Goal: Task Accomplishment & Management: Use online tool/utility

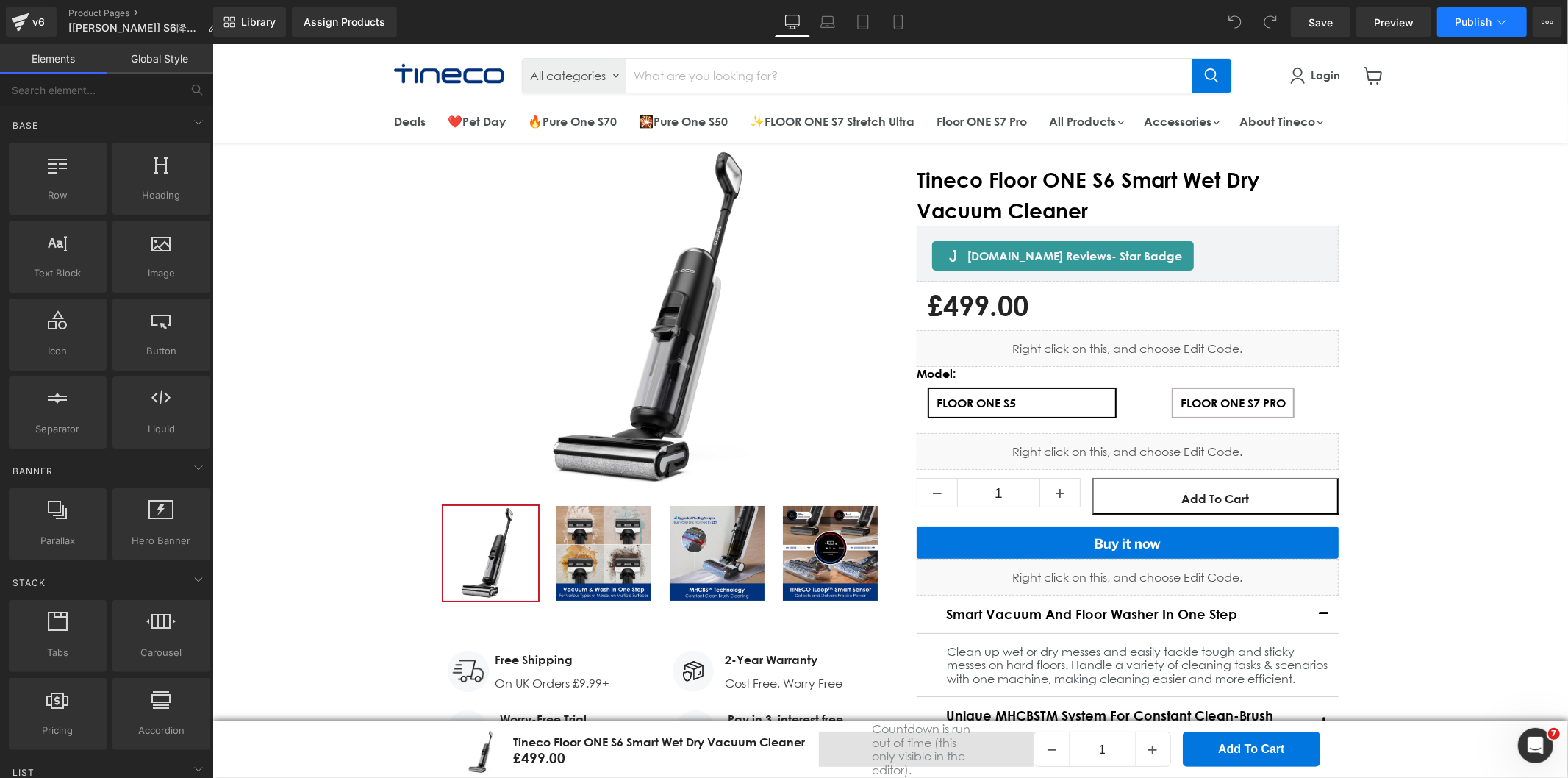
click at [1514, 15] on button "Publish" at bounding box center [1481, 22] width 90 height 29
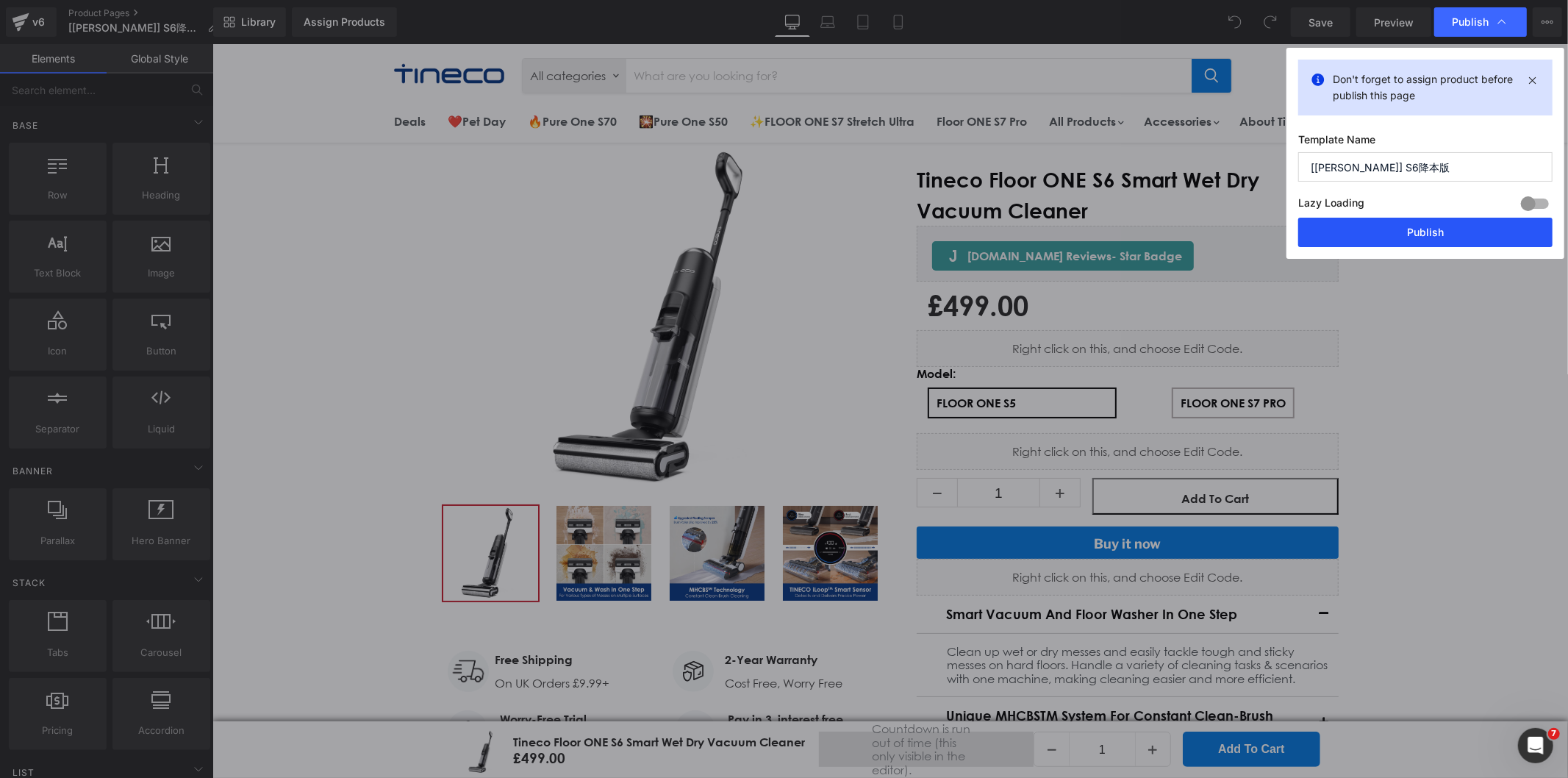
click at [1392, 237] on button "Publish" at bounding box center [1425, 232] width 255 height 29
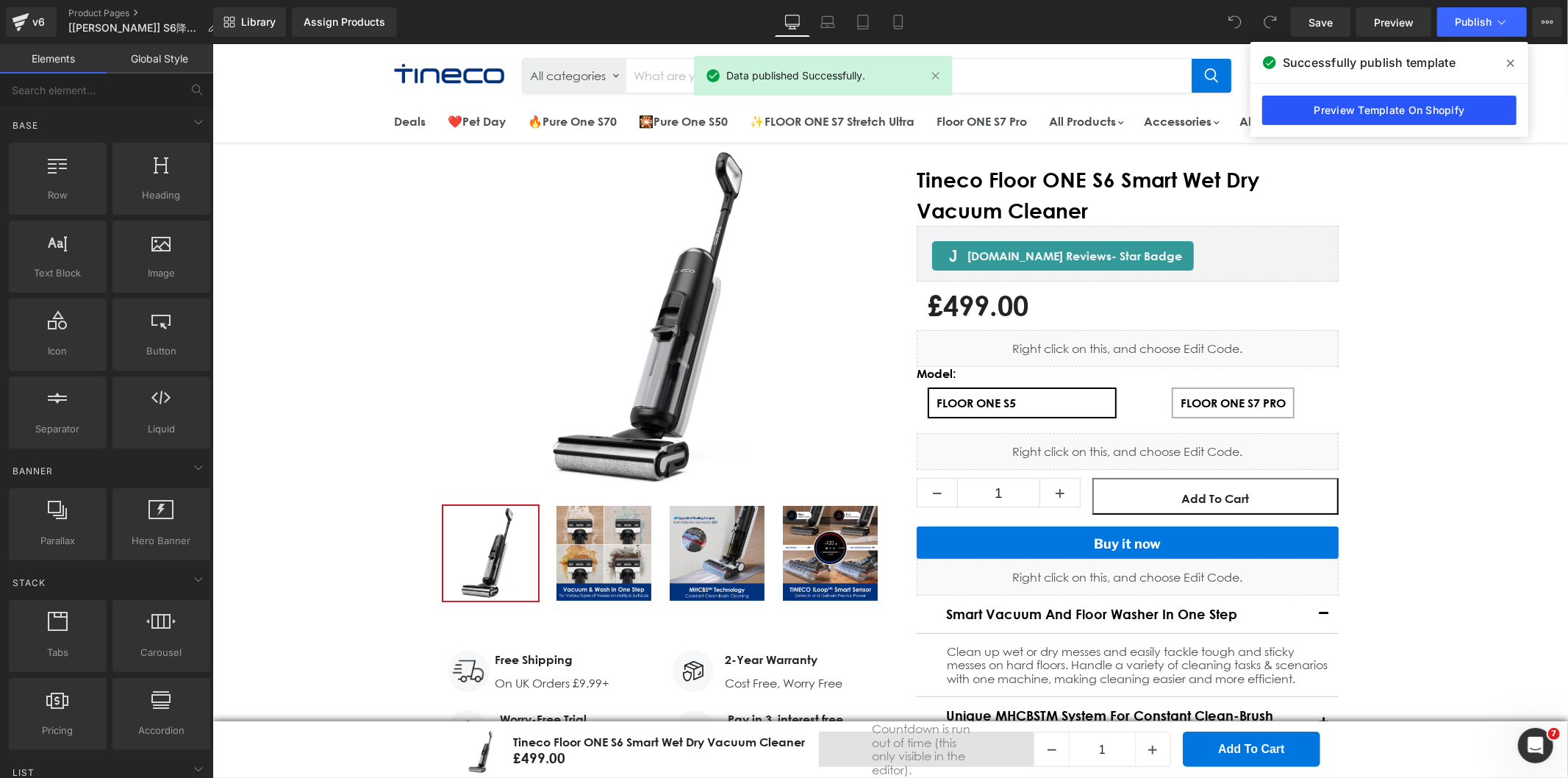
click at [1305, 112] on link "Preview Template On Shopify" at bounding box center [1389, 110] width 255 height 29
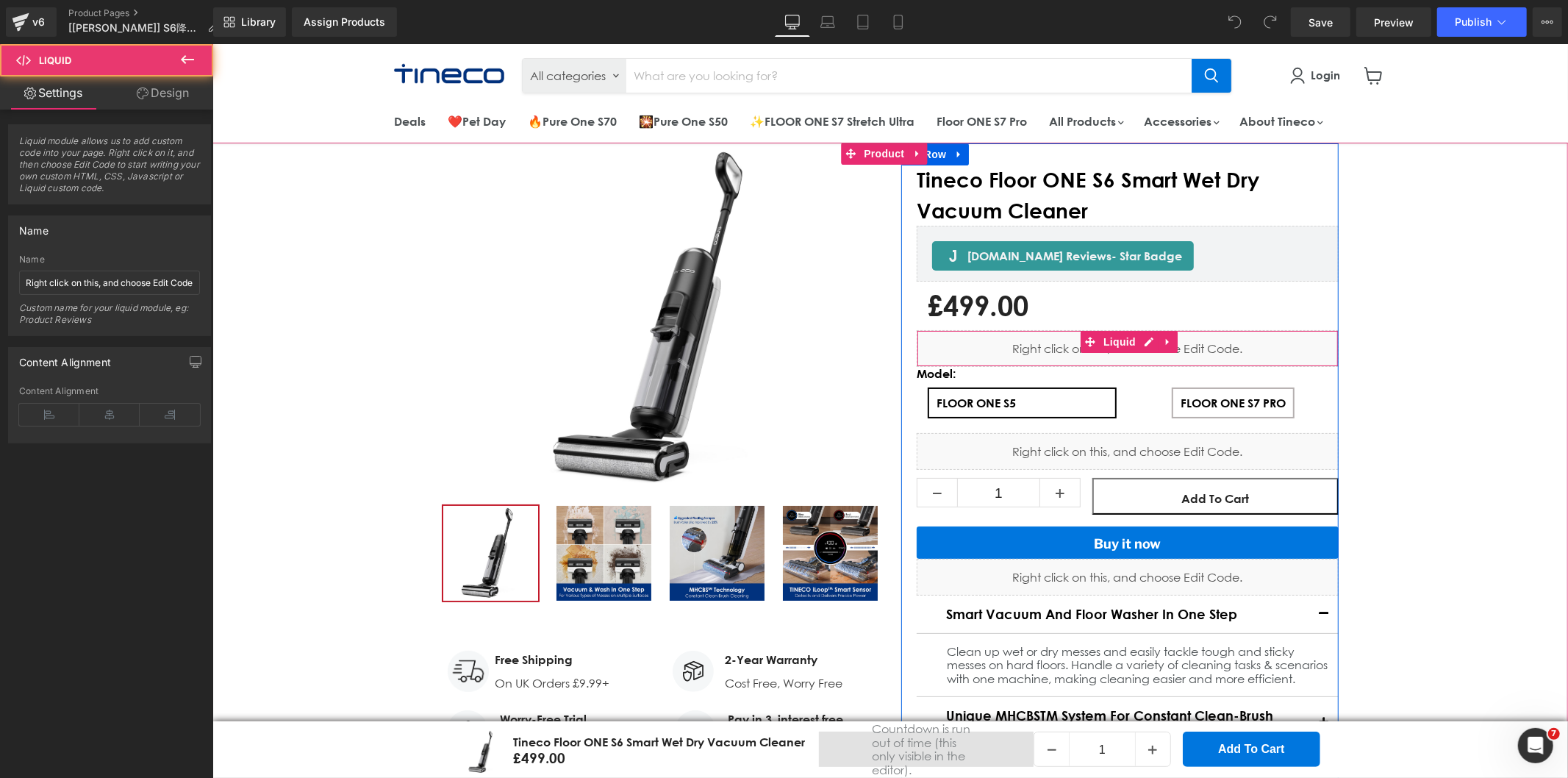
click at [1020, 354] on div "Liquid" at bounding box center [1127, 348] width 422 height 37
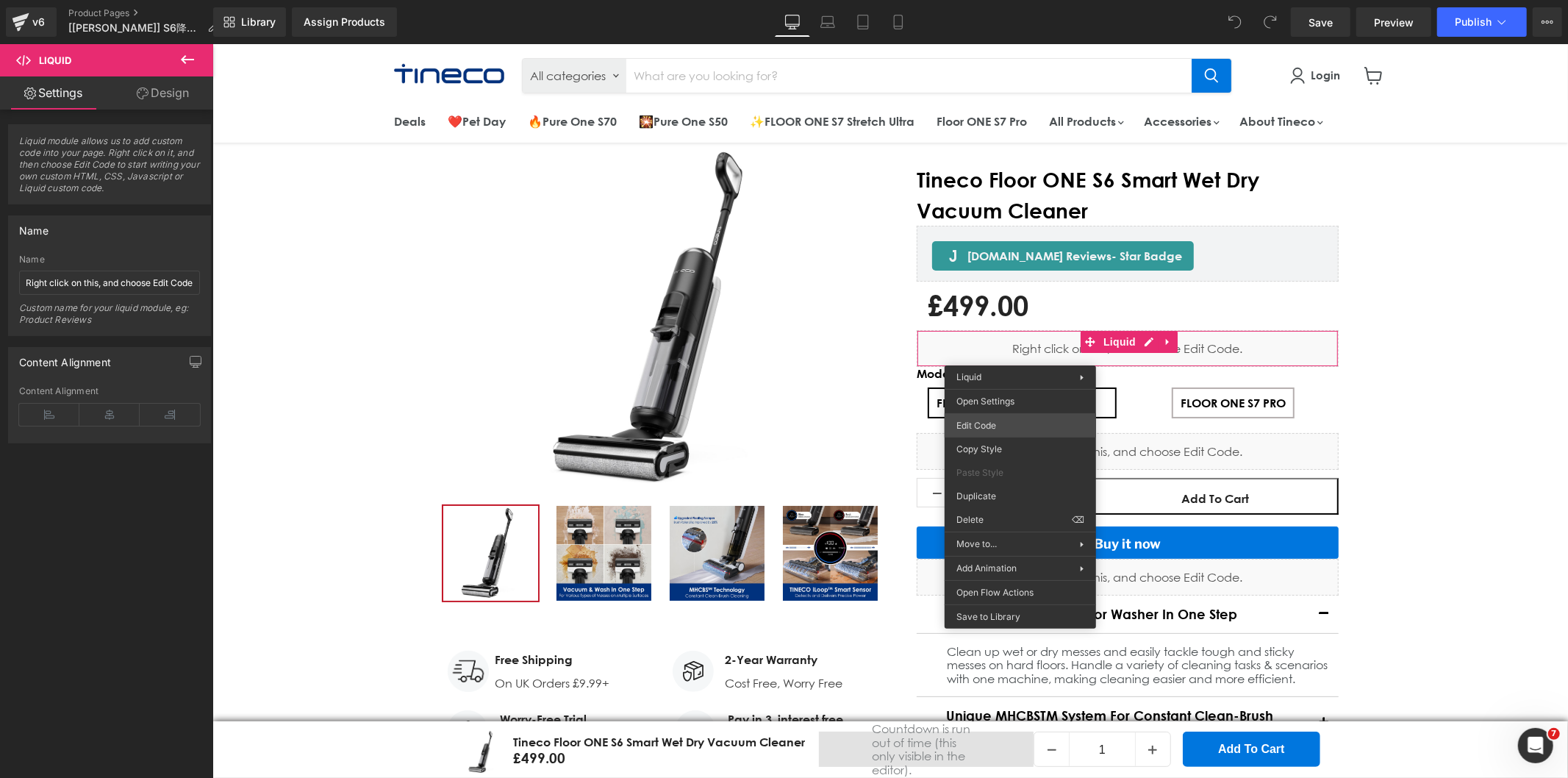
click at [980, 0] on div "You are previewing how the will restyle your page. You can not edit Elements in…" at bounding box center [784, 0] width 1568 height 0
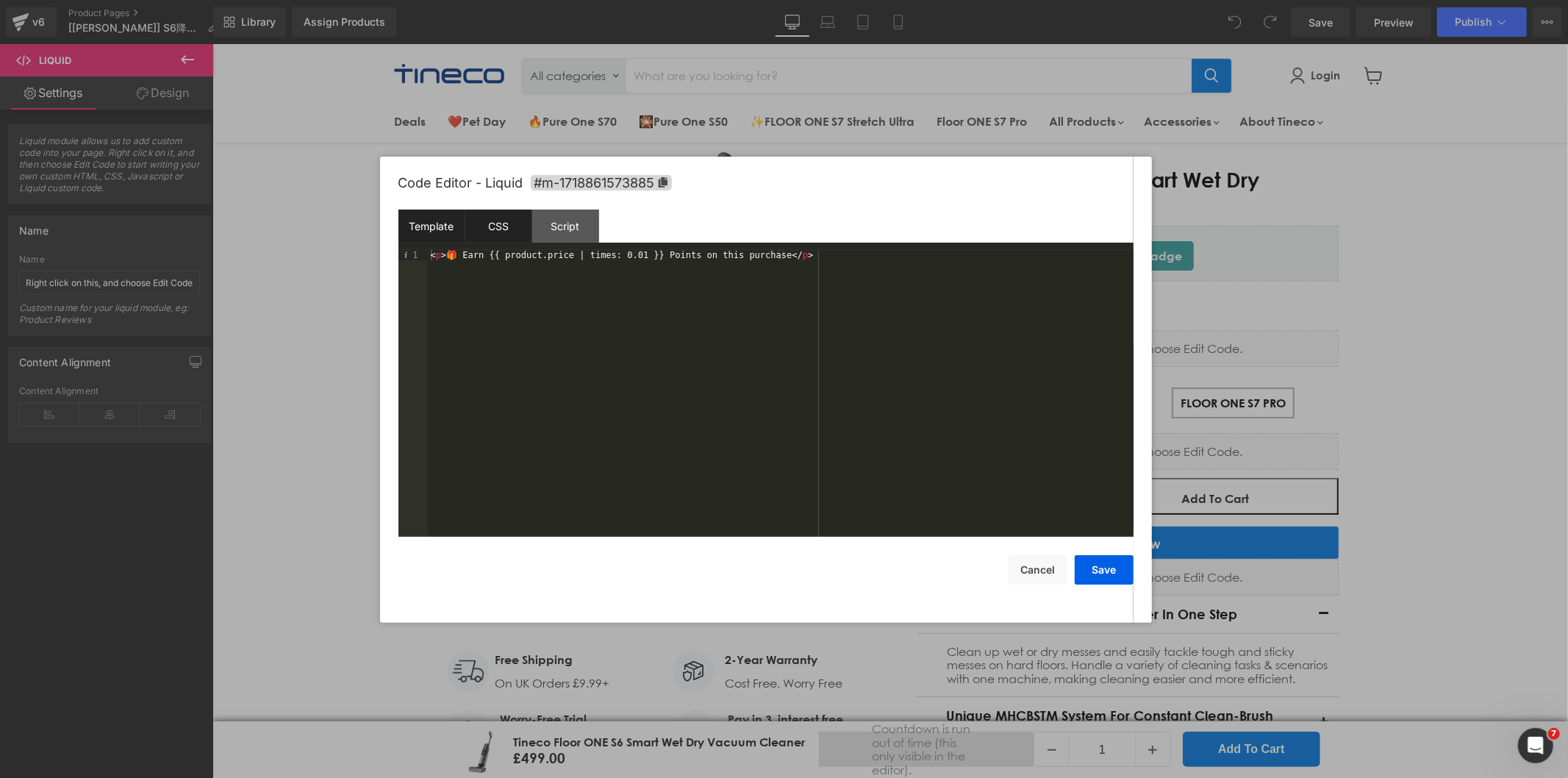
click at [513, 218] on div "CSS" at bounding box center [499, 225] width 67 height 33
click at [573, 225] on div "Script" at bounding box center [566, 225] width 67 height 33
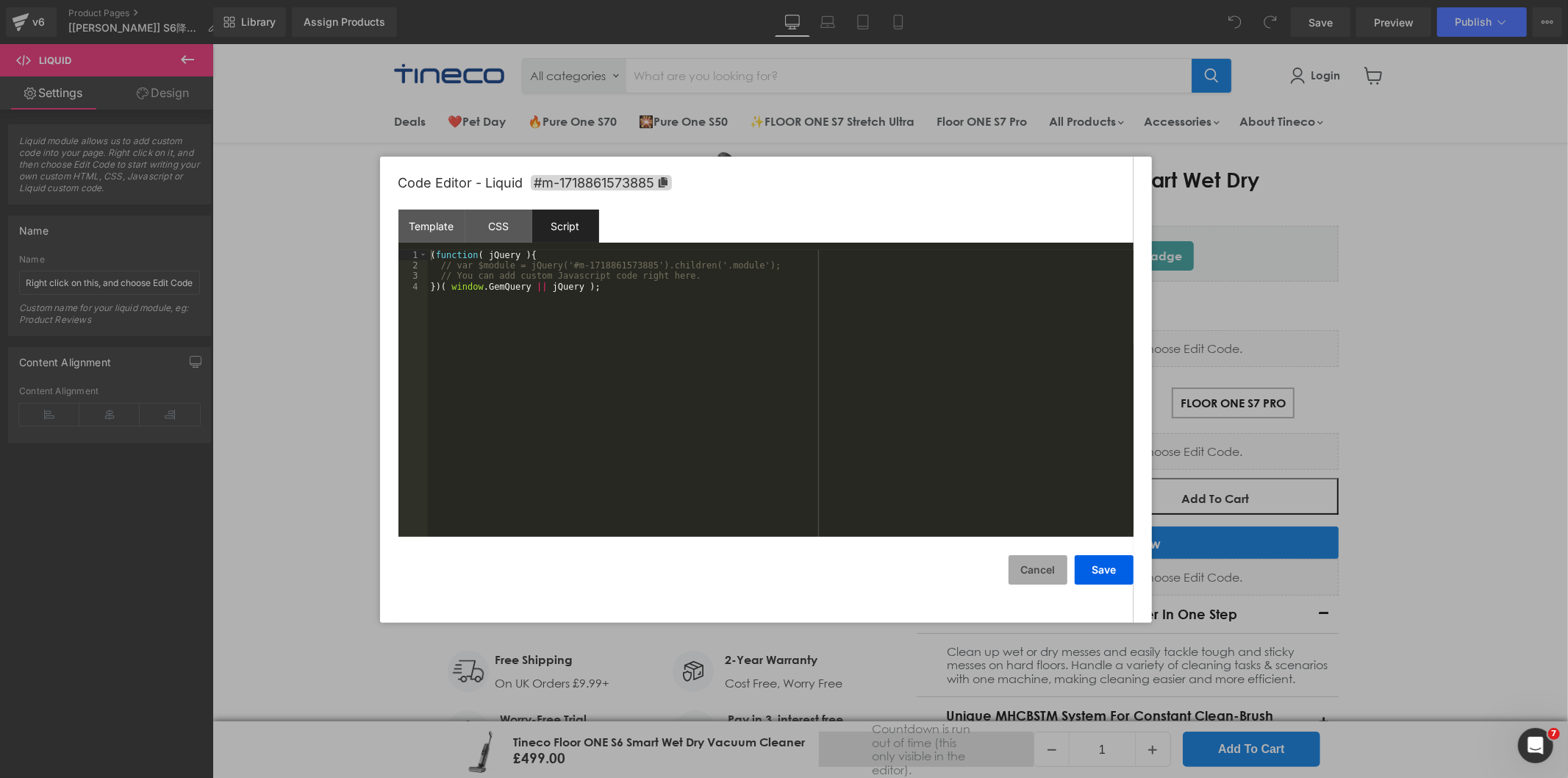
click at [1039, 570] on button "Cancel" at bounding box center [1038, 569] width 59 height 29
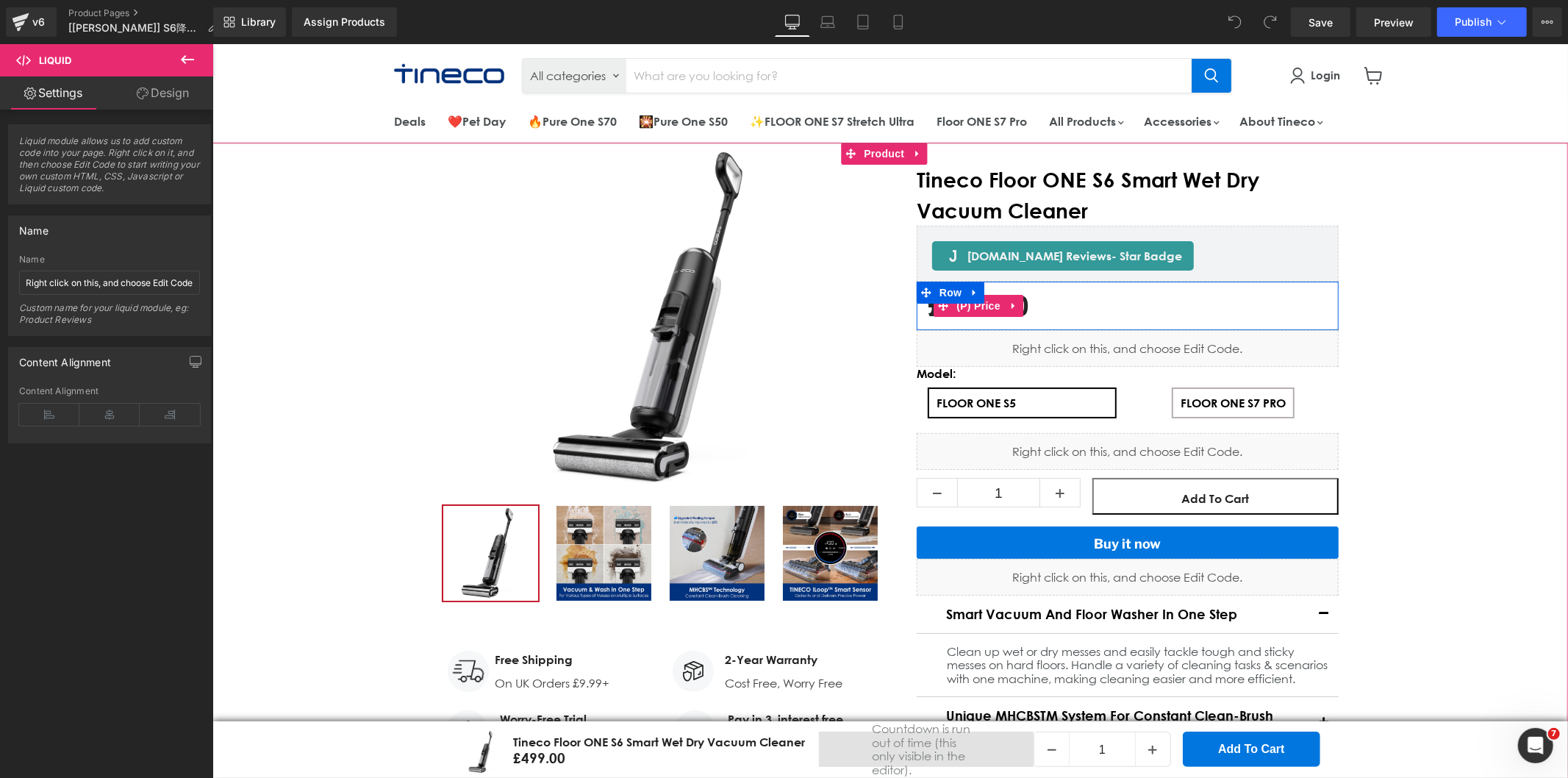
click at [1052, 301] on div "£499.00 £499.00 -49800% OFF" at bounding box center [1127, 305] width 400 height 34
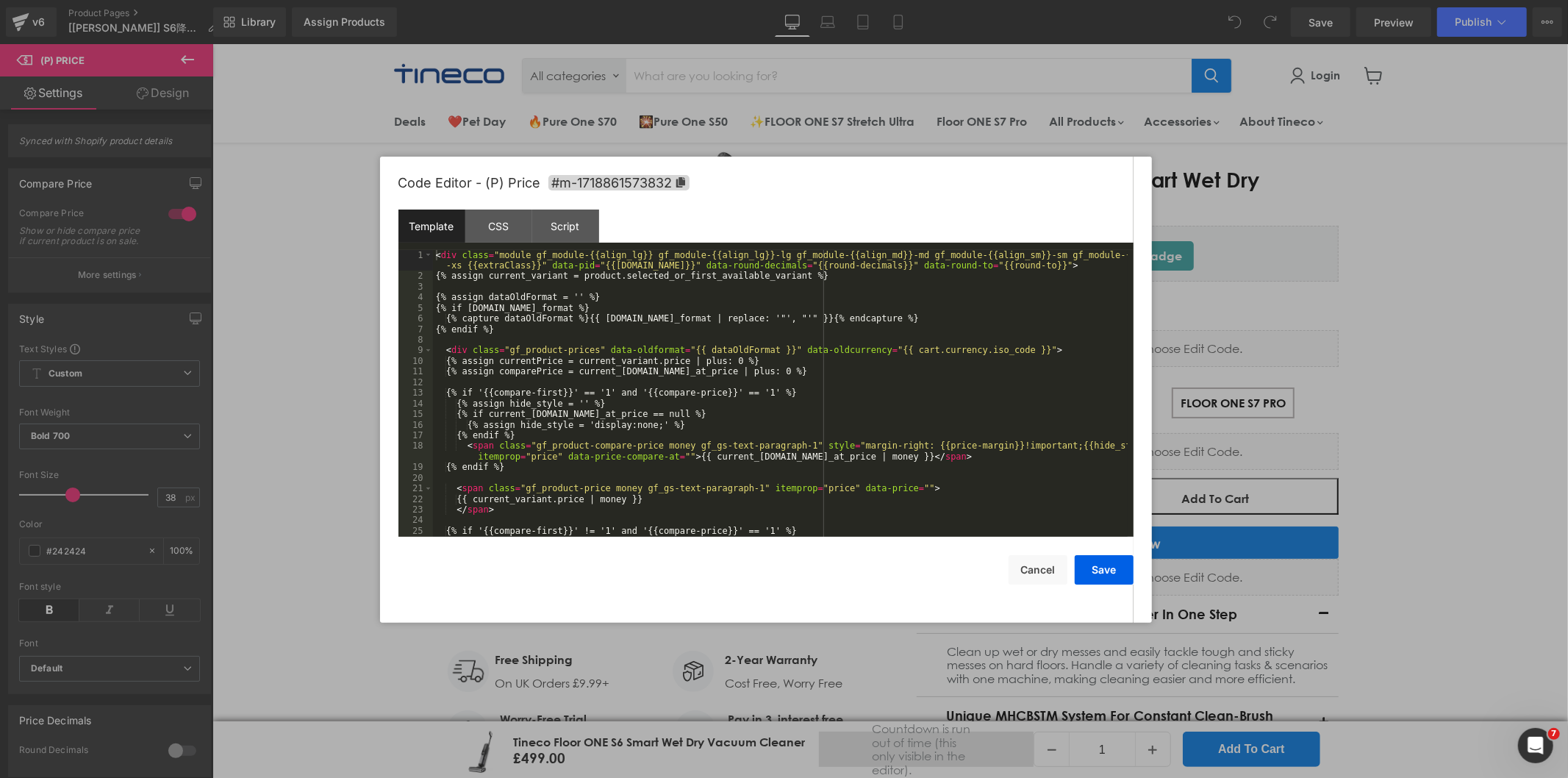
click at [950, 0] on div "You are previewing how the will restyle your page. You can not edit Elements in…" at bounding box center [784, 0] width 1568 height 0
click at [1024, 563] on button "Cancel" at bounding box center [1038, 569] width 59 height 29
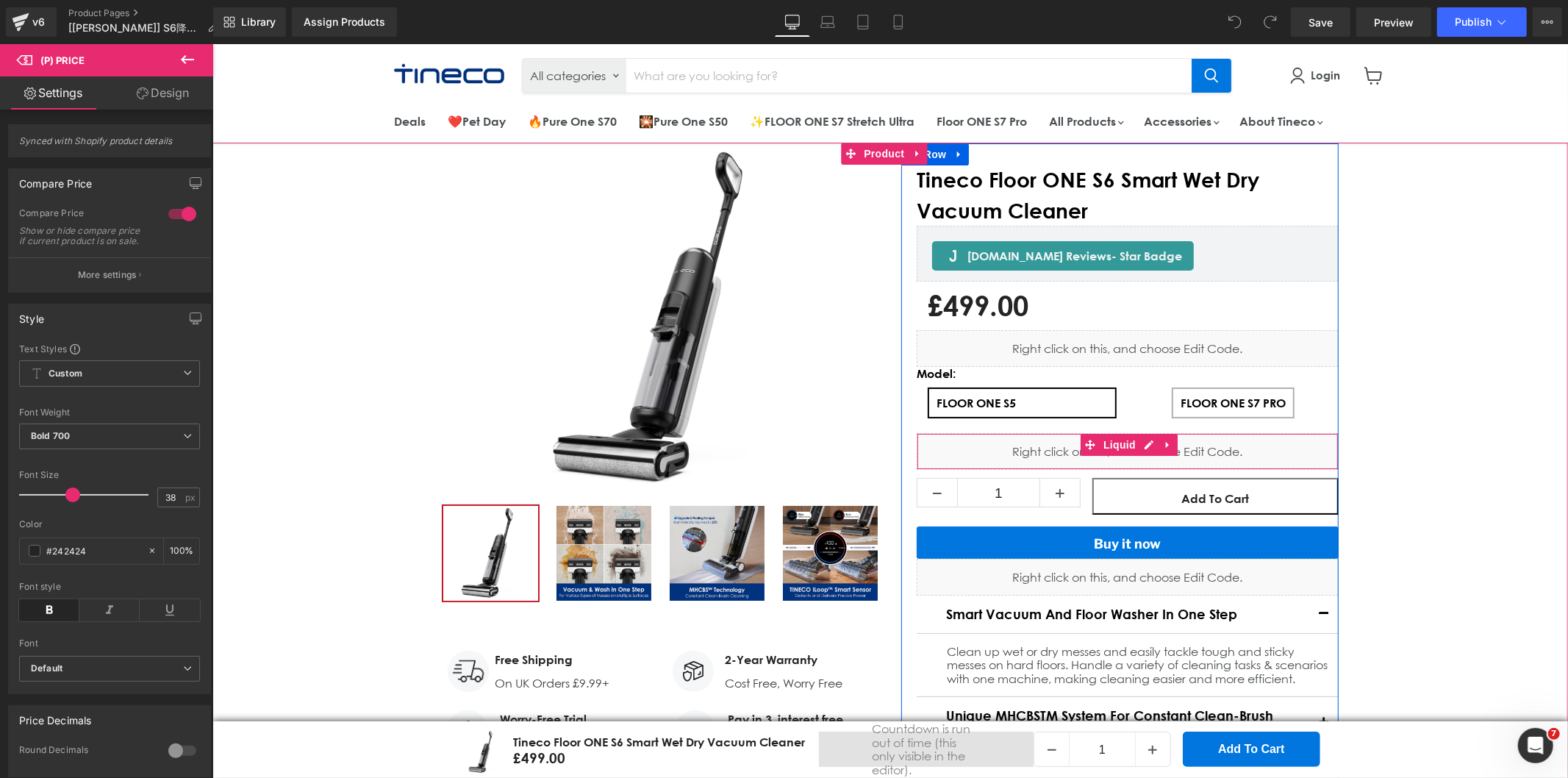
click at [1015, 449] on div "Liquid" at bounding box center [1127, 451] width 422 height 37
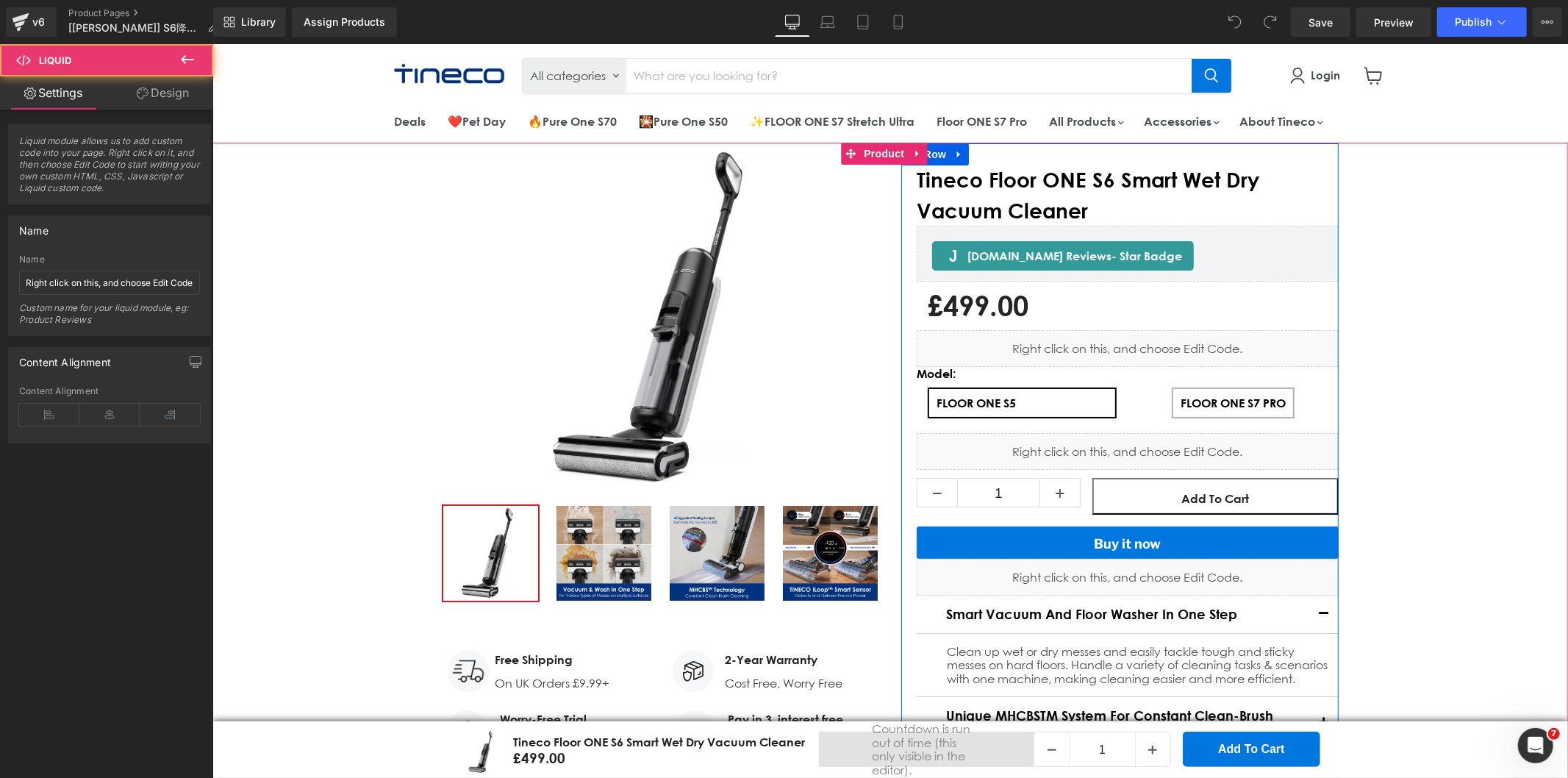
click at [1143, 442] on div "Liquid" at bounding box center [1127, 451] width 422 height 37
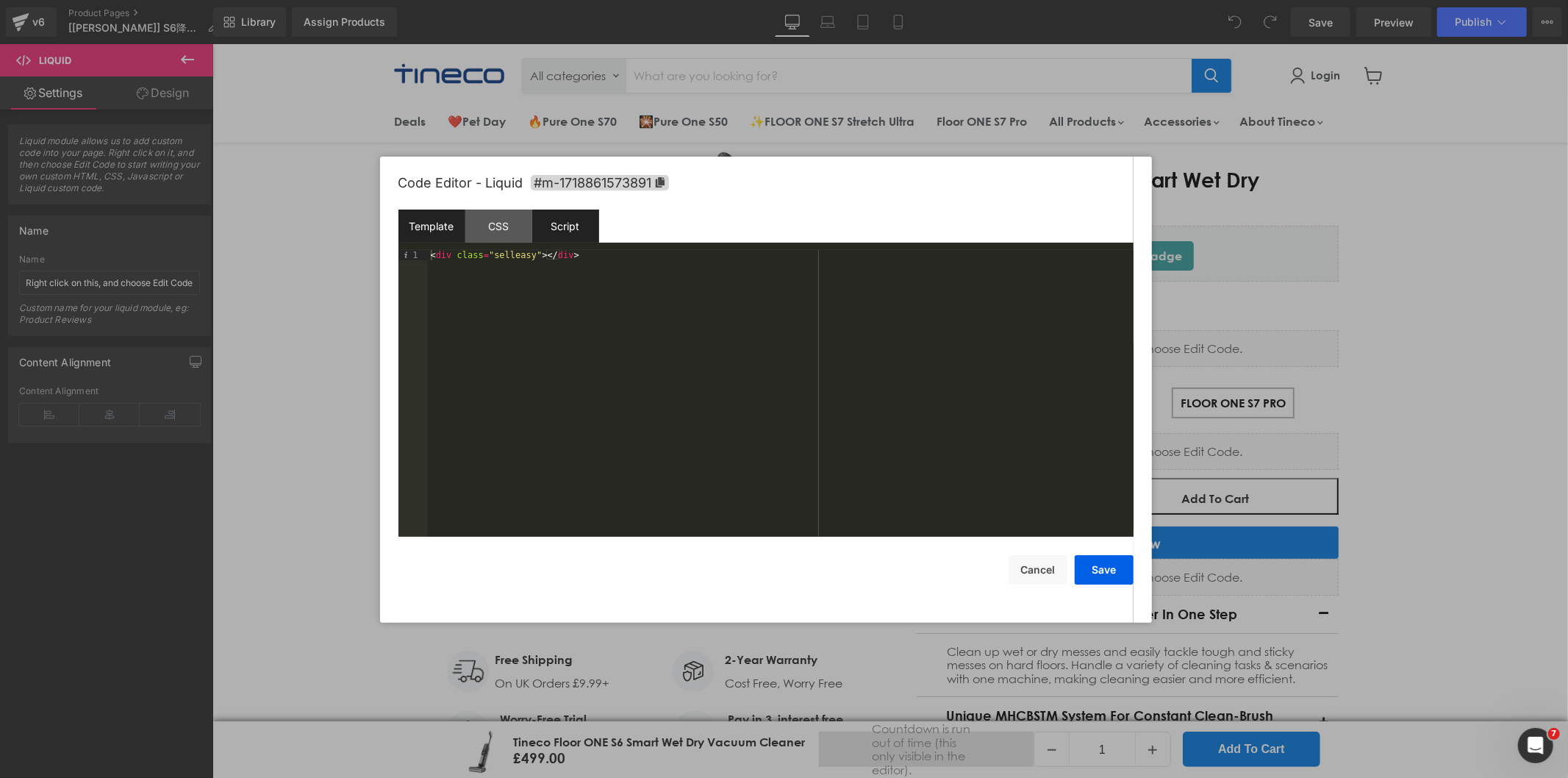
click at [558, 220] on div "Script" at bounding box center [566, 225] width 67 height 33
click at [493, 218] on div "CSS" at bounding box center [499, 225] width 67 height 33
click at [1033, 574] on button "Cancel" at bounding box center [1038, 569] width 59 height 29
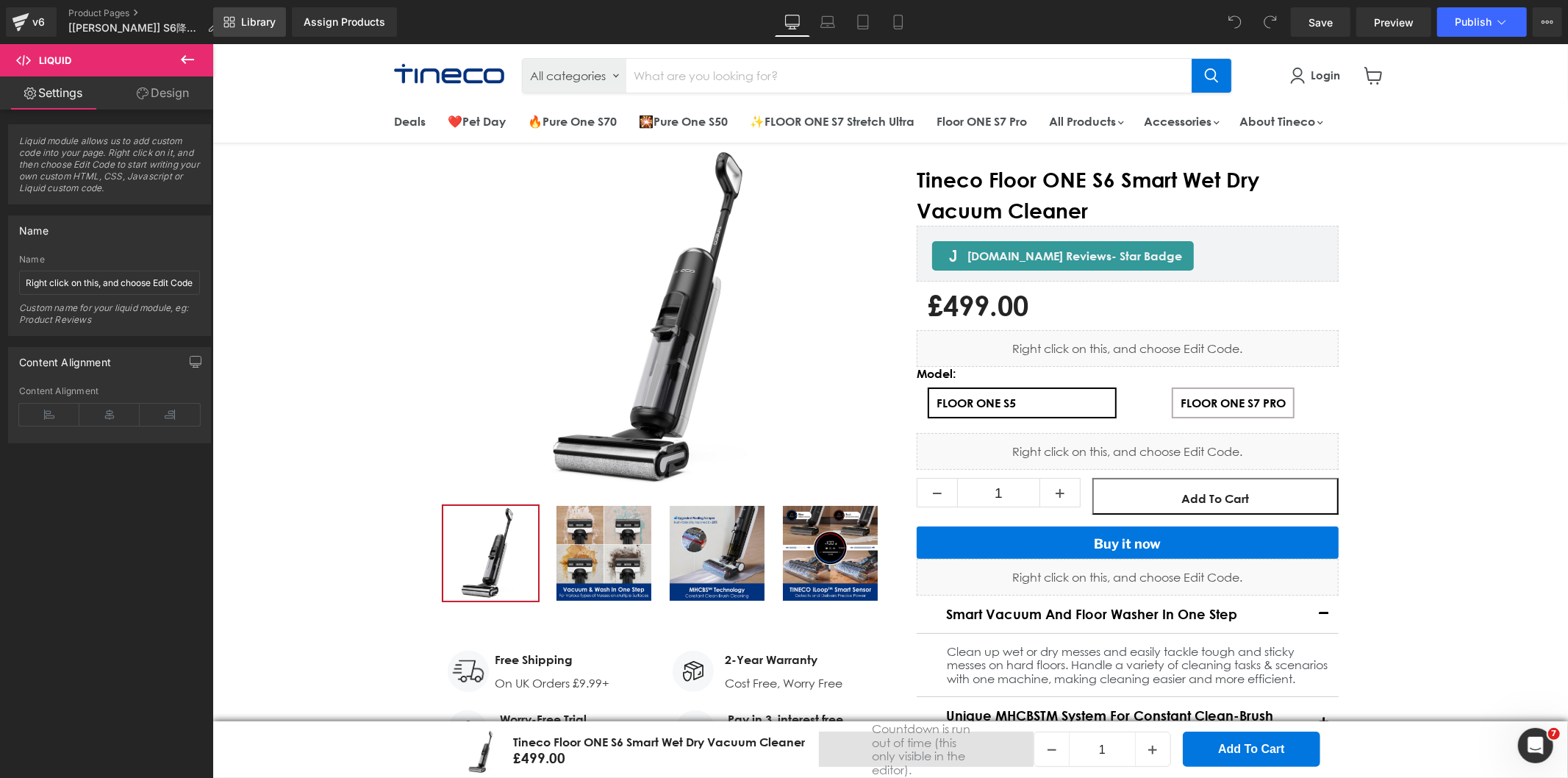
click at [250, 22] on span "Library" at bounding box center [258, 22] width 34 height 13
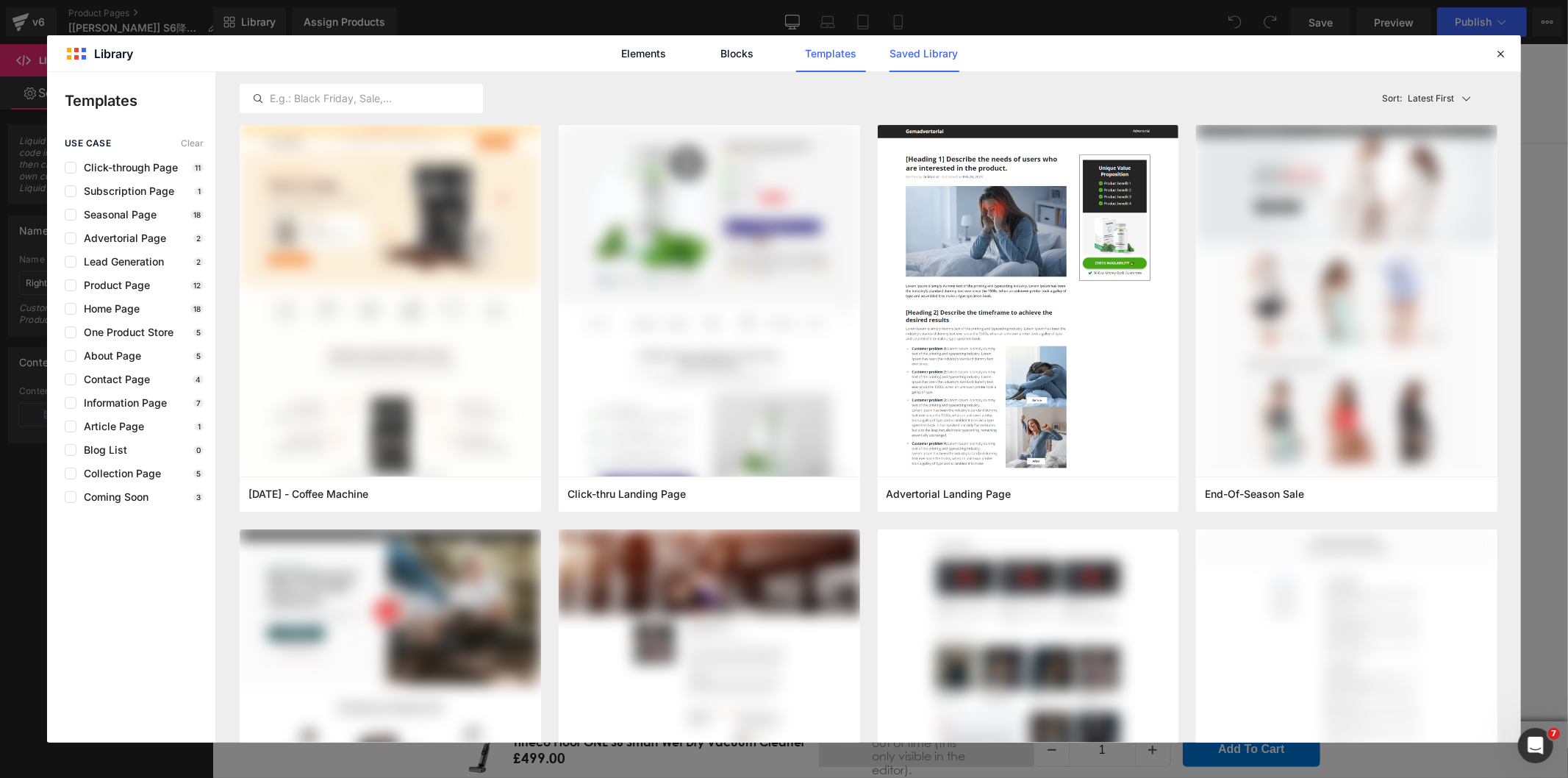
click at [920, 48] on link "Saved Library" at bounding box center [924, 54] width 70 height 37
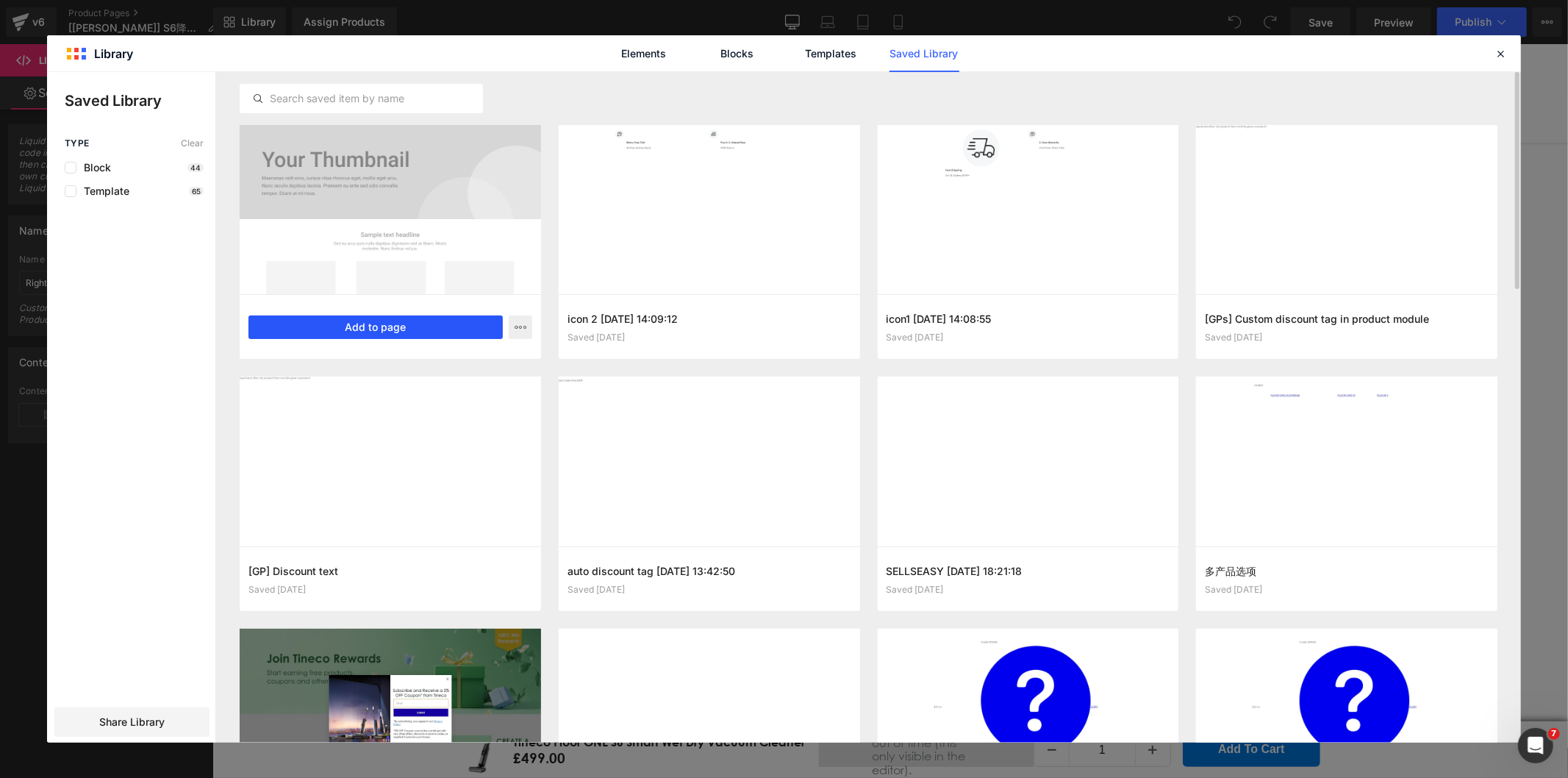
click at [398, 324] on button "Add to page" at bounding box center [376, 327] width 255 height 24
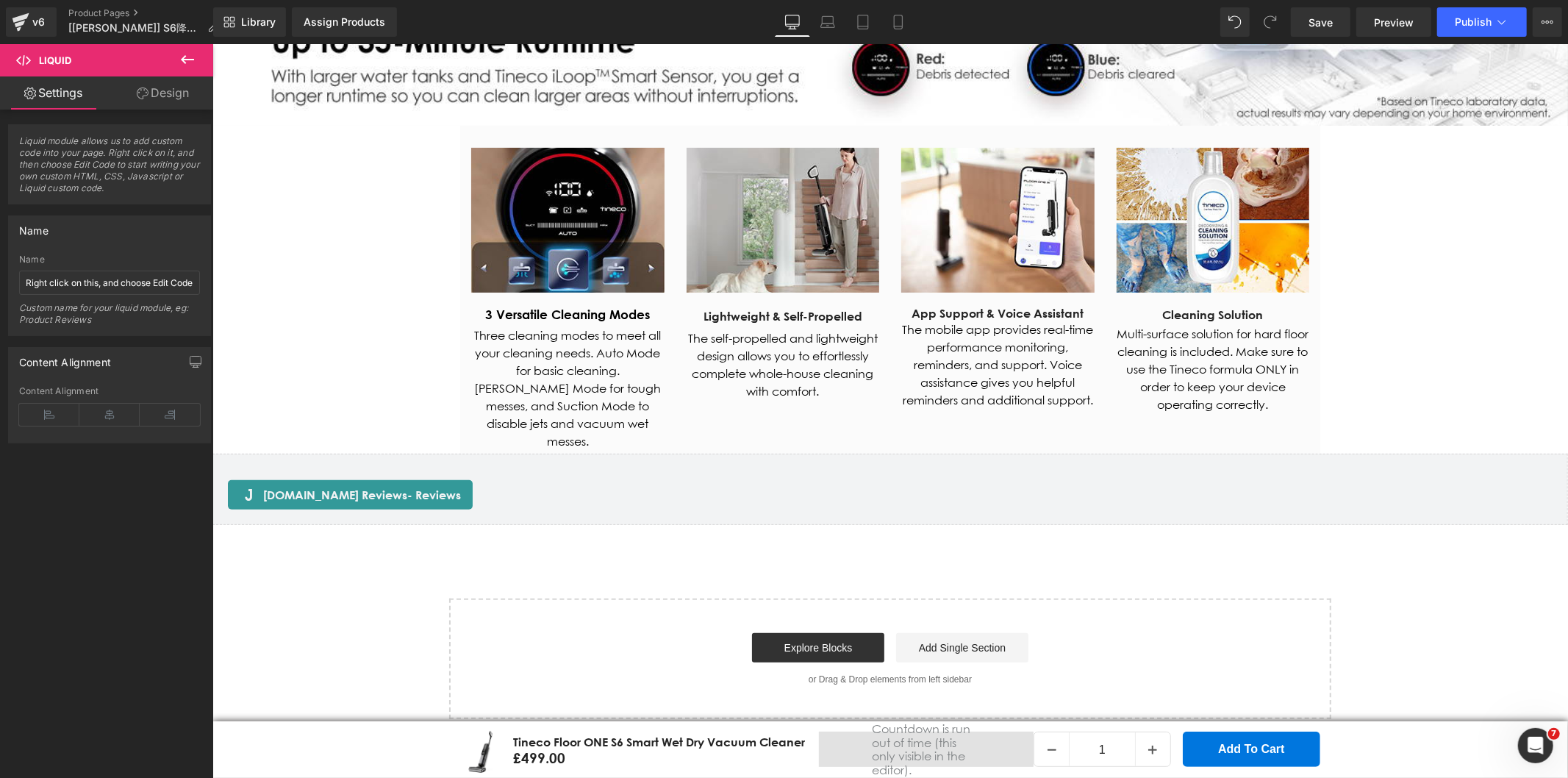
scroll to position [4988, 0]
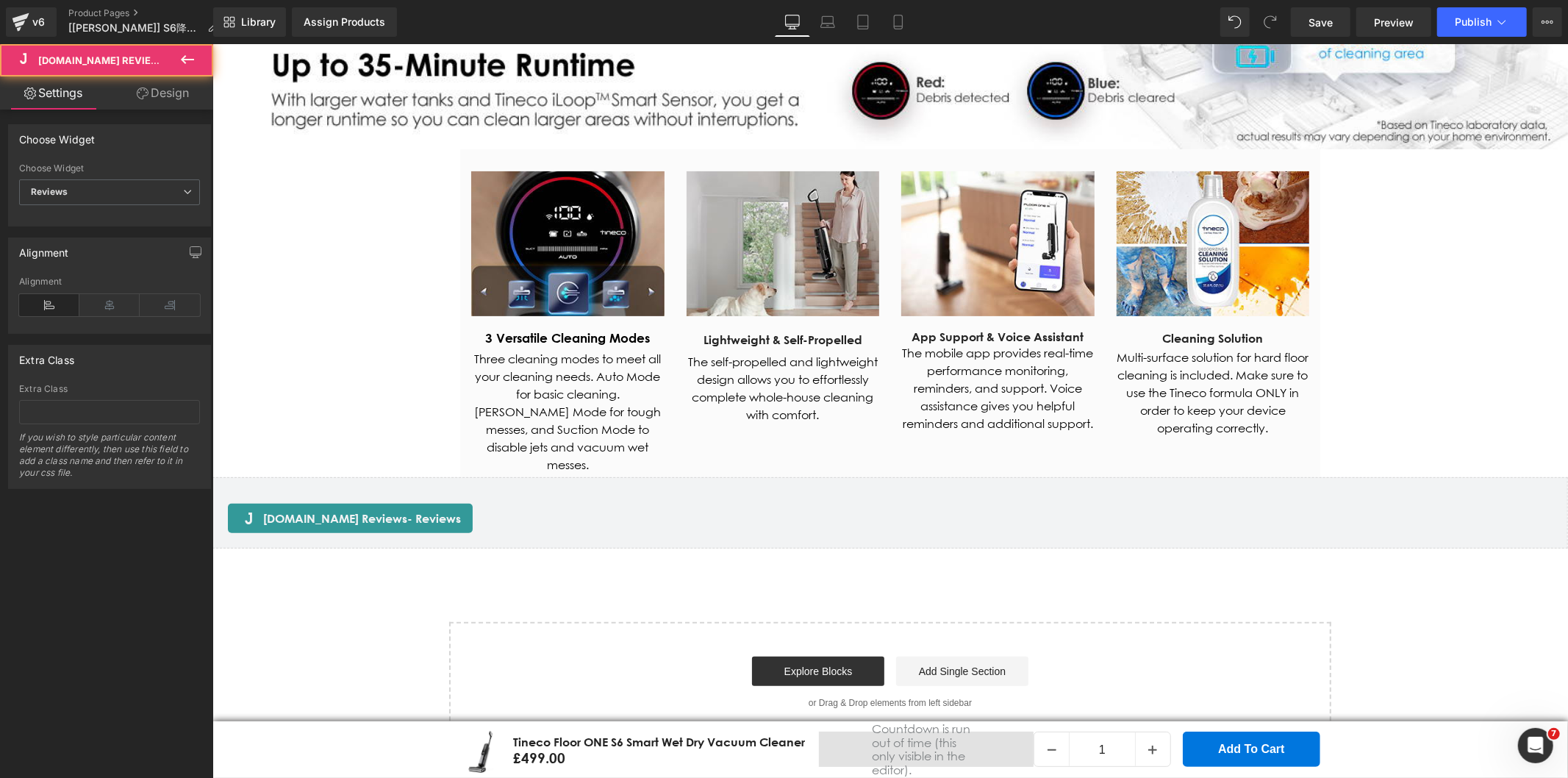
click at [629, 515] on div "[DOMAIN_NAME] Reviews - Reviews [DOMAIN_NAME] Reviews" at bounding box center [890, 512] width 1355 height 71
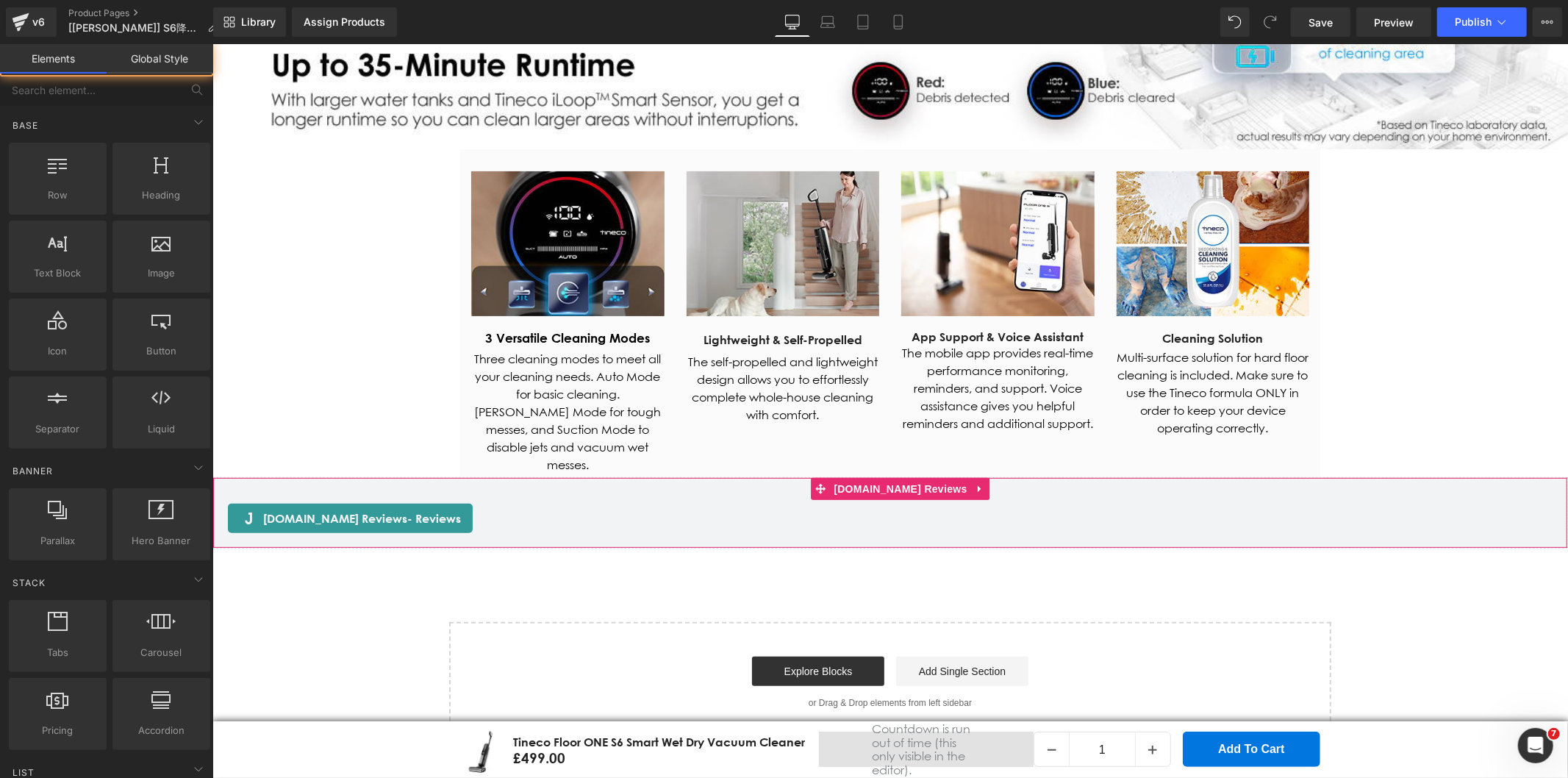
drag, startPoint x: 435, startPoint y: 532, endPoint x: 490, endPoint y: 555, distance: 59.6
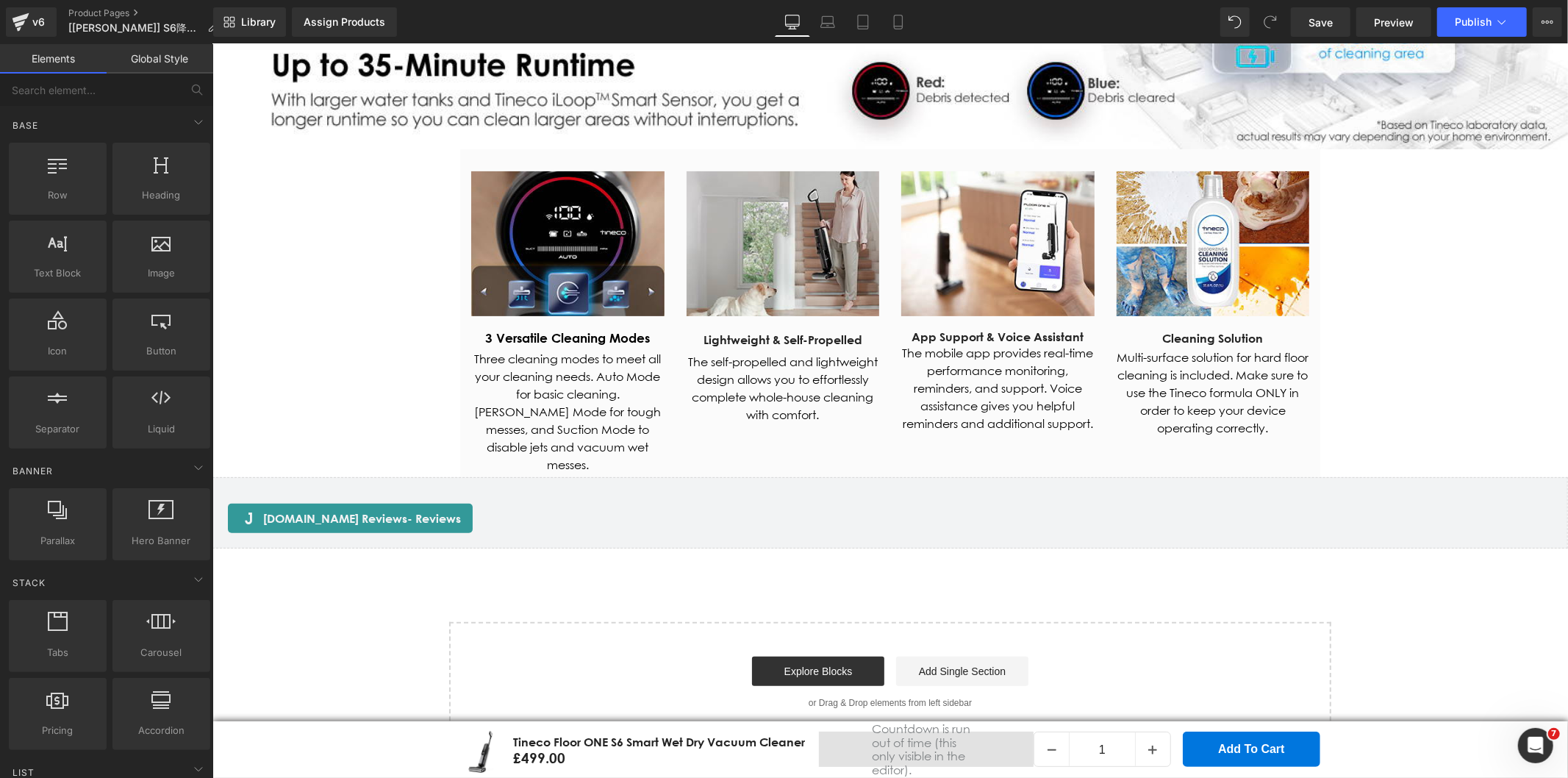
click at [895, 26] on icon at bounding box center [898, 26] width 8 height 0
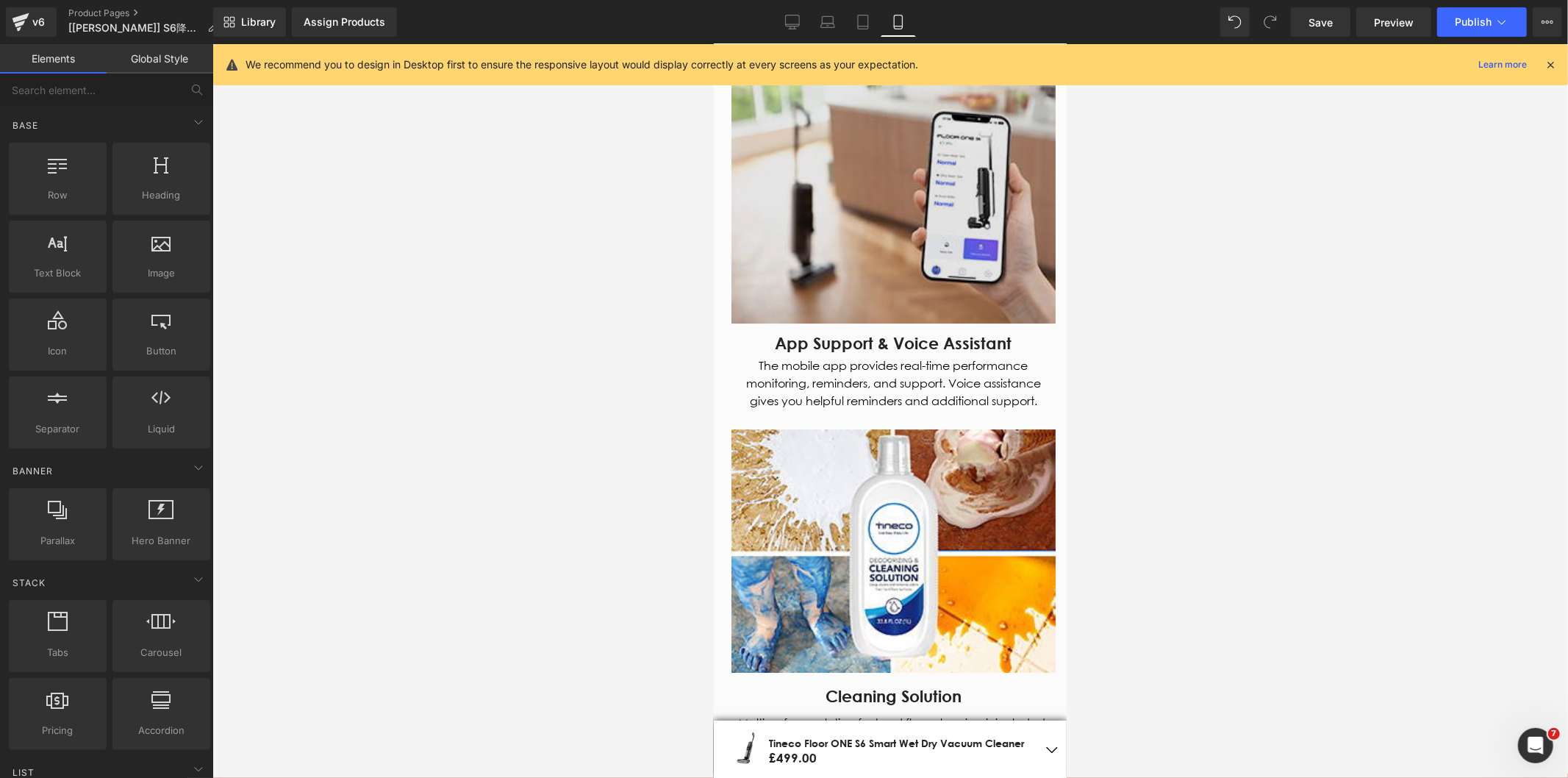
scroll to position [4054, 0]
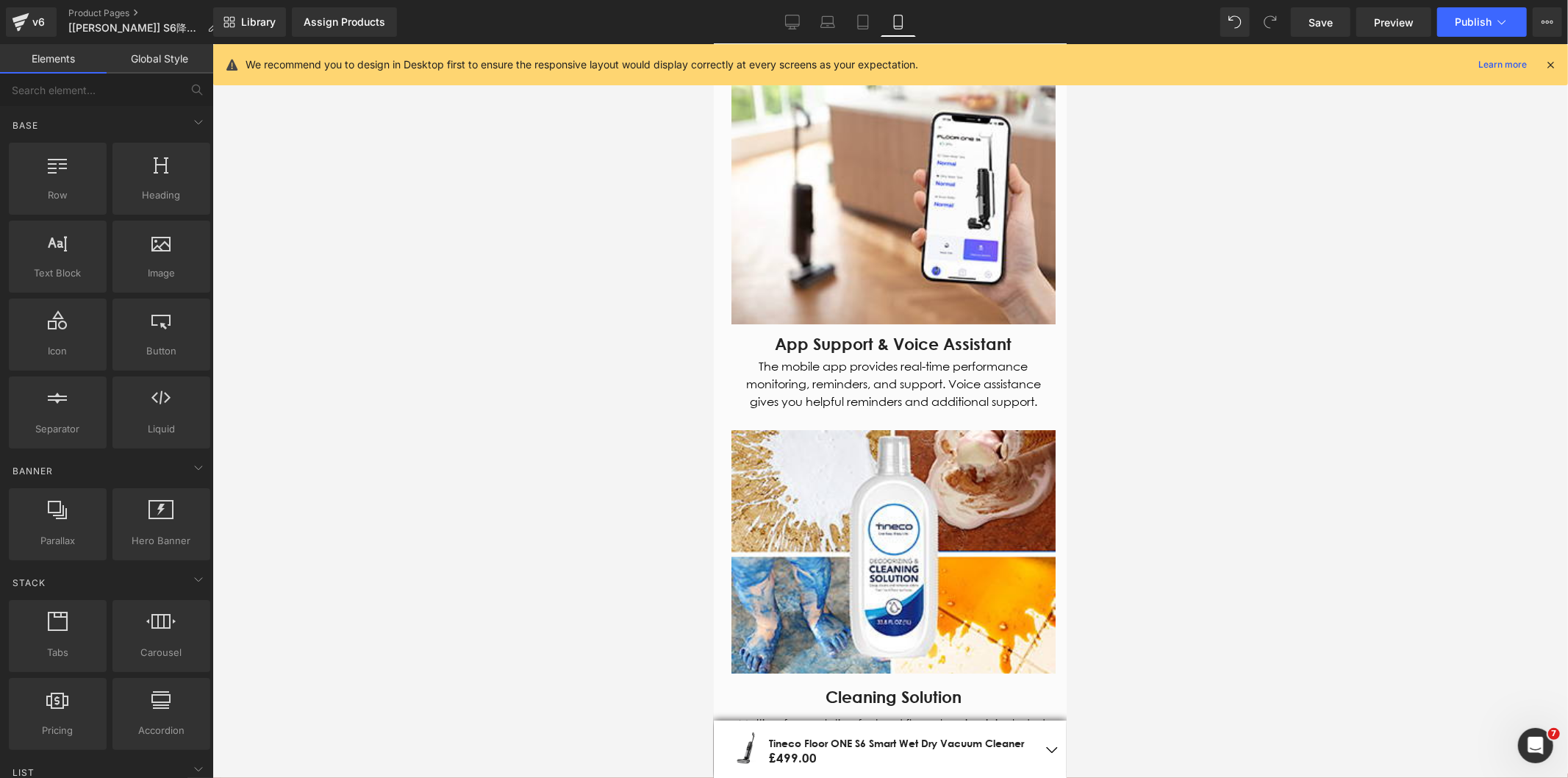
click at [1549, 61] on icon at bounding box center [1550, 65] width 13 height 13
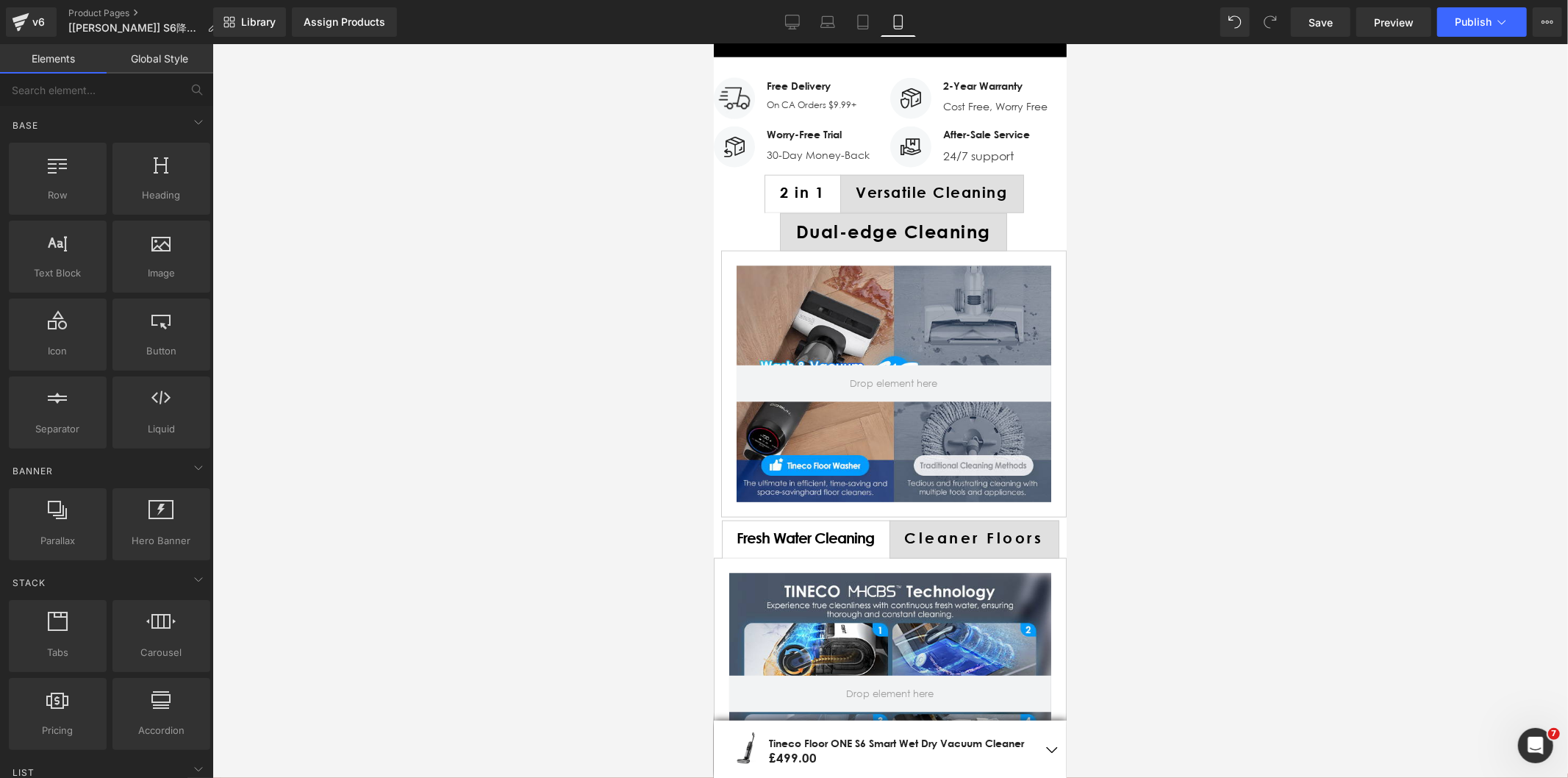
scroll to position [0, 0]
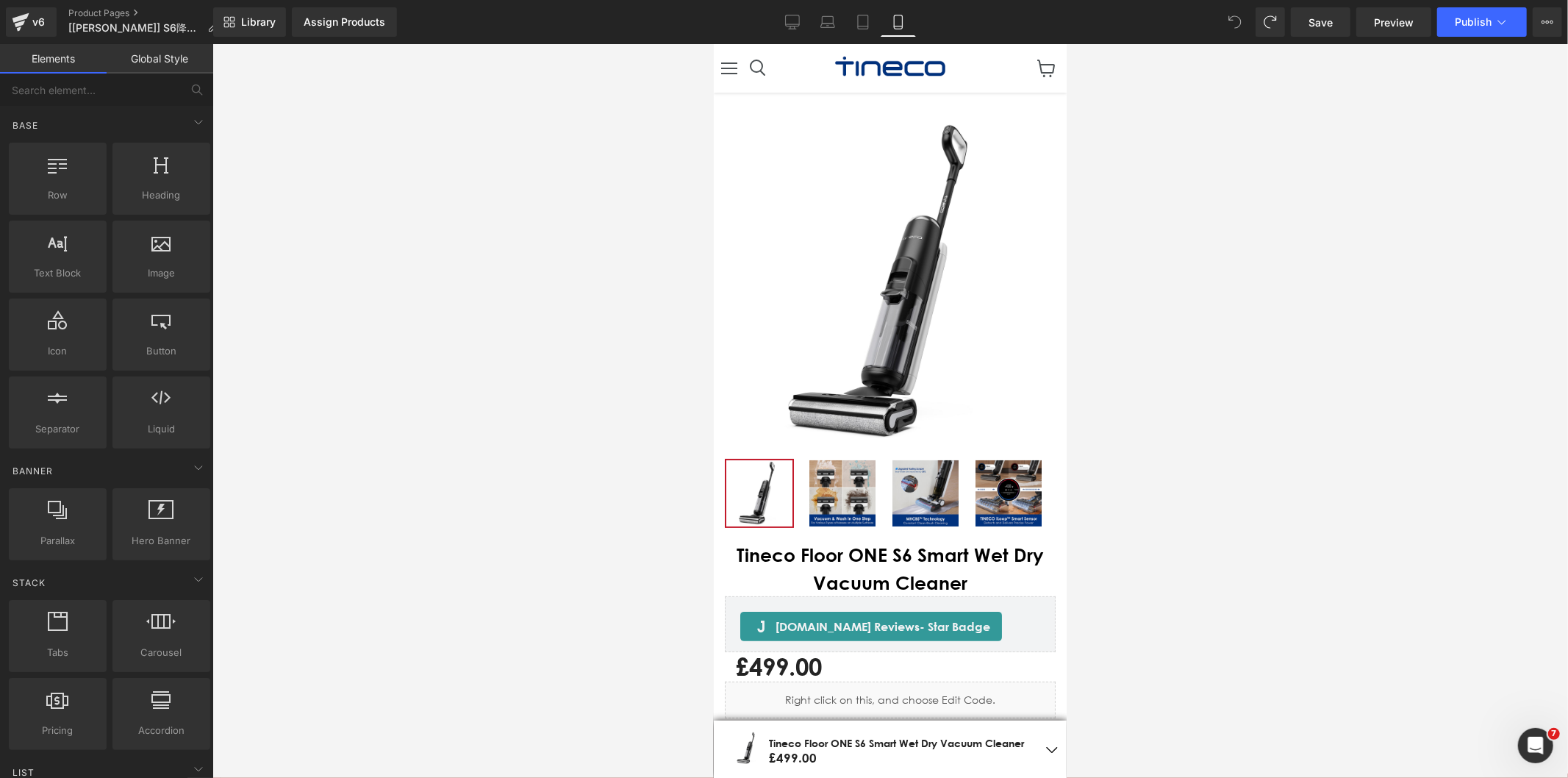
click at [1228, 24] on span at bounding box center [1234, 22] width 29 height 29
click at [774, 141] on span "Text Block" at bounding box center [787, 146] width 49 height 18
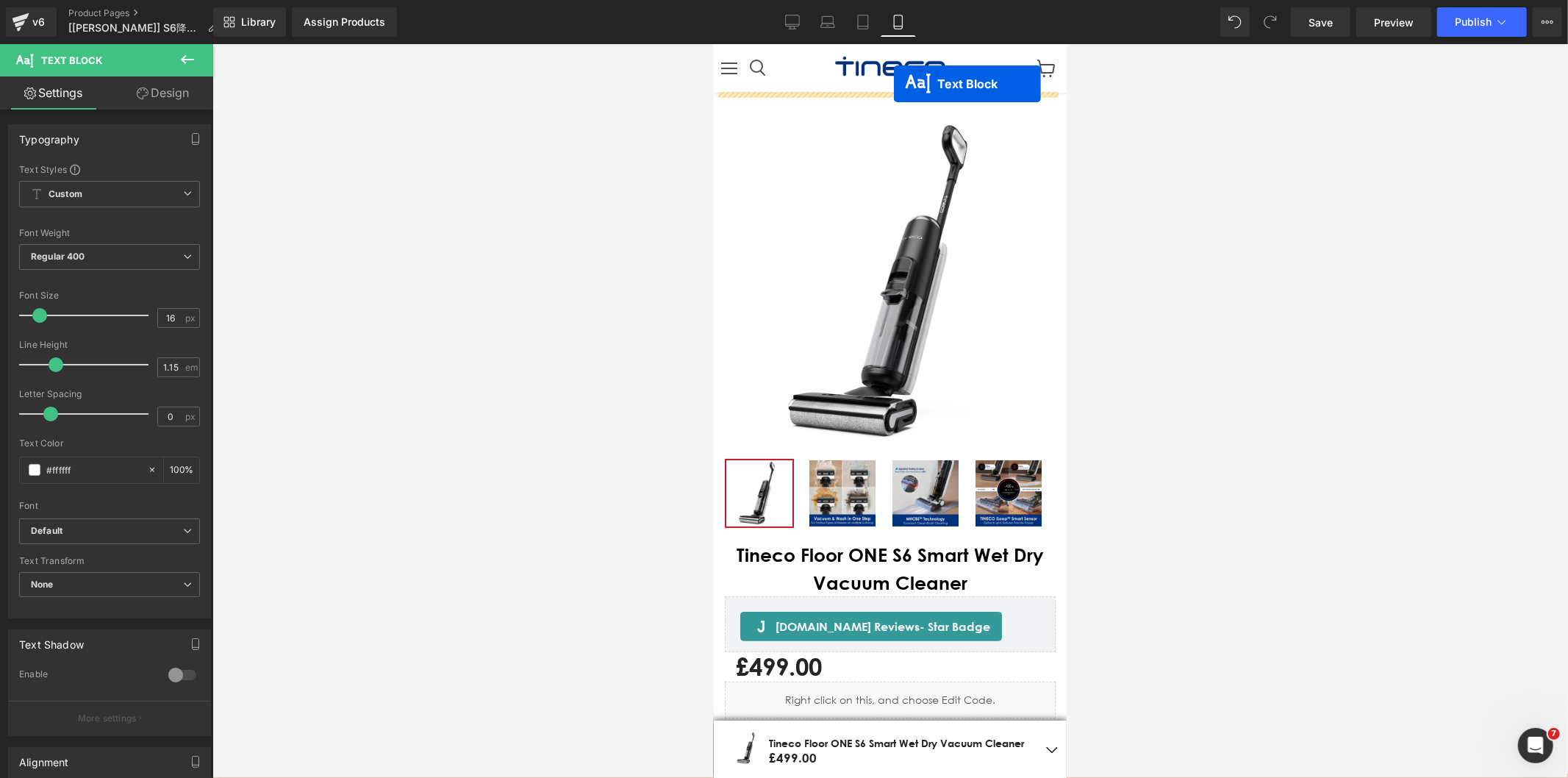
drag, startPoint x: 784, startPoint y: 146, endPoint x: 893, endPoint y: 83, distance: 125.9
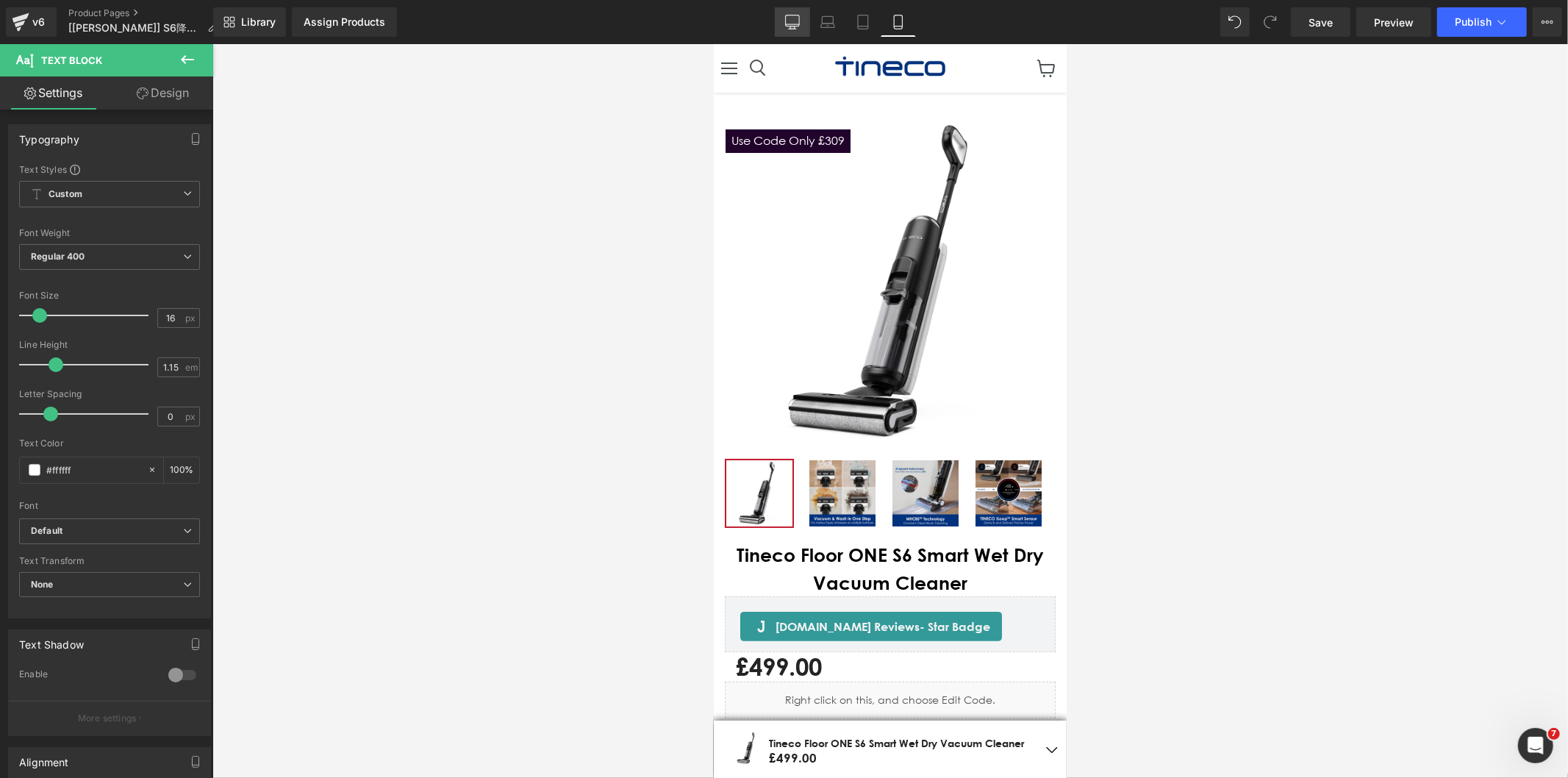
click at [803, 17] on link "Desktop" at bounding box center [792, 22] width 35 height 29
type input "100"
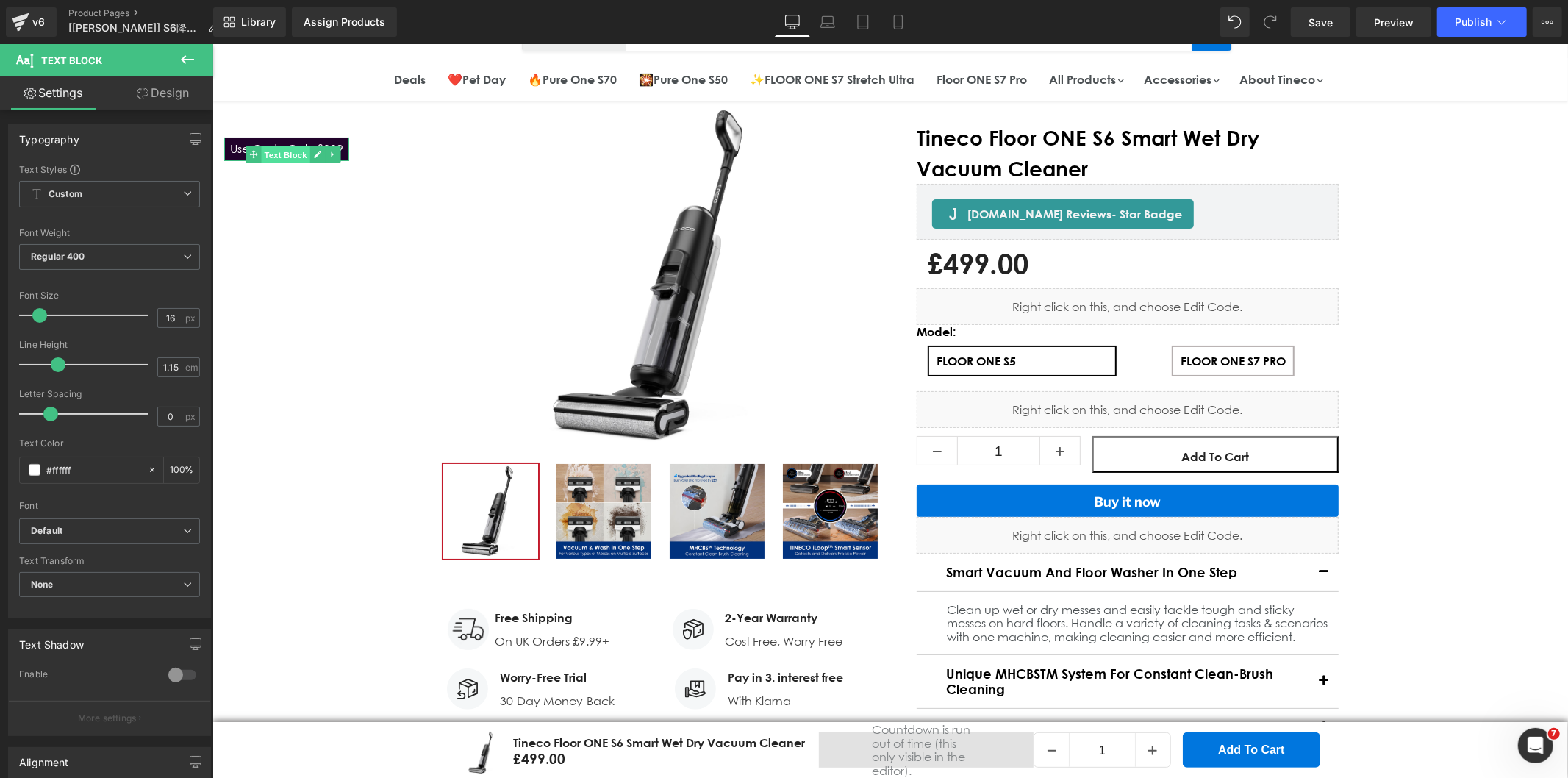
click at [289, 149] on span "Text Block" at bounding box center [285, 154] width 49 height 18
click at [237, 20] on link "Library" at bounding box center [250, 22] width 73 height 29
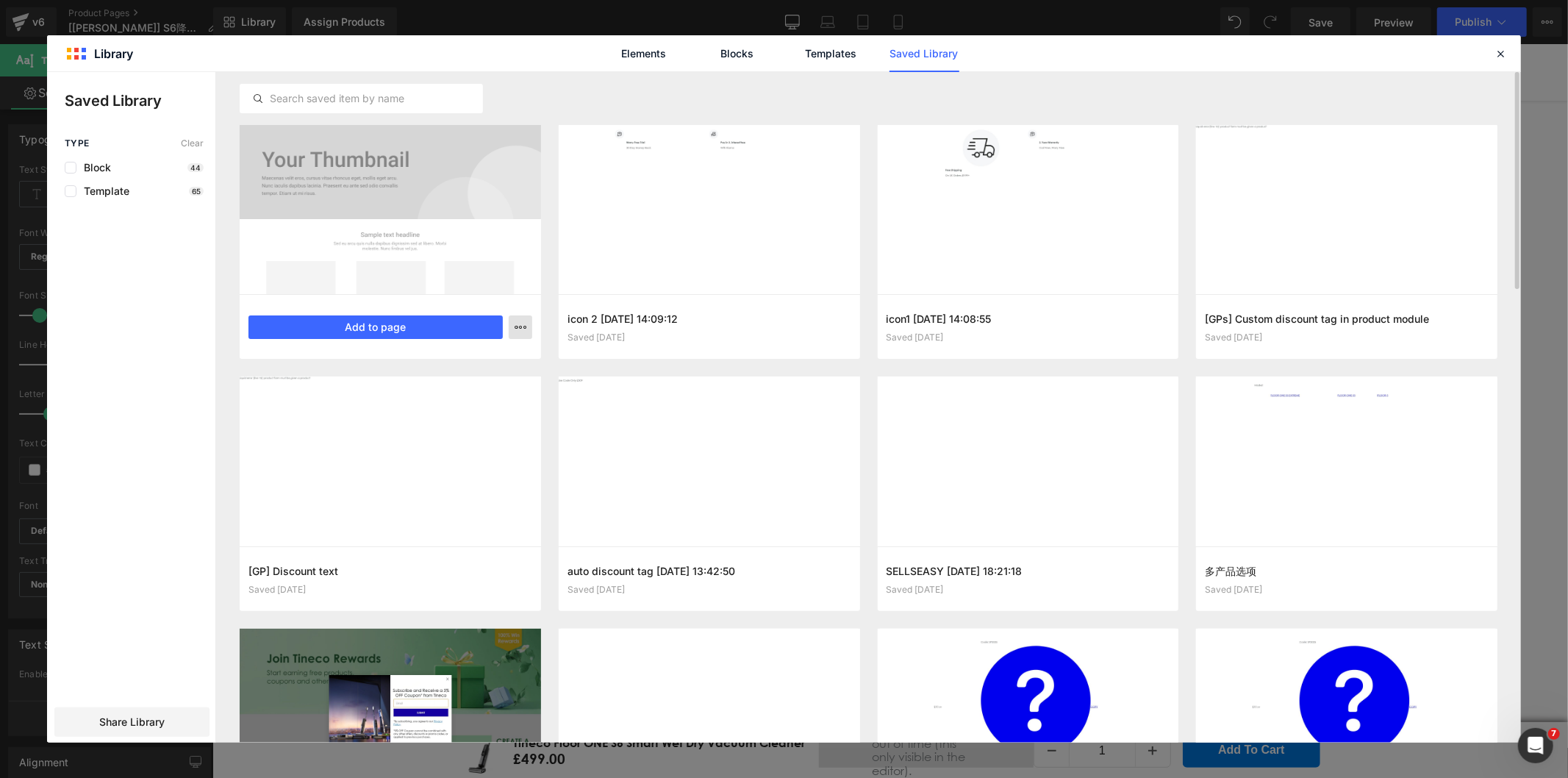
click at [530, 325] on button "button" at bounding box center [520, 327] width 24 height 24
click at [429, 389] on div "Delete" at bounding box center [448, 391] width 167 height 31
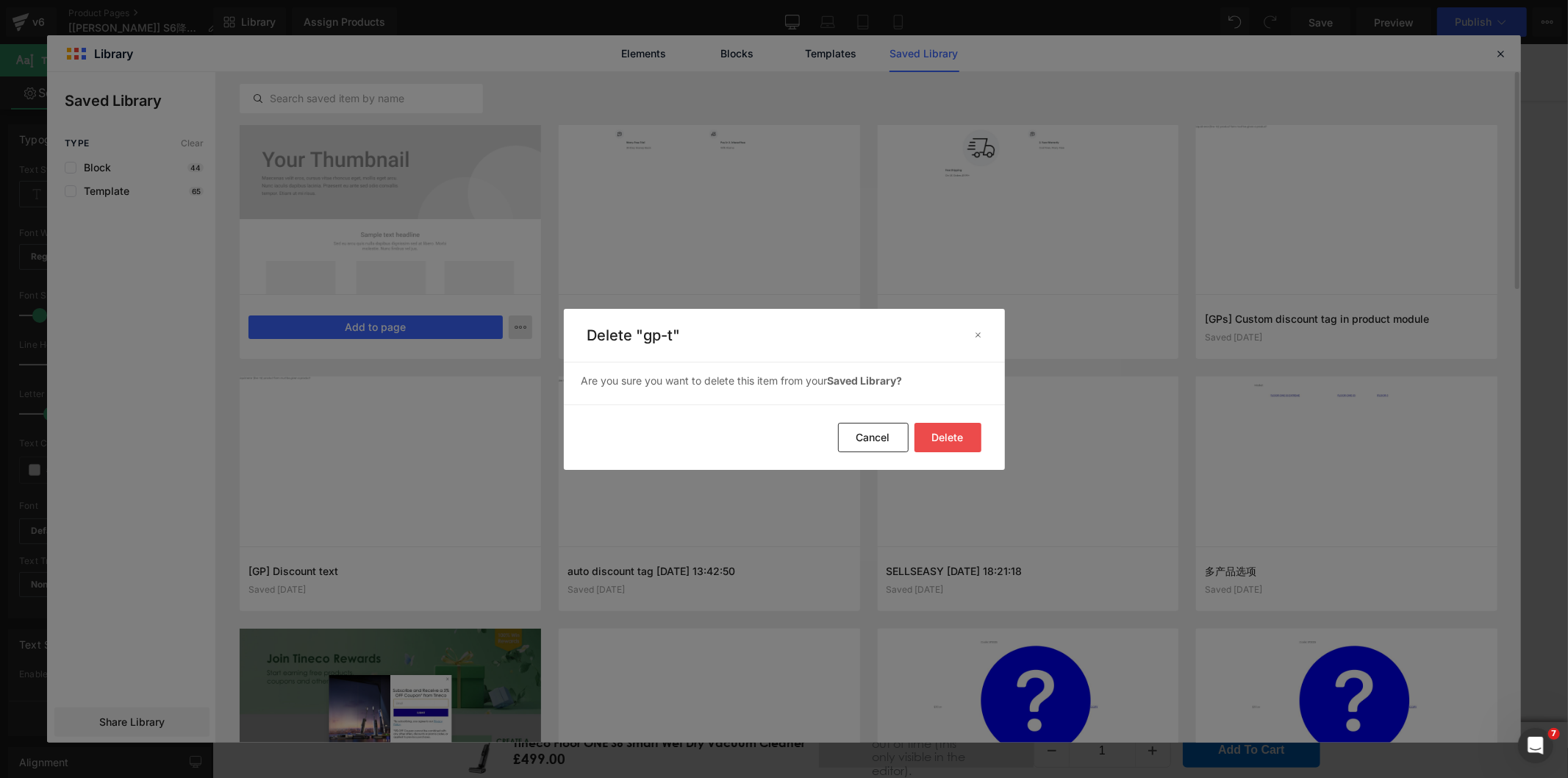
click at [954, 439] on button "Delete" at bounding box center [948, 437] width 67 height 29
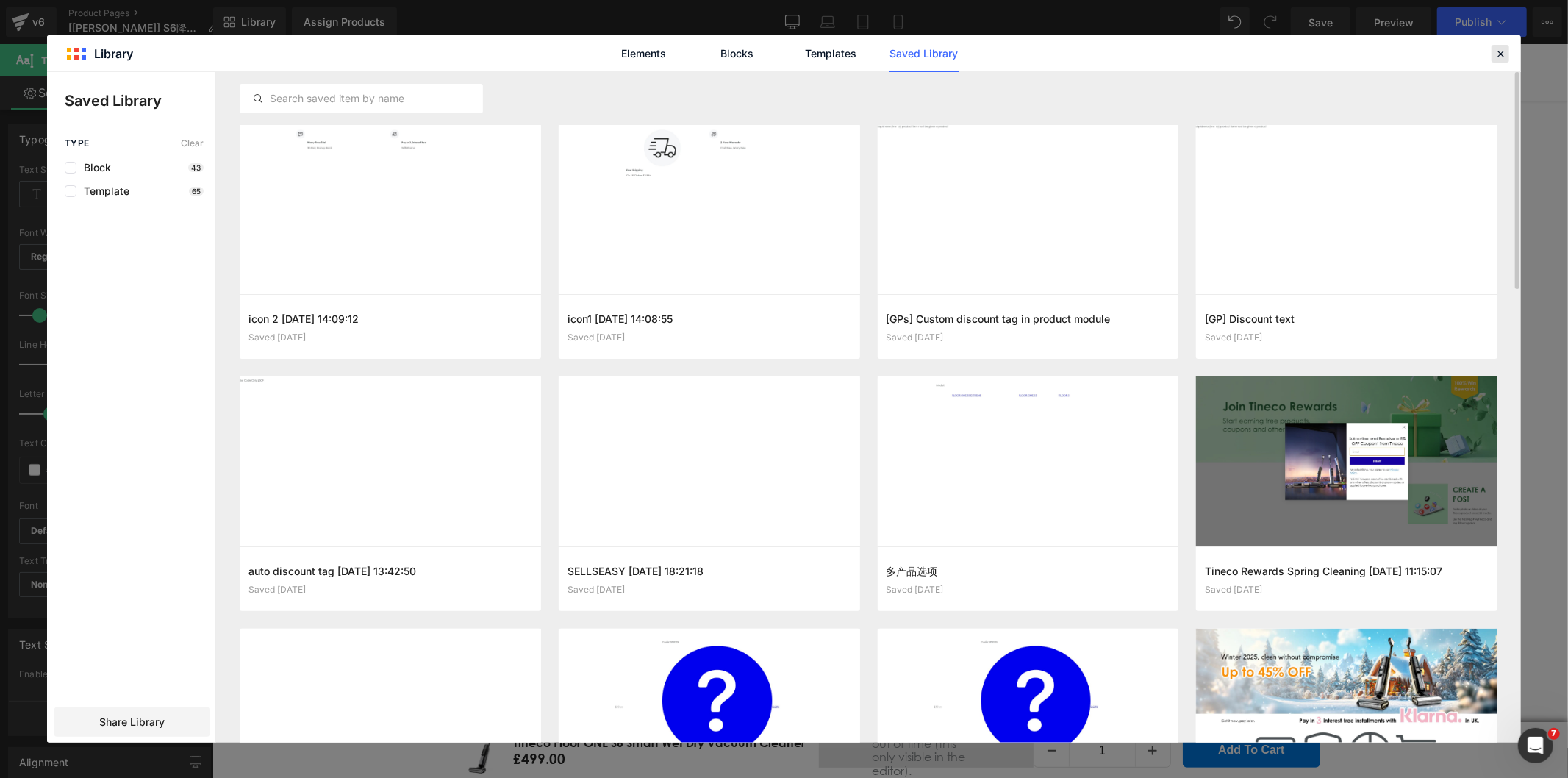
click at [1502, 52] on icon at bounding box center [1501, 54] width 13 height 13
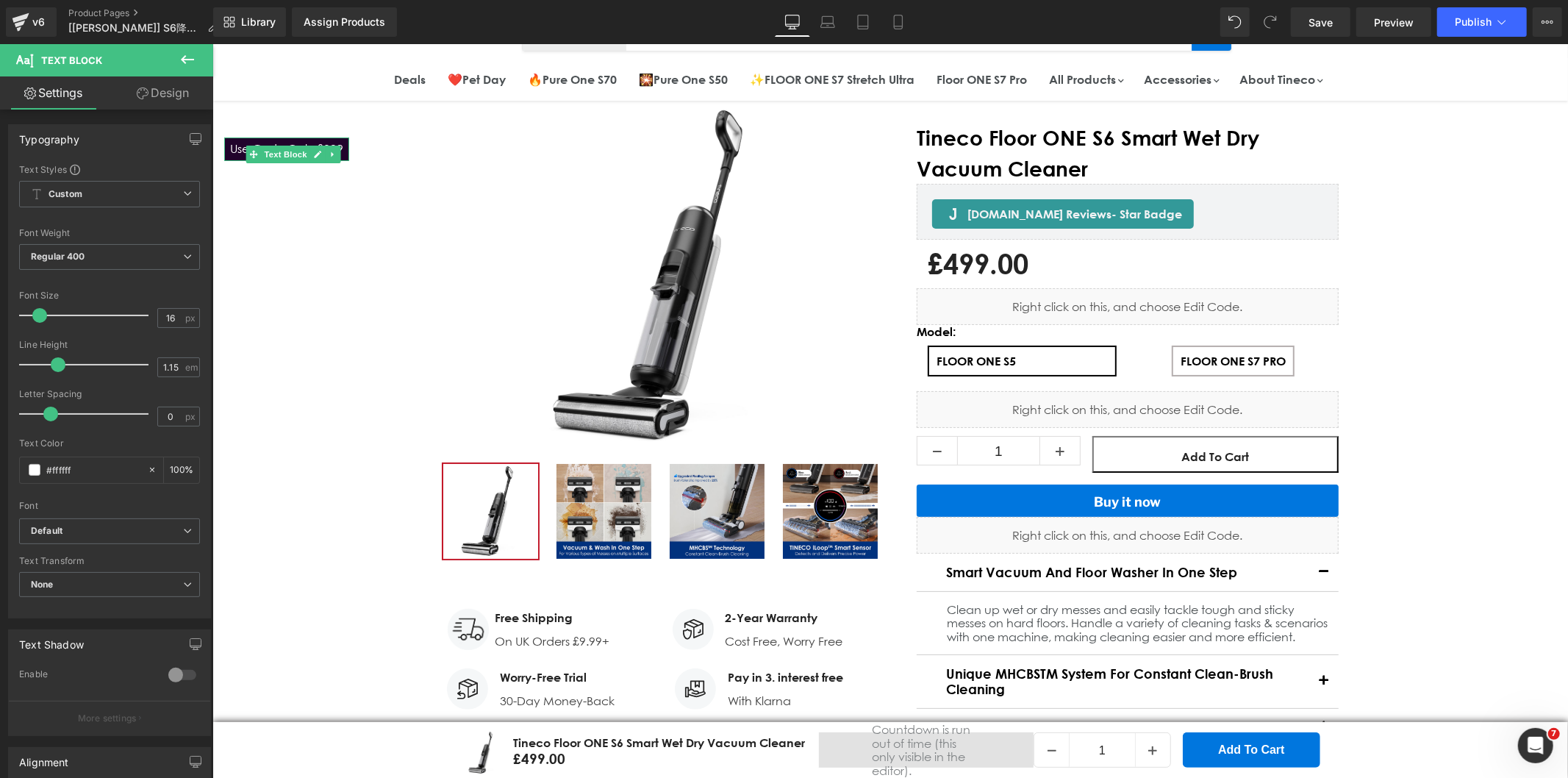
click at [342, 143] on p "Use Code Only £309" at bounding box center [286, 148] width 114 height 13
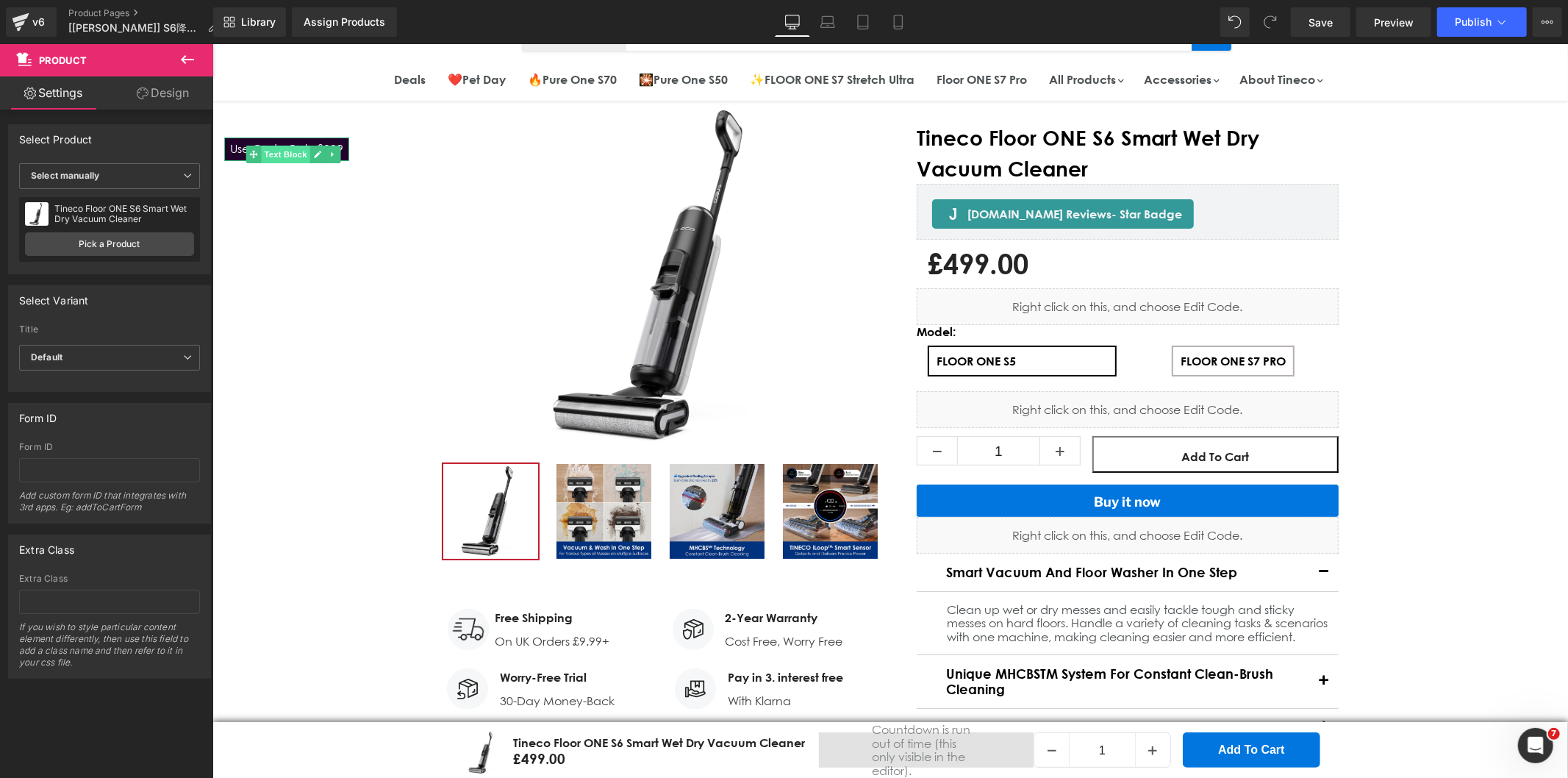
click at [269, 151] on span "Text Block" at bounding box center [285, 153] width 49 height 18
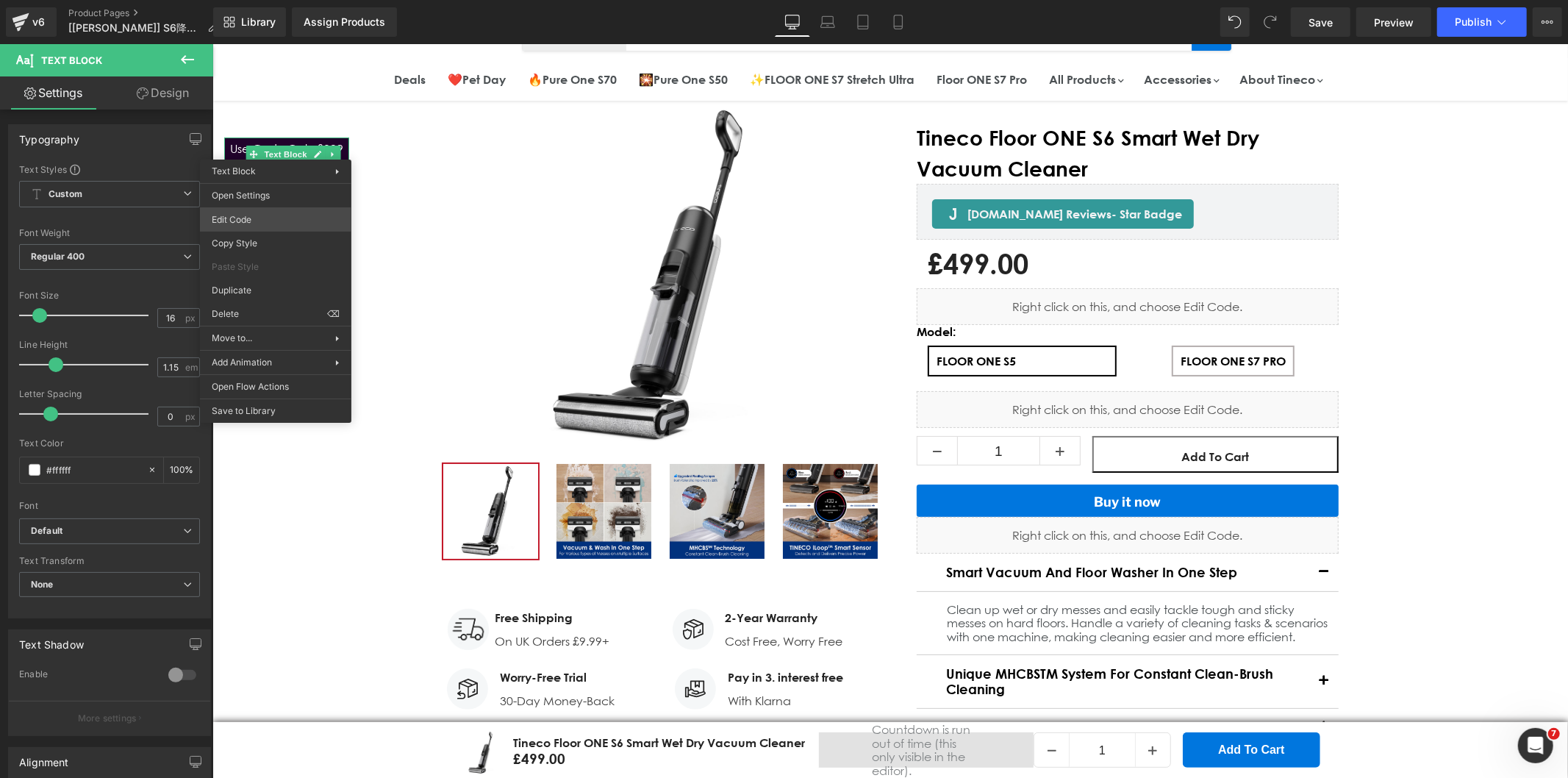
click at [251, 208] on body "Text Block You are previewing how the will restyle your page. You can not edit …" at bounding box center [784, 389] width 1568 height 778
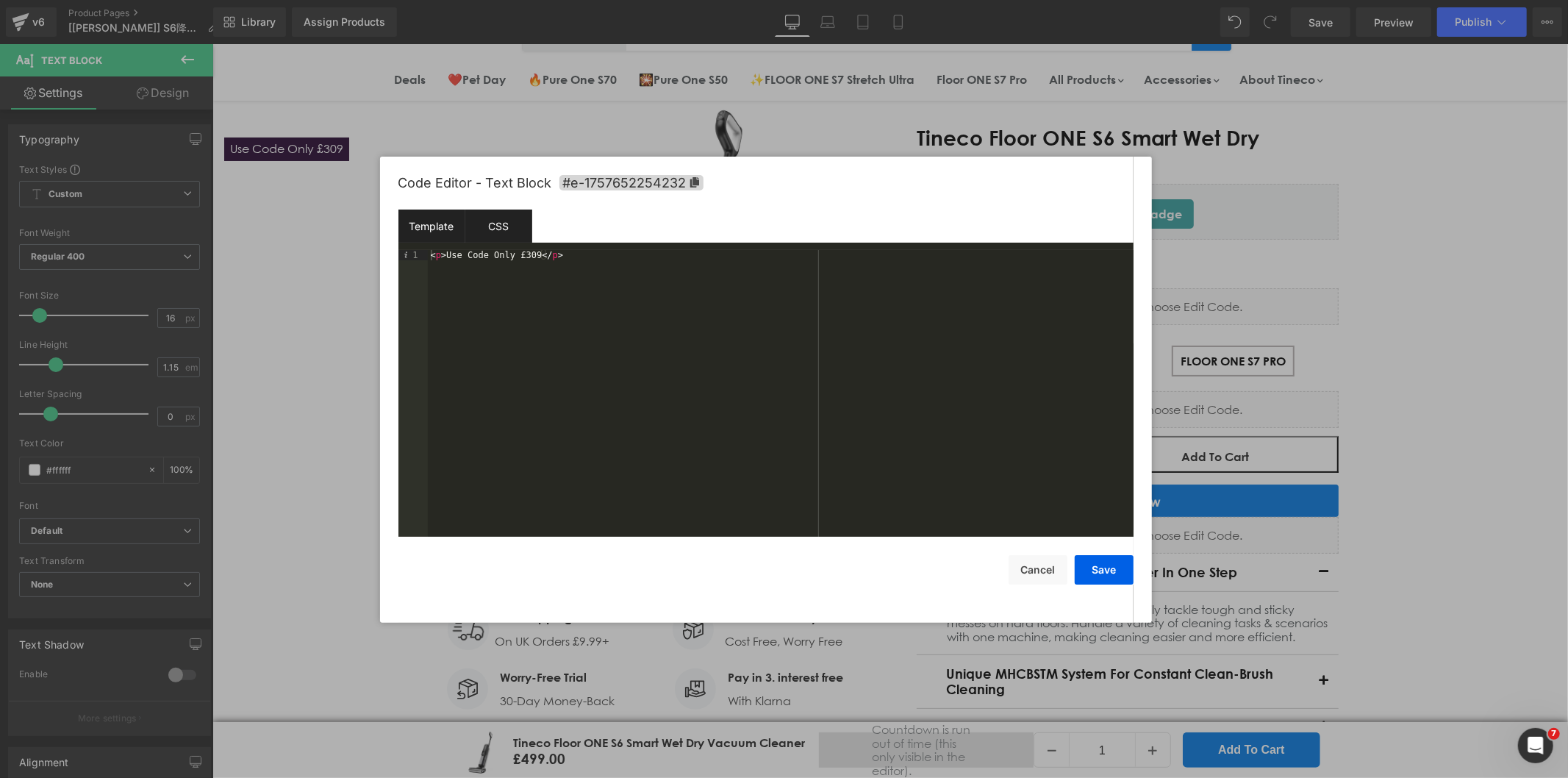
click at [499, 222] on div "CSS" at bounding box center [499, 225] width 67 height 33
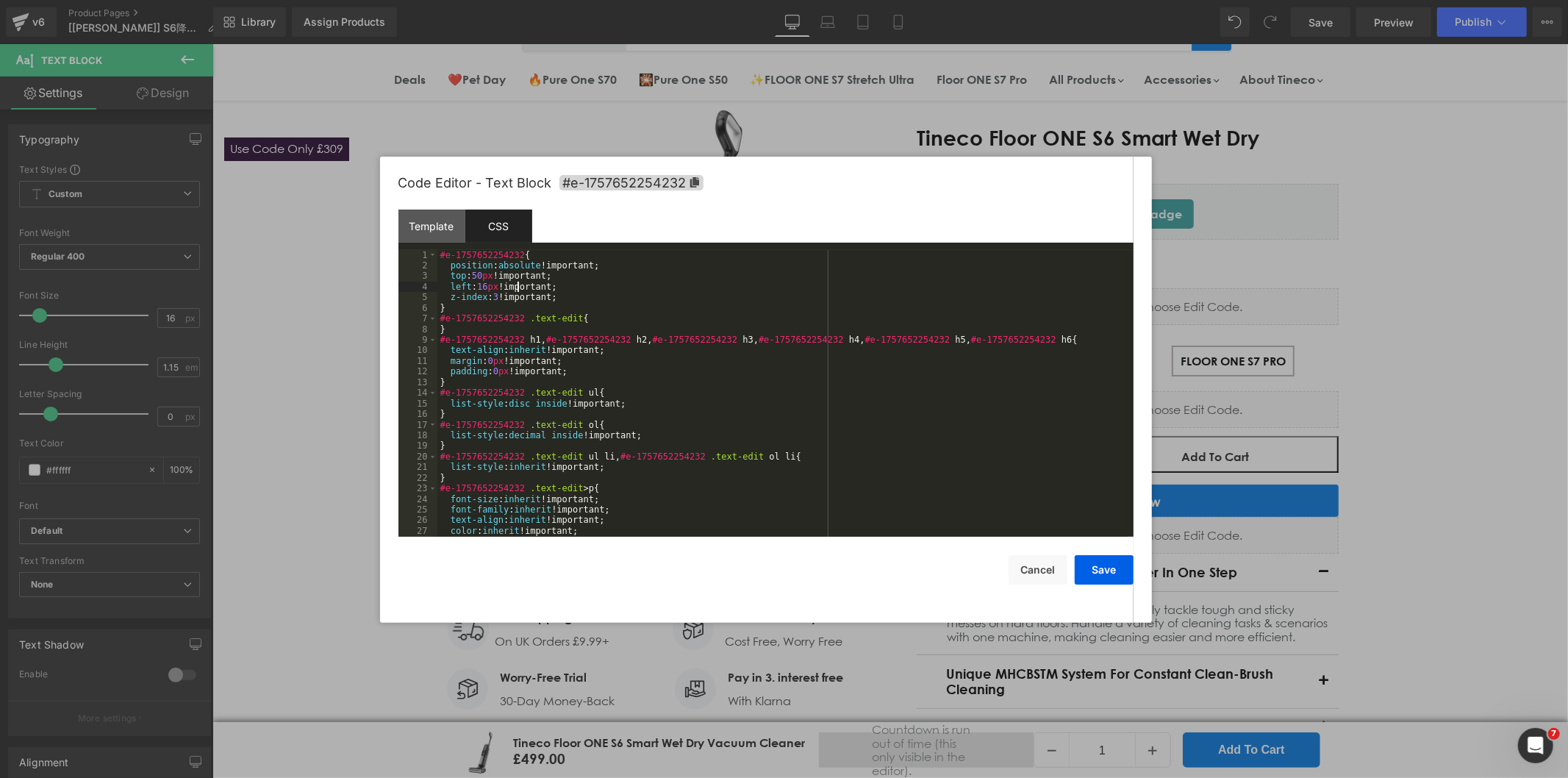
click at [520, 285] on div "#e-1757652254232 { position : absolute !important; top : 50 px !important; left…" at bounding box center [782, 404] width 690 height 308
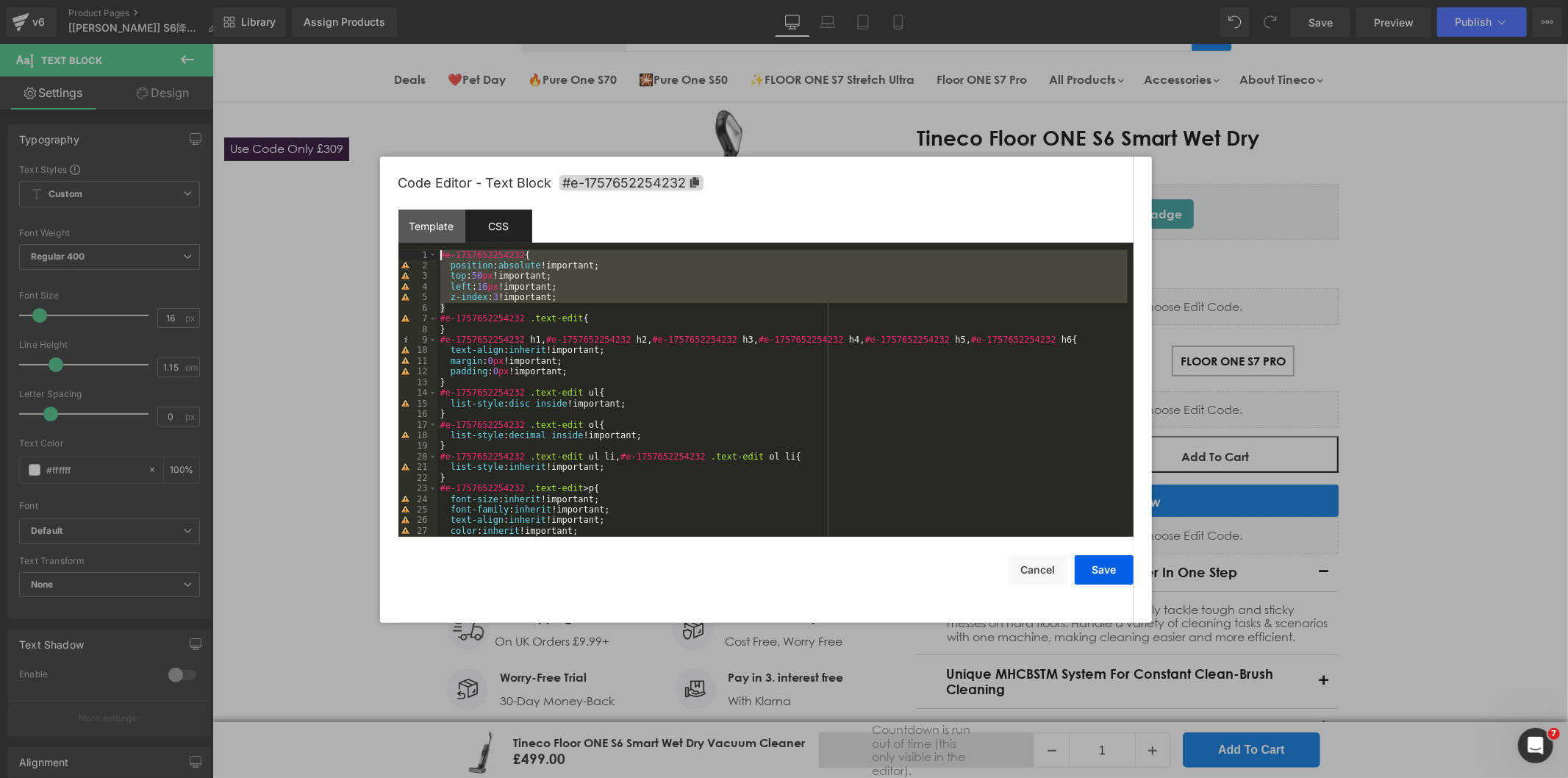
drag, startPoint x: 465, startPoint y: 305, endPoint x: 366, endPoint y: 258, distance: 109.6
click at [366, 258] on body "Text Block You are previewing how the will restyle your page. You can not edit …" at bounding box center [784, 389] width 1568 height 778
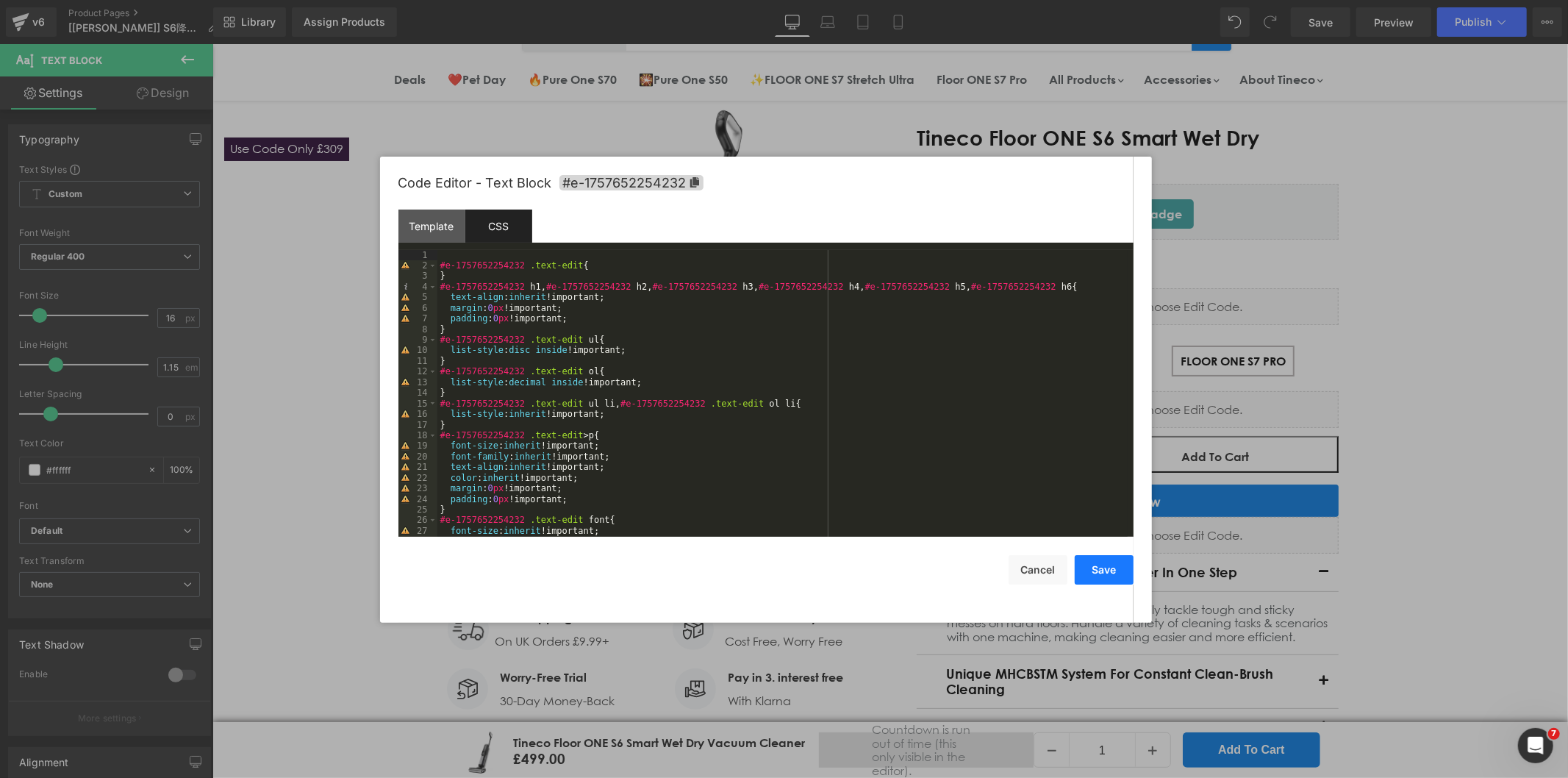
click at [1117, 564] on button "Save" at bounding box center [1104, 569] width 59 height 29
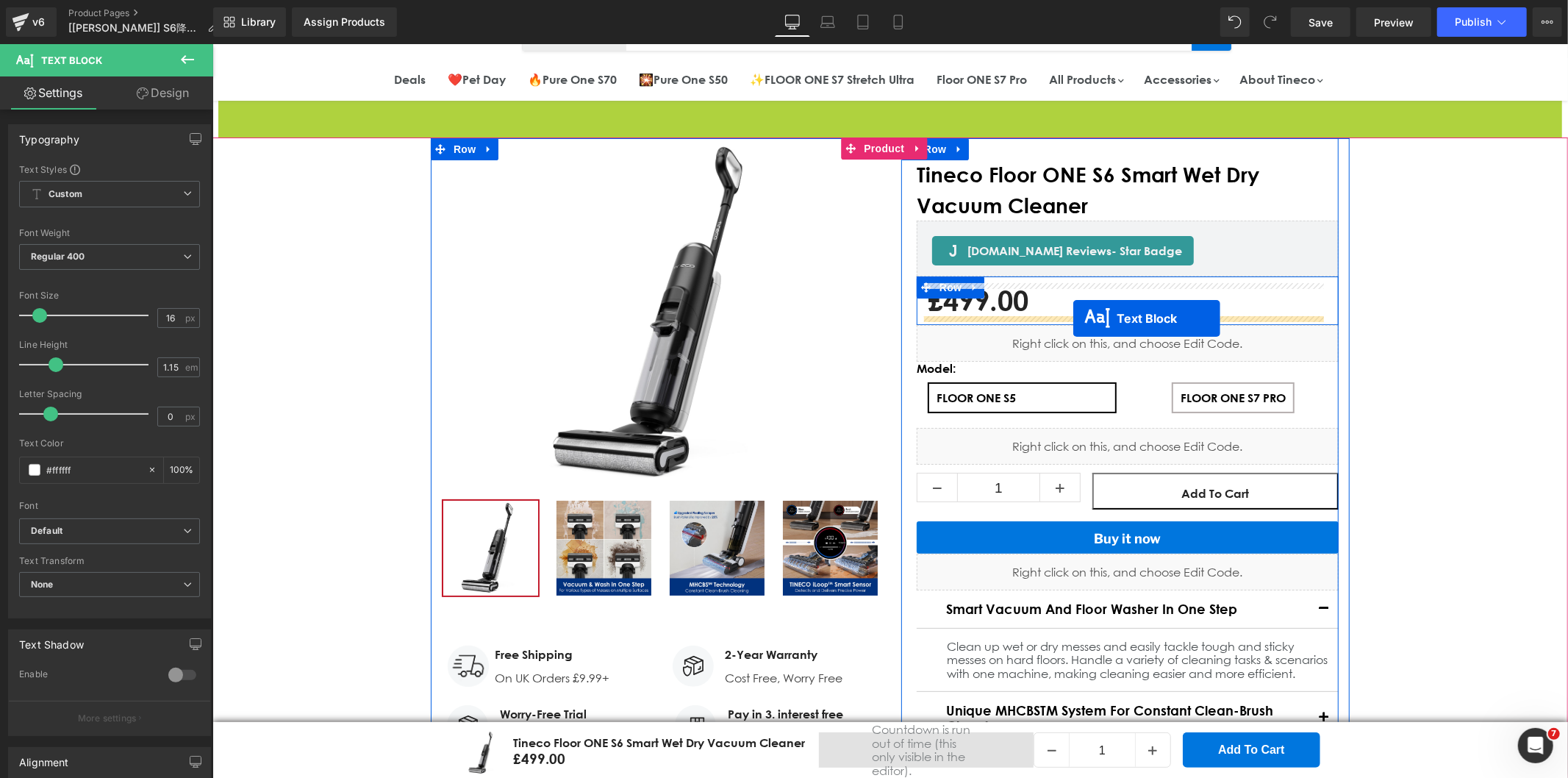
drag, startPoint x: 877, startPoint y: 114, endPoint x: 1073, endPoint y: 318, distance: 282.9
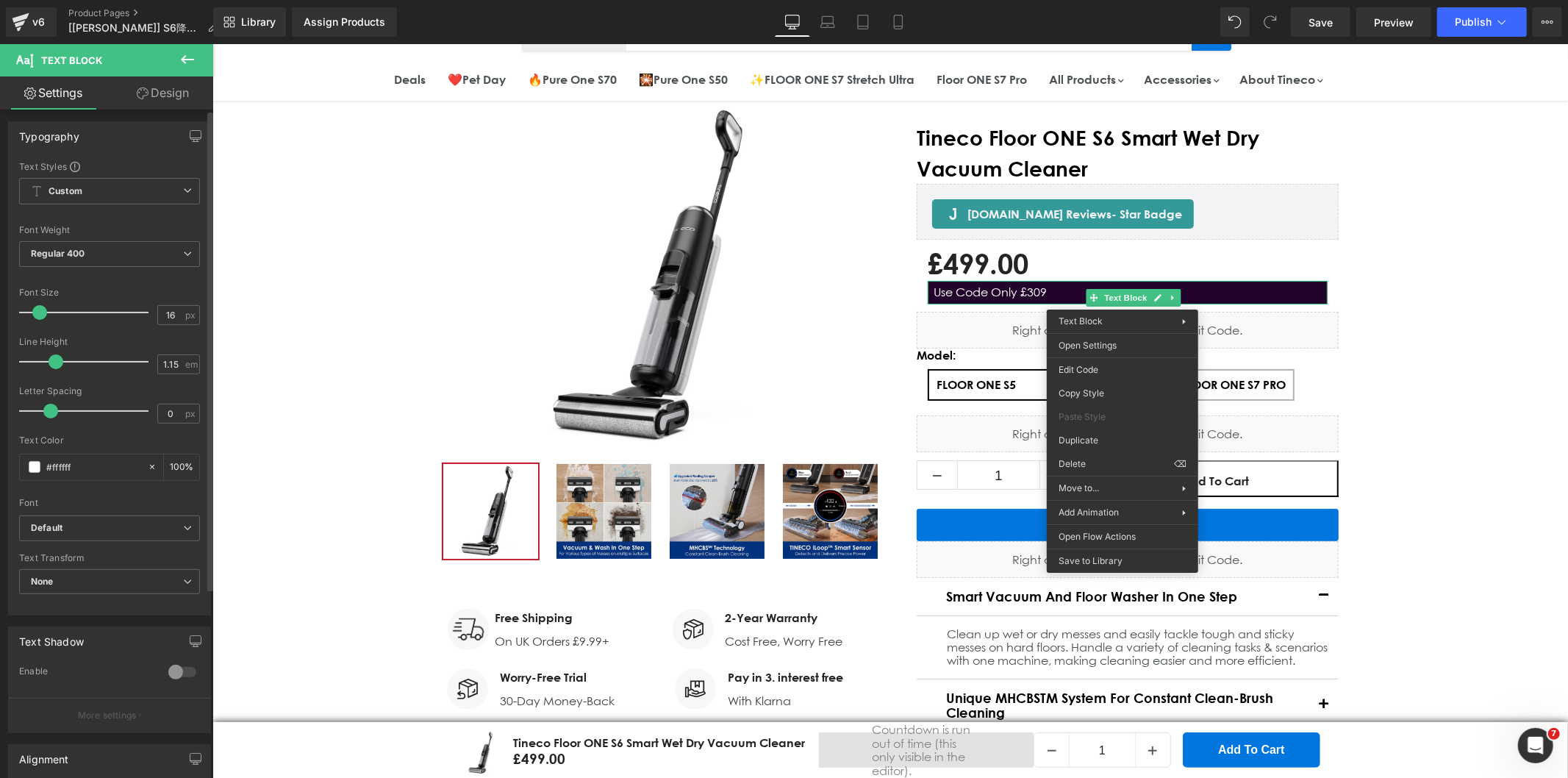
scroll to position [0, 0]
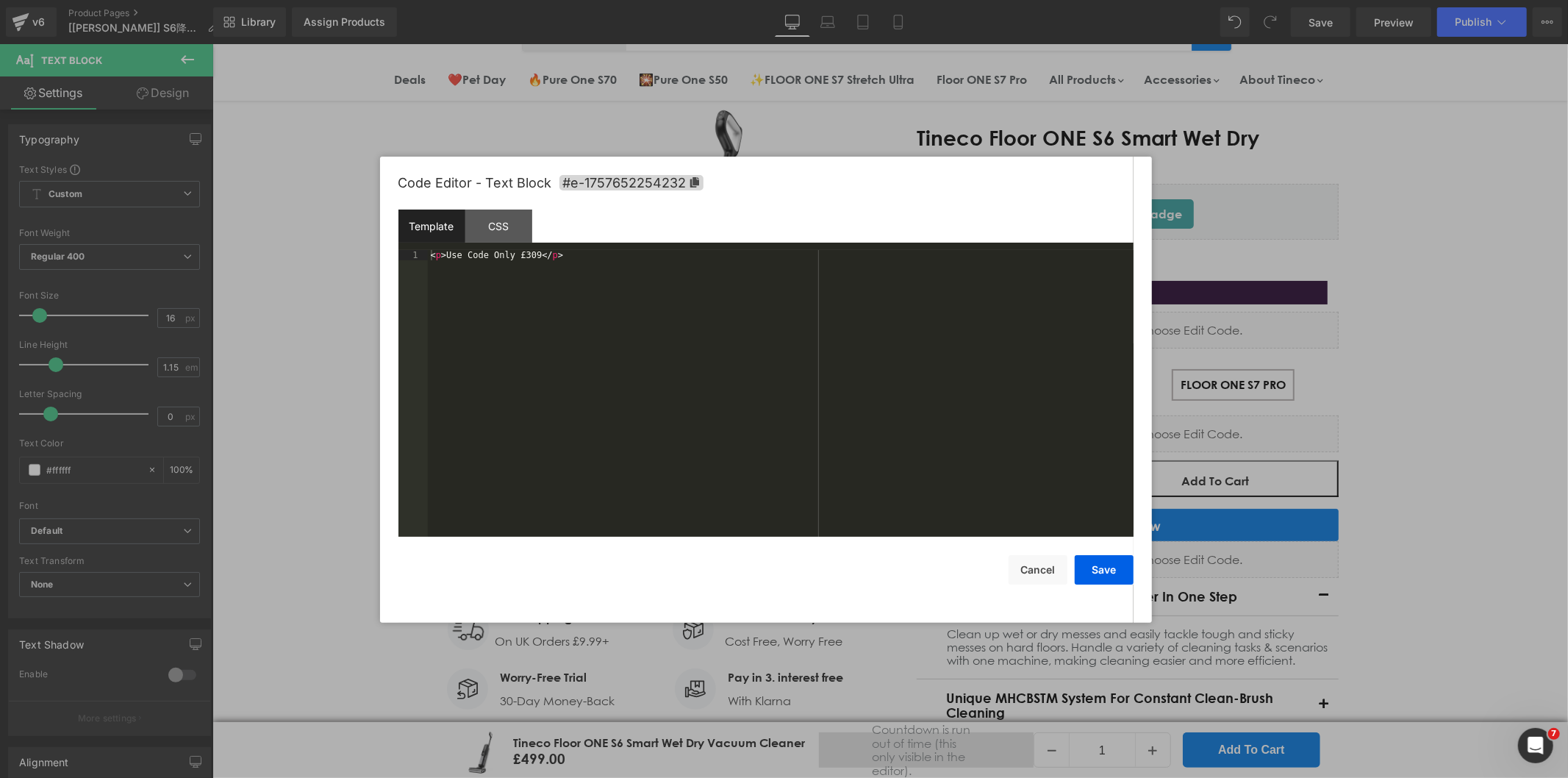
click at [1075, 0] on div "Text Block You are previewing how the will restyle your page. You can not edit …" at bounding box center [784, 0] width 1568 height 0
click at [505, 236] on div "CSS" at bounding box center [499, 225] width 67 height 33
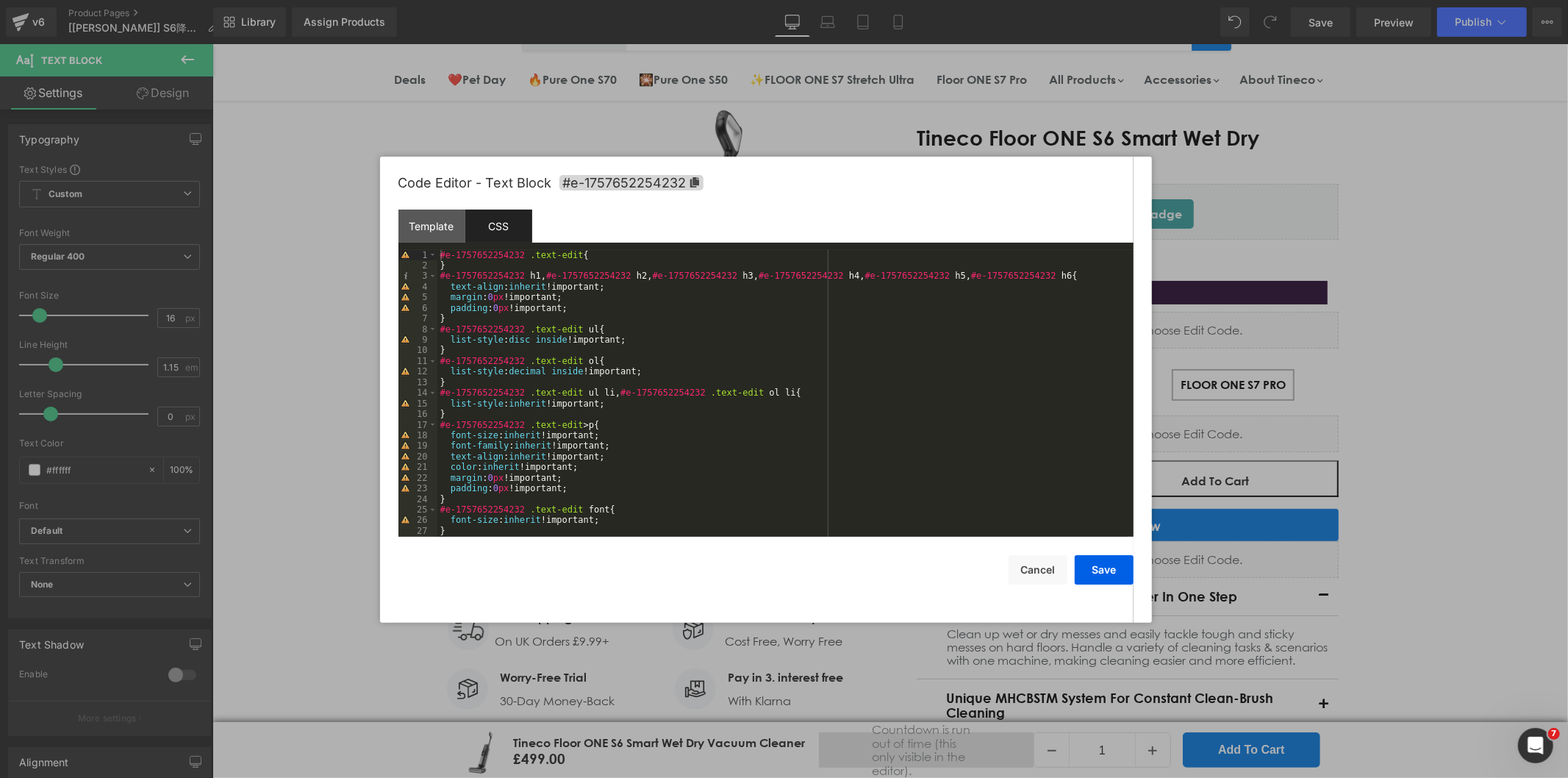
click at [522, 255] on div "#e-1757652254232 .text-edit { } #e-1757652254232 h1 , #e-1757652254232 h2 , #e-…" at bounding box center [782, 404] width 690 height 308
drag, startPoint x: 570, startPoint y: 255, endPoint x: 535, endPoint y: 255, distance: 35.0
click at [535, 255] on div "#e-1757652254232 .text-edit { } #e-1757652254232 h1 , #e-1757652254232 h2 , #e-…" at bounding box center [782, 404] width 690 height 308
click at [652, 183] on span "#e-1757652254232" at bounding box center [631, 183] width 144 height 15
click at [436, 255] on div "1" at bounding box center [418, 256] width 39 height 10
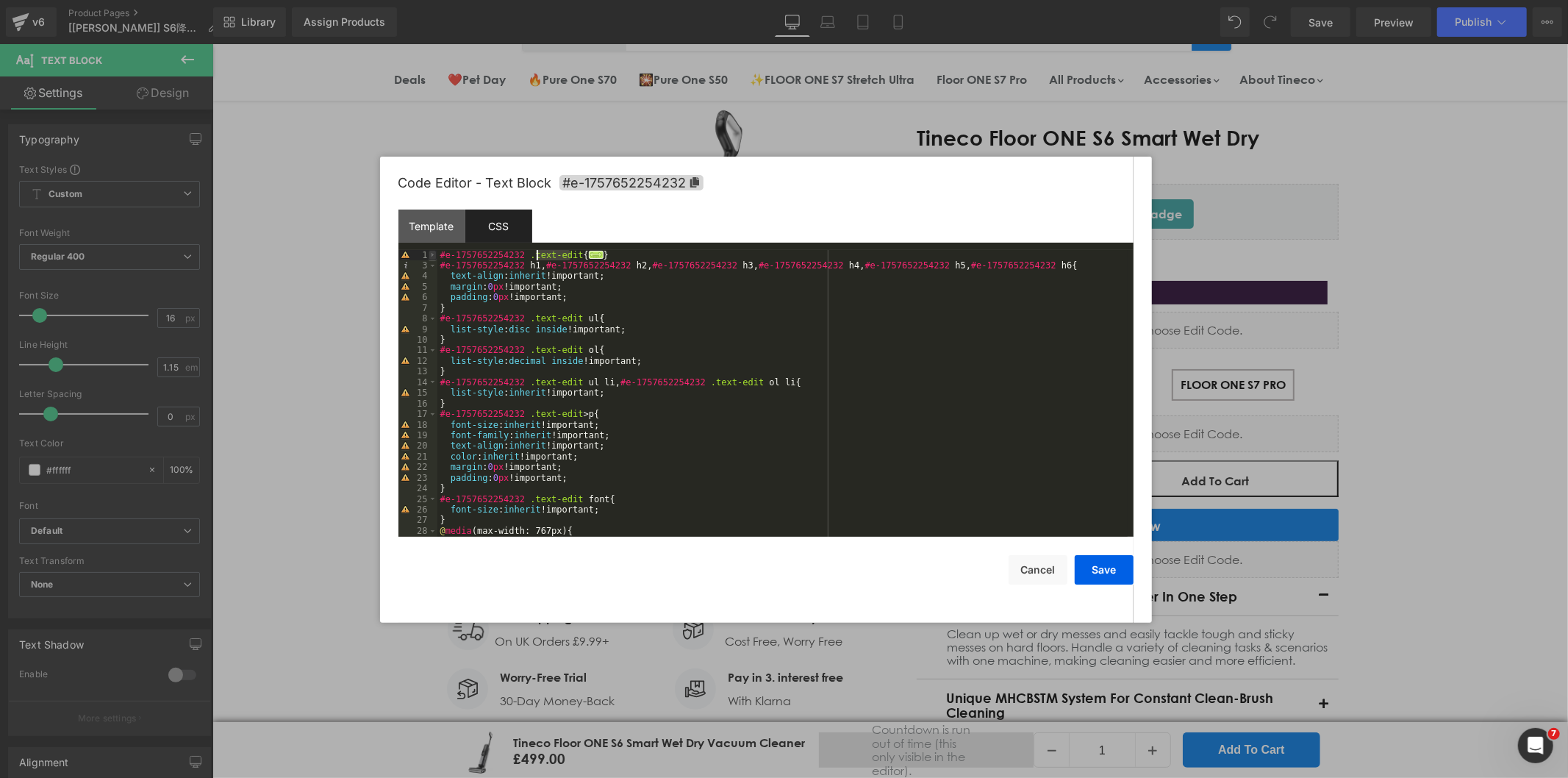
click at [430, 254] on span at bounding box center [433, 255] width 8 height 10
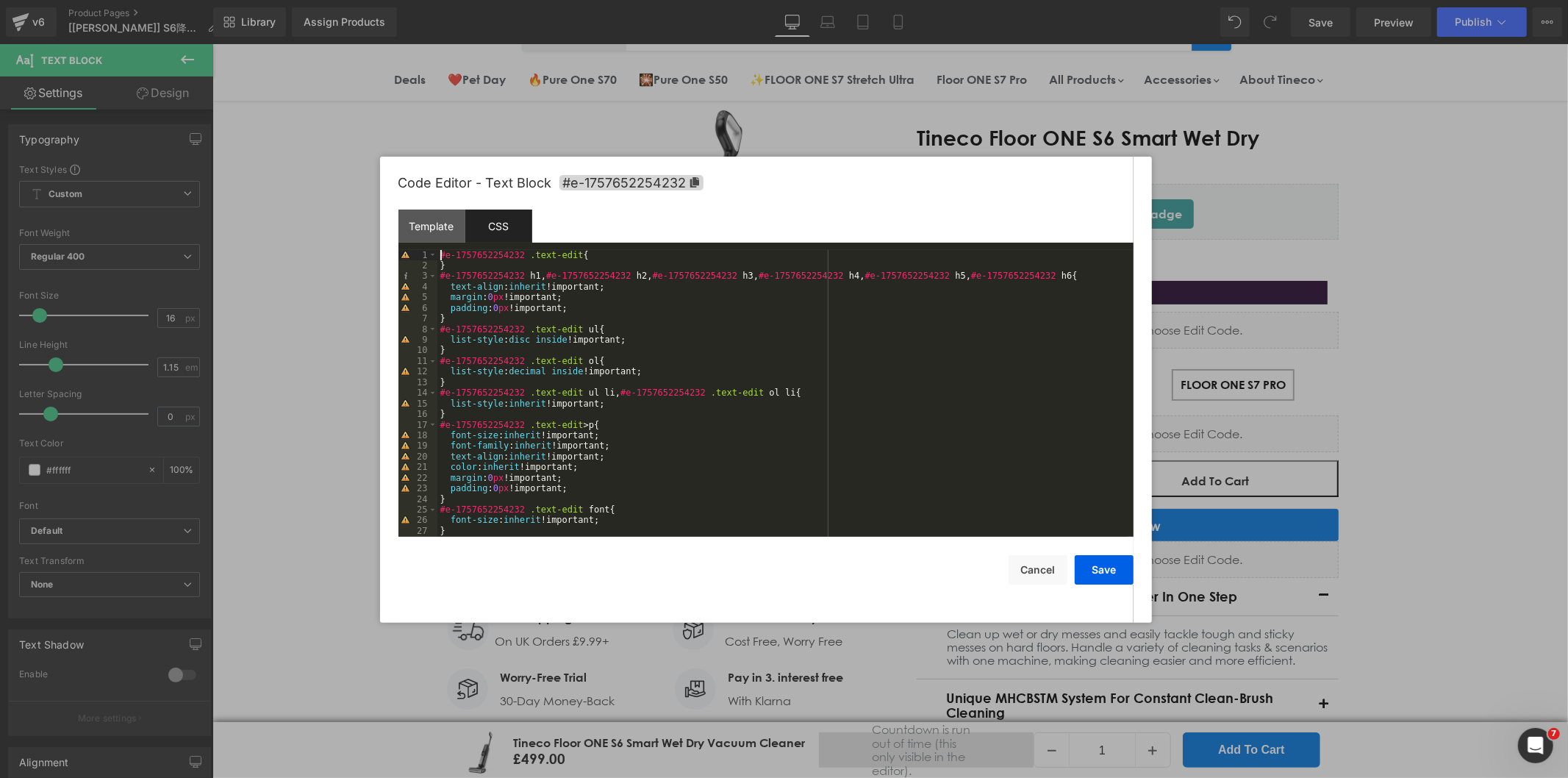
click at [441, 253] on div "#e-1757652254232 .text-edit { } #e-1757652254232 h1 , #e-1757652254232 h2 , #e-…" at bounding box center [782, 404] width 690 height 308
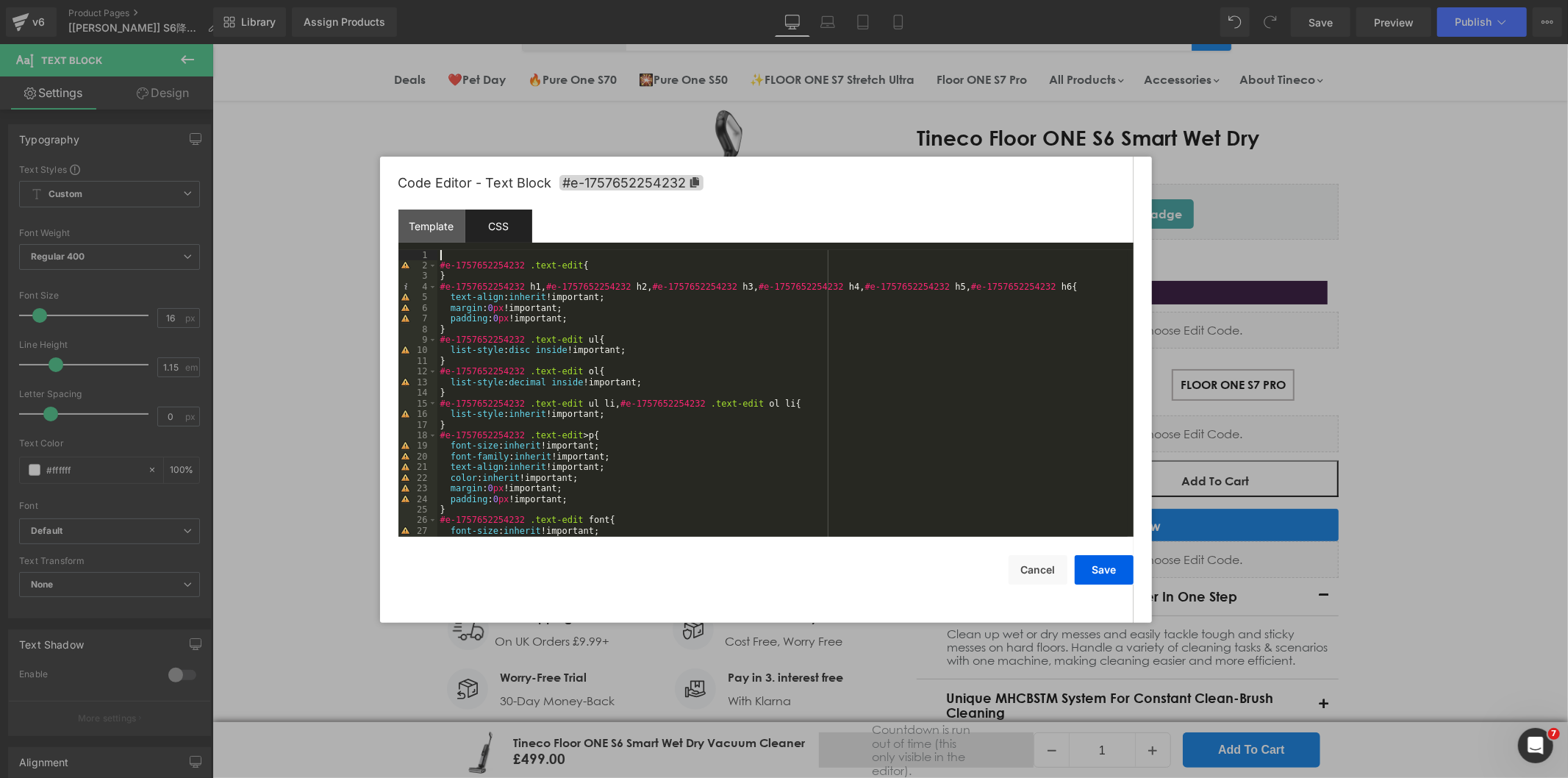
paste textarea
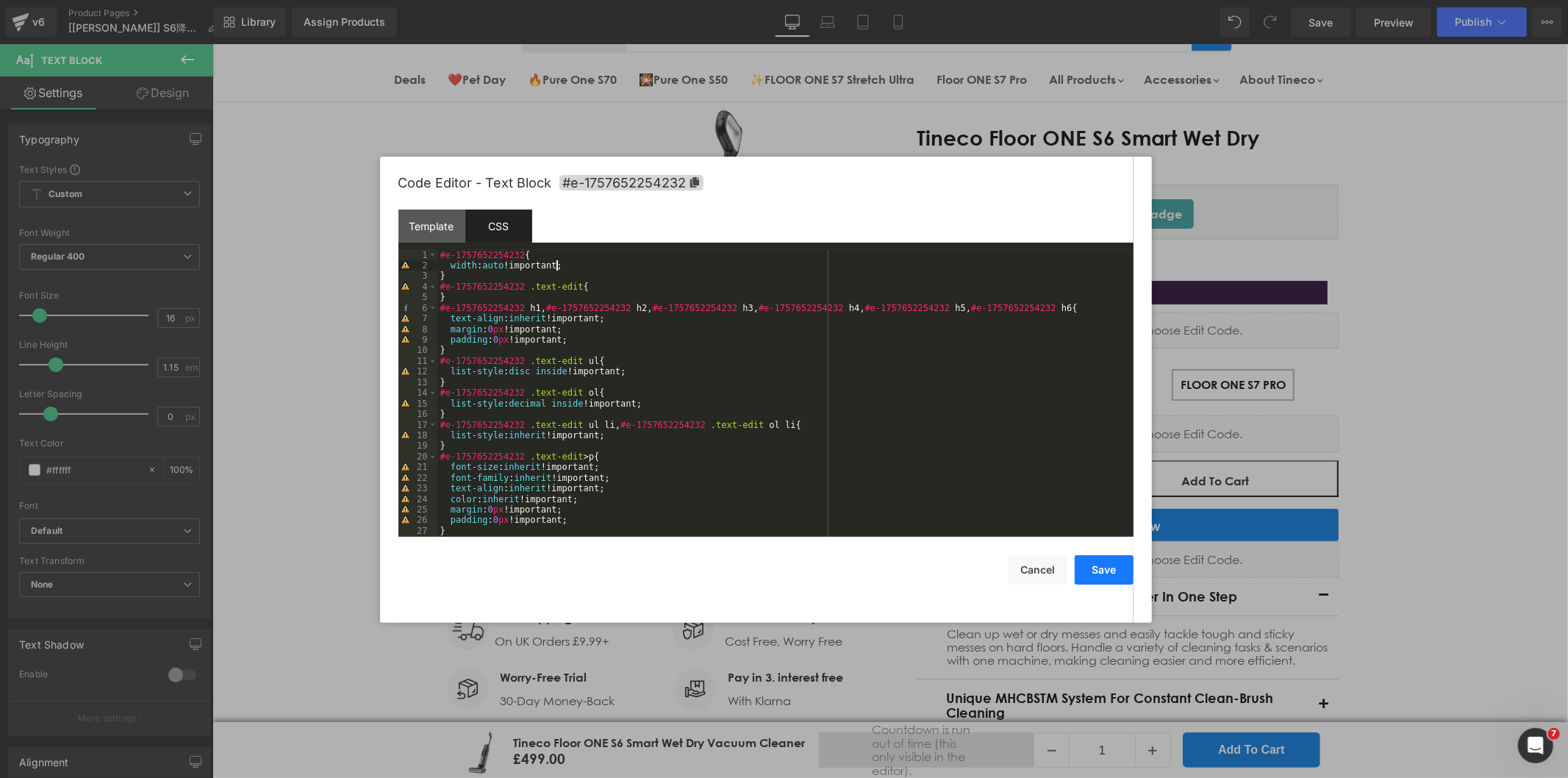
click at [1101, 570] on button "Save" at bounding box center [1104, 569] width 59 height 29
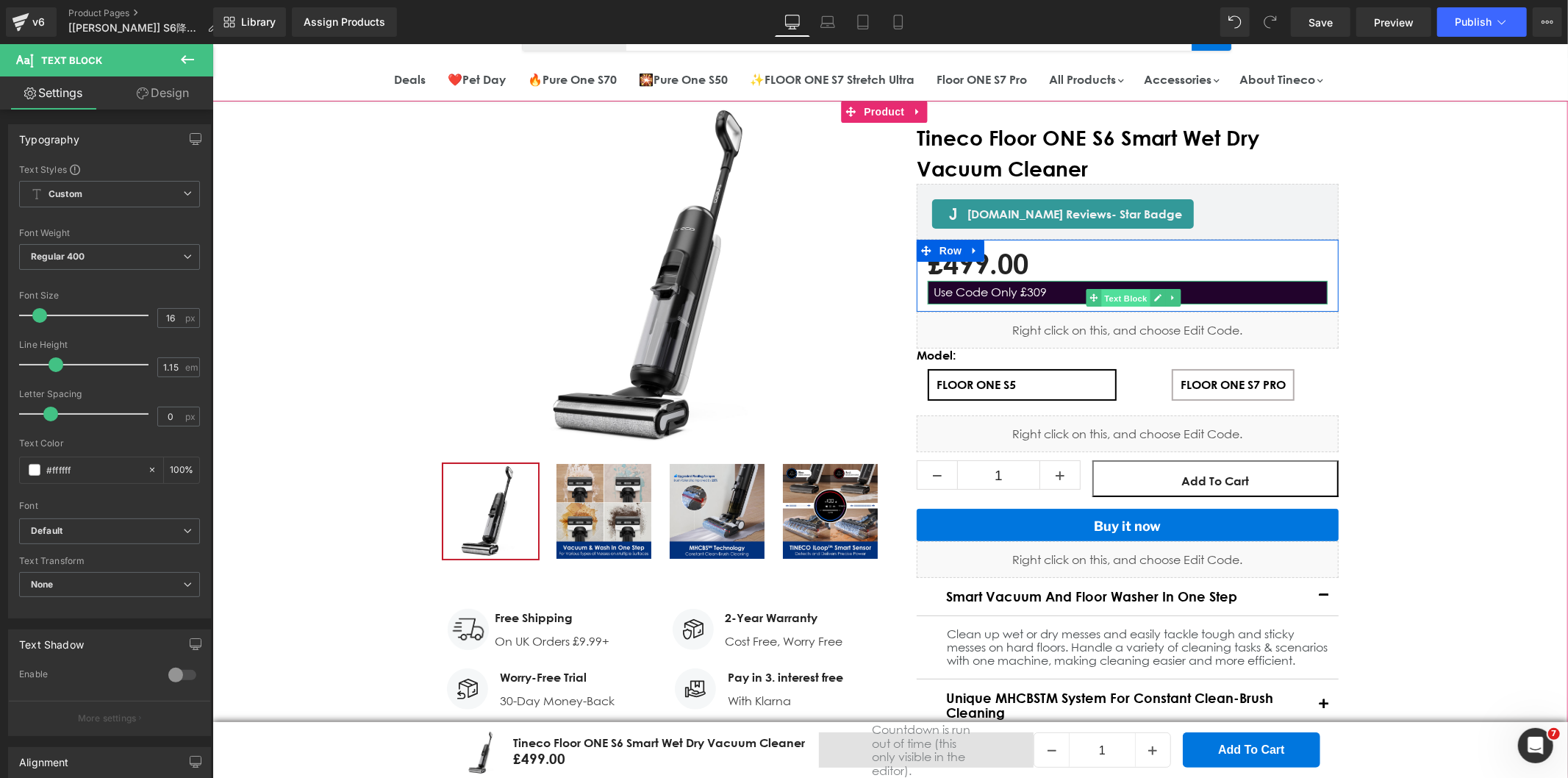
click at [1114, 295] on span "Text Block" at bounding box center [1125, 298] width 49 height 18
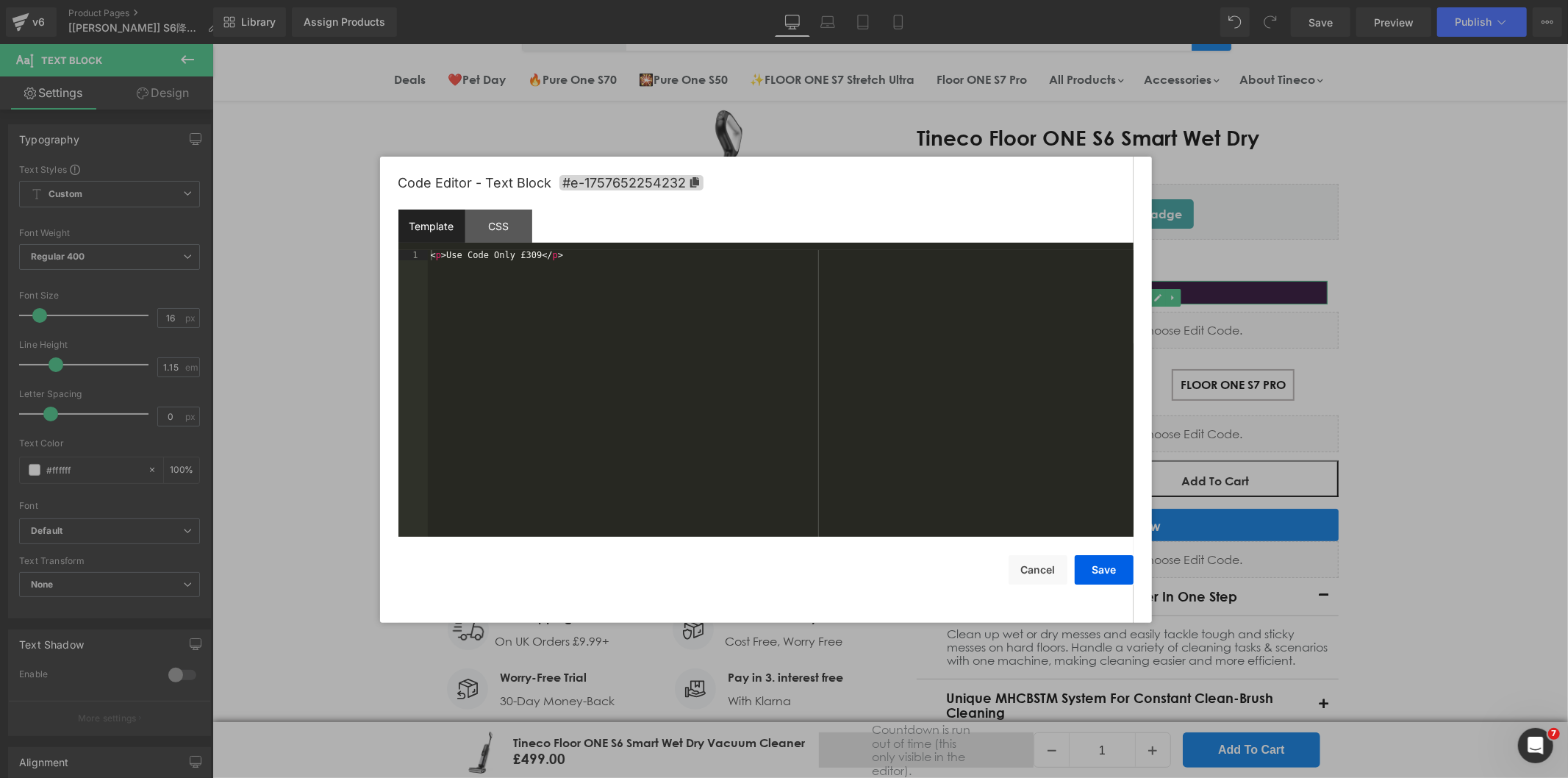
click at [1074, 0] on div "Text Block You are previewing how the will restyle your page. You can not edit …" at bounding box center [784, 0] width 1568 height 0
click at [494, 224] on div "CSS" at bounding box center [499, 225] width 67 height 33
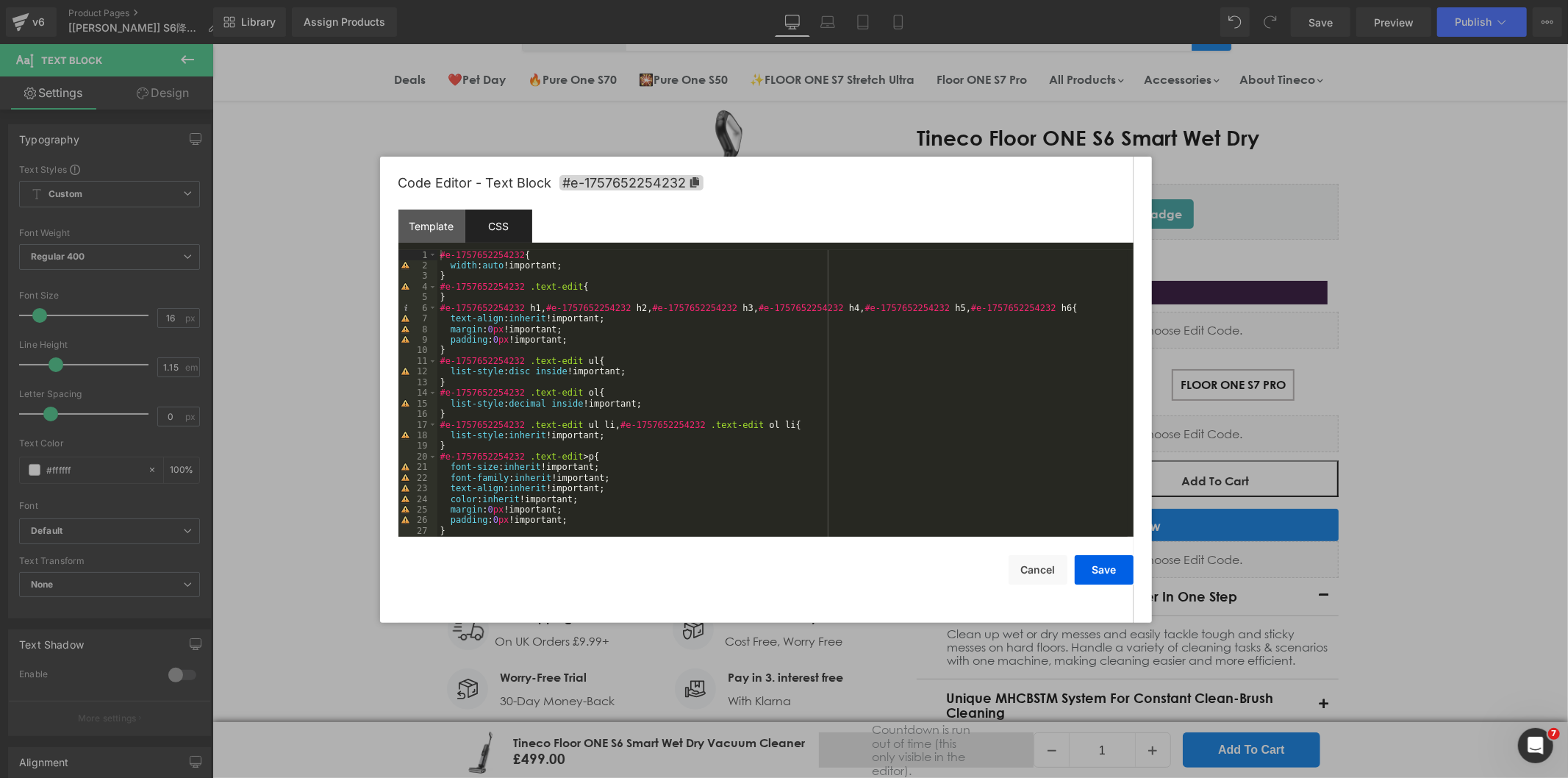
click at [488, 262] on div "#e-1757652254232 { width : auto !important; } #e-1757652254232 .text-edit { } #…" at bounding box center [782, 404] width 690 height 308
click at [1103, 566] on button "Save" at bounding box center [1104, 569] width 59 height 29
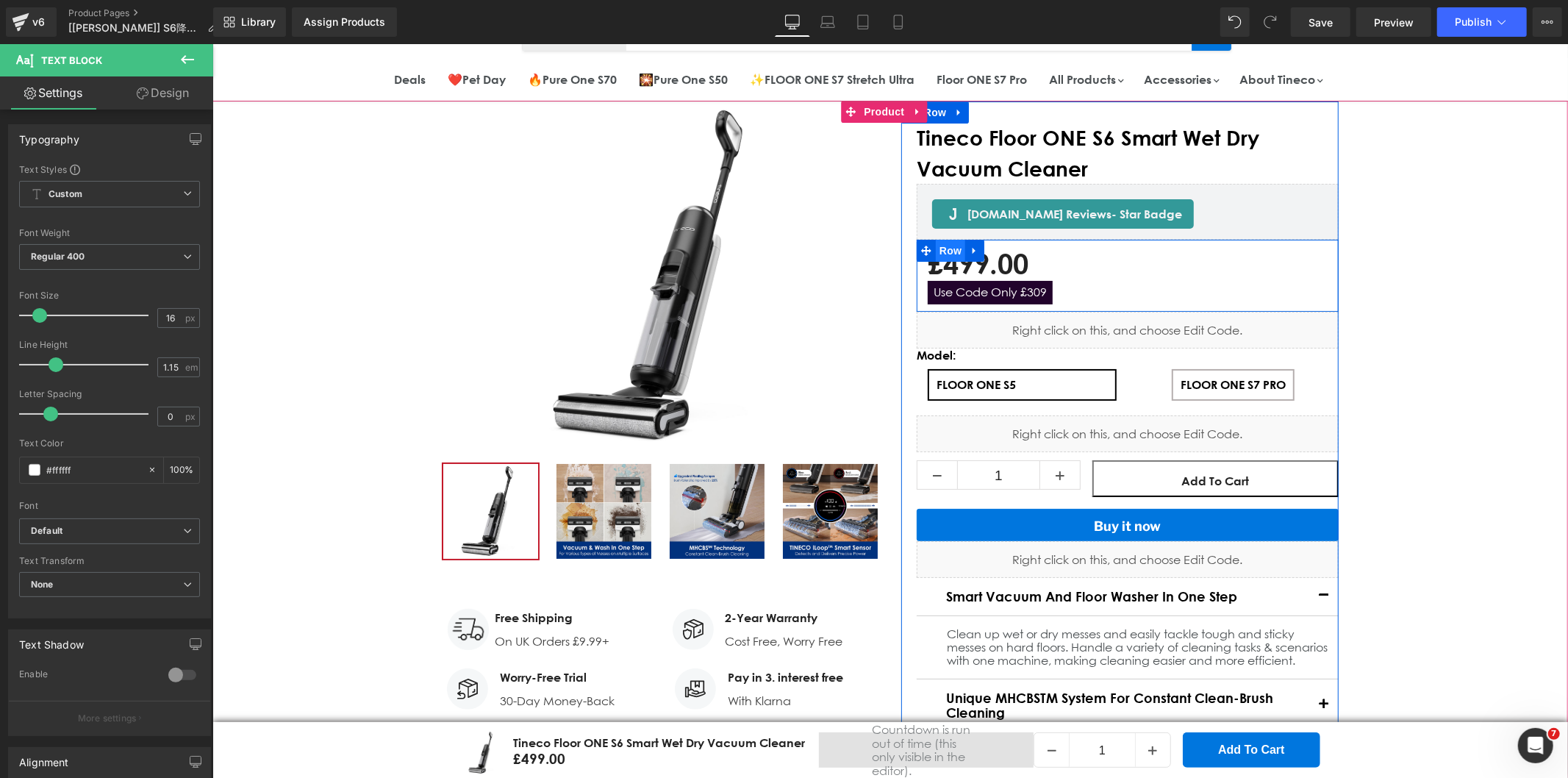
click at [935, 251] on span "Row" at bounding box center [949, 250] width 29 height 22
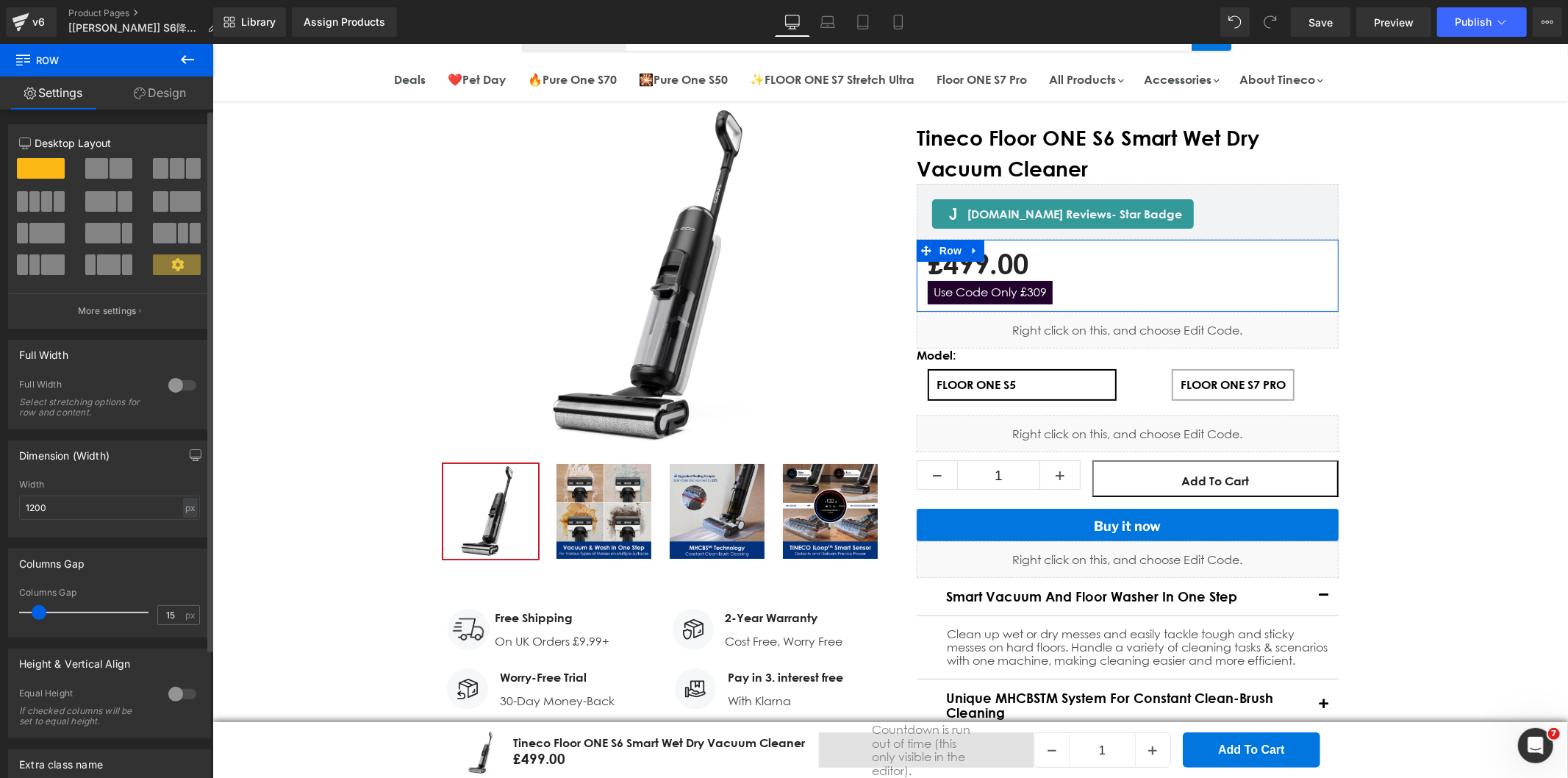
click at [110, 167] on span at bounding box center [120, 168] width 23 height 20
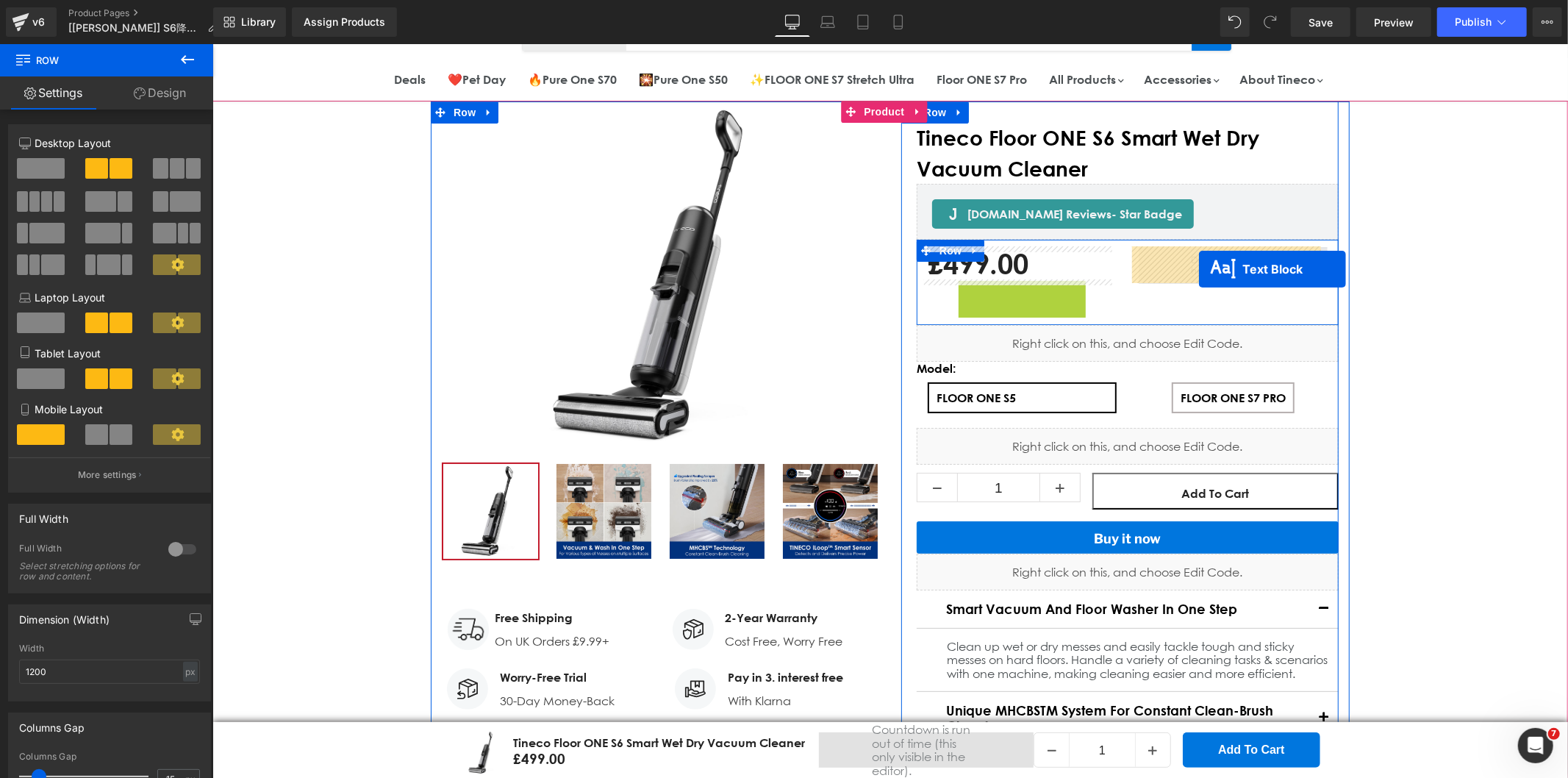
drag, startPoint x: 990, startPoint y: 295, endPoint x: 1198, endPoint y: 268, distance: 209.7
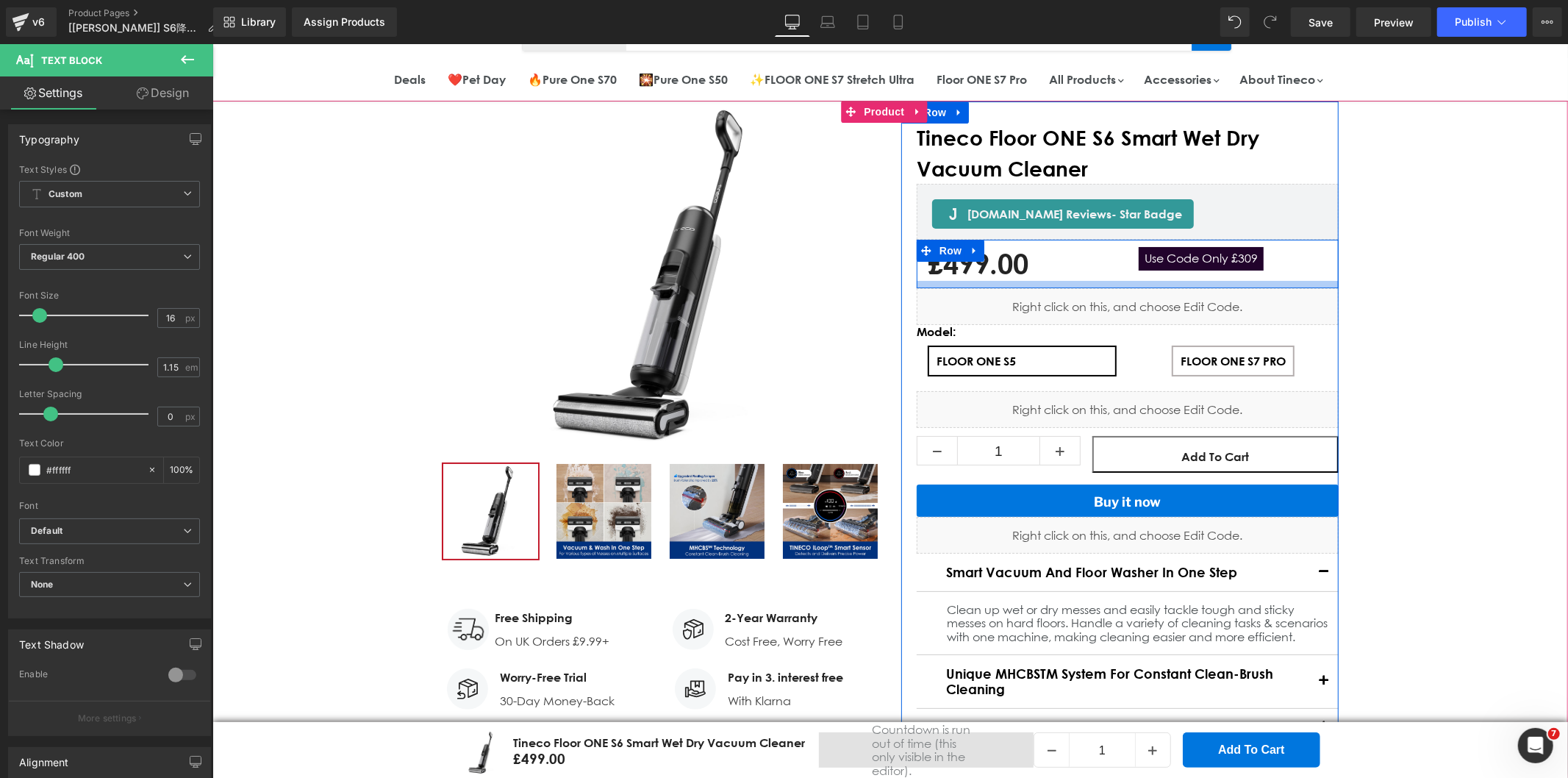
click at [1138, 282] on div "Main content" at bounding box center [1127, 283] width 422 height 8
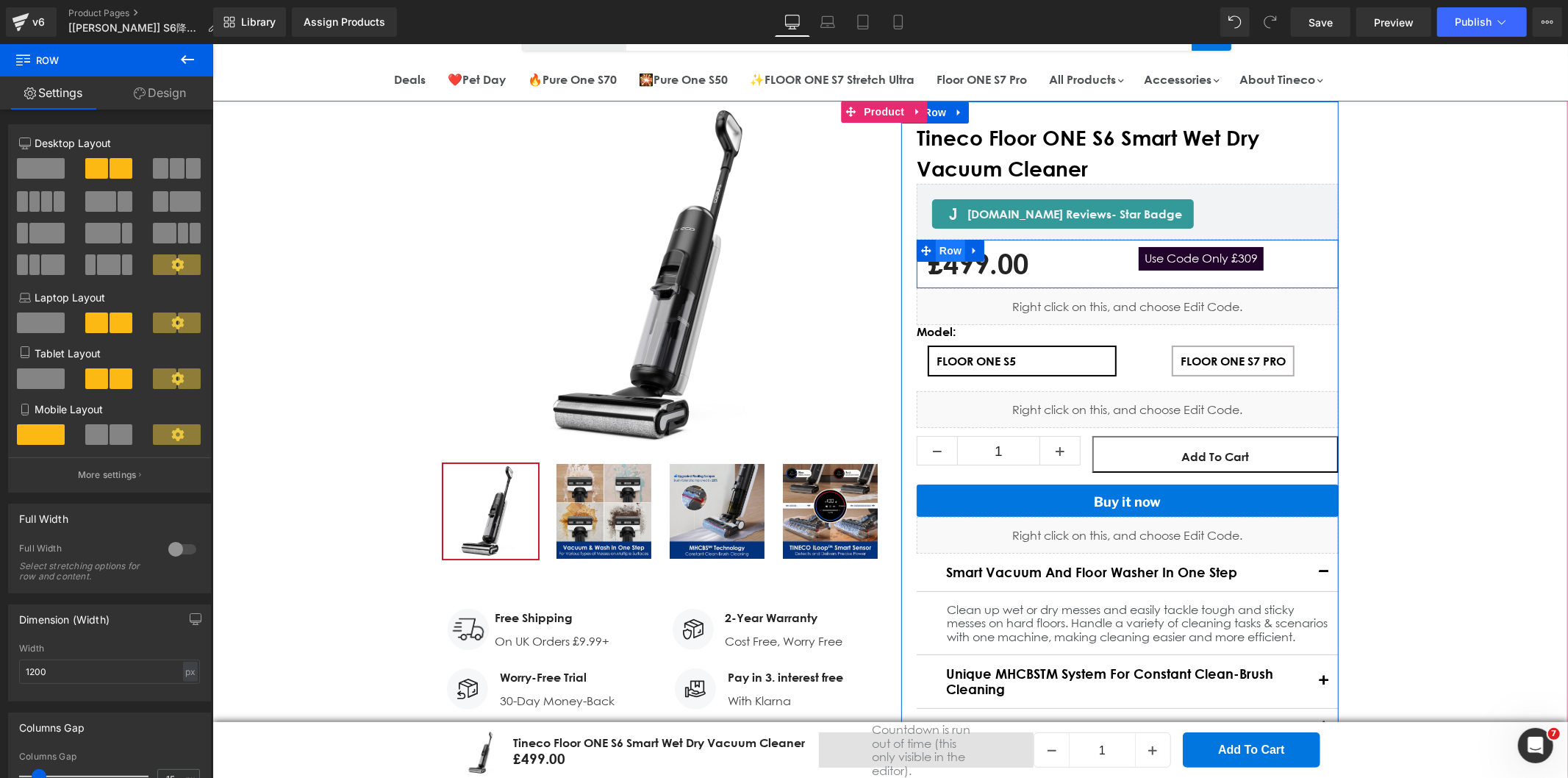
click at [936, 247] on span "Row" at bounding box center [949, 250] width 29 height 22
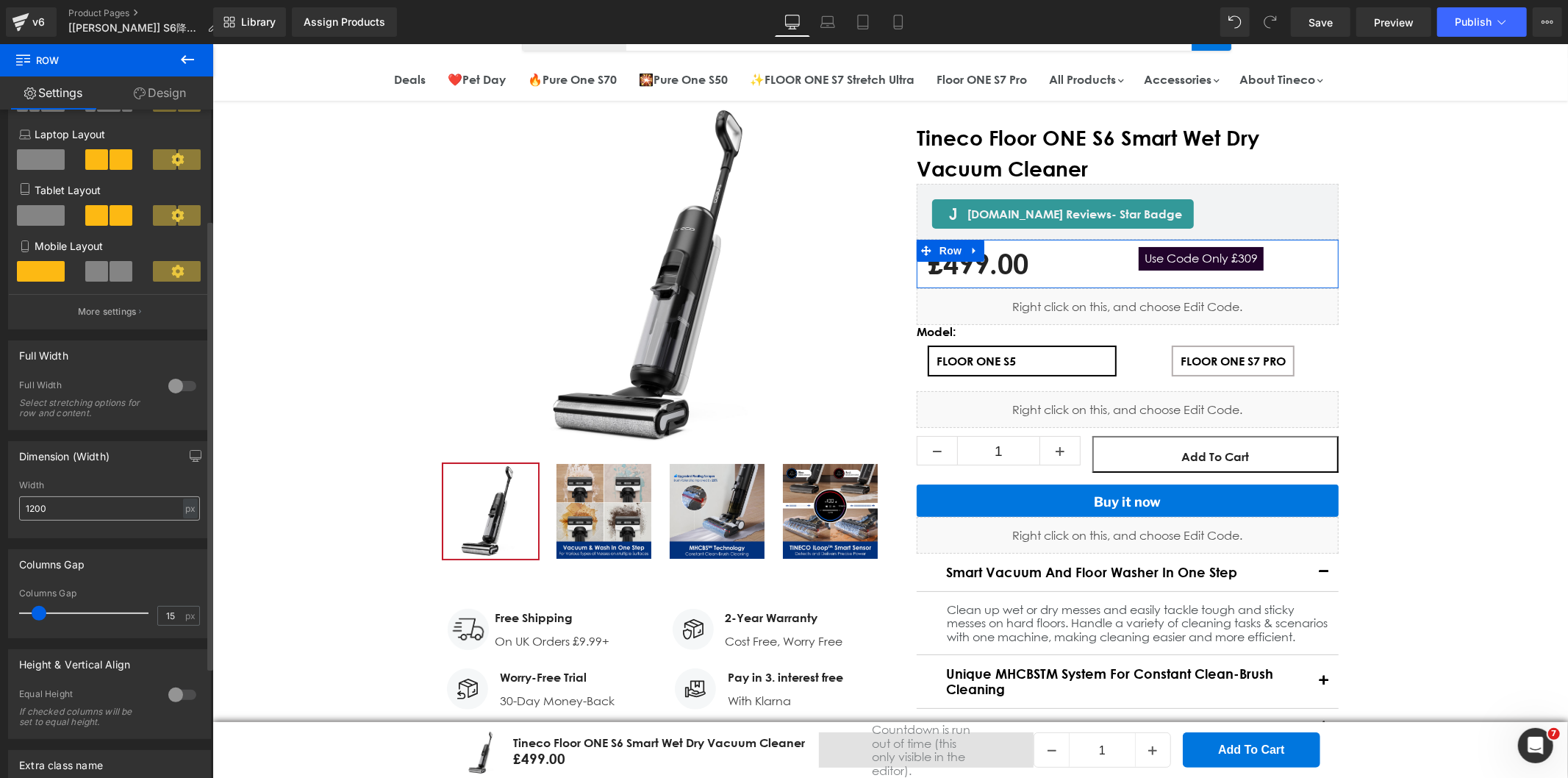
scroll to position [326, 0]
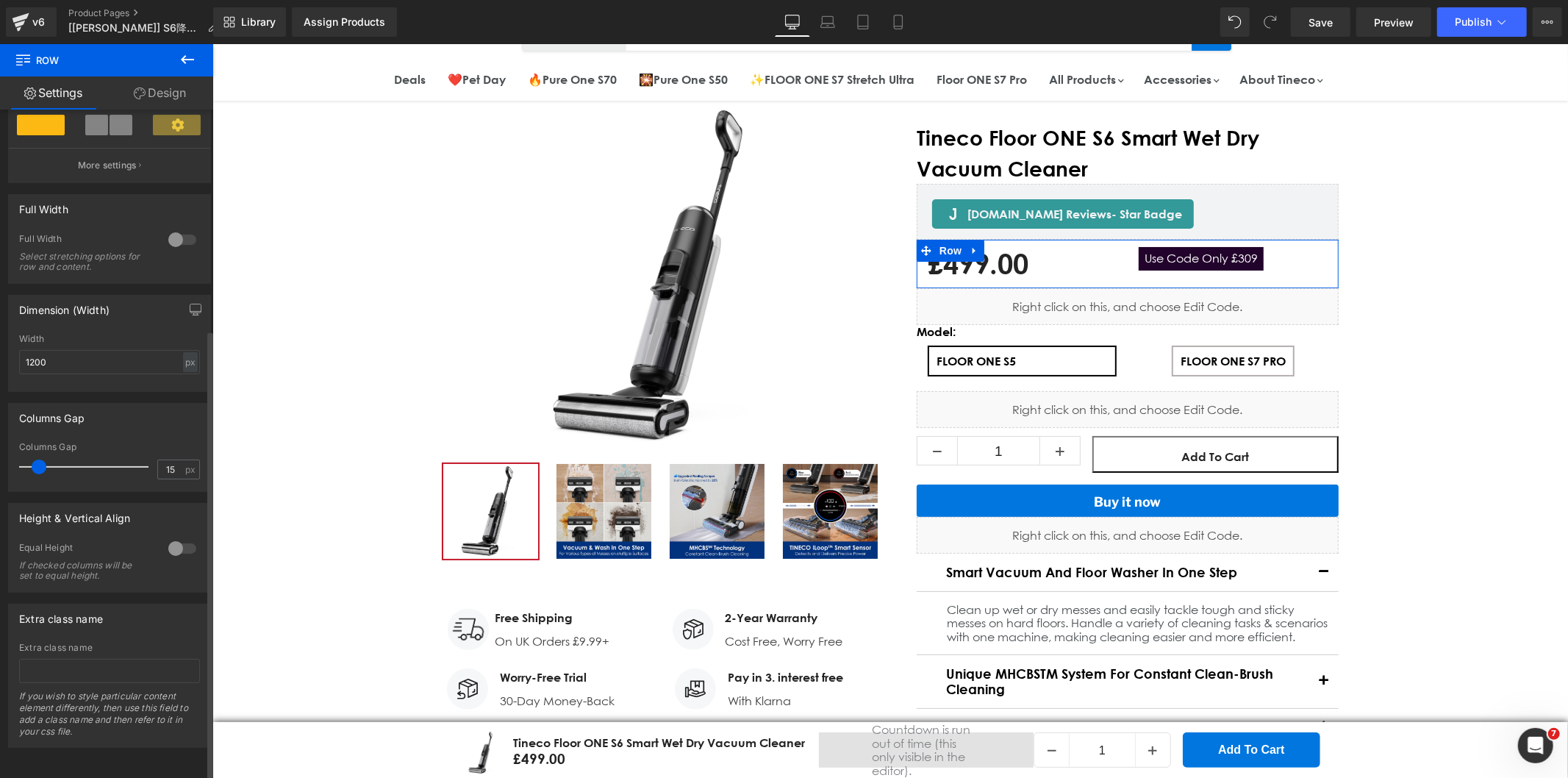
click at [177, 537] on div at bounding box center [182, 548] width 35 height 24
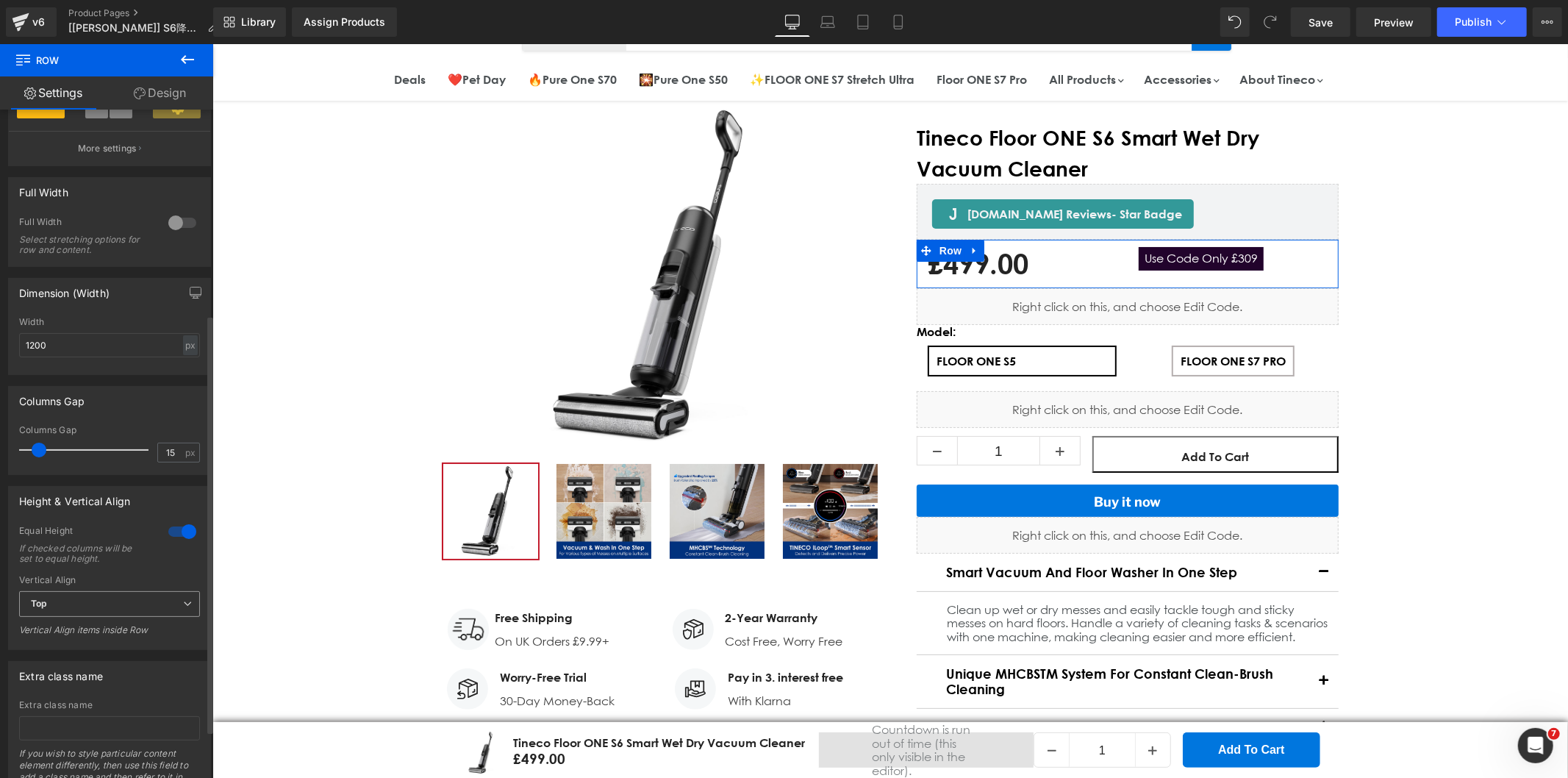
click at [92, 603] on span "Top" at bounding box center [109, 604] width 181 height 26
click at [71, 655] on li "Middle" at bounding box center [107, 652] width 175 height 22
drag, startPoint x: 1106, startPoint y: 269, endPoint x: 1095, endPoint y: 268, distance: 11.0
click at [1106, 269] on div "£499.00 £499.00 -49800% OFF" at bounding box center [1021, 263] width 189 height 34
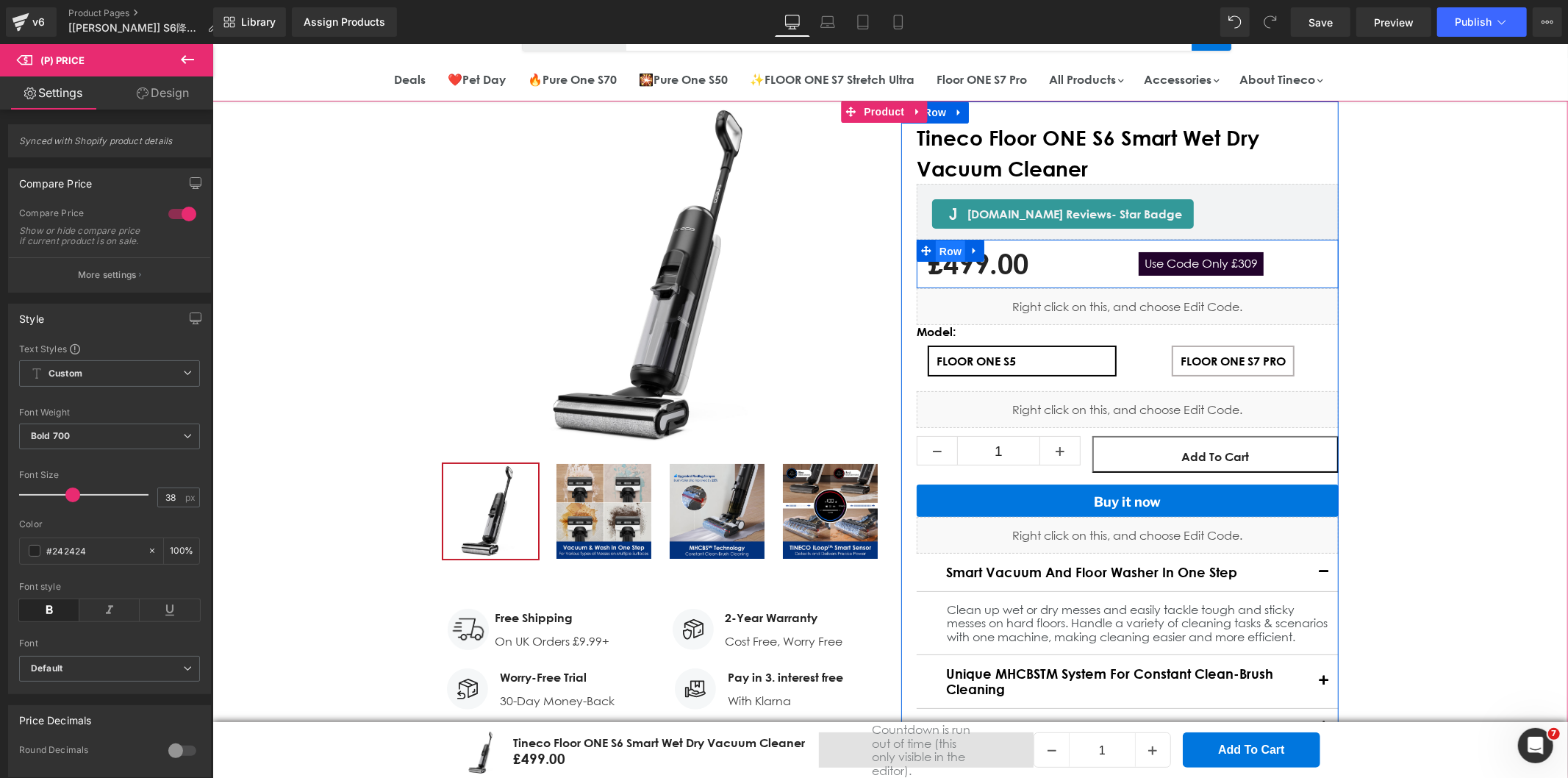
click at [935, 246] on span "Row" at bounding box center [949, 251] width 29 height 22
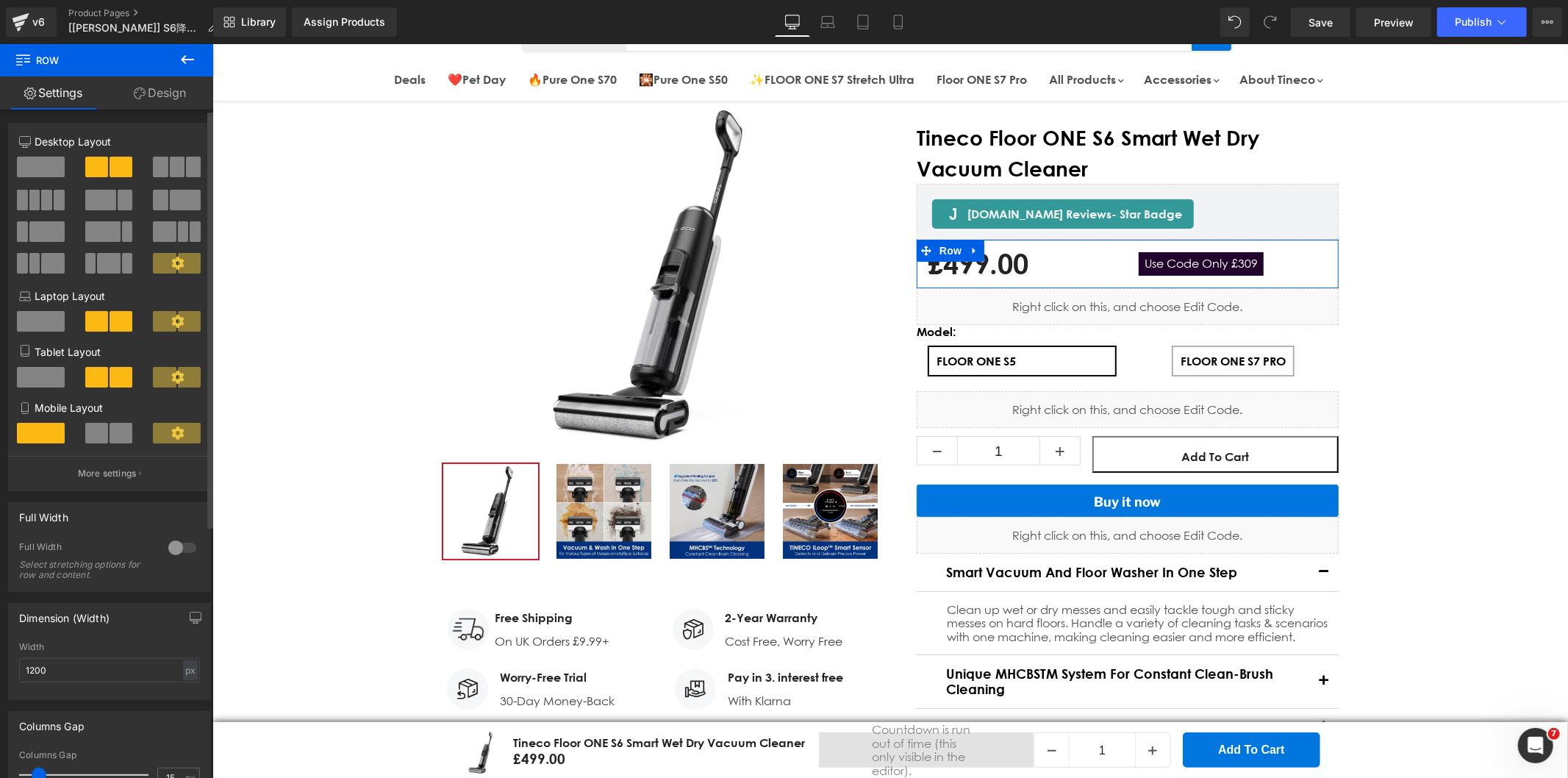
scroll to position [0, 0]
click at [128, 476] on p "More settings" at bounding box center [108, 475] width 59 height 13
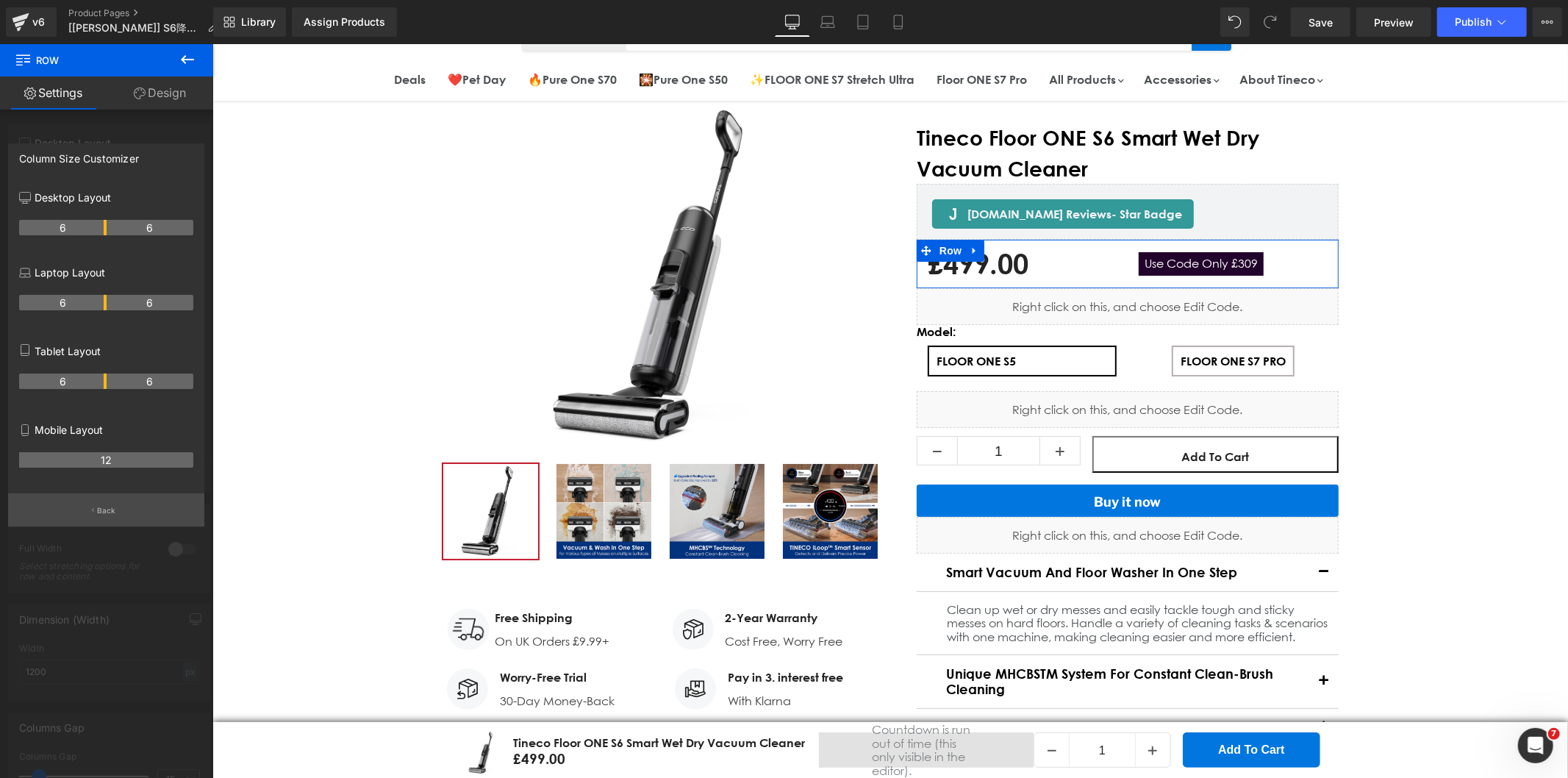
click at [111, 509] on p "Back" at bounding box center [106, 511] width 19 height 11
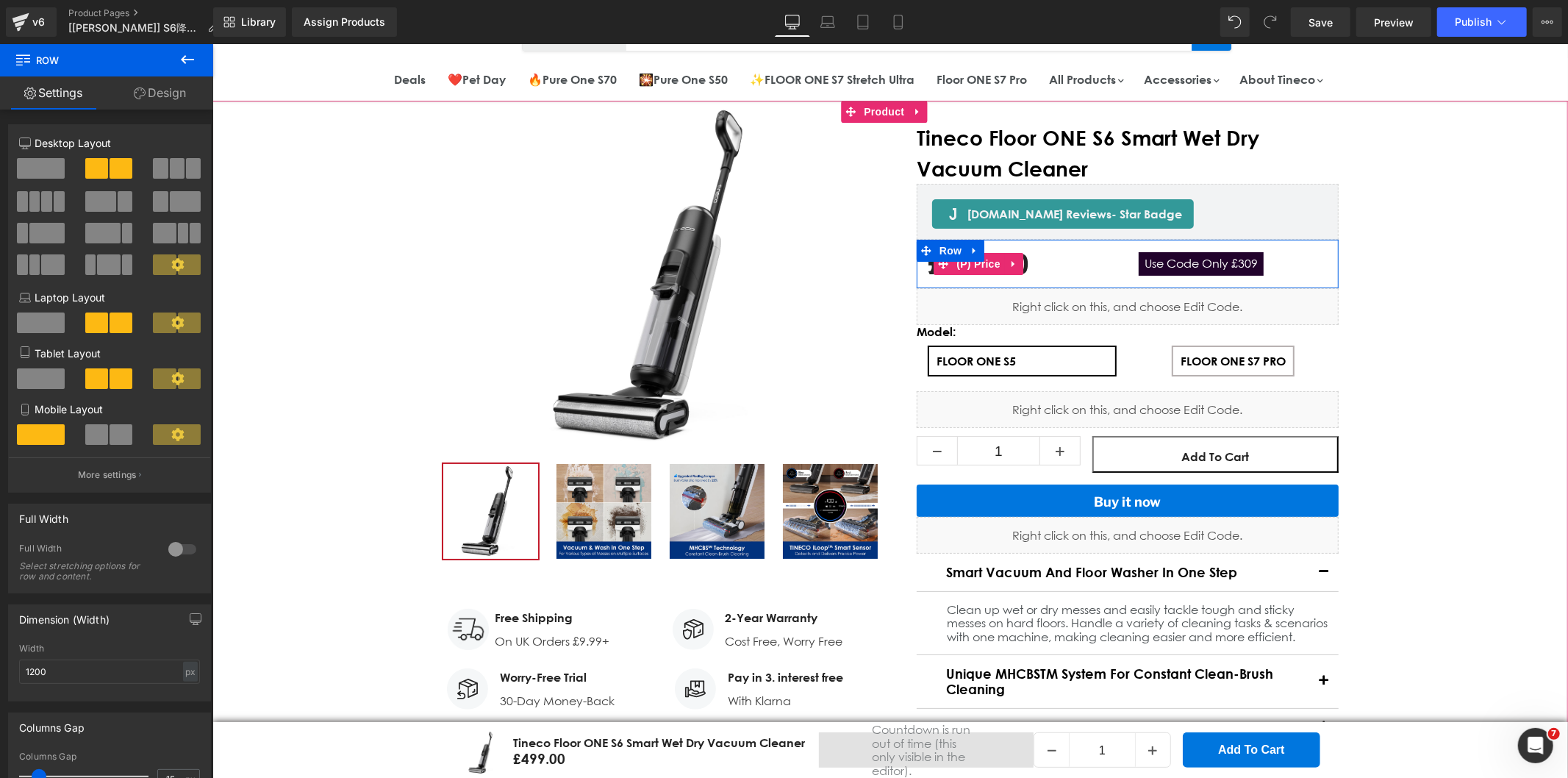
click at [1085, 268] on div "£499.00 £499.00 -49800% OFF" at bounding box center [1021, 263] width 189 height 34
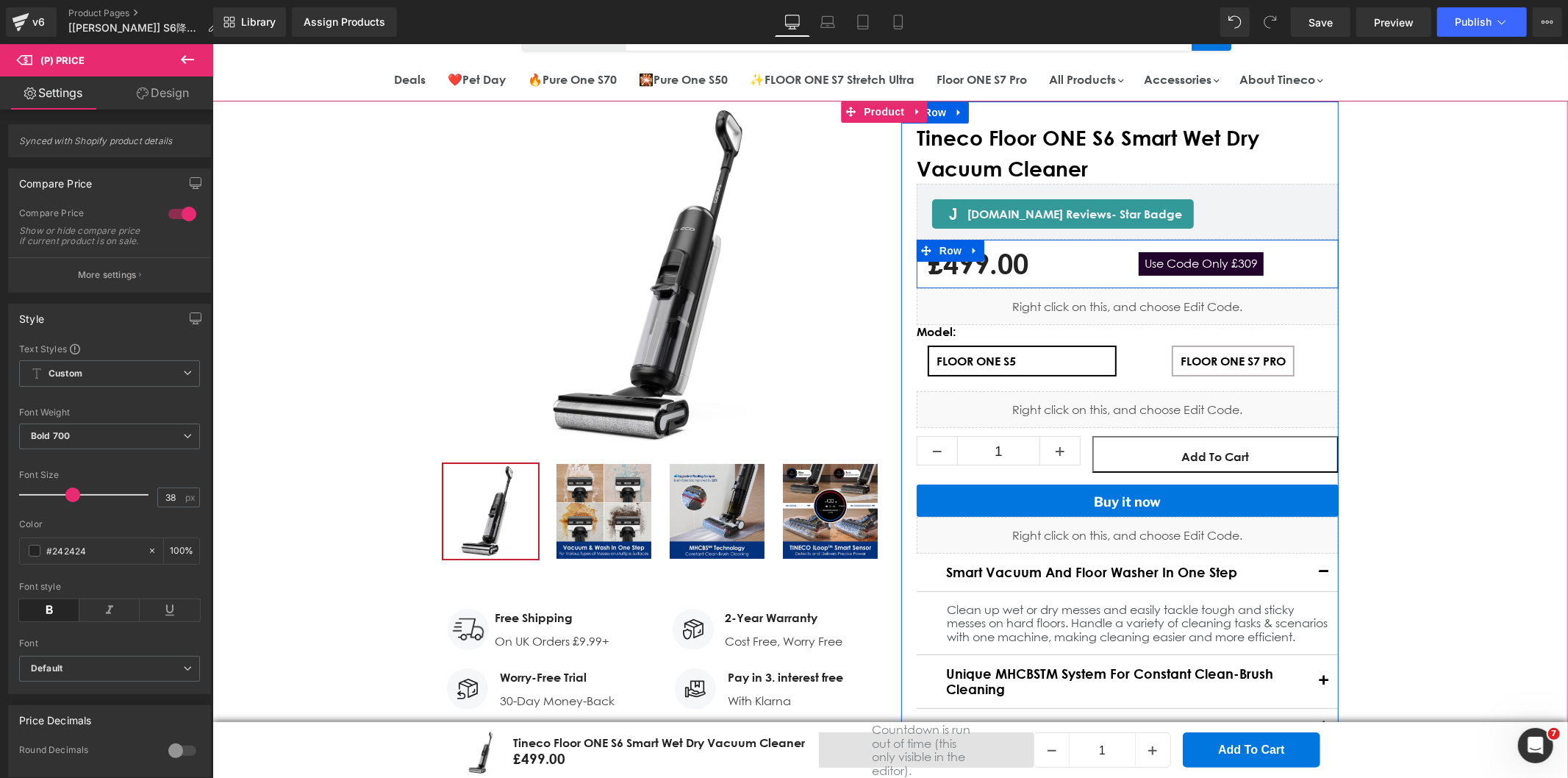
click at [1307, 258] on div "Use Code Only £309 Text Block" at bounding box center [1232, 263] width 211 height 34
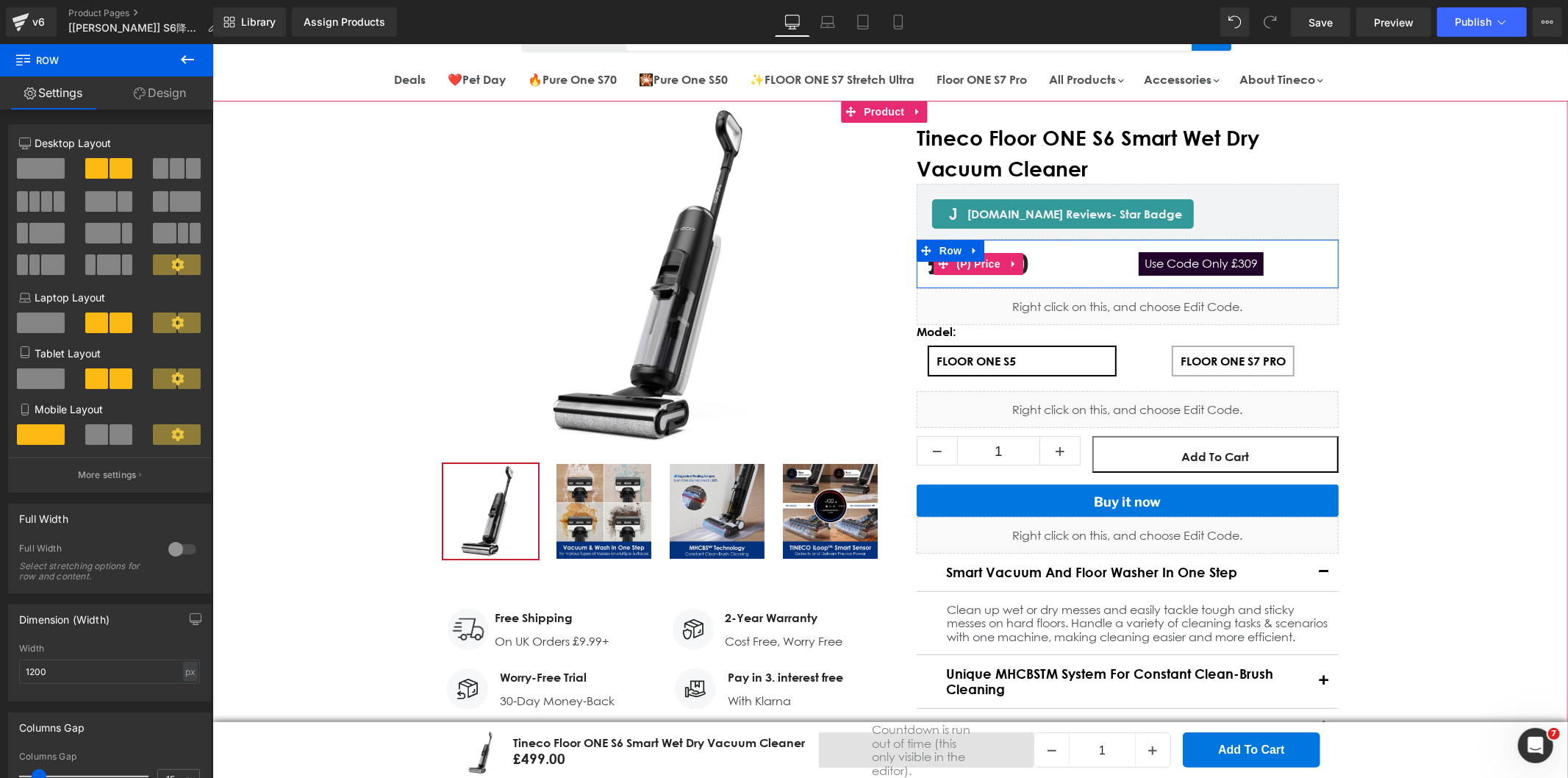
drag, startPoint x: 975, startPoint y: 267, endPoint x: 565, endPoint y: 299, distance: 411.2
click at [975, 267] on span "(P) Price" at bounding box center [977, 263] width 51 height 22
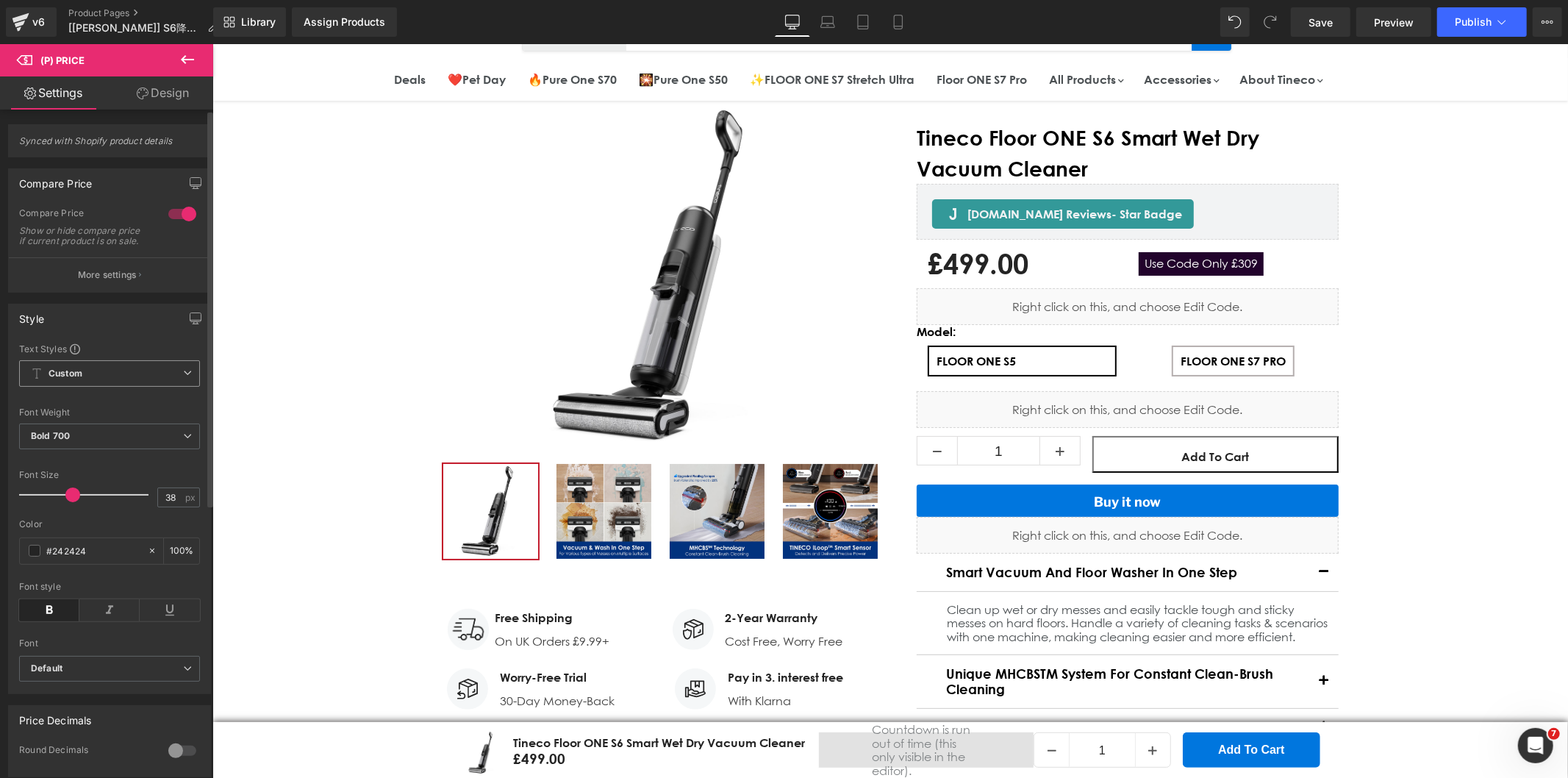
scroll to position [245, 0]
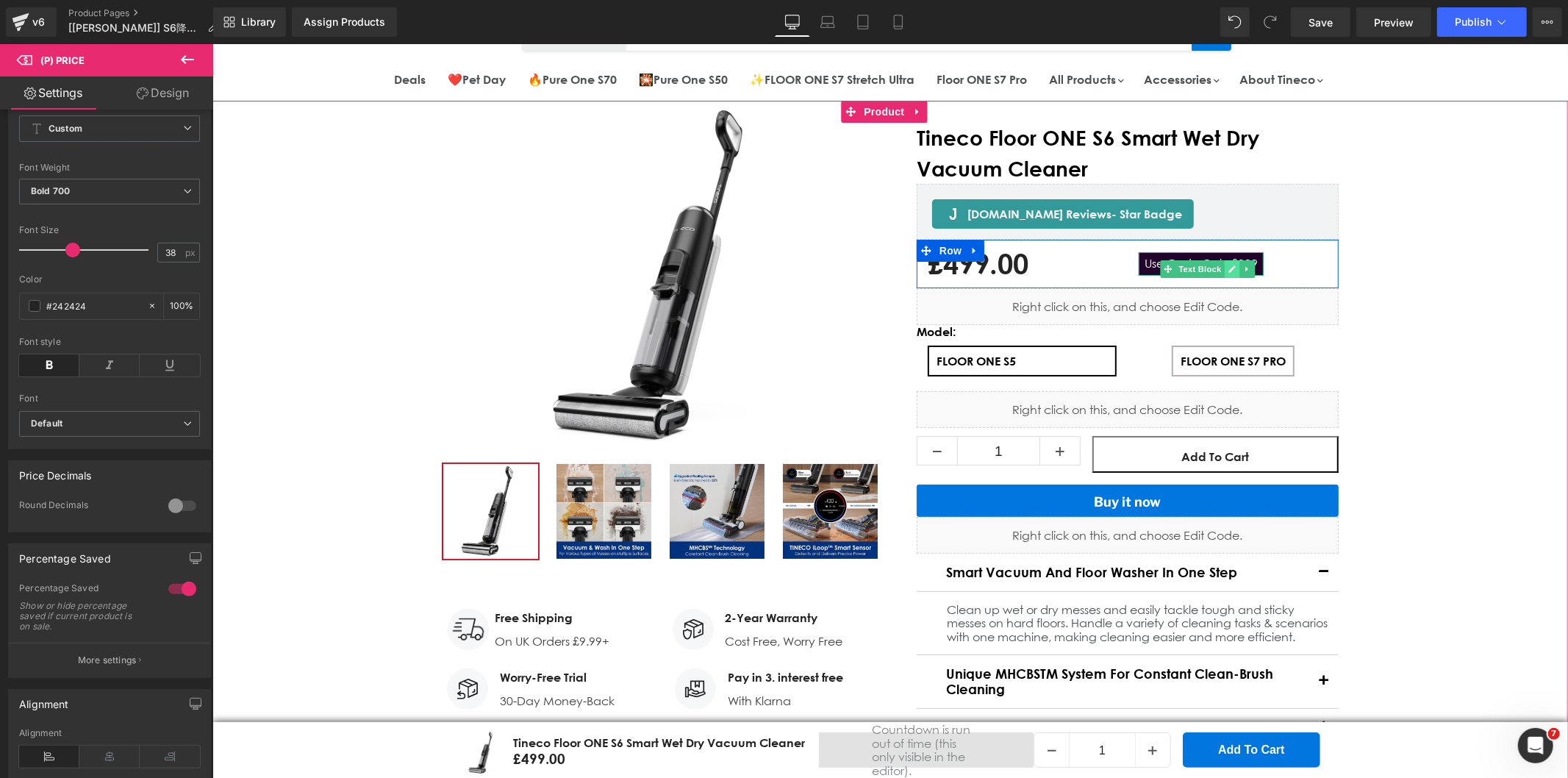
click at [1224, 260] on link "Main content" at bounding box center [1232, 268] width 15 height 18
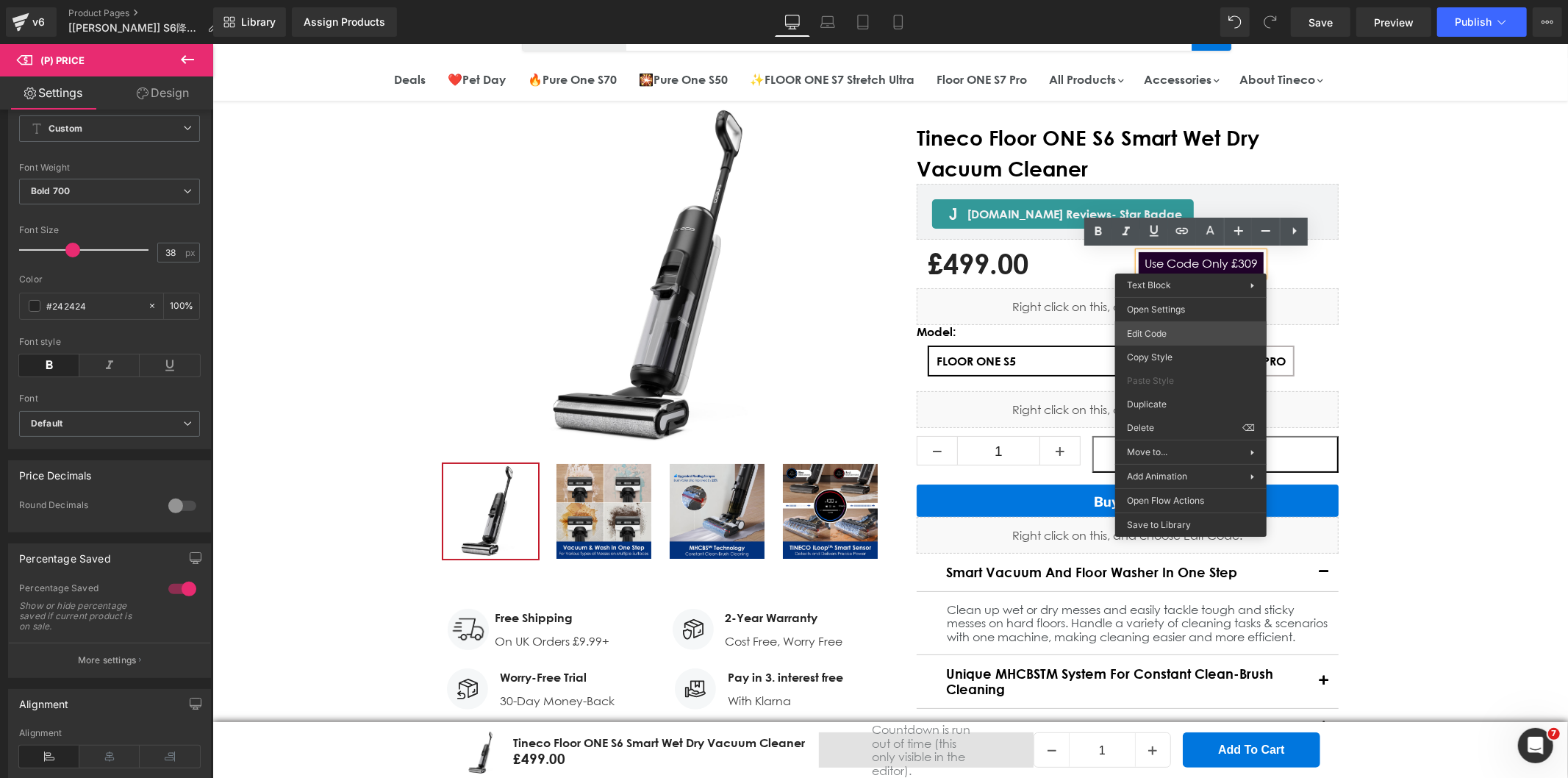
click at [1152, 331] on body "(P) Price You are previewing how the will restyle your page. You can not edit E…" at bounding box center [784, 389] width 1568 height 778
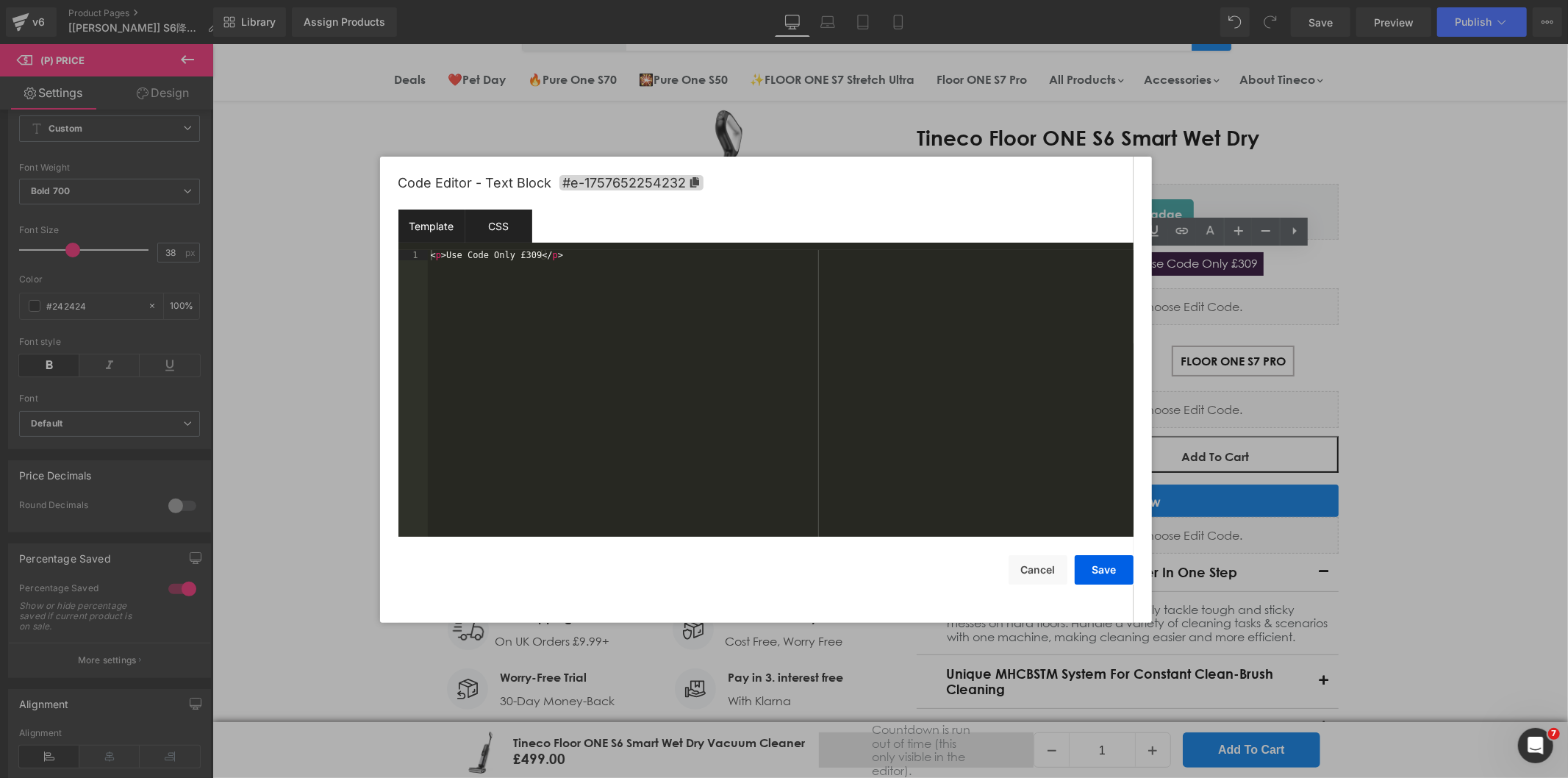
click at [500, 223] on div "CSS" at bounding box center [499, 225] width 67 height 33
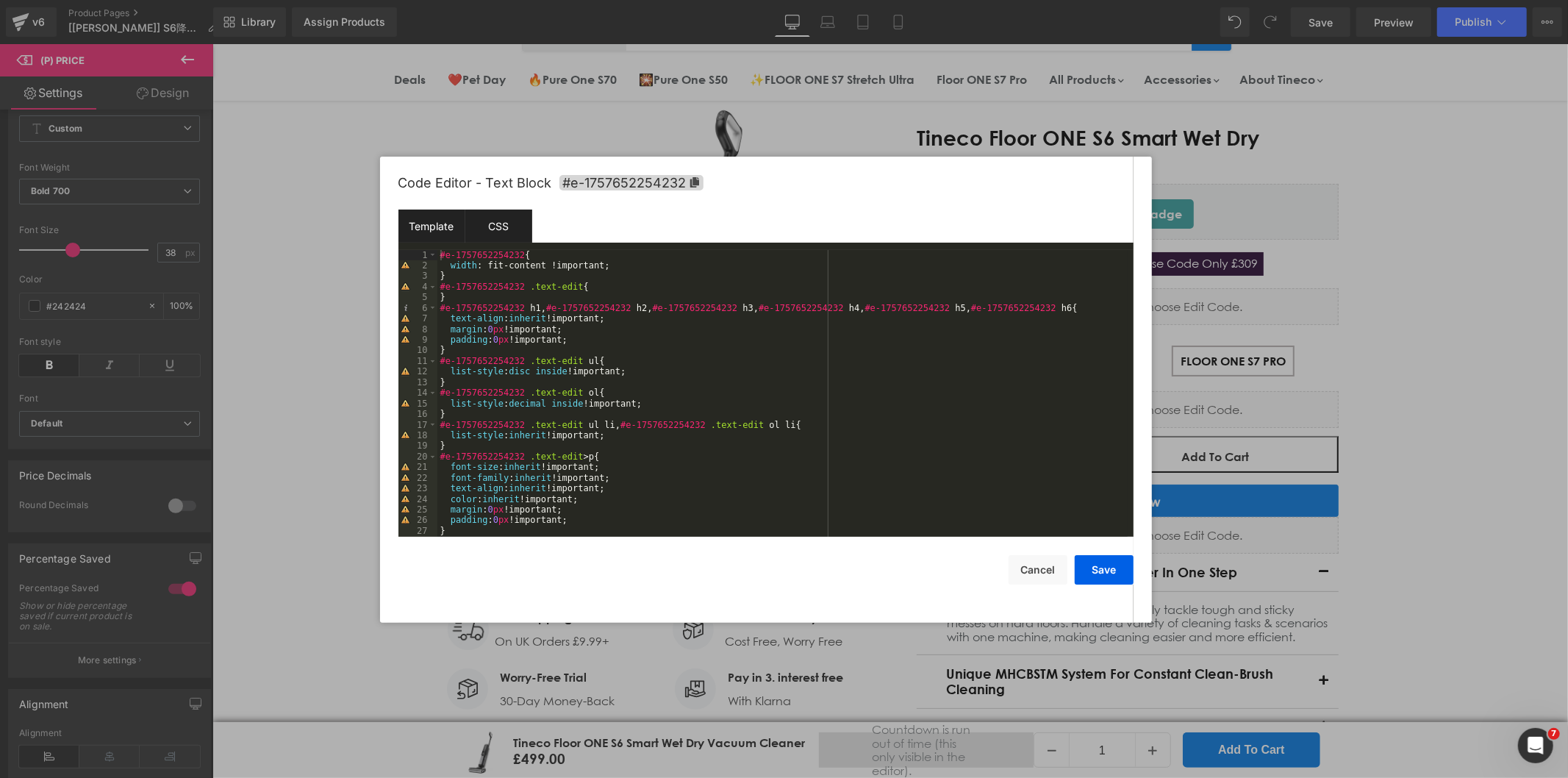
click at [456, 232] on div "Template" at bounding box center [432, 225] width 67 height 33
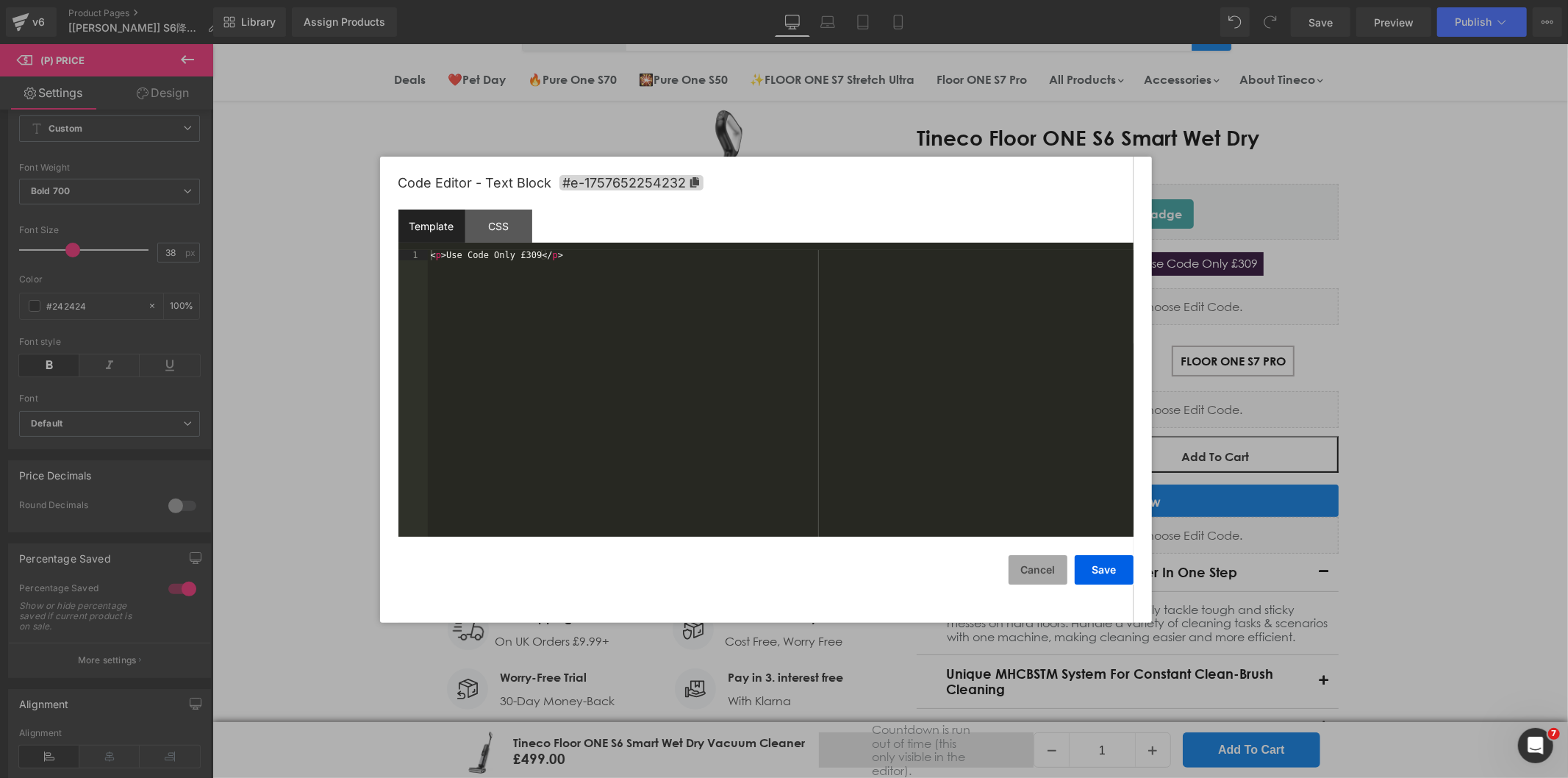
click at [1052, 568] on button "Cancel" at bounding box center [1038, 569] width 59 height 29
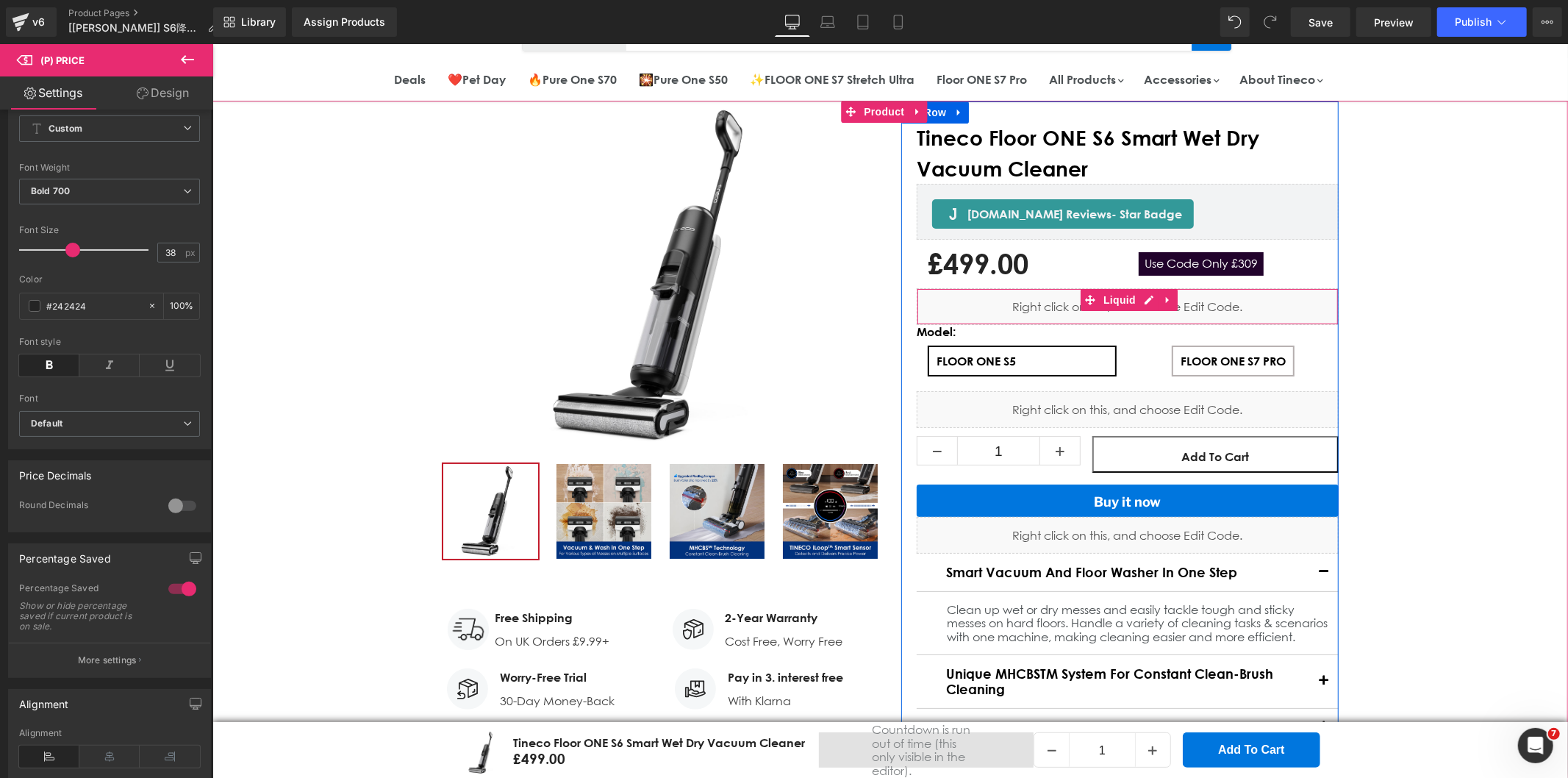
click at [1099, 301] on span "Liquid" at bounding box center [1118, 299] width 40 height 22
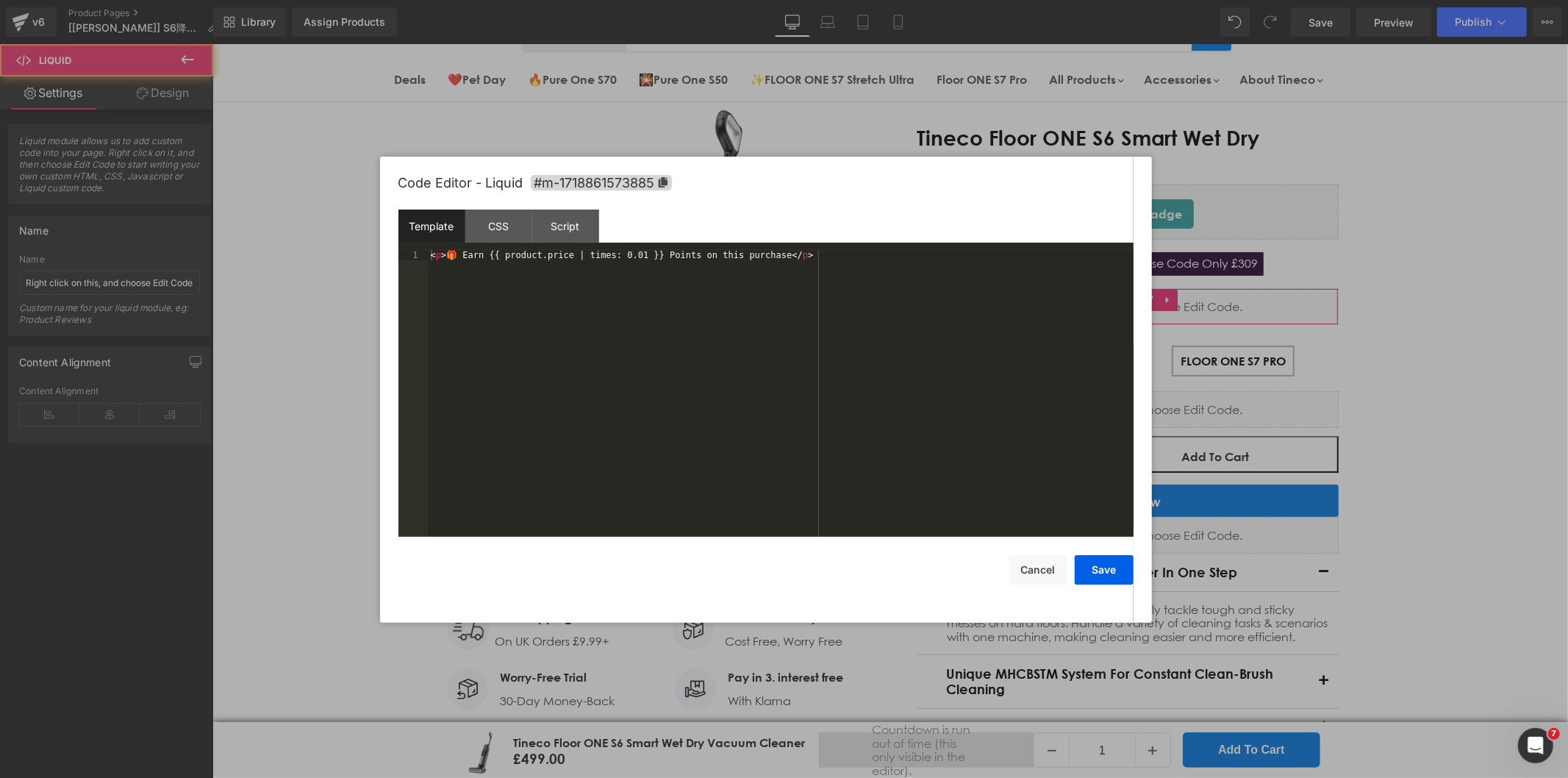
click at [1071, 0] on div "Liquid You are previewing how the will restyle your page. You can not edit Elem…" at bounding box center [784, 0] width 1568 height 0
click at [493, 225] on div "CSS" at bounding box center [499, 225] width 67 height 33
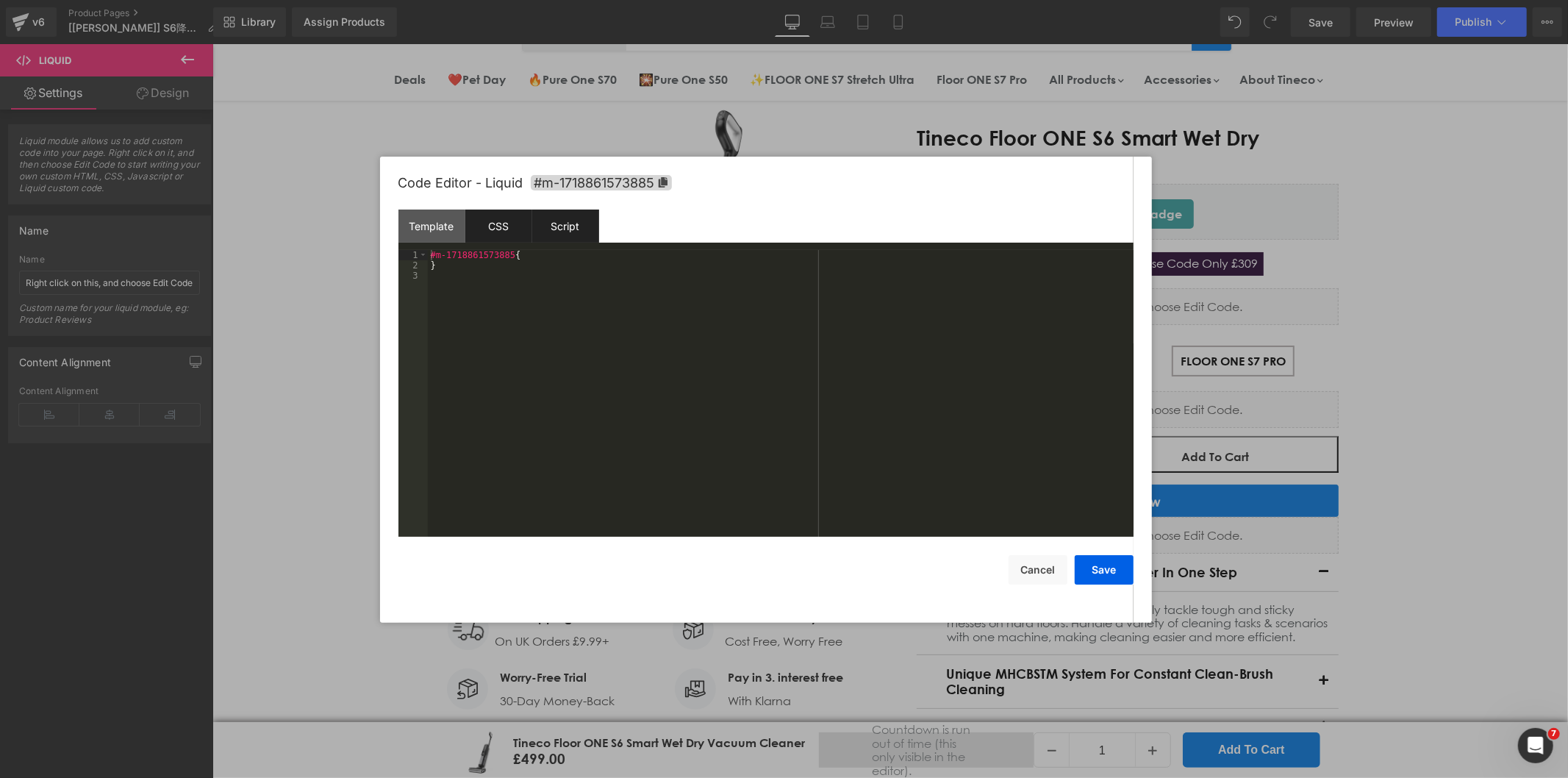
click at [571, 223] on div "Script" at bounding box center [566, 225] width 67 height 33
click at [1037, 576] on button "Cancel" at bounding box center [1038, 569] width 59 height 29
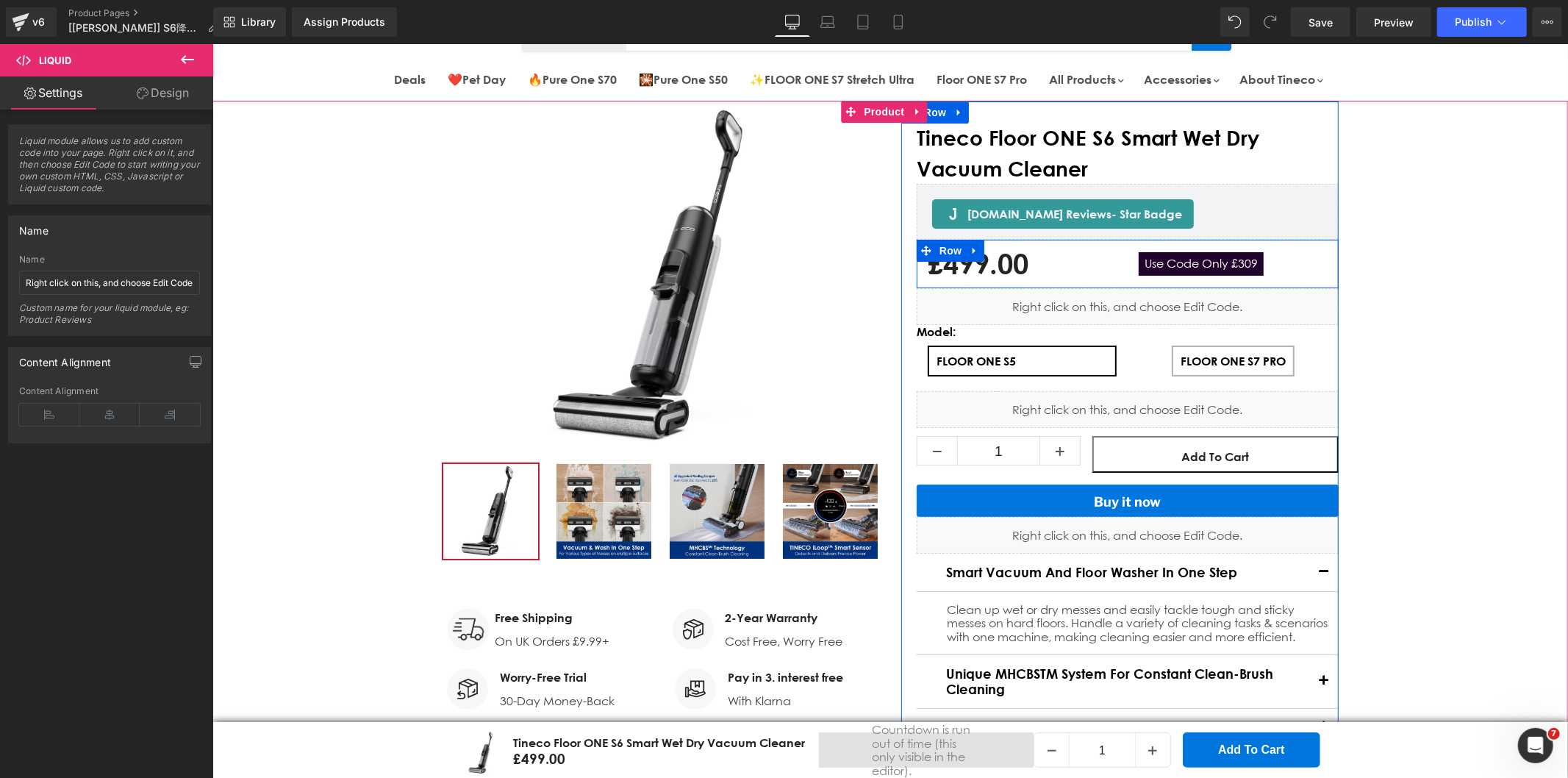
click at [1291, 272] on div "Use Code Only £309 Text Block" at bounding box center [1232, 263] width 211 height 34
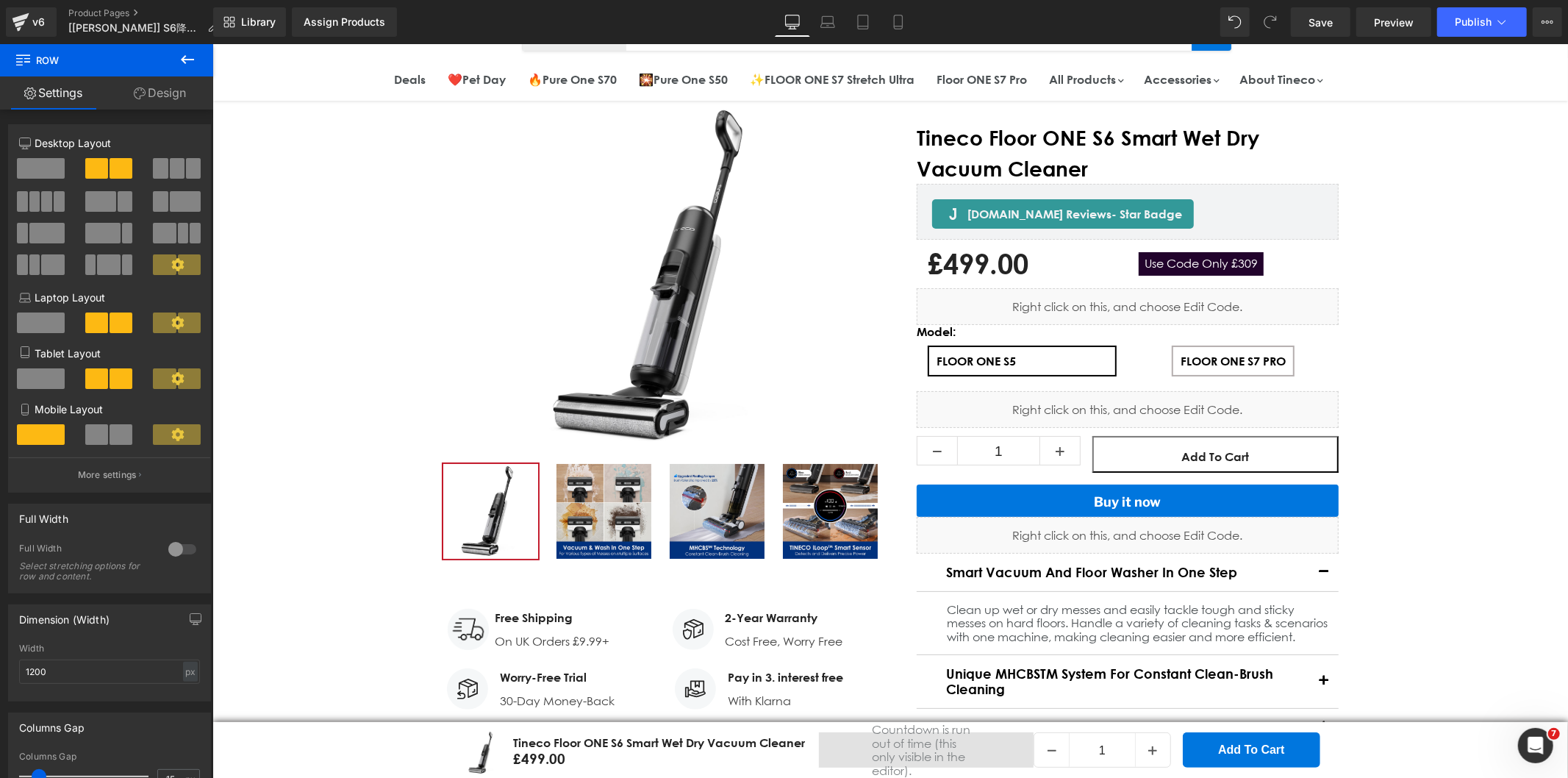
click at [177, 61] on button at bounding box center [187, 60] width 51 height 32
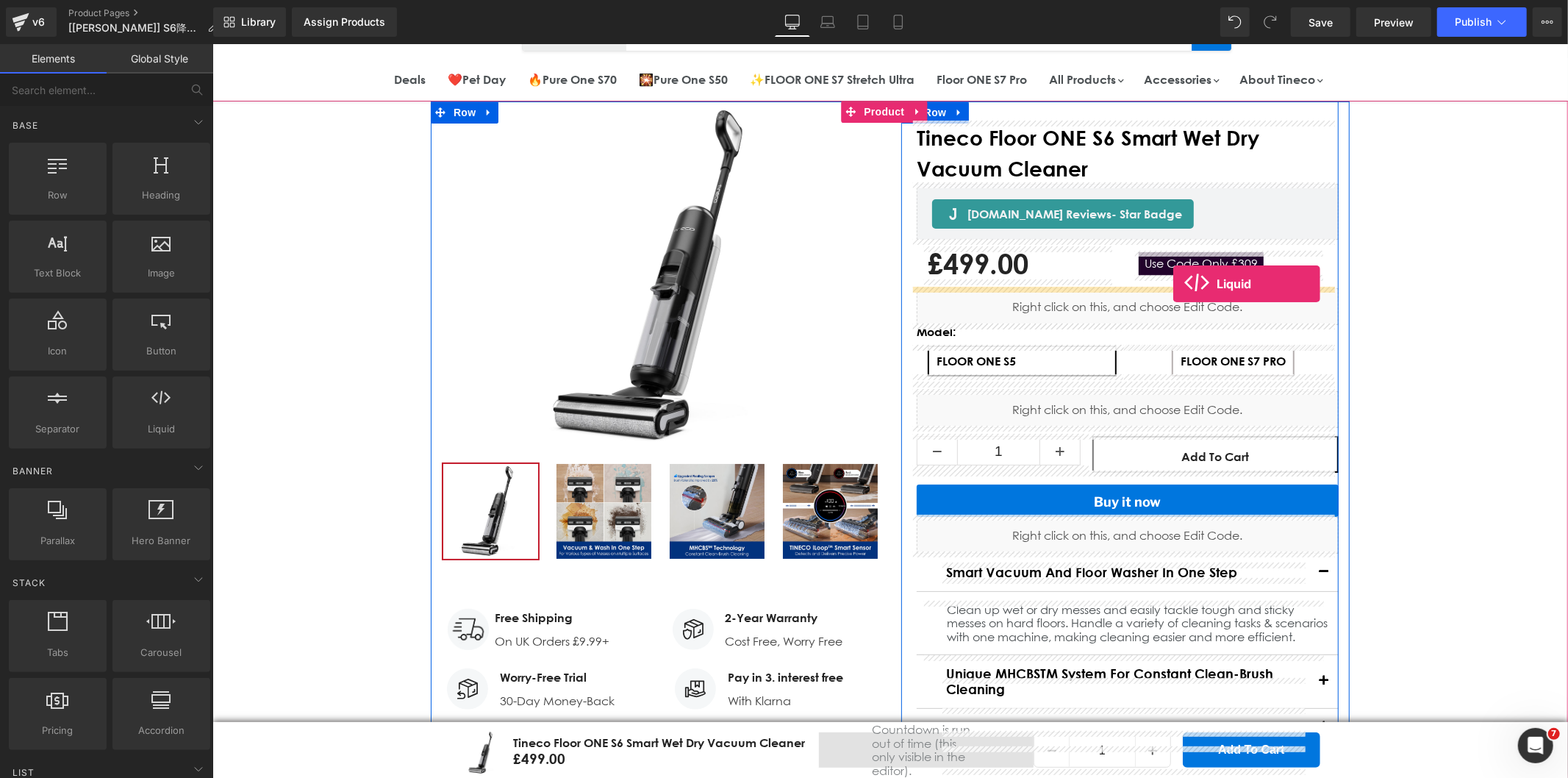
drag, startPoint x: 367, startPoint y: 455, endPoint x: 1172, endPoint y: 283, distance: 823.2
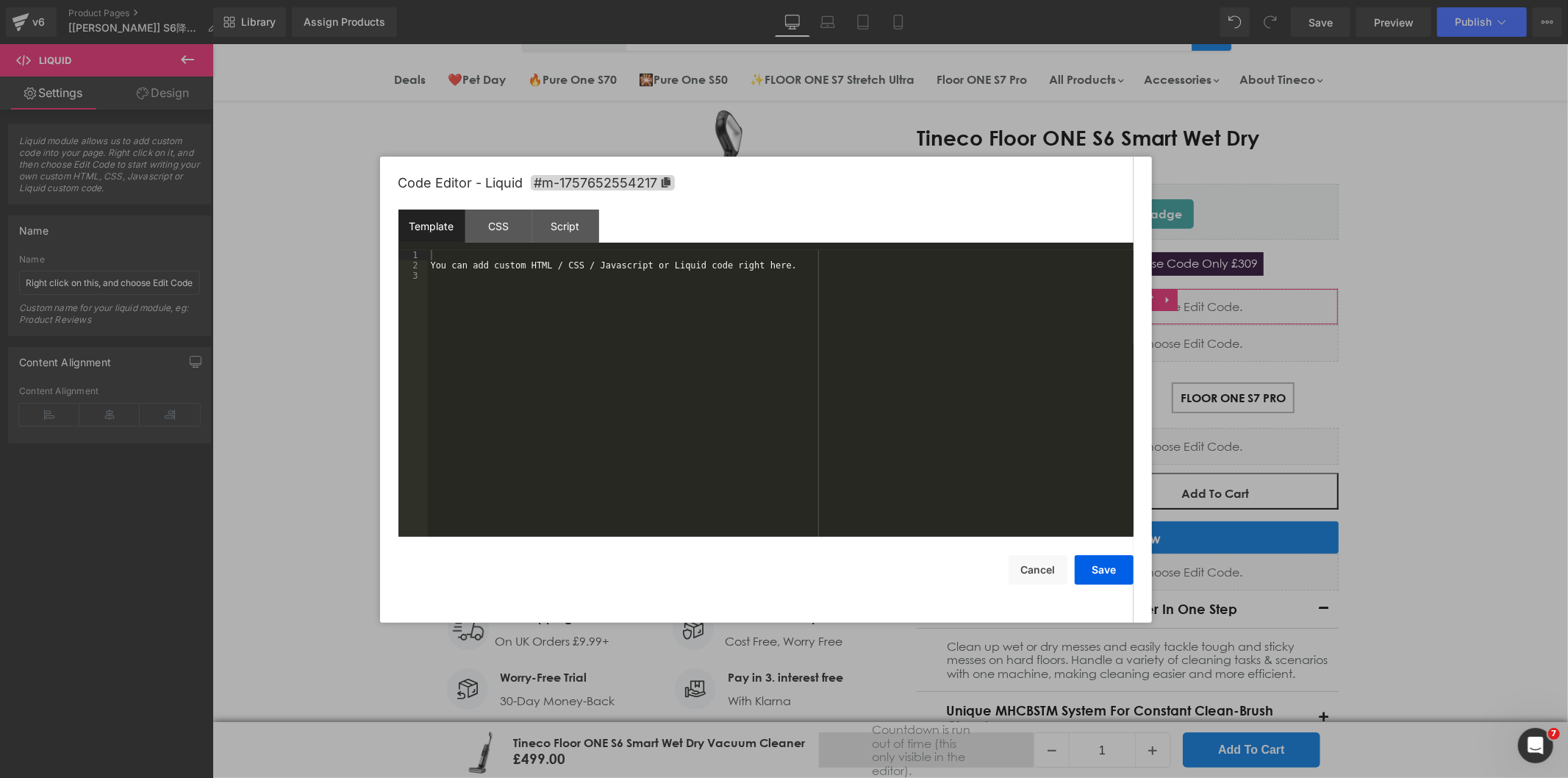
click at [1080, 0] on div "Liquid You are previewing how the will restyle your page. You can not edit Elem…" at bounding box center [784, 0] width 1568 height 0
click at [566, 224] on div "Script" at bounding box center [566, 225] width 67 height 33
click at [483, 260] on div "( function ( jQuery ) { // var $module = jQuery('#m-1757652554217').children('.…" at bounding box center [780, 404] width 705 height 308
click at [689, 279] on div "( function ( jQuery ) { // var $module = jQuery('#m-1757652554217').children('.…" at bounding box center [780, 404] width 705 height 308
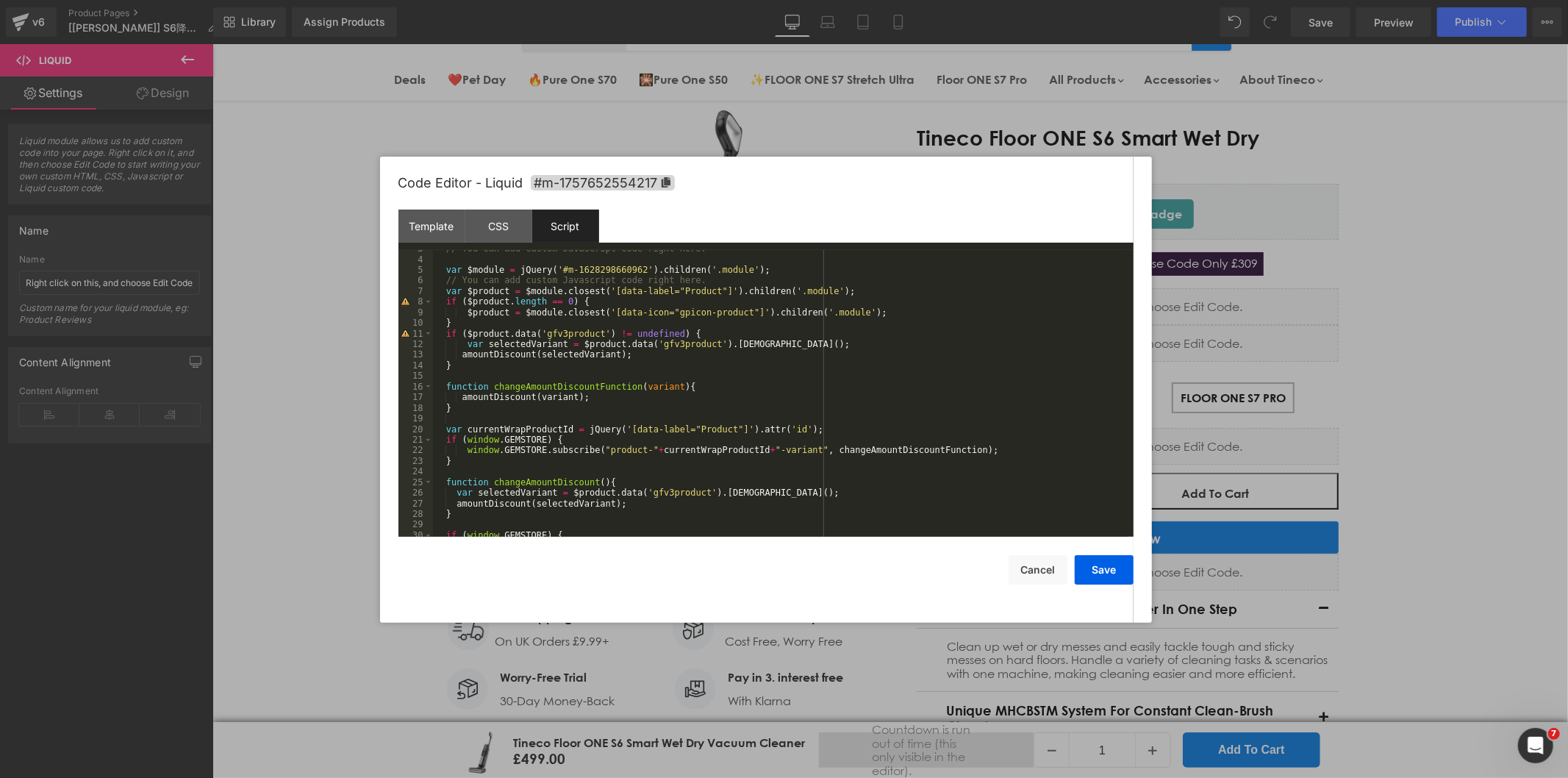
scroll to position [0, 0]
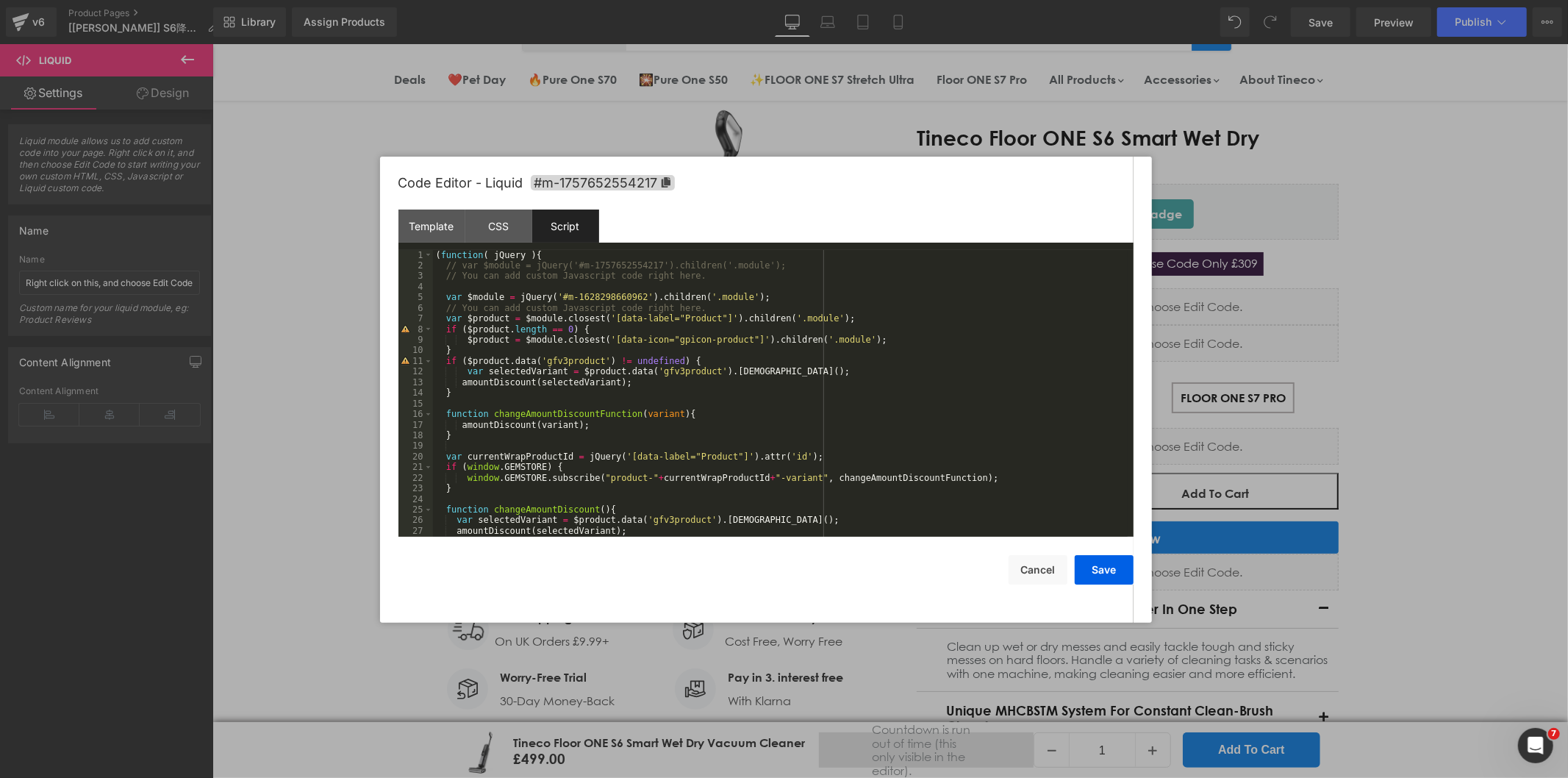
click at [461, 263] on div "( function ( jQuery ) { // var $module = jQuery('#m-1757652554217').children('.…" at bounding box center [780, 404] width 694 height 308
click at [839, 310] on div "( function ( jQuery ) { var $module = jQuery ( '#m-1757652554217' ) . children …" at bounding box center [780, 404] width 694 height 308
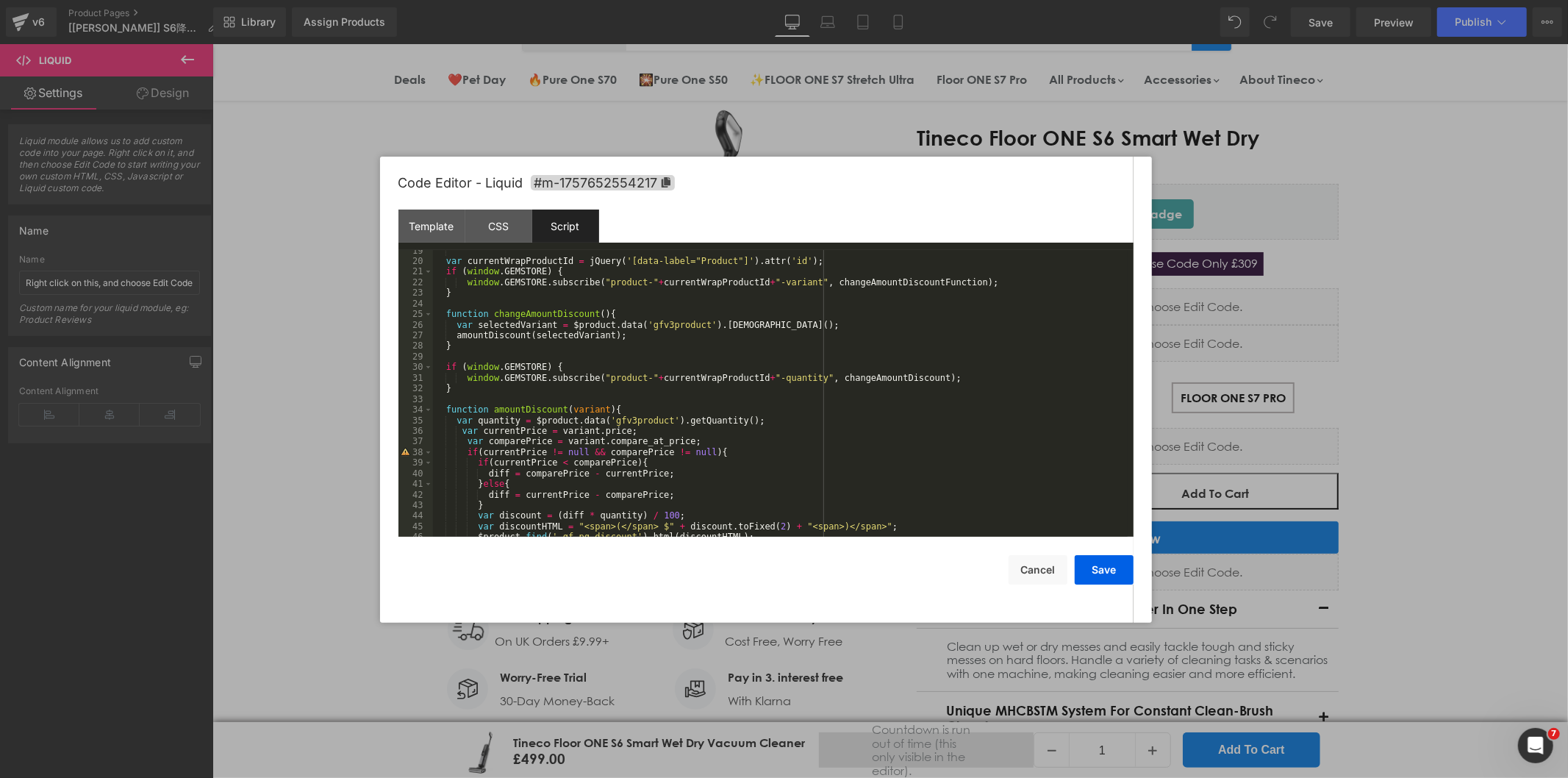
scroll to position [244, 0]
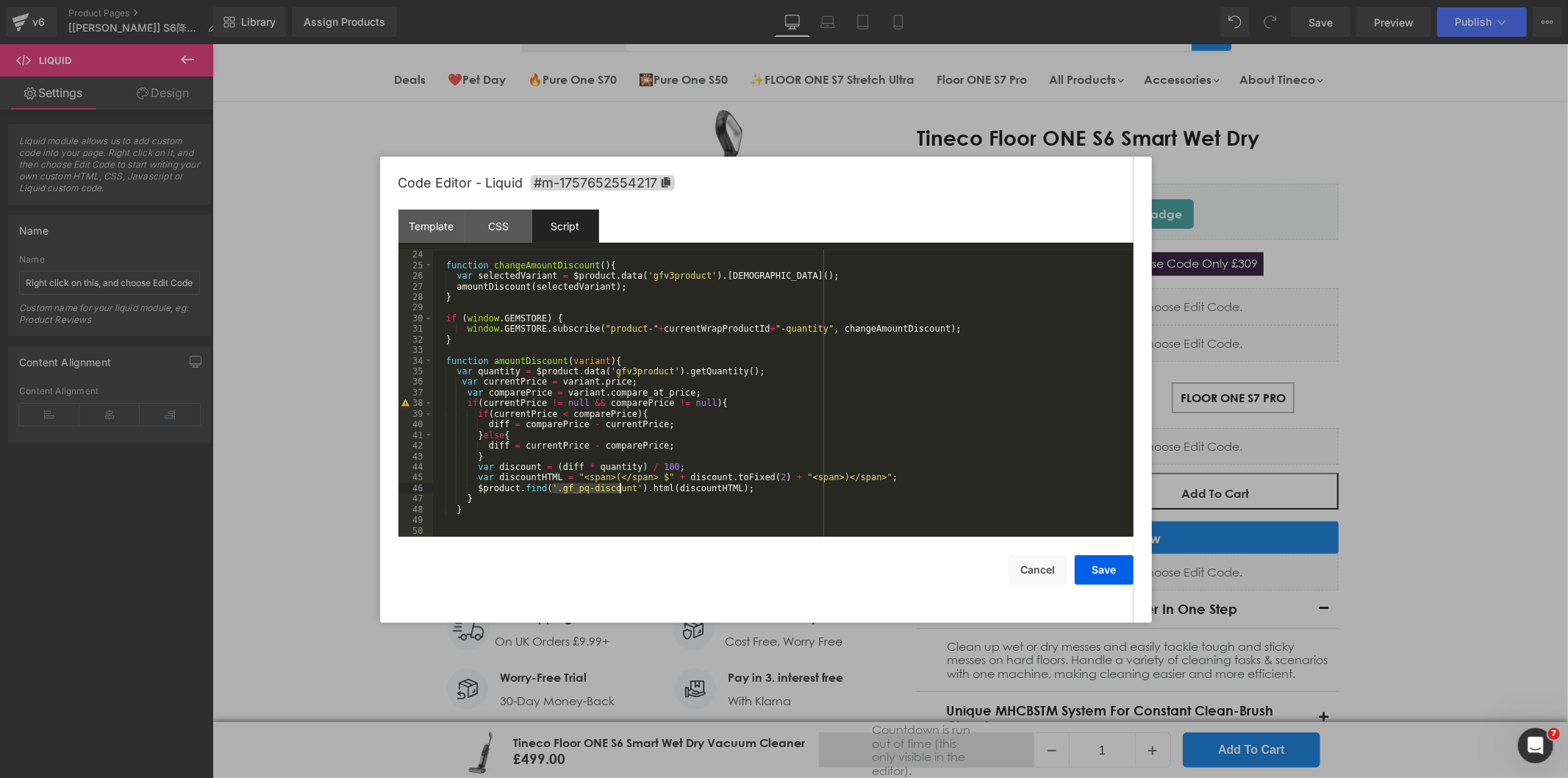
drag, startPoint x: 552, startPoint y: 495, endPoint x: 620, endPoint y: 493, distance: 68.0
click at [622, 491] on div "function changeAmountDiscount ( ) { var selectedVariant = $product . data ( 'gf…" at bounding box center [780, 403] width 694 height 308
click at [542, 479] on div "function changeAmountDiscount ( ) { var selectedVariant = $product . data ( 'gf…" at bounding box center [780, 403] width 694 height 308
click at [546, 486] on div "function changeAmountDiscount ( ) { var selectedVariant = $product . data ( 'gf…" at bounding box center [780, 403] width 694 height 308
click at [622, 495] on div "function changeAmountDiscount ( ) { var selectedVariant = $product . data ( 'gf…" at bounding box center [780, 403] width 694 height 308
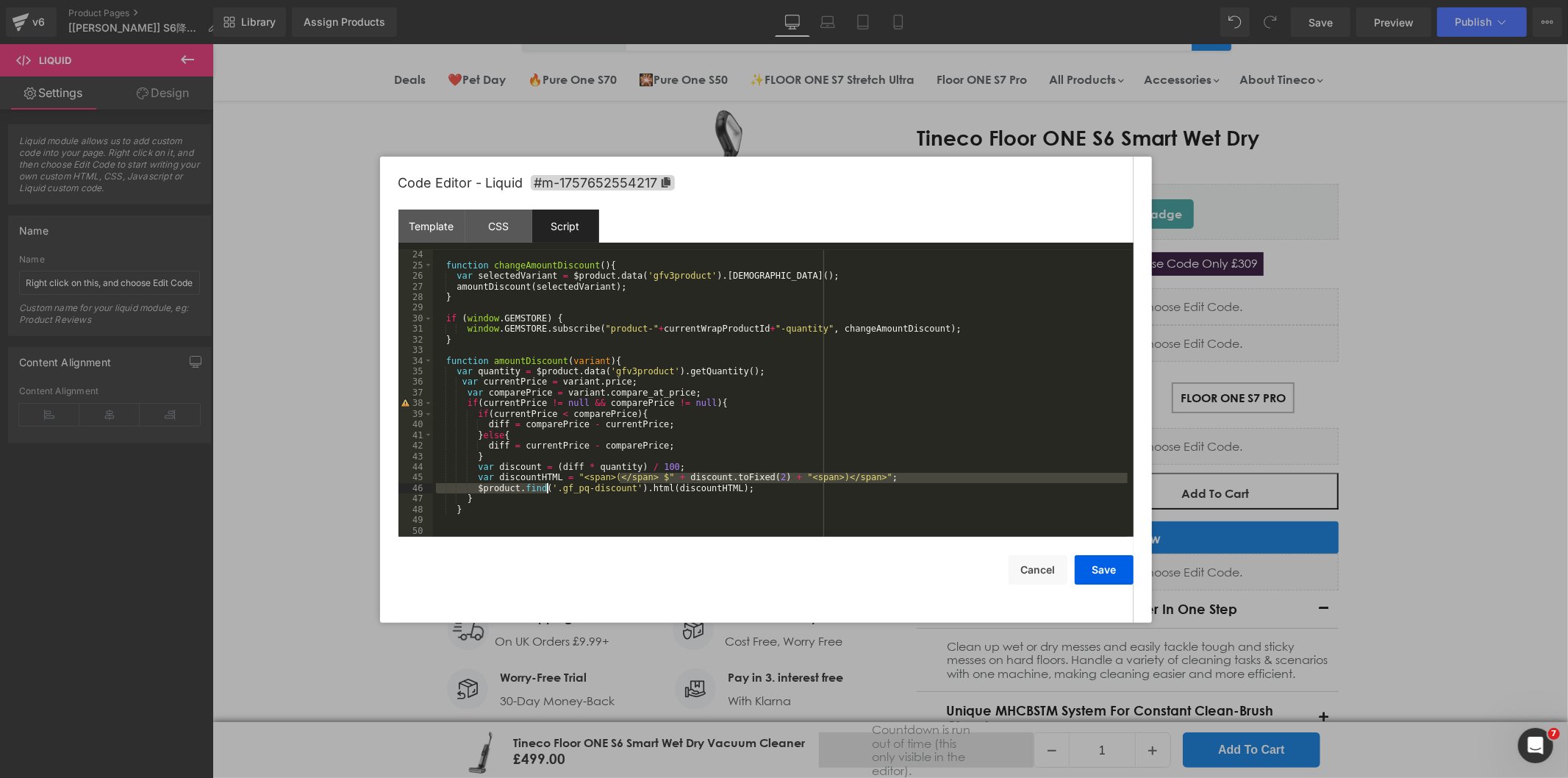
drag, startPoint x: 619, startPoint y: 484, endPoint x: 546, endPoint y: 488, distance: 73.1
click at [546, 488] on div "function changeAmountDiscount ( ) { var selectedVariant = $product . data ( 'gf…" at bounding box center [780, 403] width 694 height 308
click at [600, 489] on div "function changeAmountDiscount ( ) { var selectedVariant = $product . data ( 'gf…" at bounding box center [780, 403] width 694 height 308
drag, startPoint x: 620, startPoint y: 489, endPoint x: 548, endPoint y: 489, distance: 72.0
click at [548, 489] on div "function changeAmountDiscount ( ) { var selectedVariant = $product . data ( 'gf…" at bounding box center [780, 403] width 694 height 308
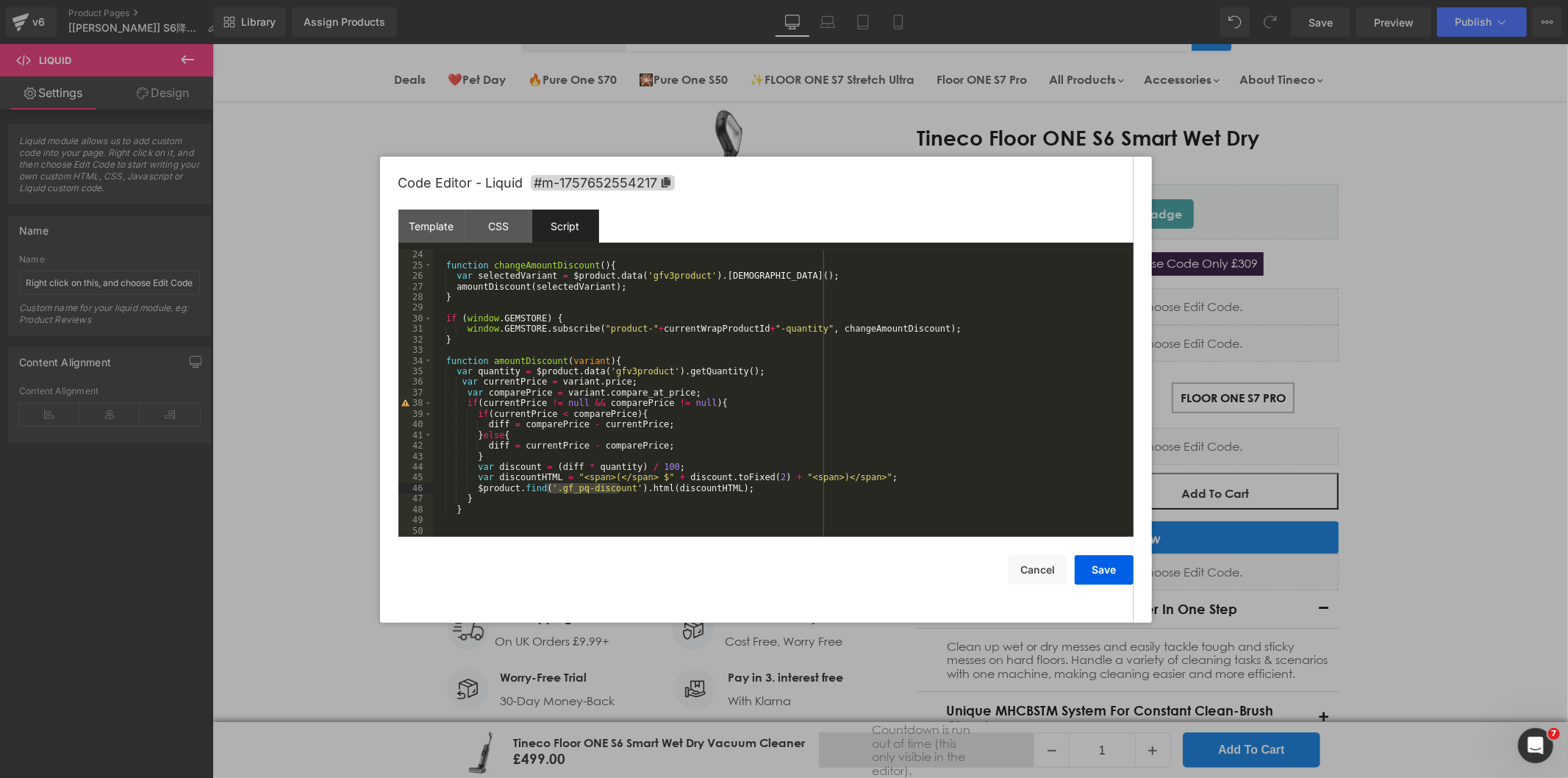
click at [569, 490] on div "function changeAmountDiscount ( ) { var selectedVariant = $product . data ( 'gf…" at bounding box center [780, 393] width 694 height 287
click at [594, 491] on div "function changeAmountDiscount ( ) { var selectedVariant = $product . data ( 'gf…" at bounding box center [780, 403] width 694 height 308
click at [626, 490] on div "function changeAmountDiscount ( ) { var selectedVariant = $product . data ( 'gf…" at bounding box center [780, 403] width 694 height 308
drag, startPoint x: 620, startPoint y: 488, endPoint x: 549, endPoint y: 485, distance: 71.1
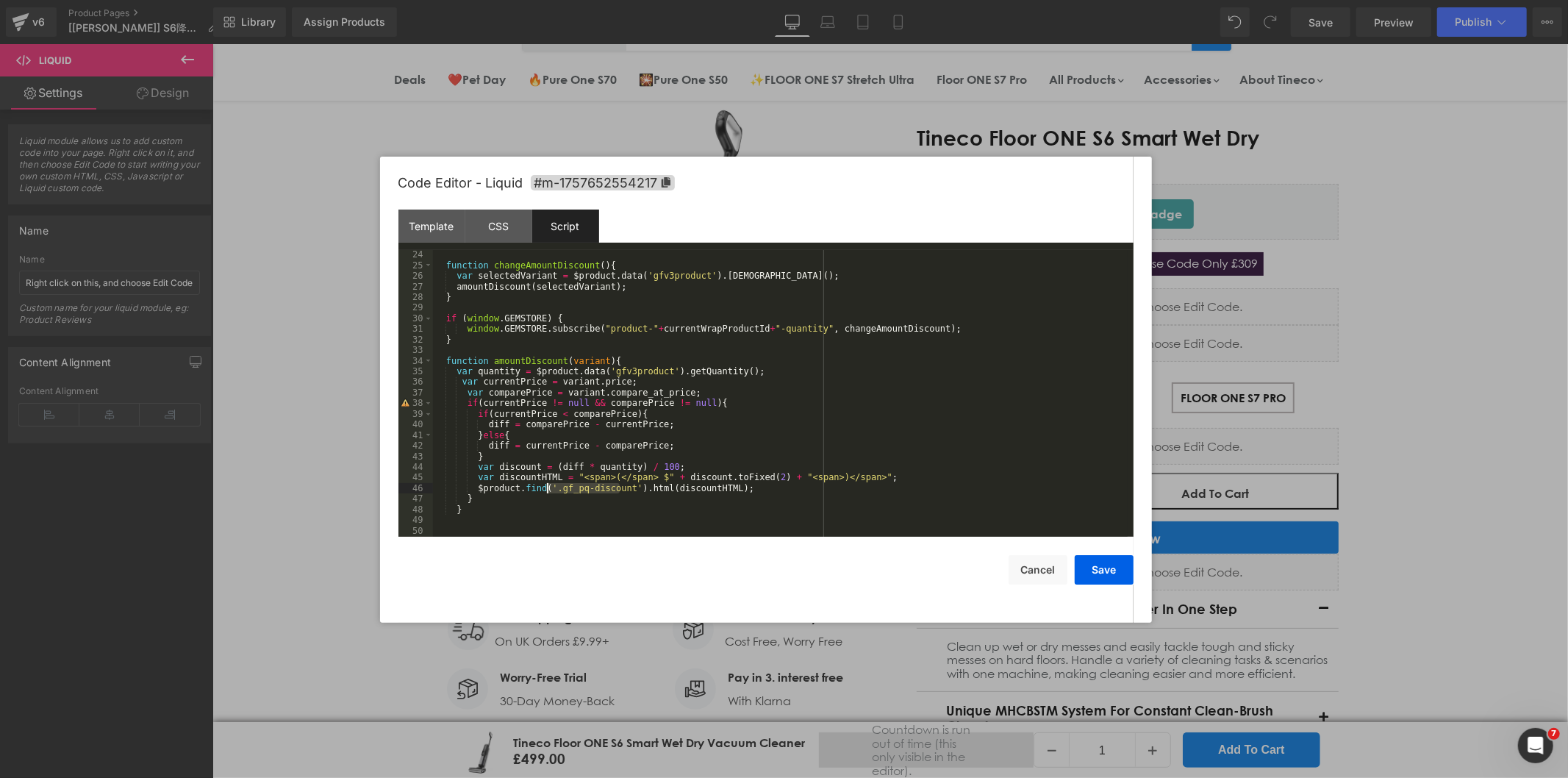
click at [549, 485] on div "function changeAmountDiscount ( ) { var selectedVariant = $product . data ( 'gf…" at bounding box center [780, 403] width 694 height 308
click at [1101, 568] on button "Save" at bounding box center [1104, 569] width 59 height 29
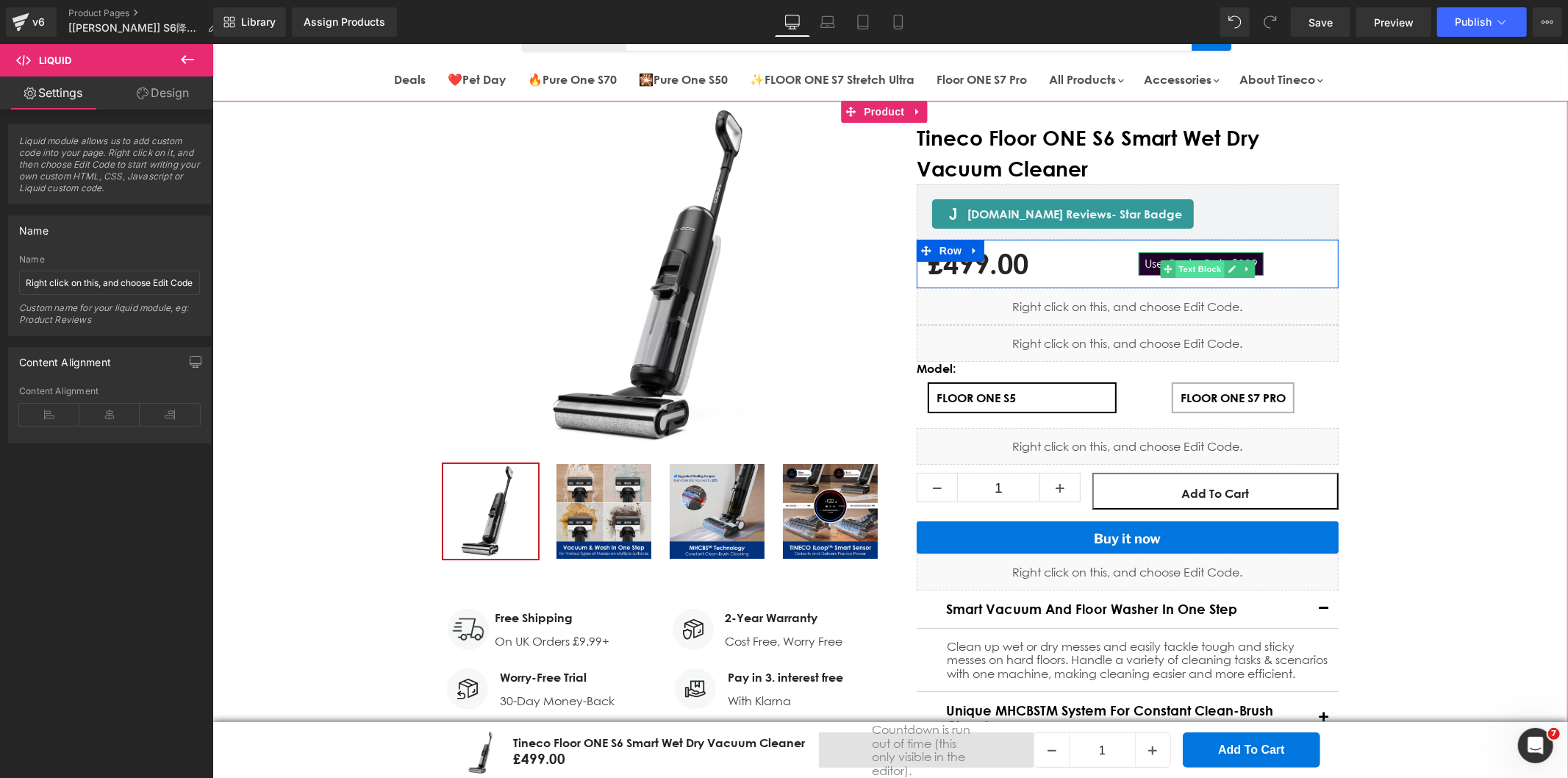
click at [1177, 264] on span "Text Block" at bounding box center [1200, 268] width 49 height 18
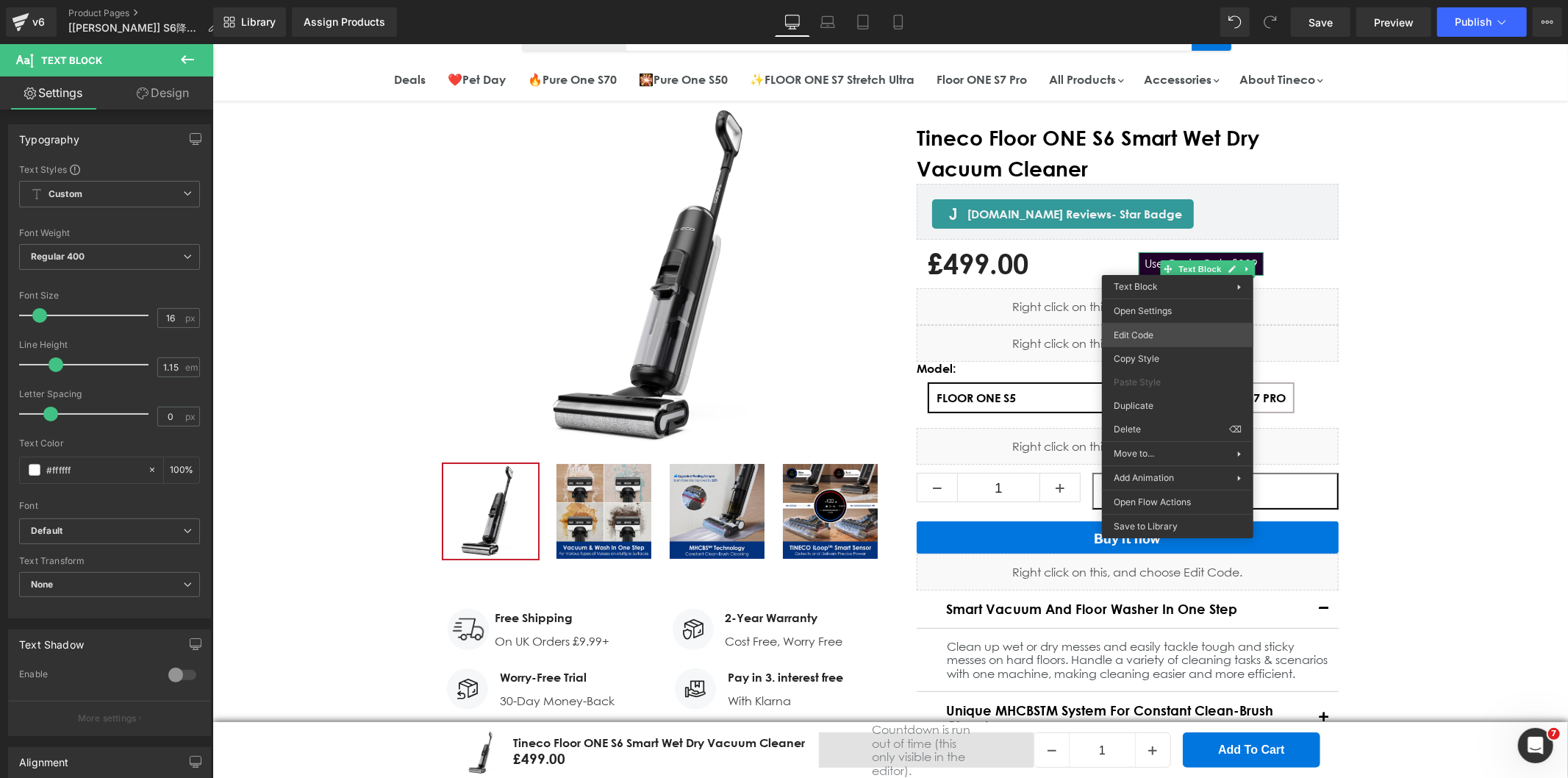
click at [1122, 0] on div "Text Block You are previewing how the will restyle your page. You can not edit …" at bounding box center [784, 0] width 1568 height 0
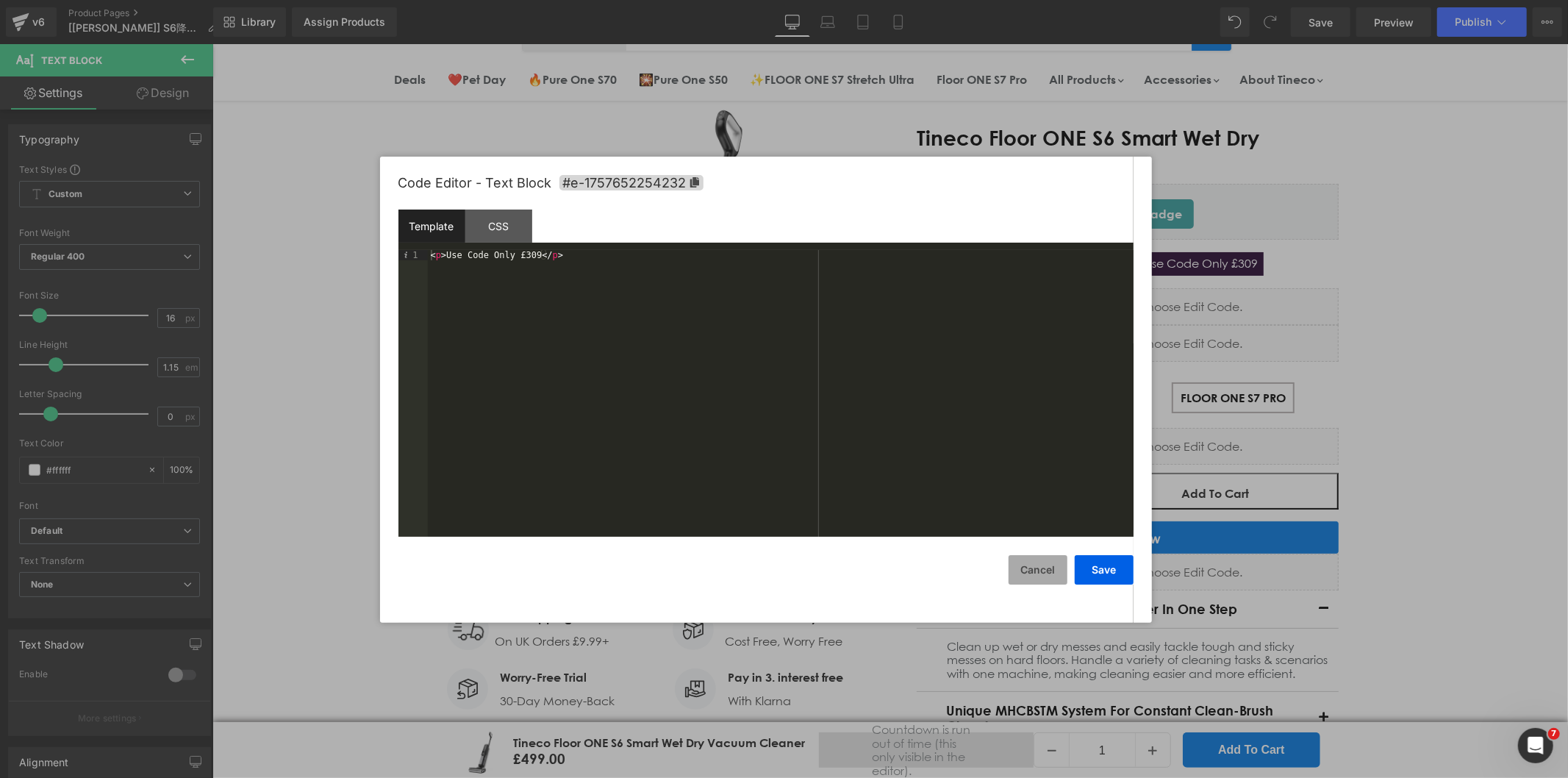
click at [1035, 572] on button "Cancel" at bounding box center [1038, 569] width 59 height 29
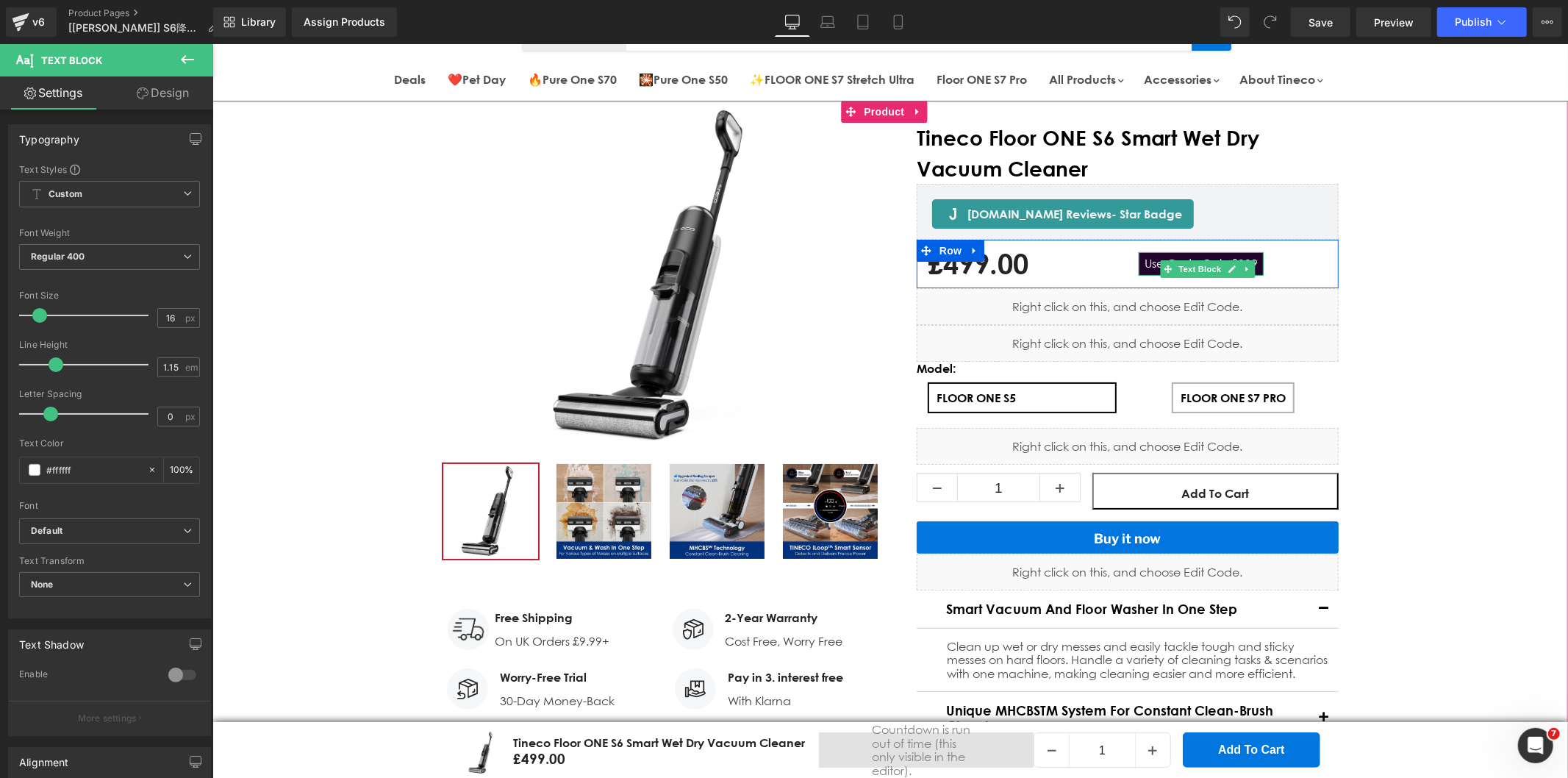
click at [1179, 268] on span "Text Block" at bounding box center [1200, 268] width 49 height 18
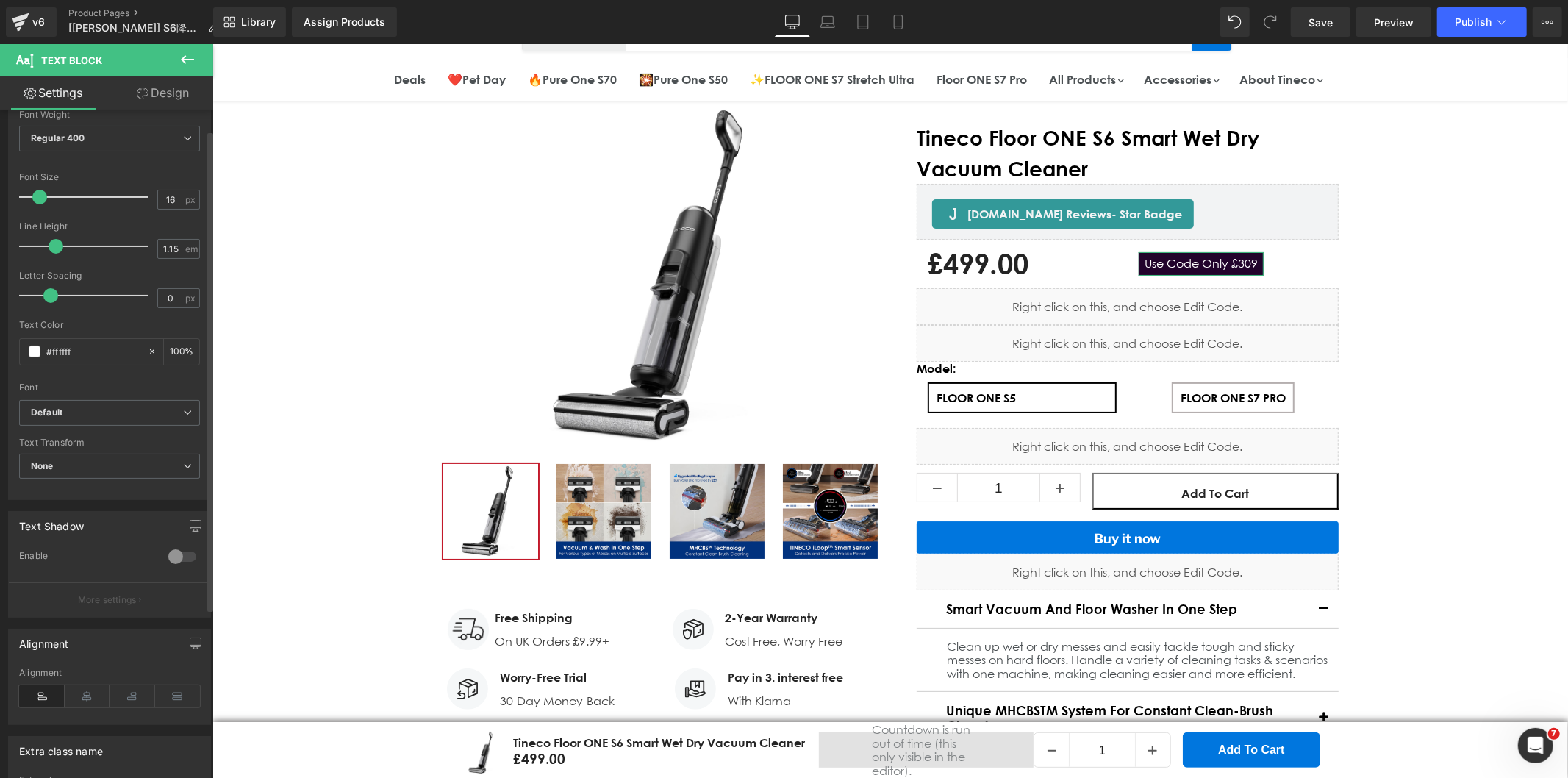
scroll to position [263, 0]
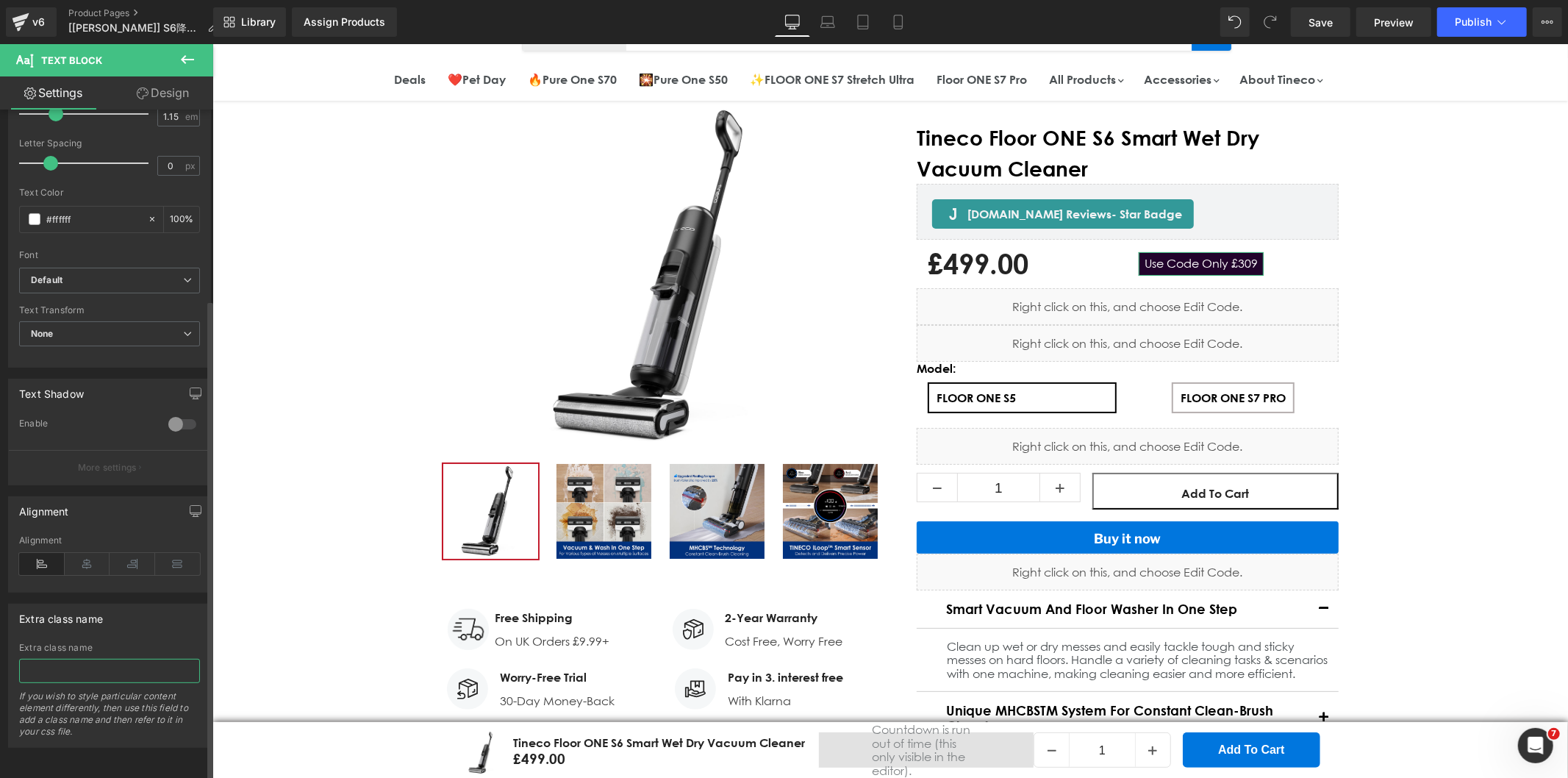
click at [48, 663] on input "text" at bounding box center [109, 670] width 181 height 24
paste input ".gf_pq-discount"
click at [26, 659] on input ".gf_pq-discount" at bounding box center [109, 670] width 181 height 24
type input "gf_pq-discount"
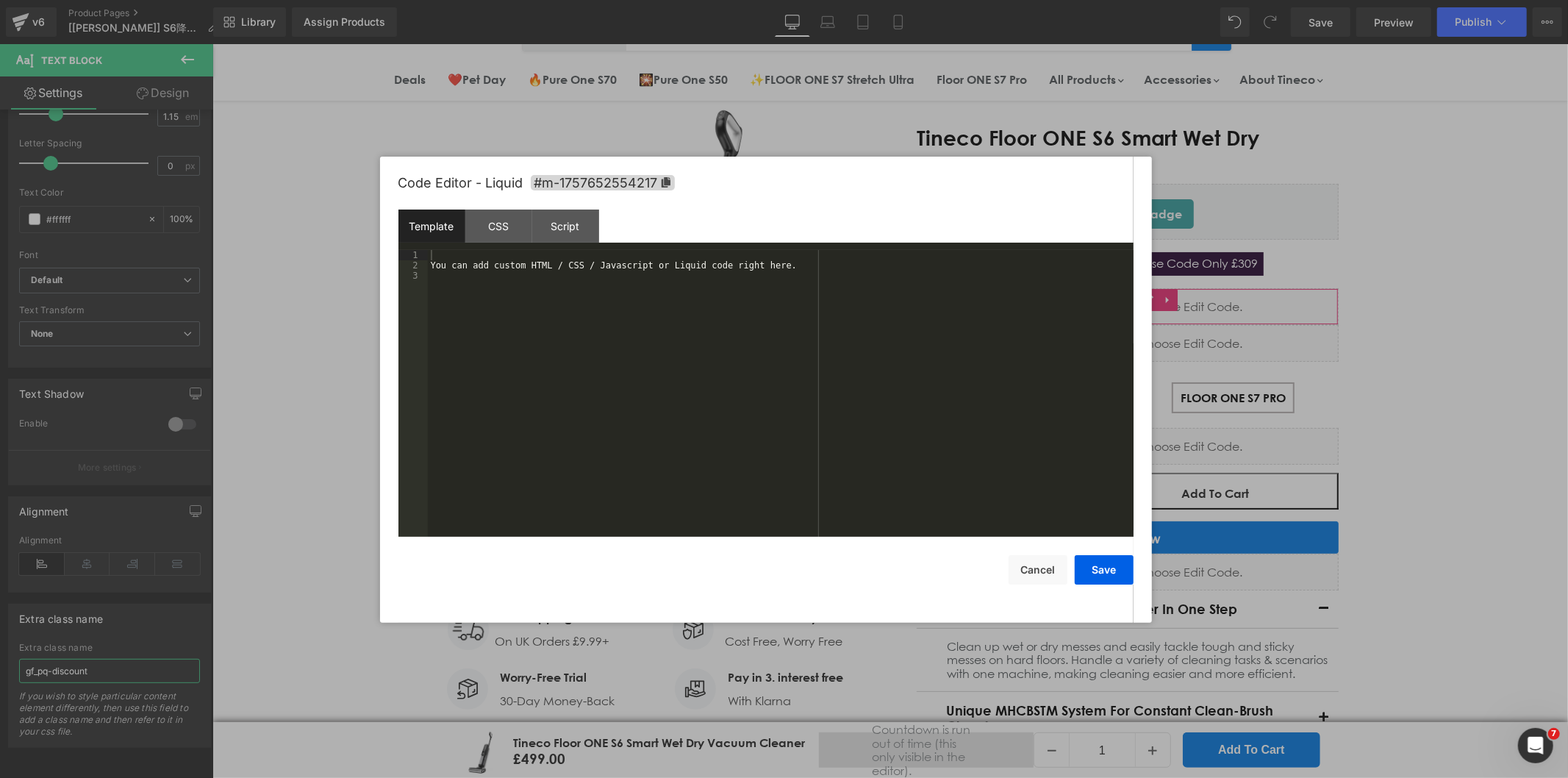
click at [1059, 0] on div "Text Block You are previewing how the will restyle your page. You can not edit …" at bounding box center [784, 0] width 1568 height 0
click at [593, 225] on div "Script" at bounding box center [566, 225] width 67 height 33
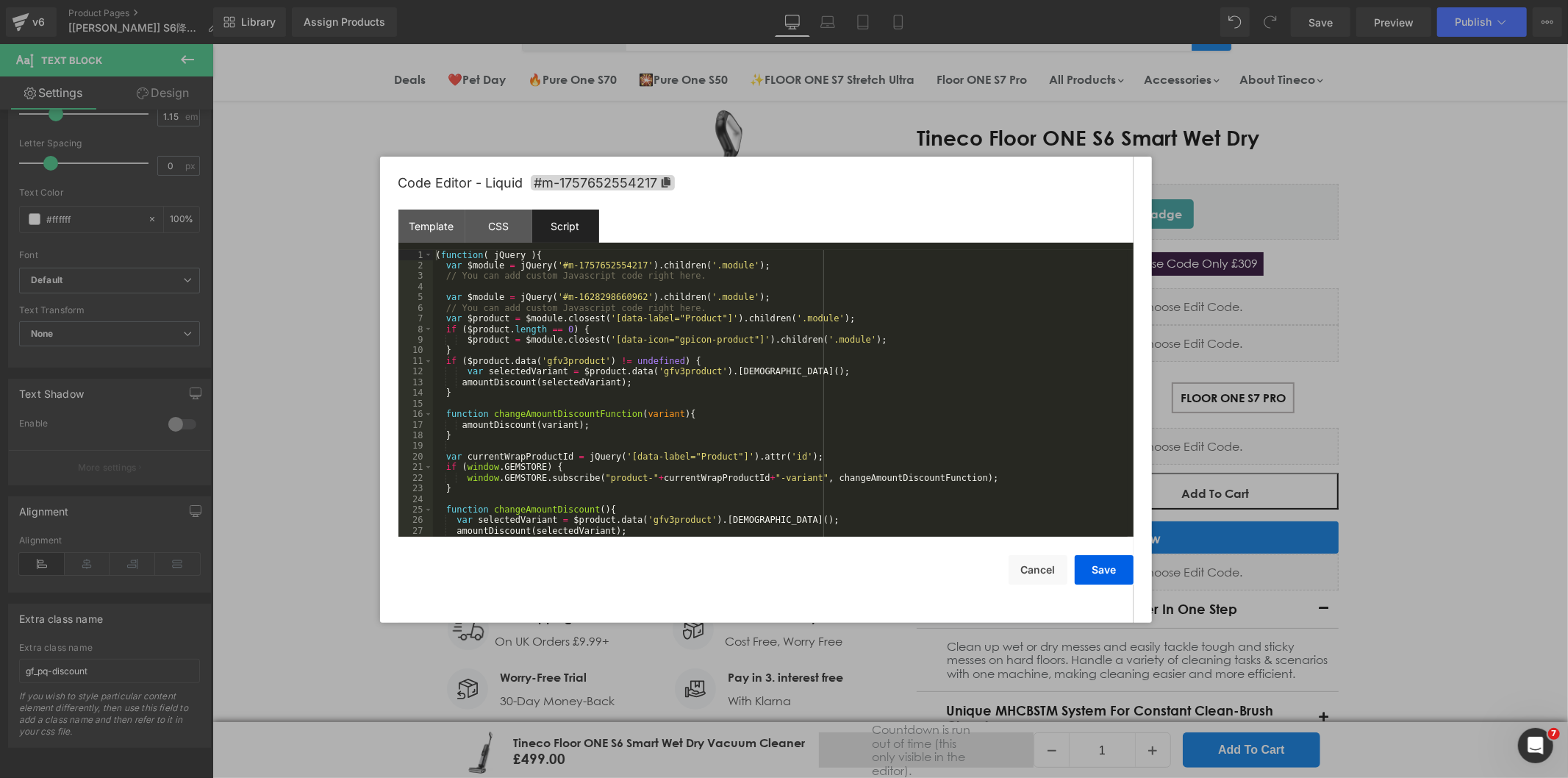
click at [552, 321] on div "( function ( jQuery ) { var $module = jQuery ( '#m-1757652554217' ) . children …" at bounding box center [780, 404] width 694 height 308
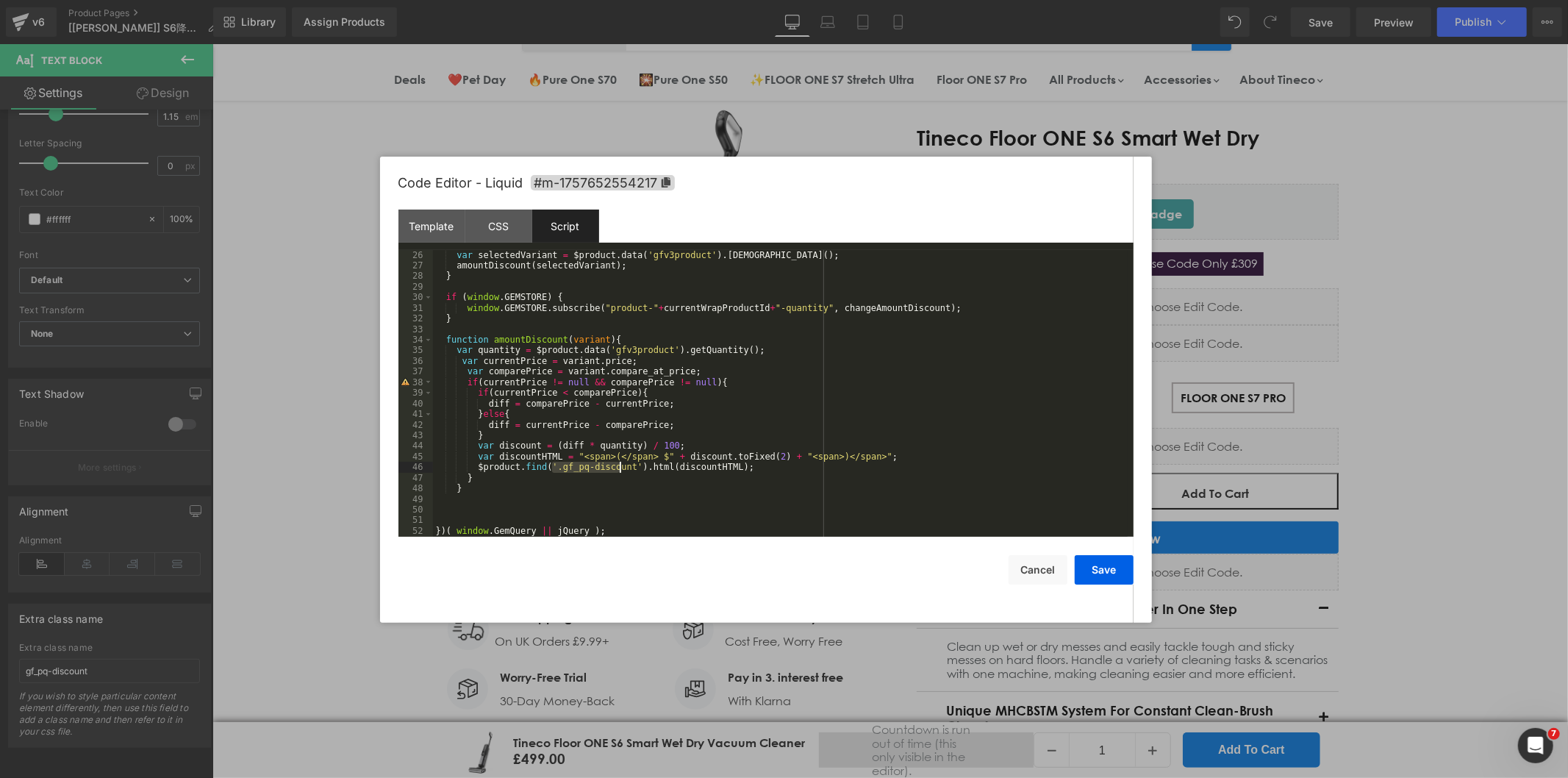
drag, startPoint x: 552, startPoint y: 468, endPoint x: 620, endPoint y: 466, distance: 68.0
click at [620, 466] on div "var selectedVariant = $product . data ( 'gfv3product' ) . getVariant ( ) ; amou…" at bounding box center [780, 404] width 694 height 308
click at [1032, 570] on button "Cancel" at bounding box center [1038, 569] width 59 height 29
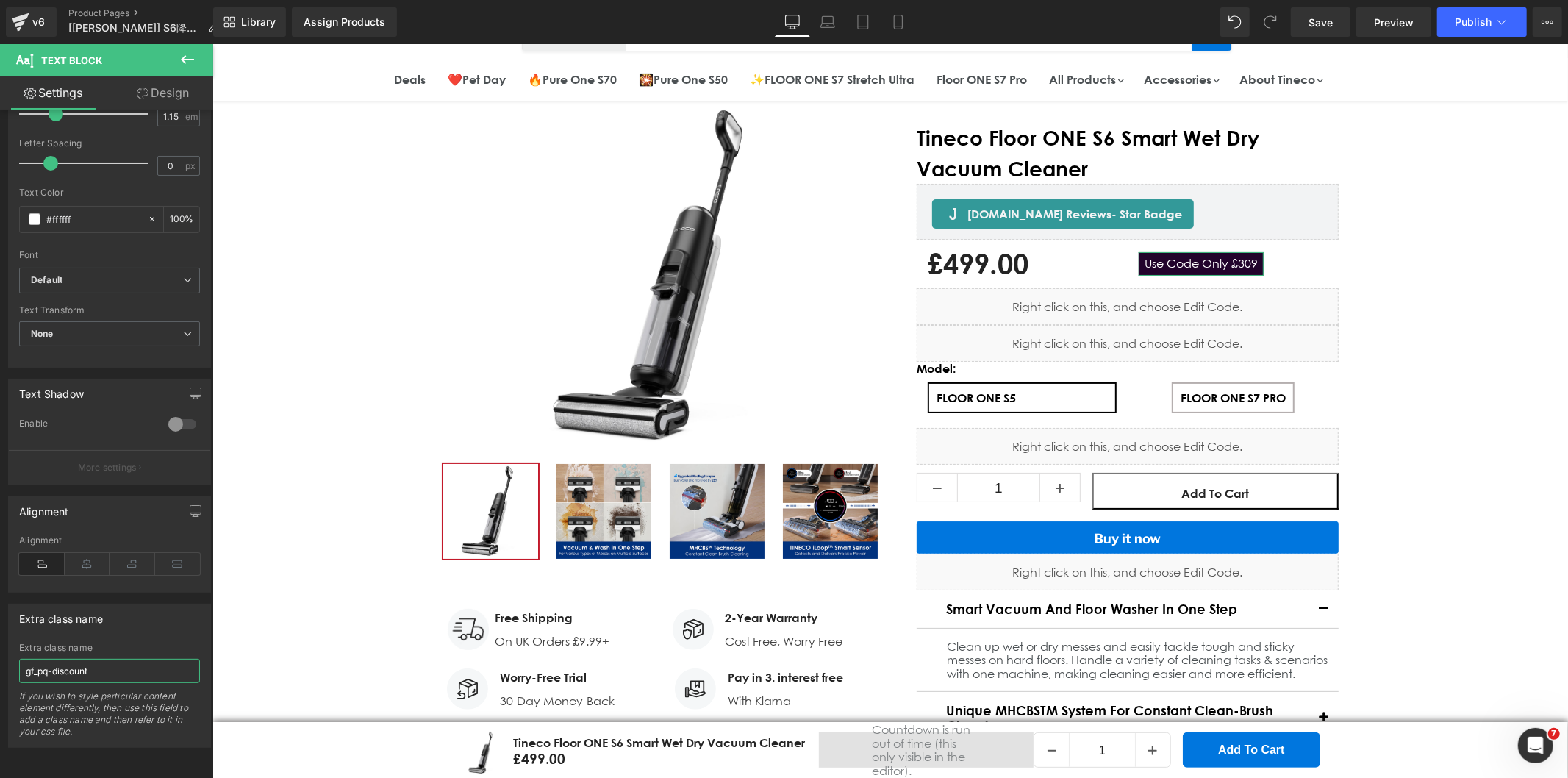
drag, startPoint x: 108, startPoint y: 652, endPoint x: -10, endPoint y: 654, distance: 118.0
click at [0, 654] on html "Text Block You are previewing how the will restyle your page. You can not edit …" at bounding box center [784, 389] width 1568 height 778
click at [143, 605] on div "Extra class name" at bounding box center [109, 618] width 202 height 28
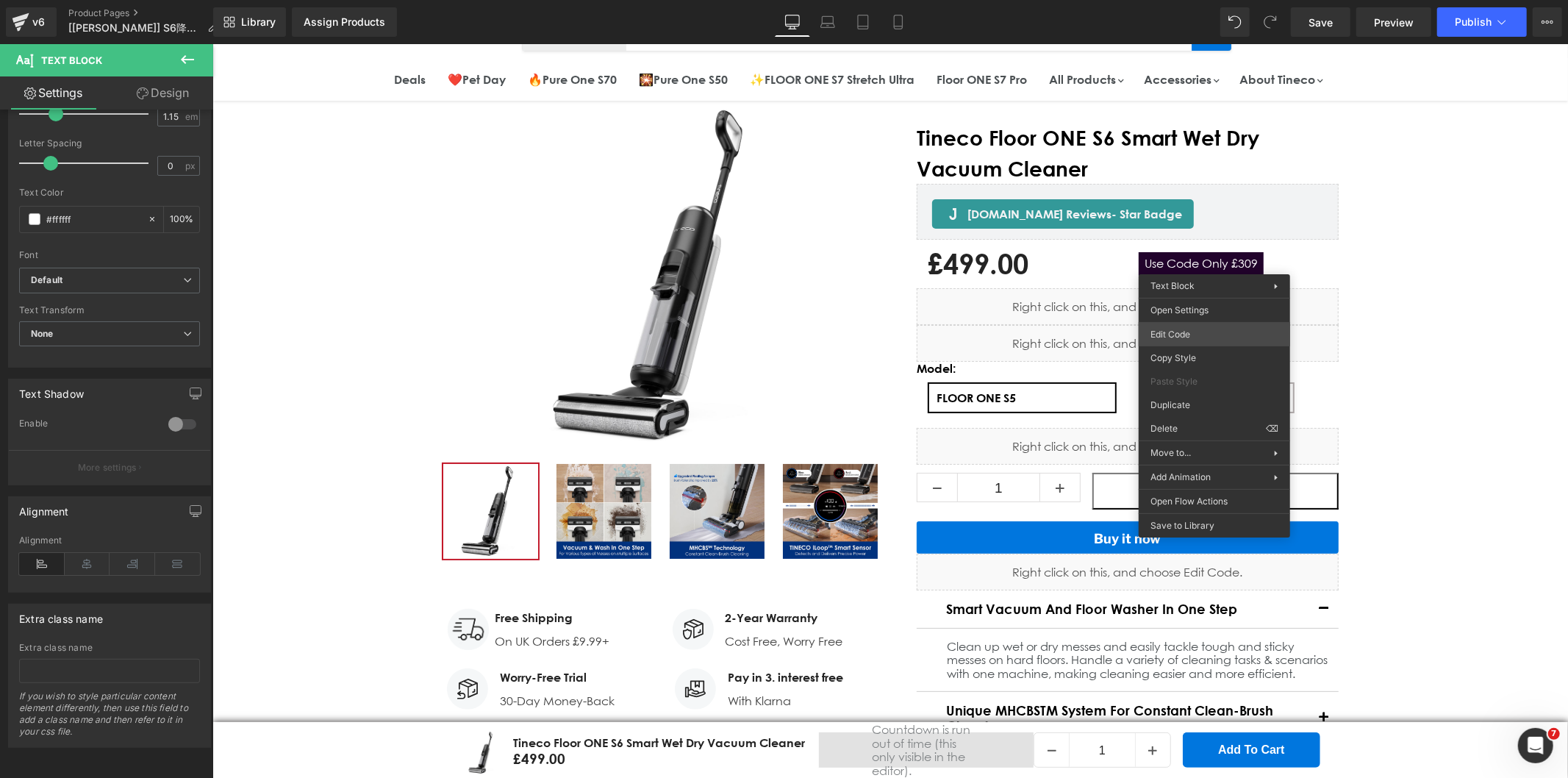
click at [1178, 329] on body "Text Block You are previewing how the will restyle your page. You can not edit …" at bounding box center [784, 389] width 1568 height 778
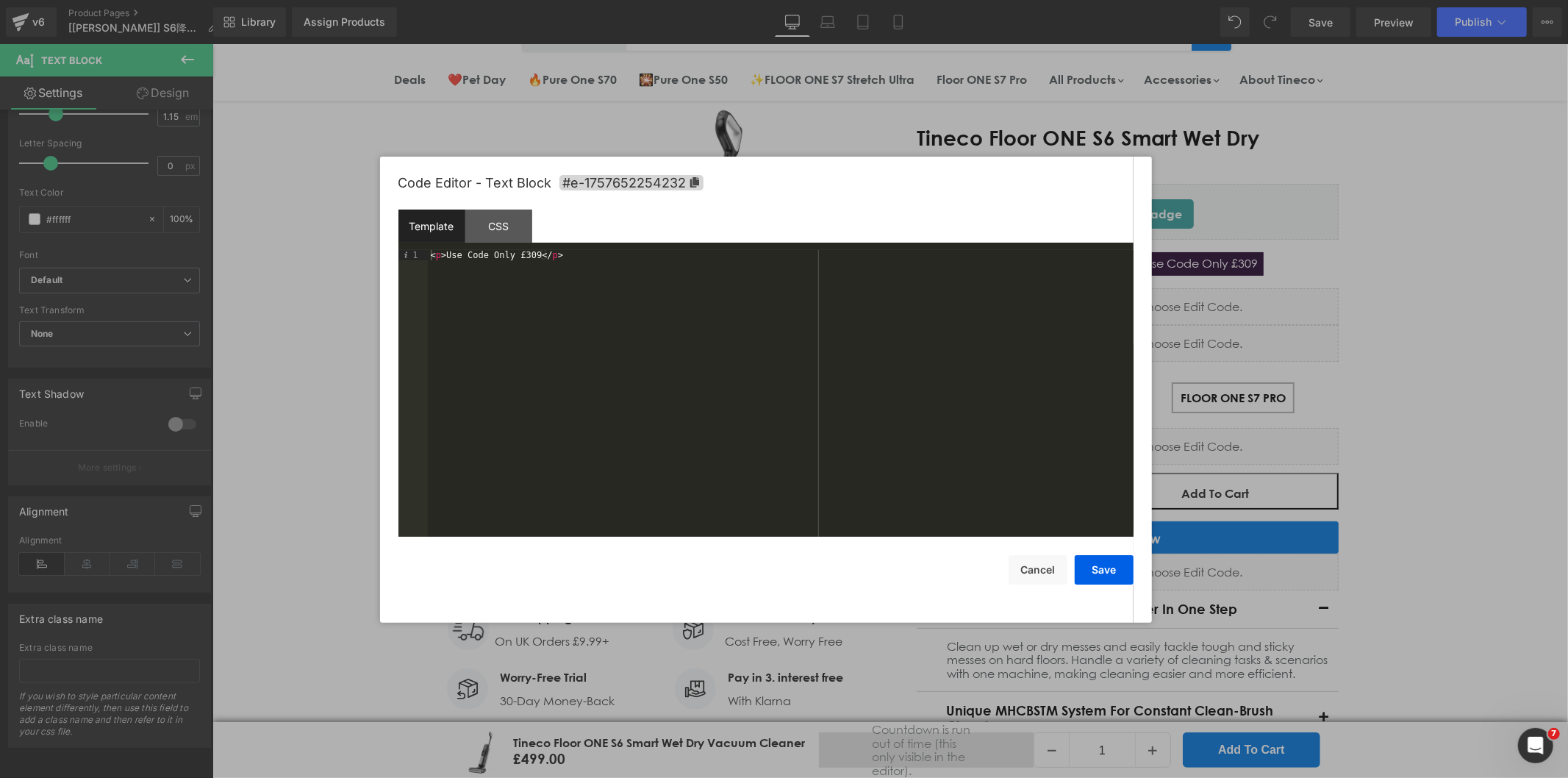
click at [513, 254] on div "< p > Use Code Only £309 </ p >" at bounding box center [780, 404] width 705 height 308
drag, startPoint x: 705, startPoint y: 255, endPoint x: 685, endPoint y: 255, distance: 20.0
click at [685, 255] on div "< p > Use Code Only < span class = "gf_pq-discount" > </ span > £309 </ p >" at bounding box center [780, 404] width 705 height 308
click at [654, 258] on div "< p > Use Code Only < span class = "gf_pq-discount" > </ span > </ p >" at bounding box center [780, 404] width 705 height 308
click at [853, 335] on div "< p > Use Code Only < span class = "gf_pq-discount" > £309 </ span > </ p >" at bounding box center [780, 404] width 705 height 308
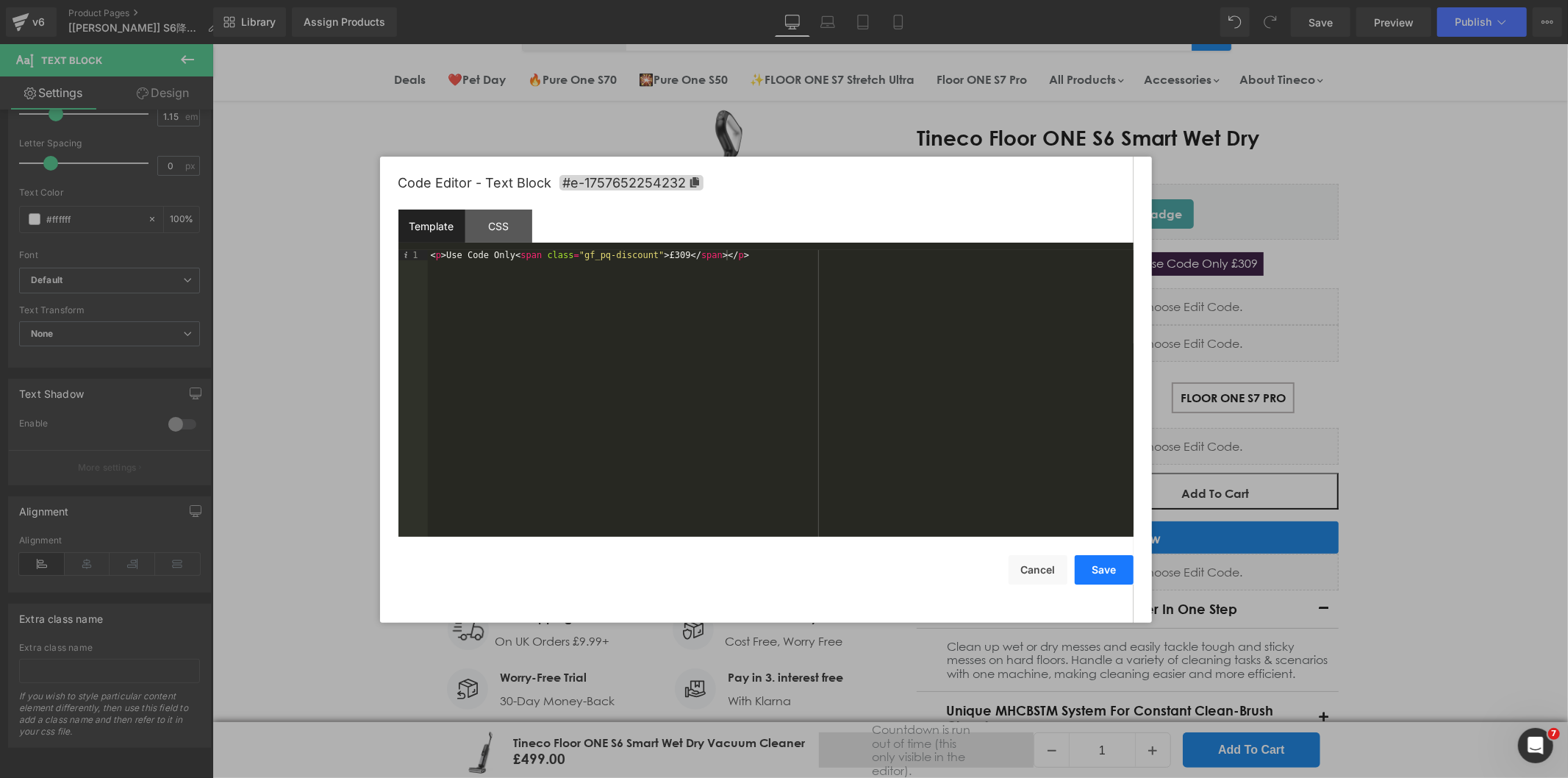
click at [1104, 574] on button "Save" at bounding box center [1104, 569] width 59 height 29
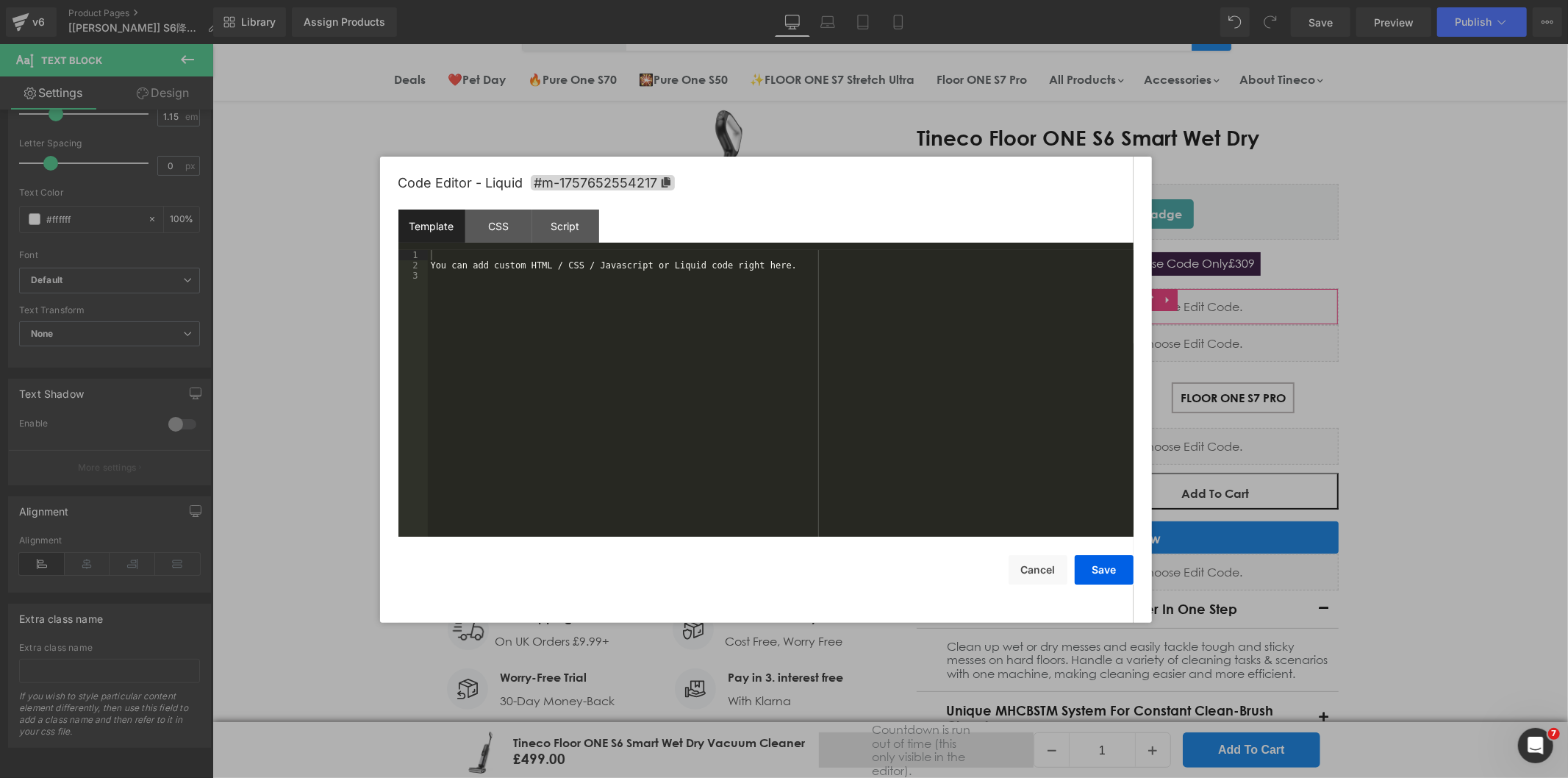
click at [1081, 0] on div "Text Block You are previewing how the will restyle your page. You can not edit …" at bounding box center [784, 0] width 1568 height 0
click at [571, 222] on div "Script" at bounding box center [566, 225] width 67 height 33
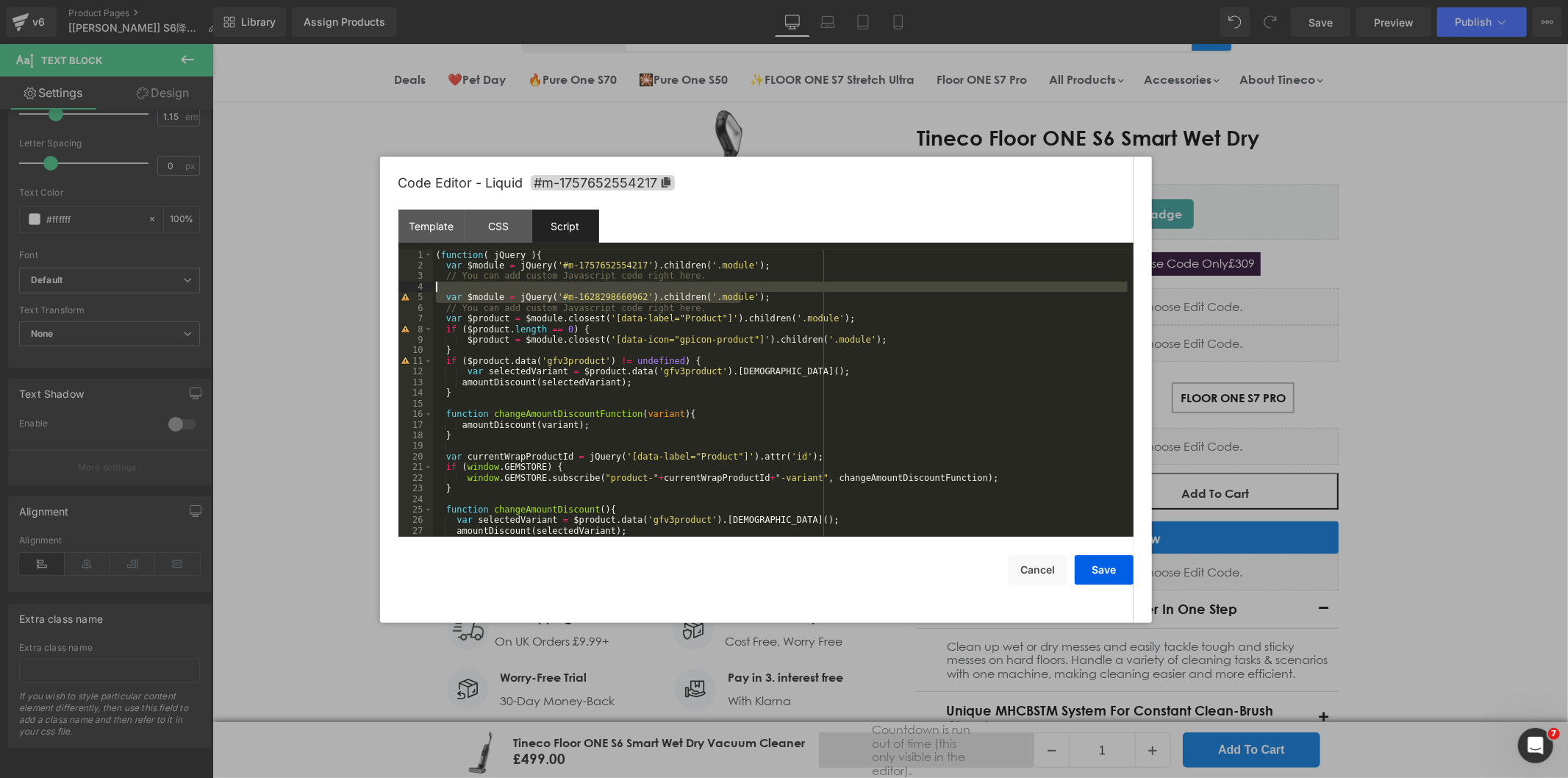
drag, startPoint x: 728, startPoint y: 300, endPoint x: 412, endPoint y: 291, distance: 316.1
click at [412, 291] on pre "1 2 3 4 5 6 7 8 9 10 11 12 13 14 15 16 17 18 19 20 21 22 23 24 25 26 27 28 ( fu…" at bounding box center [766, 393] width 735 height 287
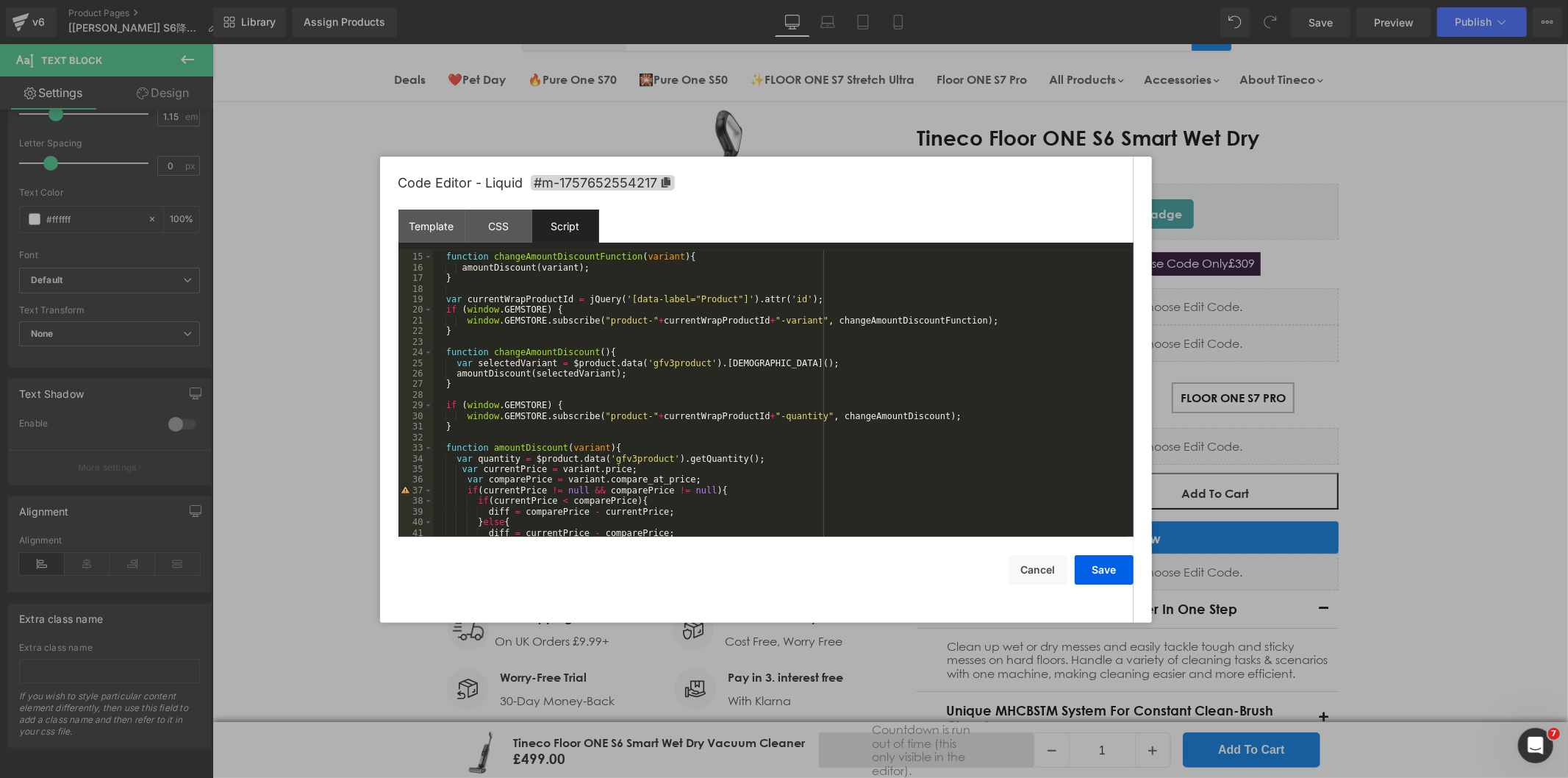
scroll to position [255, 0]
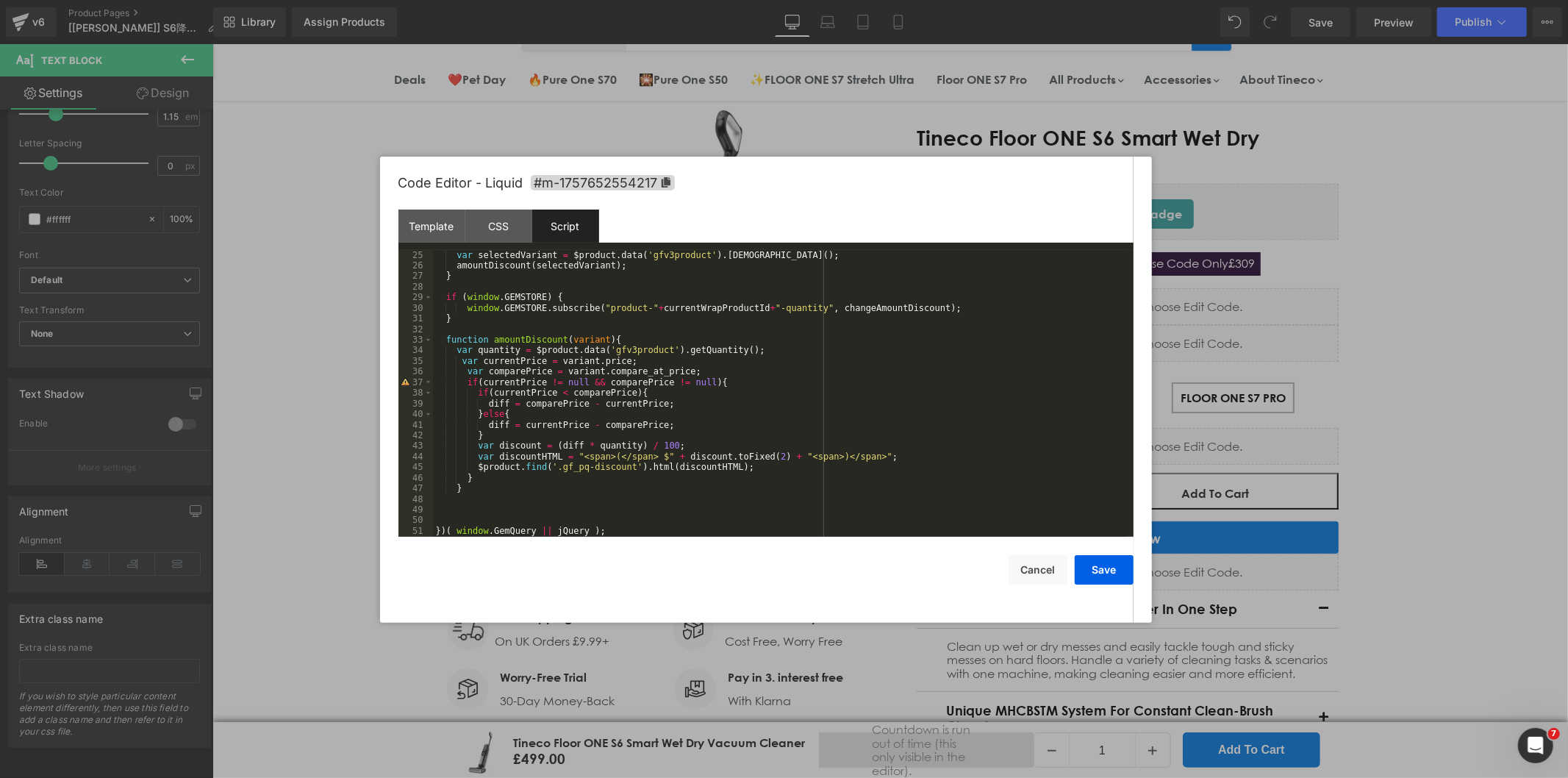
click at [449, 377] on div "var selectedVariant = $product . data ( 'gfv3product' ) . getVariant ( ) ; amou…" at bounding box center [780, 404] width 694 height 308
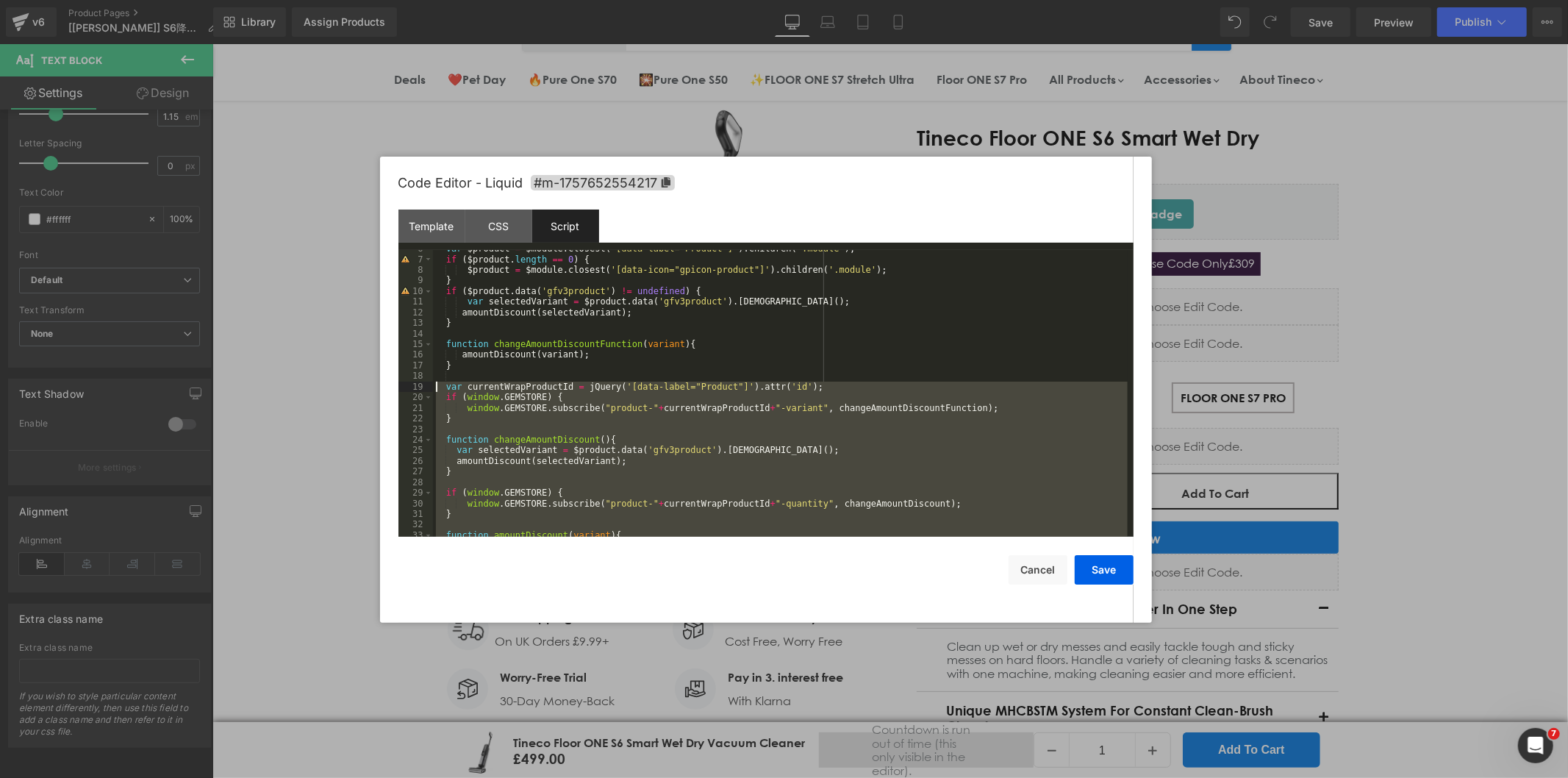
scroll to position [0, 0]
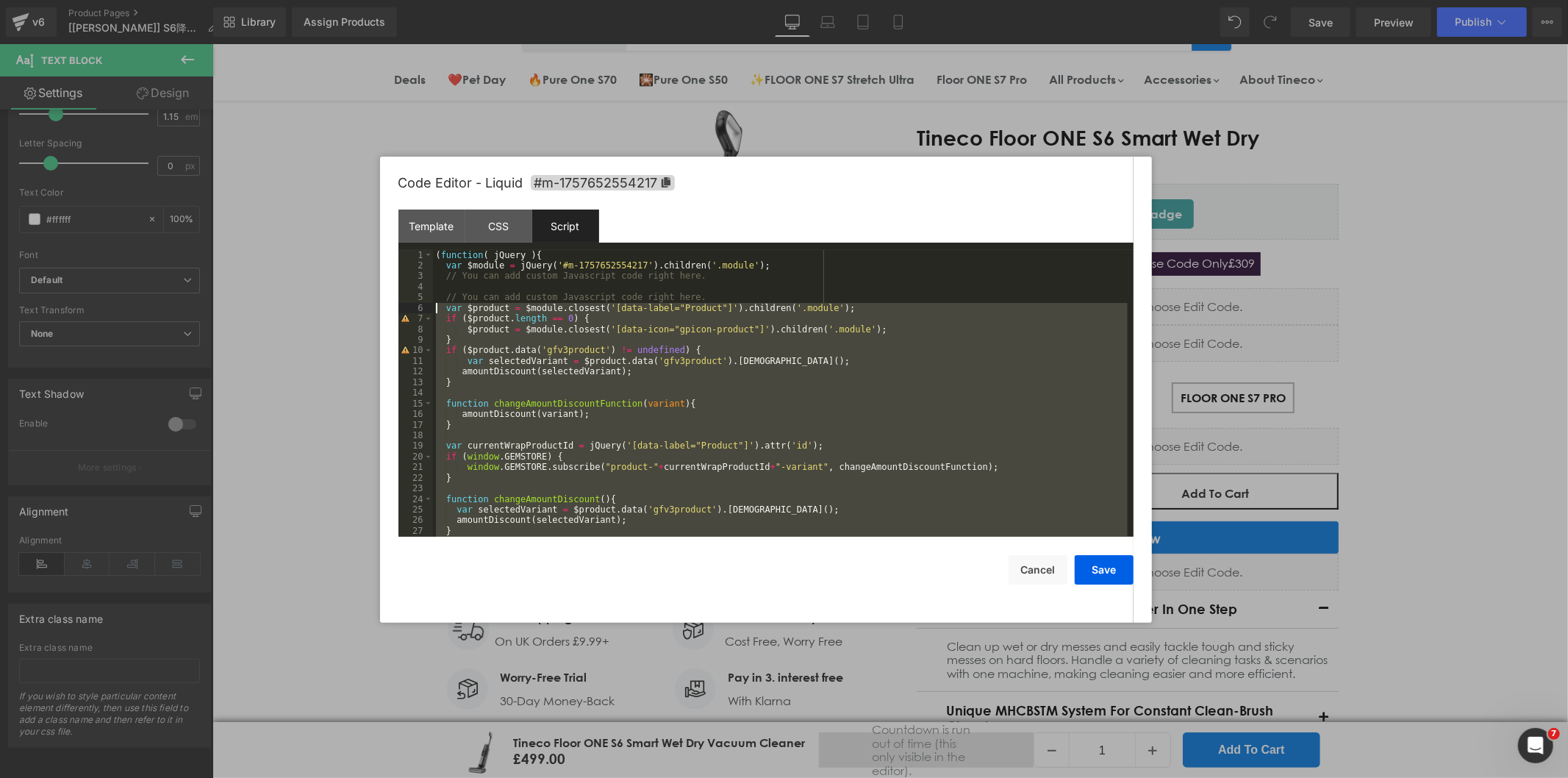
drag, startPoint x: 469, startPoint y: 496, endPoint x: 388, endPoint y: 305, distance: 207.5
click at [388, 305] on div "Code Editor - Liquid #m-1757652554217 Template CSS Script Data 1 2 3 You can ad…" at bounding box center [766, 389] width 772 height 466
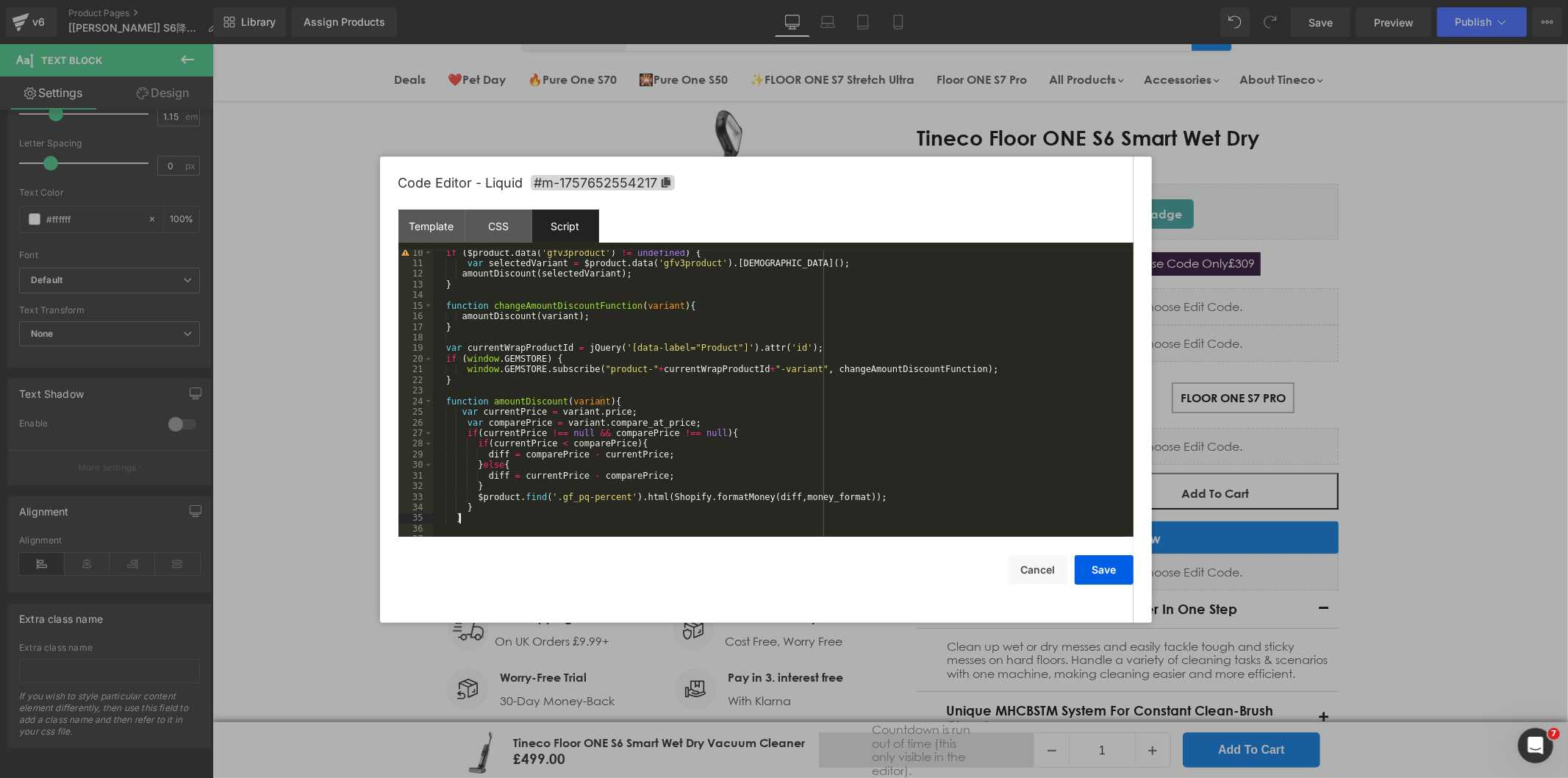
scroll to position [116, 0]
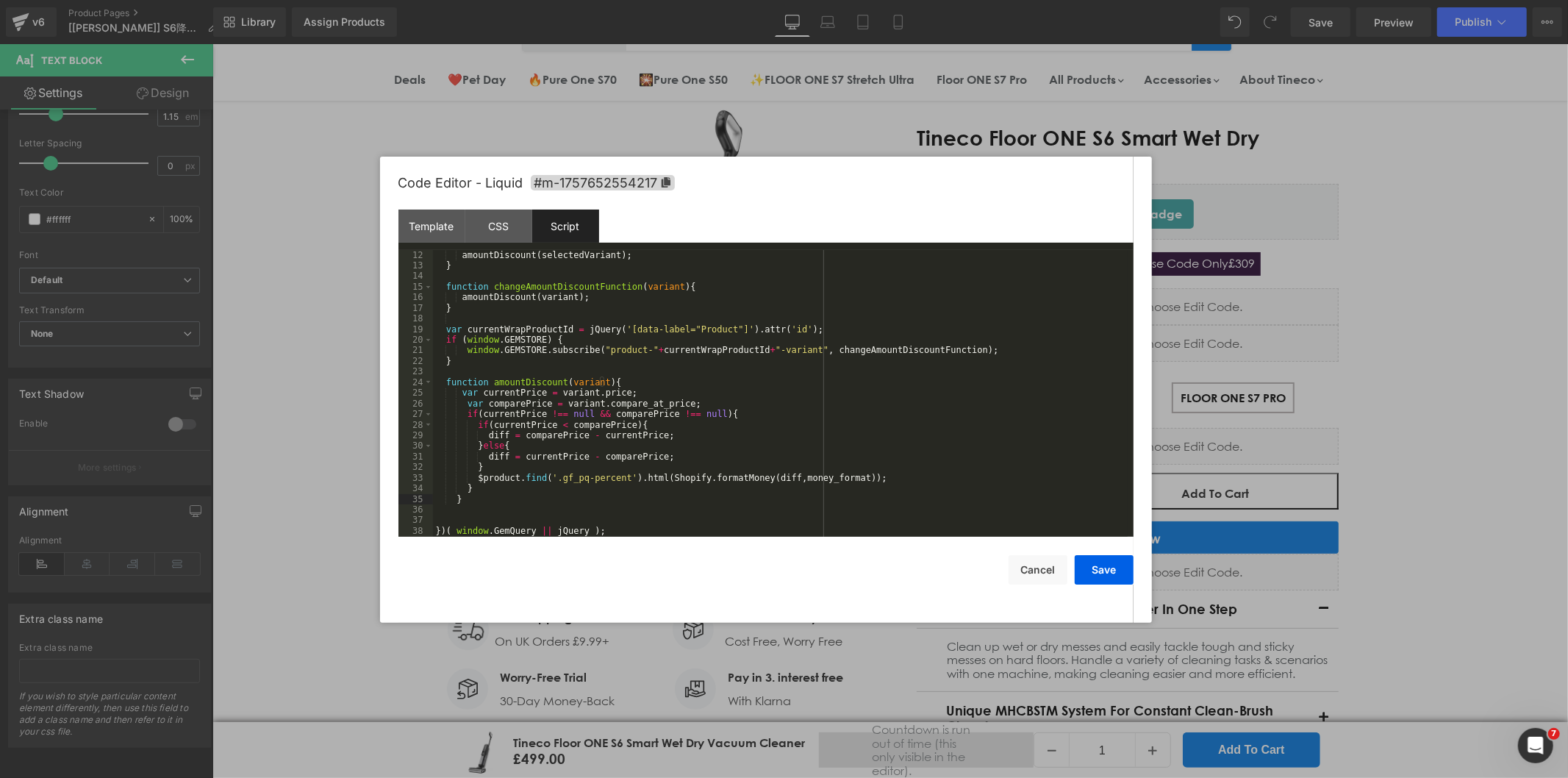
click at [810, 484] on div "amountDiscount ( selectedVariant ) ; } function changeAmountDiscountFunction ( …" at bounding box center [780, 404] width 694 height 308
drag, startPoint x: 615, startPoint y: 479, endPoint x: 552, endPoint y: 478, distance: 63.0
click at [552, 478] on div "amountDiscount ( selectedVariant ) ; } function changeAmountDiscountFunction ( …" at bounding box center [780, 404] width 694 height 308
click at [1111, 568] on button "Save" at bounding box center [1104, 569] width 59 height 29
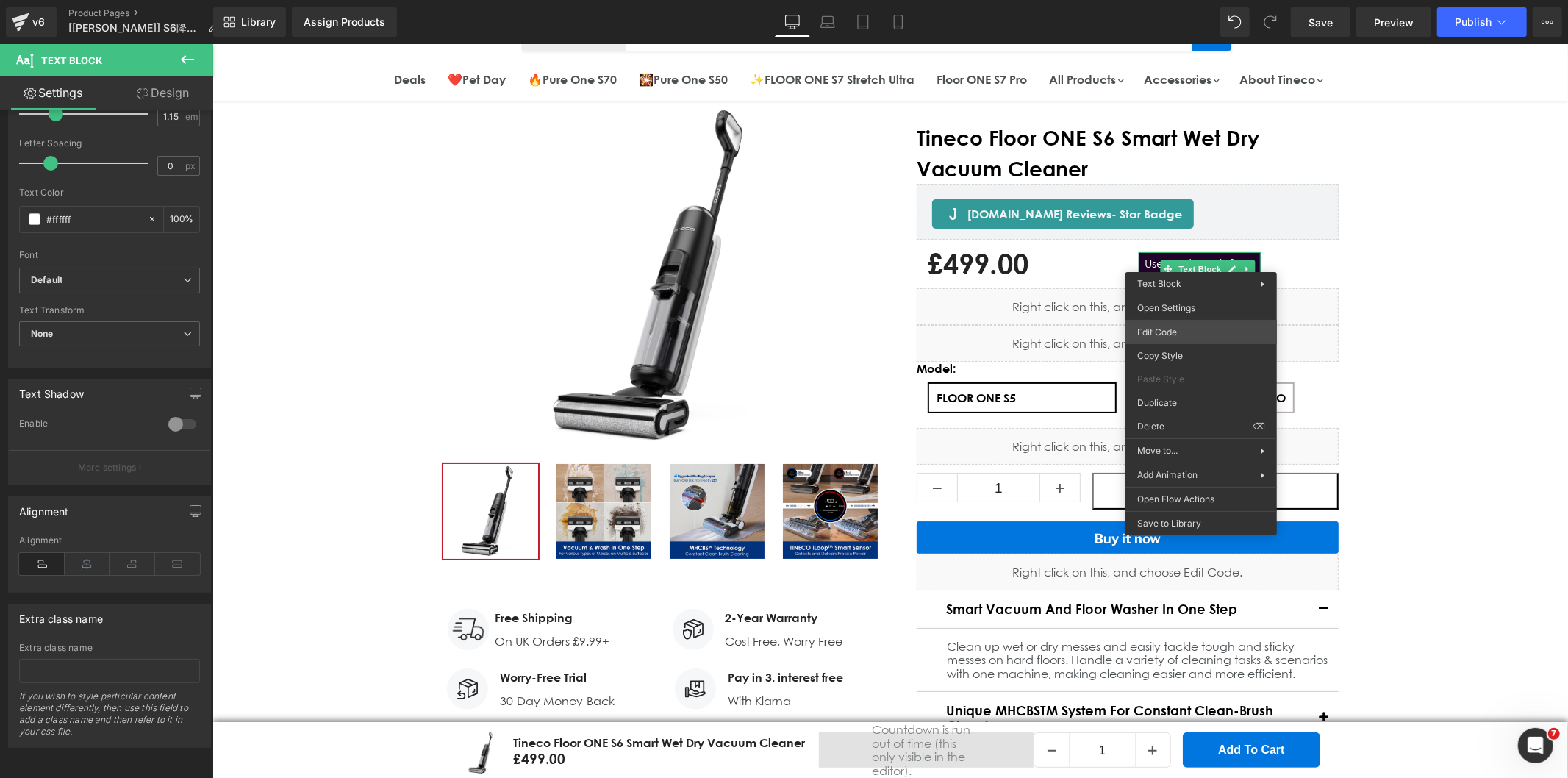
click at [1162, 334] on body "Text Block You are previewing how the will restyle your page. You can not edit …" at bounding box center [784, 389] width 1568 height 778
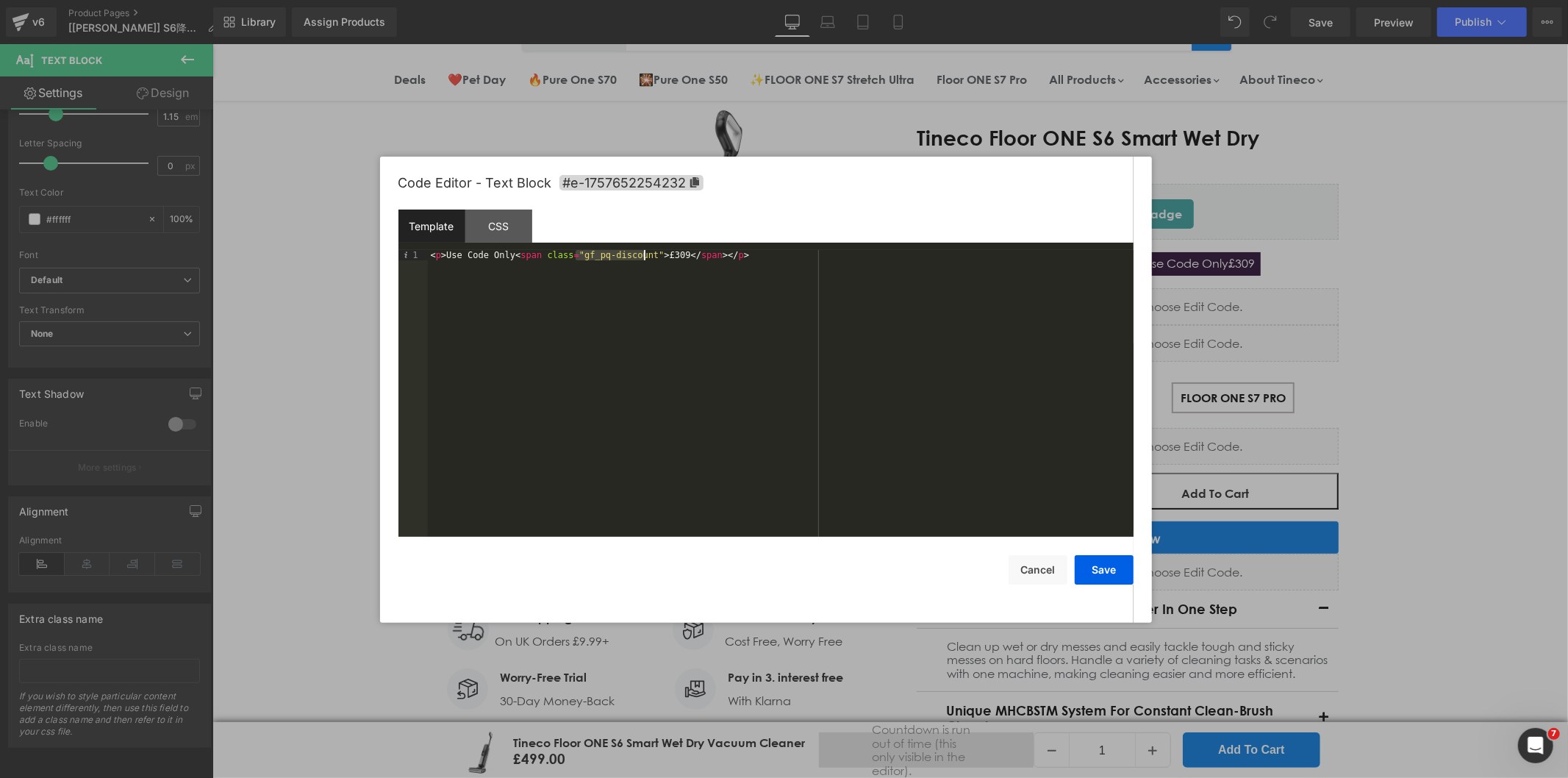
drag, startPoint x: 576, startPoint y: 258, endPoint x: 643, endPoint y: 255, distance: 67.1
click at [643, 255] on div "< p > Use Code Only < span class = "gf_pq-discount" > £309 </ span > </ p >" at bounding box center [780, 404] width 705 height 308
drag, startPoint x: 1108, startPoint y: 569, endPoint x: 1120, endPoint y: 553, distance: 20.0
click at [1108, 568] on button "Save" at bounding box center [1104, 569] width 59 height 29
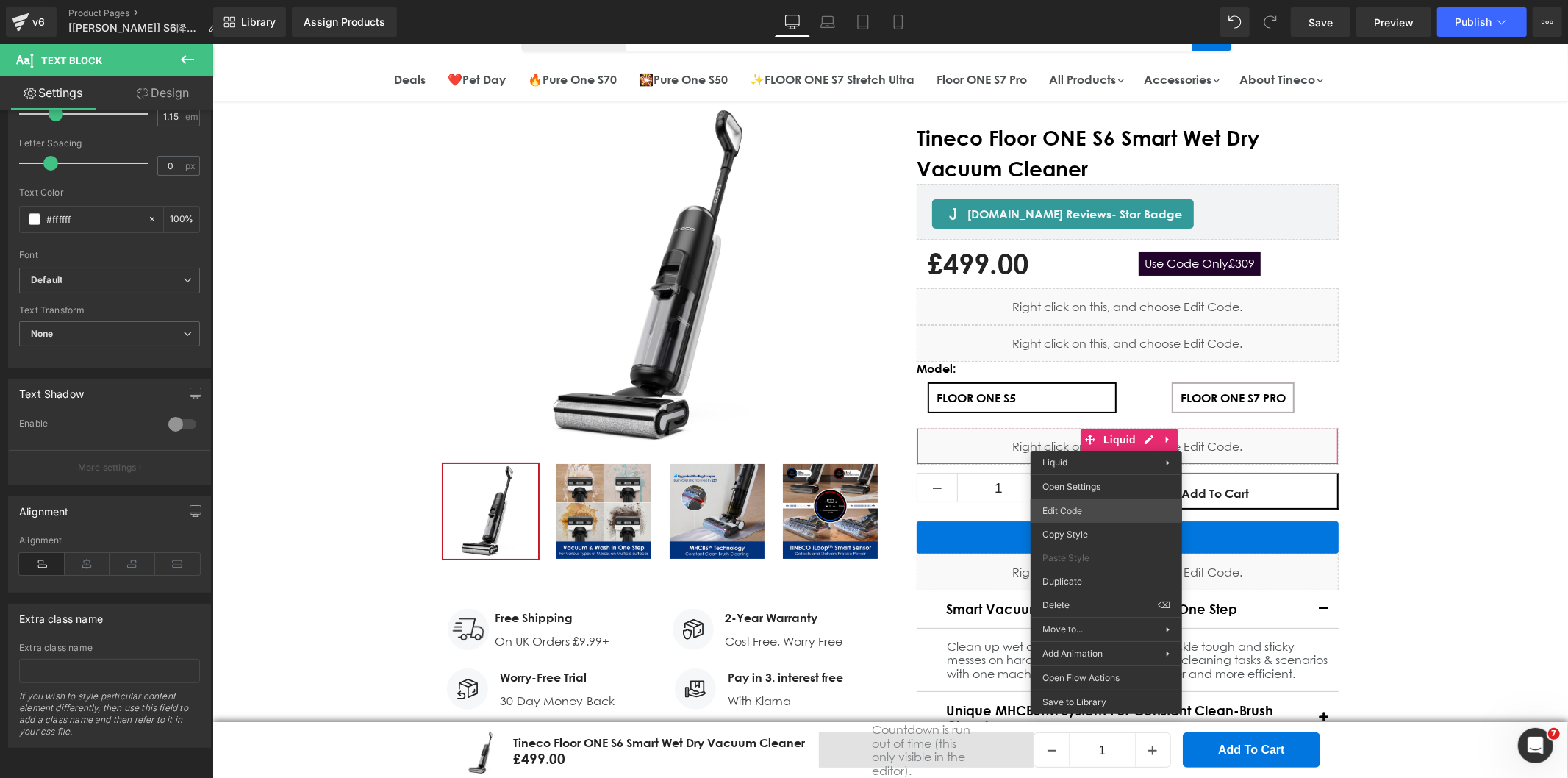
click at [1074, 0] on div "Text Block You are previewing how the will restyle your page. You can not edit …" at bounding box center [784, 0] width 1568 height 0
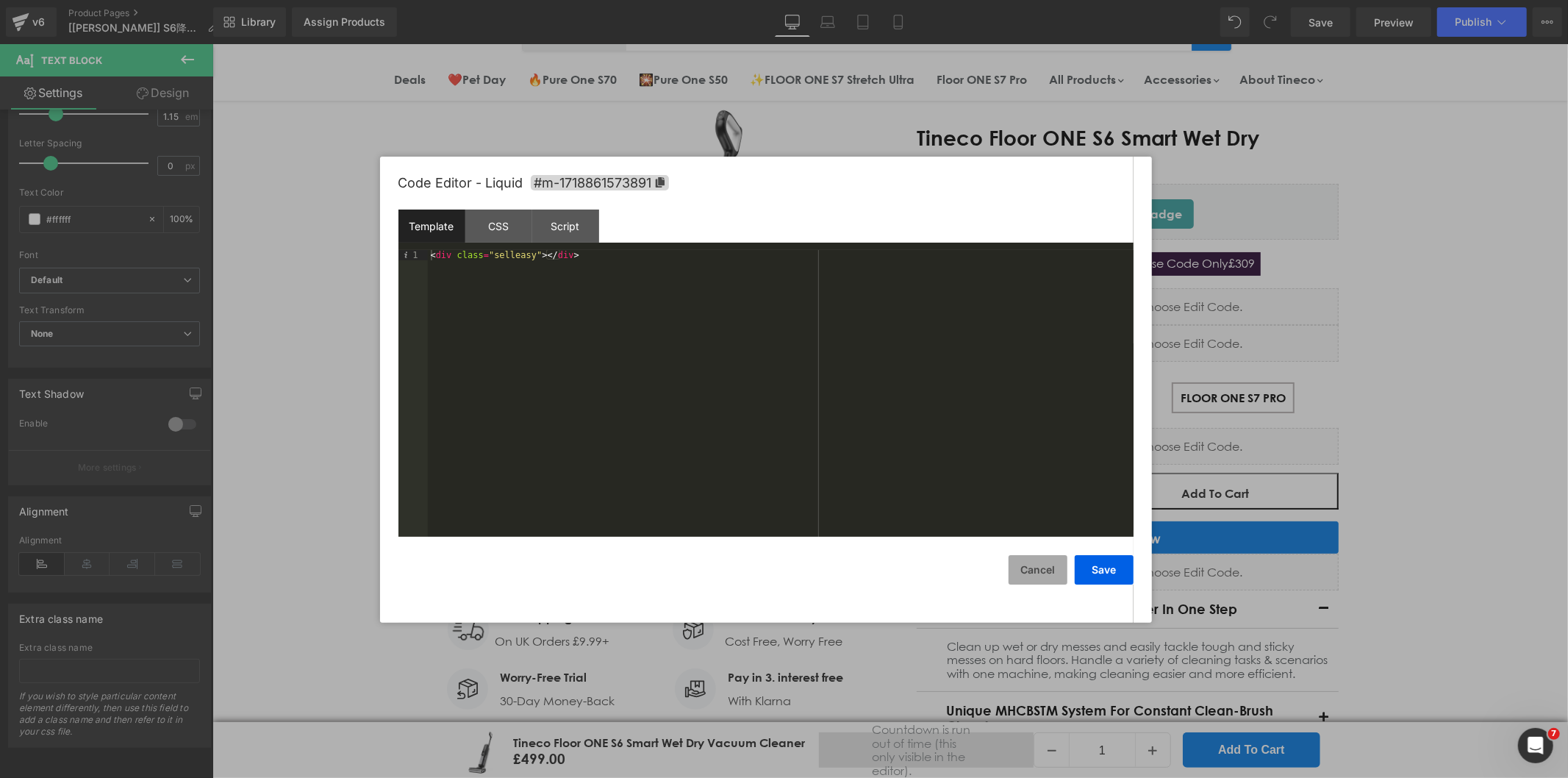
click at [1027, 564] on button "Cancel" at bounding box center [1038, 569] width 59 height 29
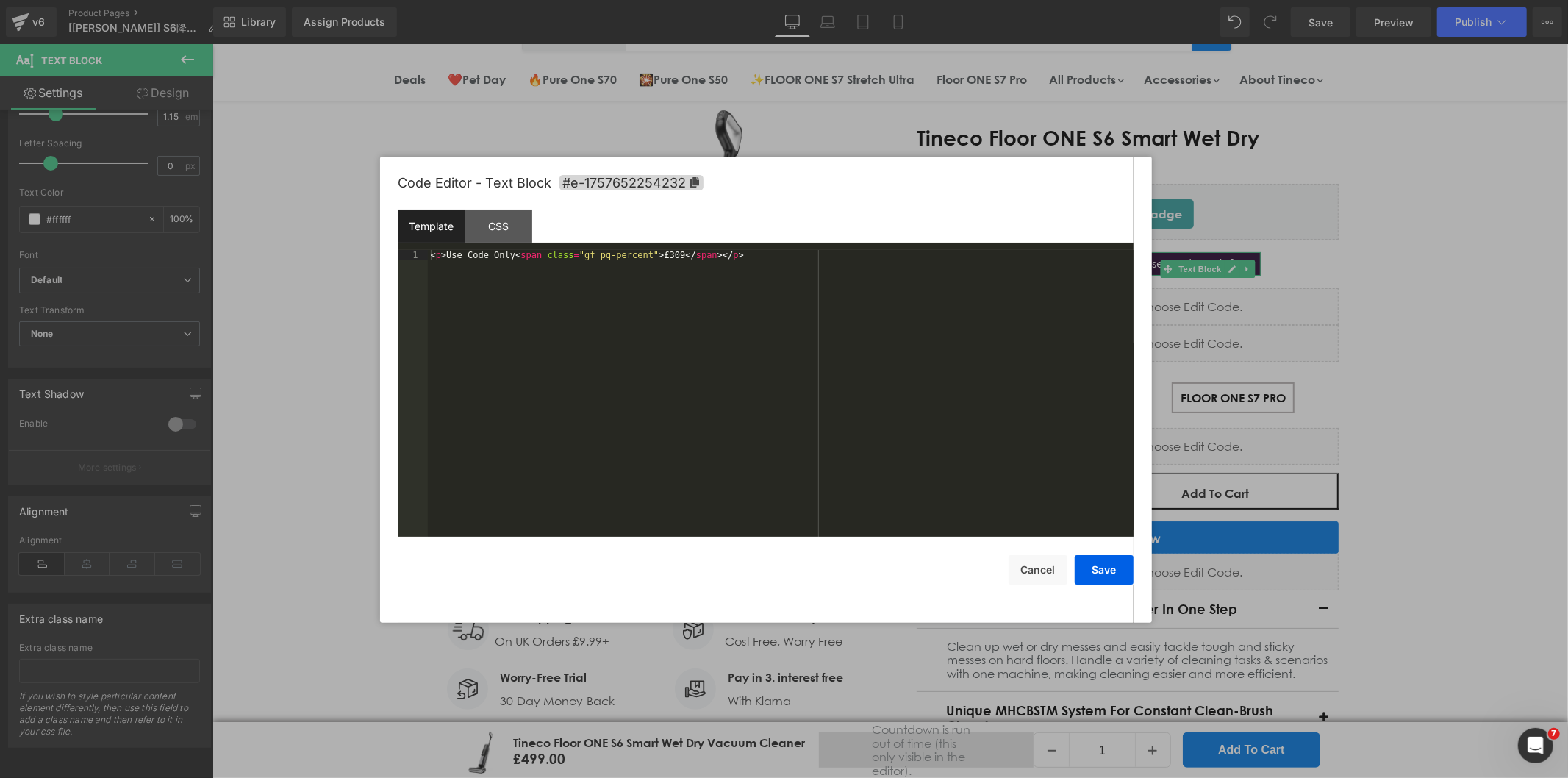
click at [1161, 335] on body "Text Block You are previewing how the will restyle your page. You can not edit …" at bounding box center [784, 389] width 1568 height 778
click at [594, 254] on div "< p > Use Code Only < span class = "gf_pq-percent" > £309 </ span > </ p >" at bounding box center [780, 404] width 705 height 308
click at [1046, 564] on button "Cancel" at bounding box center [1038, 569] width 59 height 29
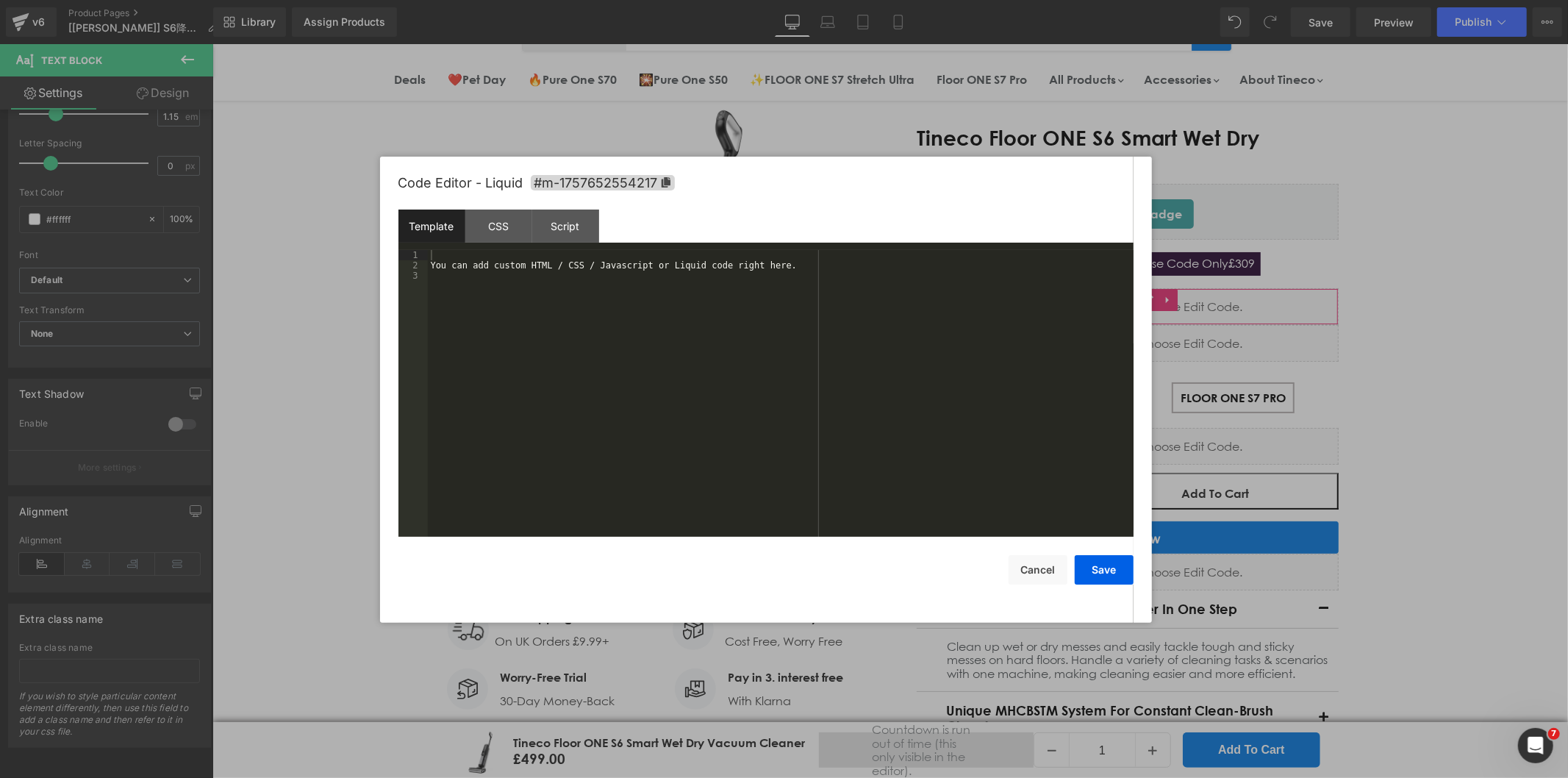
click at [1075, 0] on div "Text Block You are previewing how the will restyle your page. You can not edit …" at bounding box center [784, 0] width 1568 height 0
click at [489, 259] on div "You can add custom HTML / CSS / Javascript or Liquid code right here." at bounding box center [780, 404] width 705 height 308
click at [548, 253] on div "< script > var money_format = {{ shop . money_format | json }} ; </ script >" at bounding box center [780, 404] width 705 height 308
click at [490, 252] on div "< script > var money_format = {{ shop . money_format | json }} ; </ script >" at bounding box center [780, 404] width 705 height 308
click at [541, 256] on div "< script > var gp_money_format = {{ shop . money_format | json }} ; </ script >" at bounding box center [780, 404] width 705 height 308
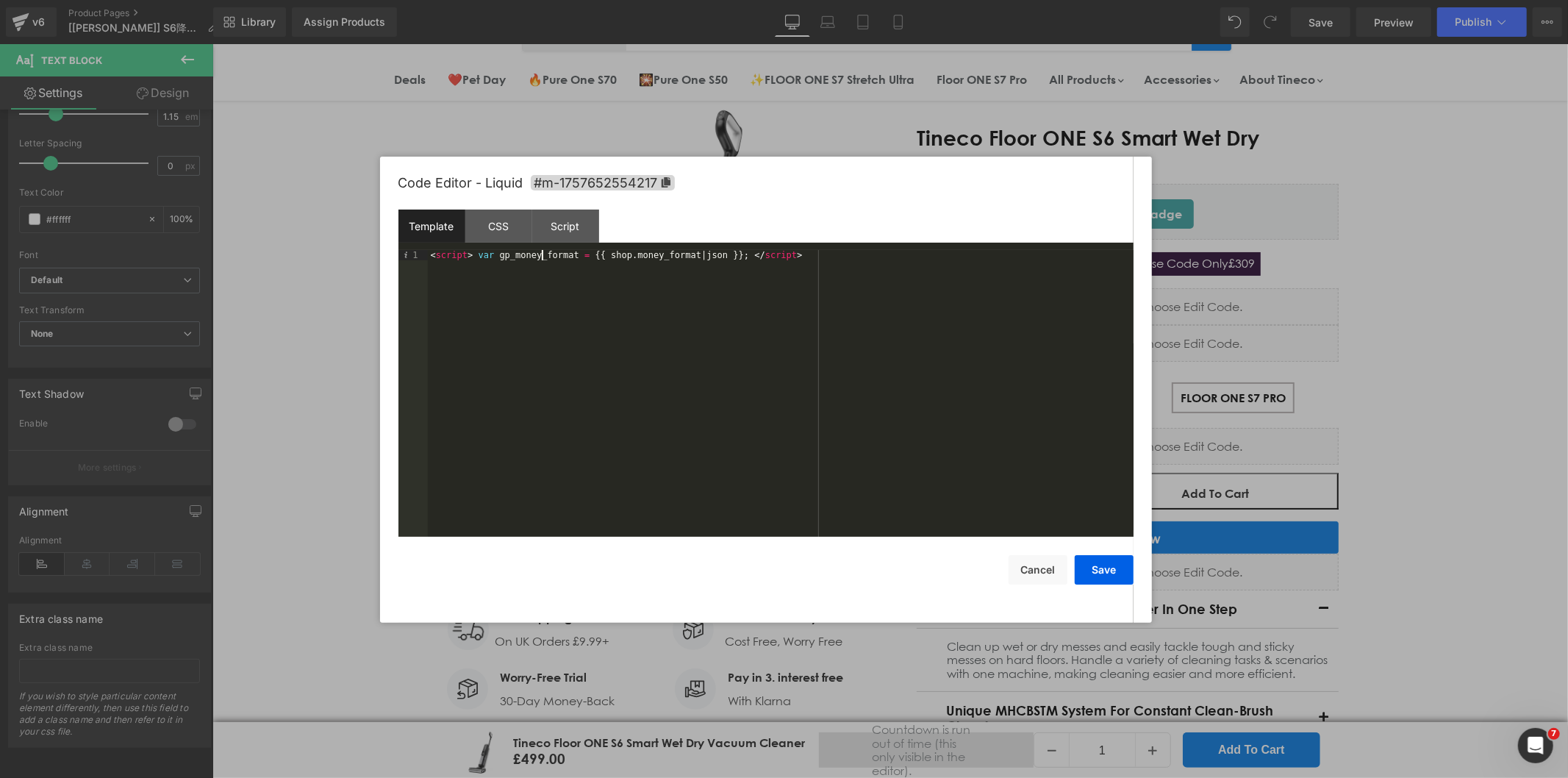
click at [541, 256] on div "< script > var gp_money_format = {{ shop . money_format | json }} ; </ script >" at bounding box center [780, 404] width 705 height 308
click at [582, 229] on div "Script" at bounding box center [566, 225] width 67 height 33
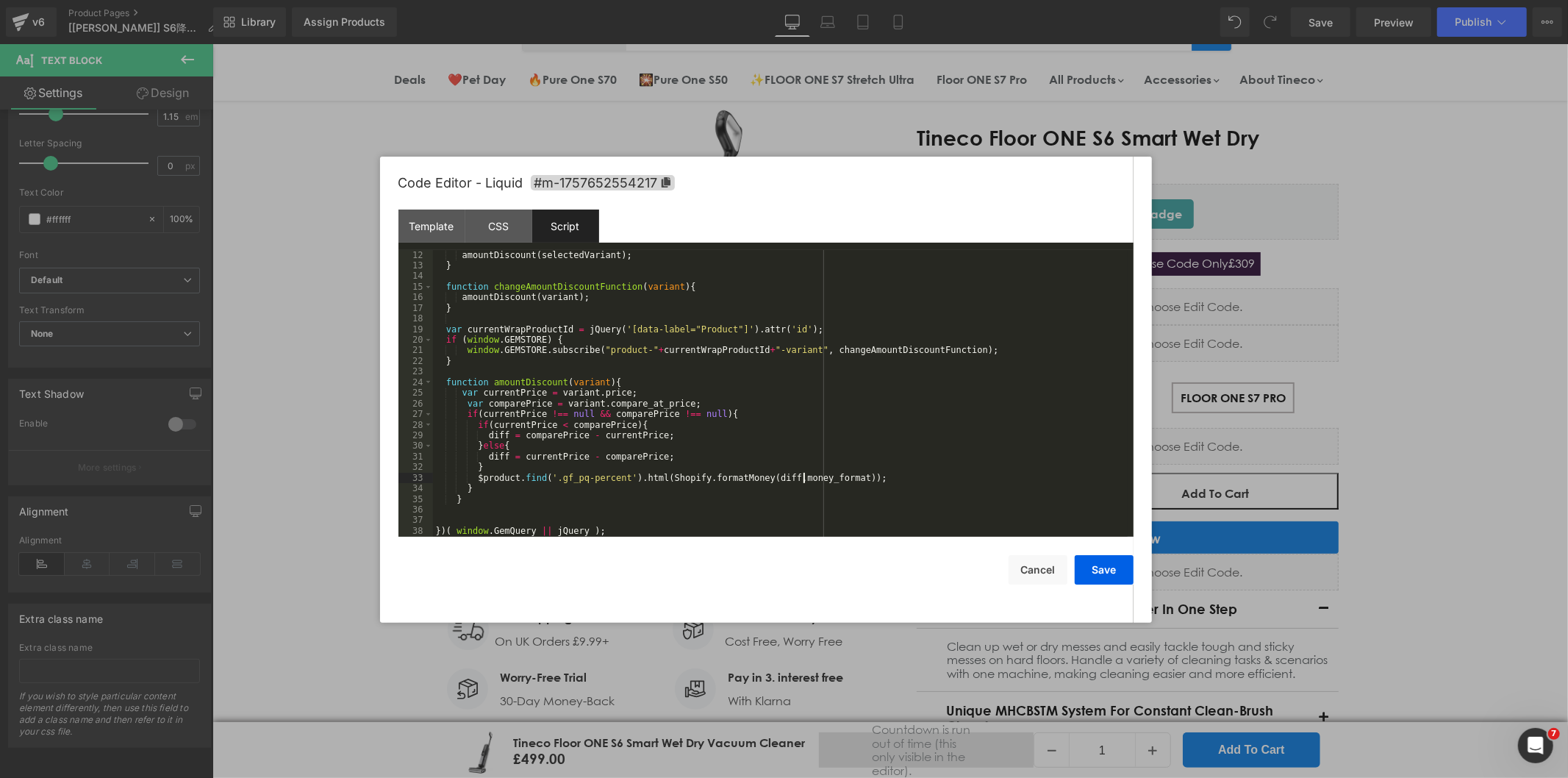
click at [802, 477] on div "amountDiscount ( selectedVariant ) ; } function changeAmountDiscountFunction ( …" at bounding box center [780, 404] width 694 height 308
click at [1101, 568] on button "Save" at bounding box center [1104, 569] width 59 height 29
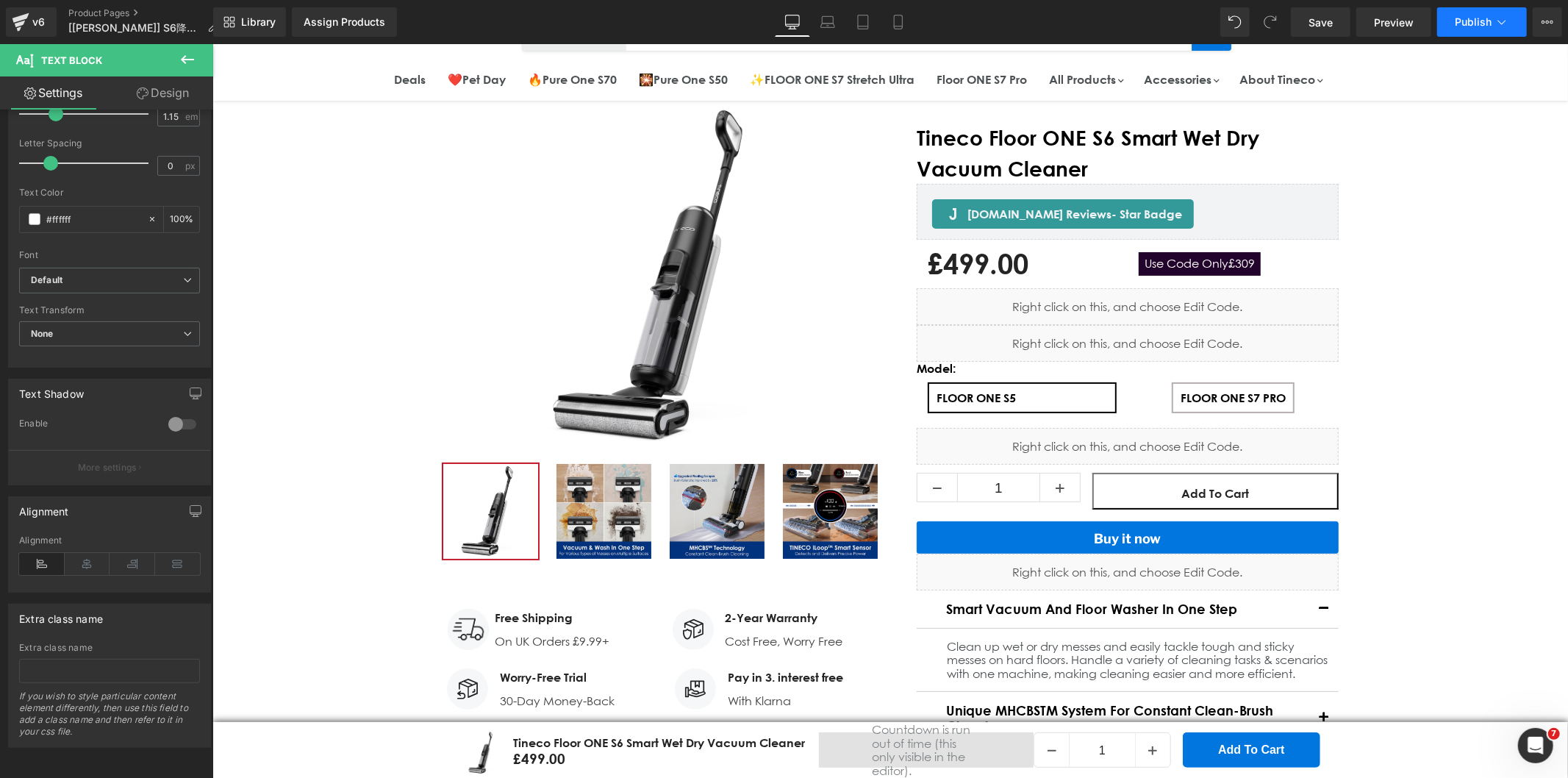
click at [1500, 24] on icon at bounding box center [1501, 21] width 14 height 14
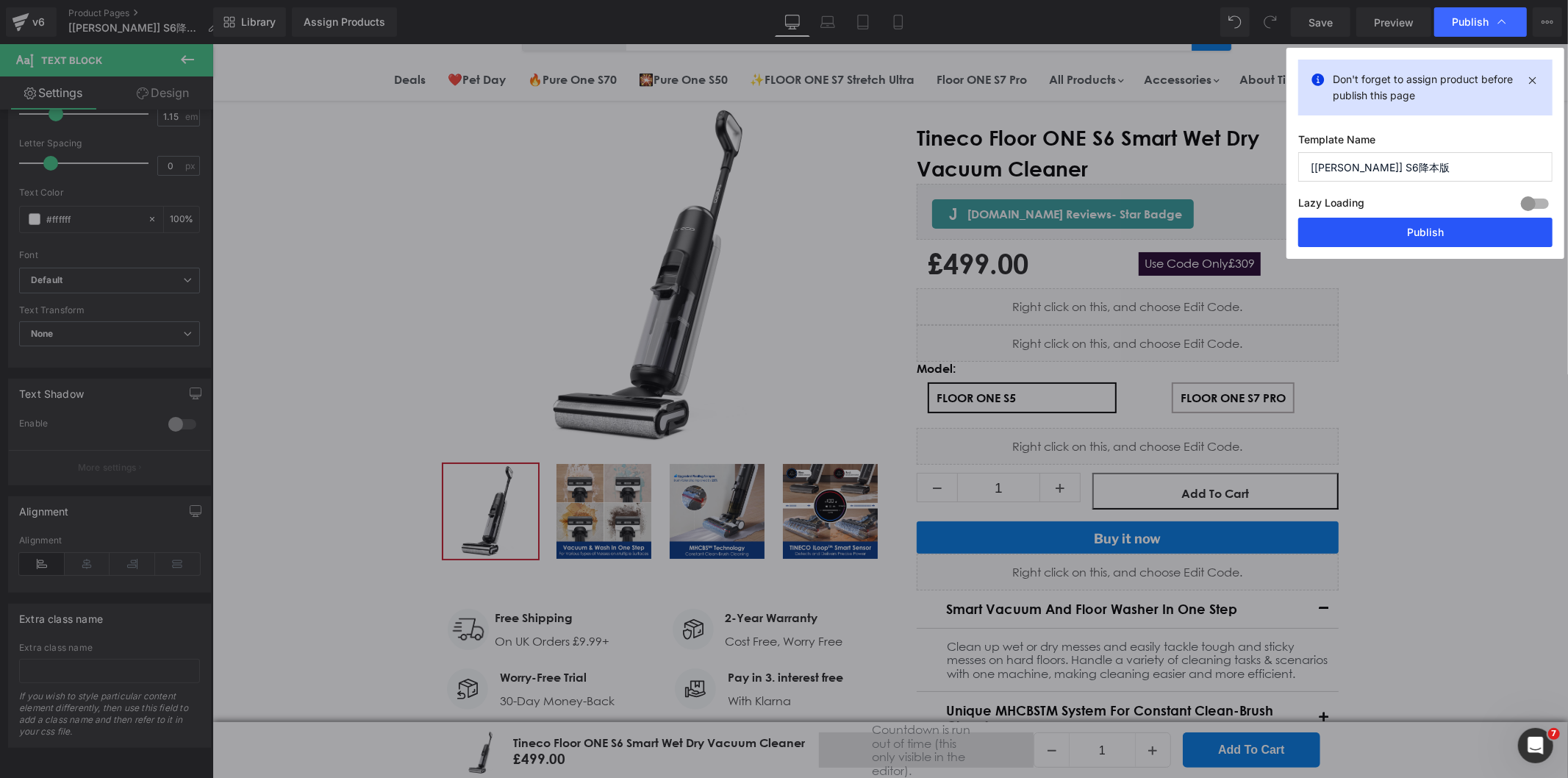
click at [1377, 238] on button "Publish" at bounding box center [1425, 232] width 255 height 29
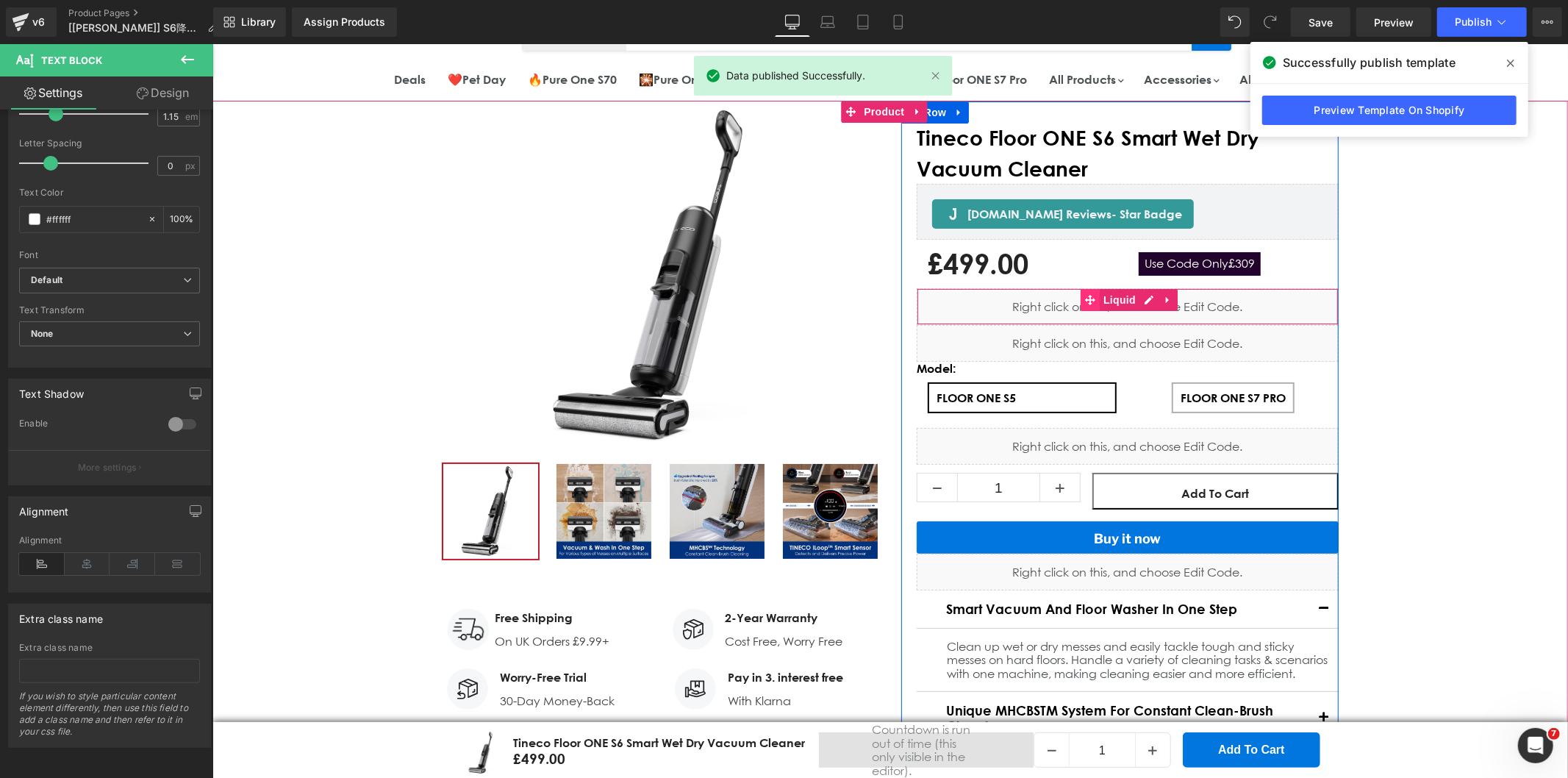
drag, startPoint x: 1055, startPoint y: 302, endPoint x: 1081, endPoint y: 301, distance: 26.0
click at [1055, 302] on div "Liquid" at bounding box center [1127, 306] width 422 height 37
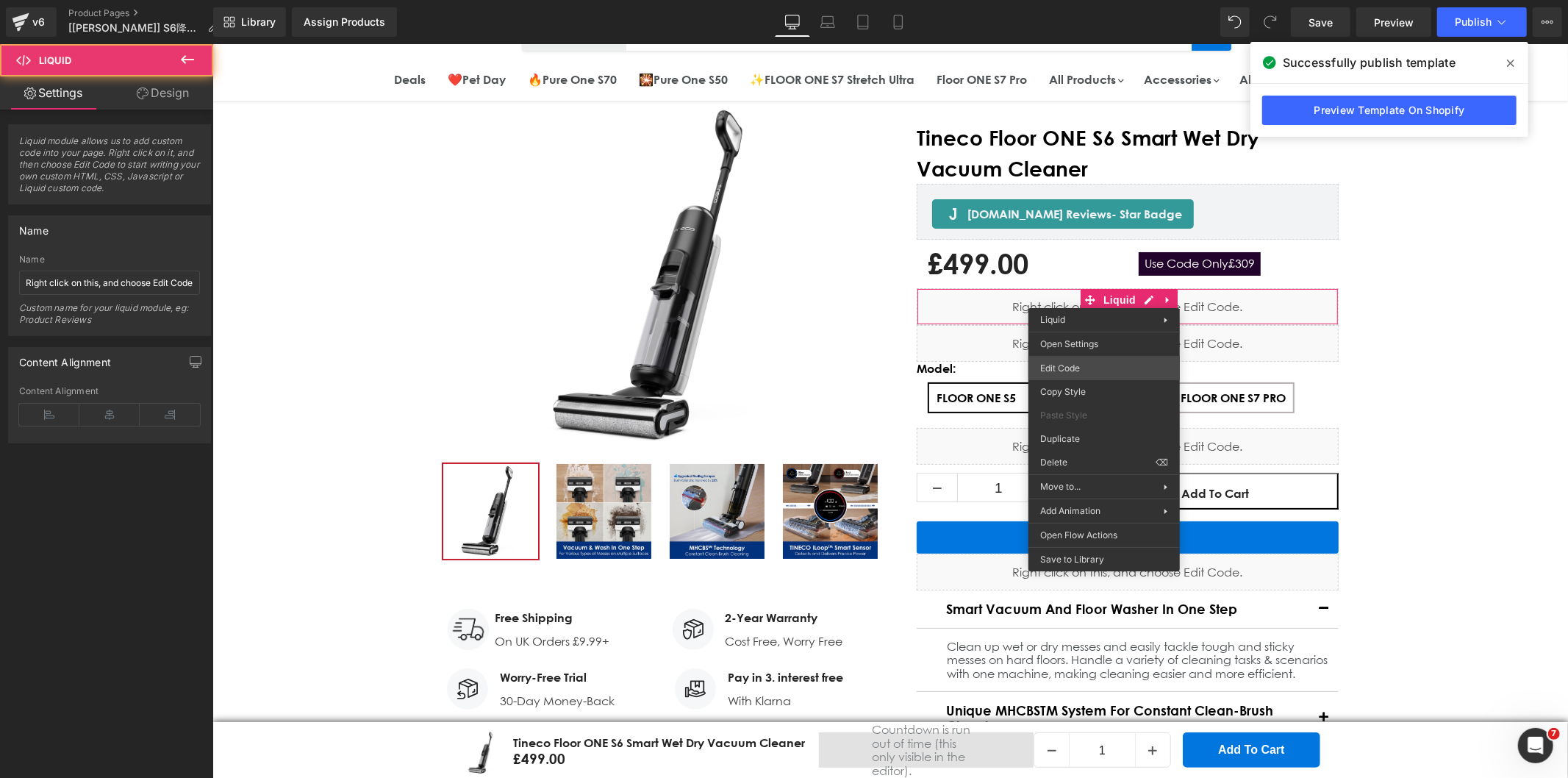
click at [1067, 0] on div "Text Block You are previewing how the will restyle your page. You can not edit …" at bounding box center [784, 0] width 1568 height 0
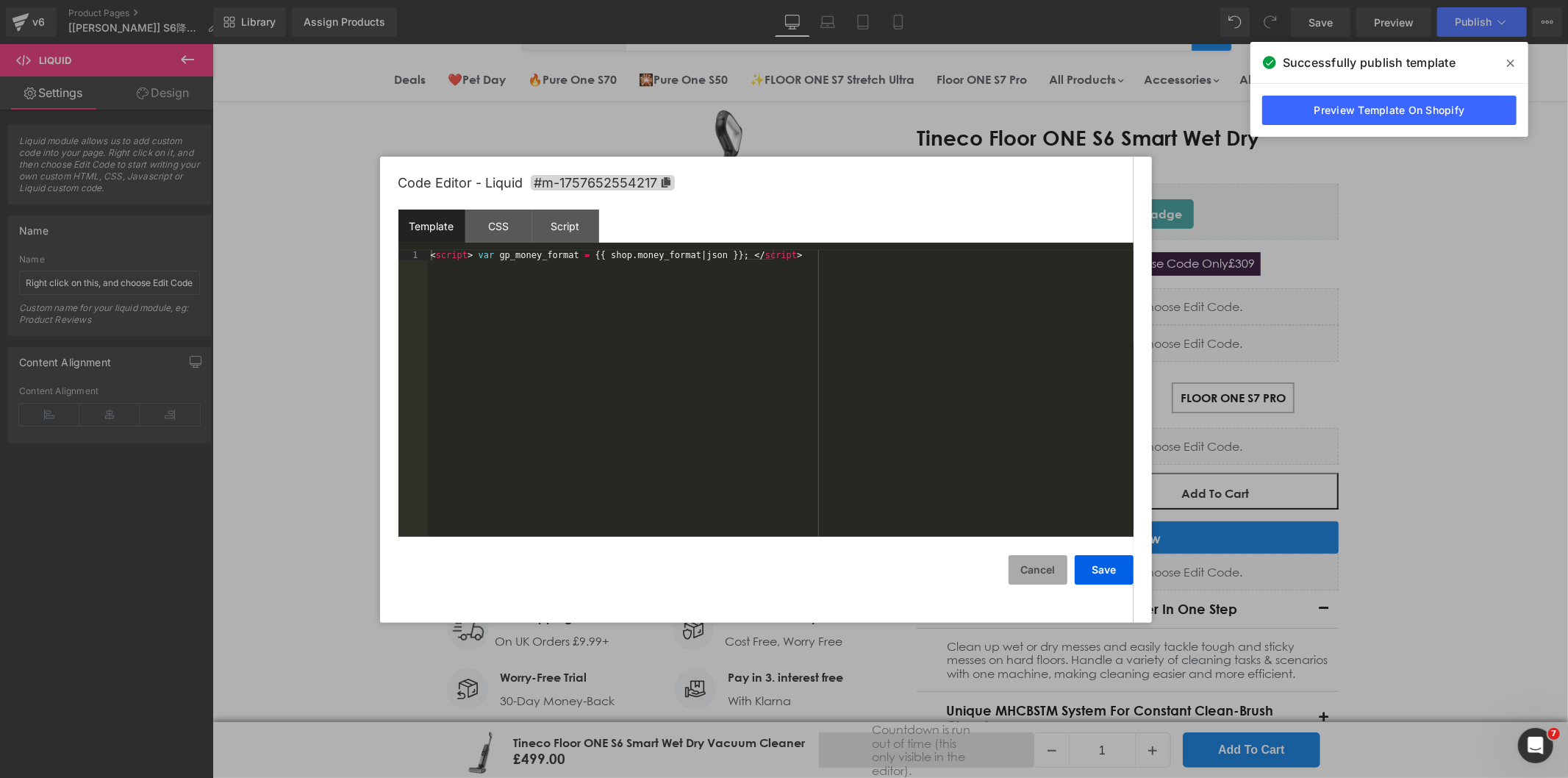
drag, startPoint x: 1037, startPoint y: 576, endPoint x: 1020, endPoint y: 564, distance: 20.8
click at [1037, 575] on button "Cancel" at bounding box center [1038, 569] width 59 height 29
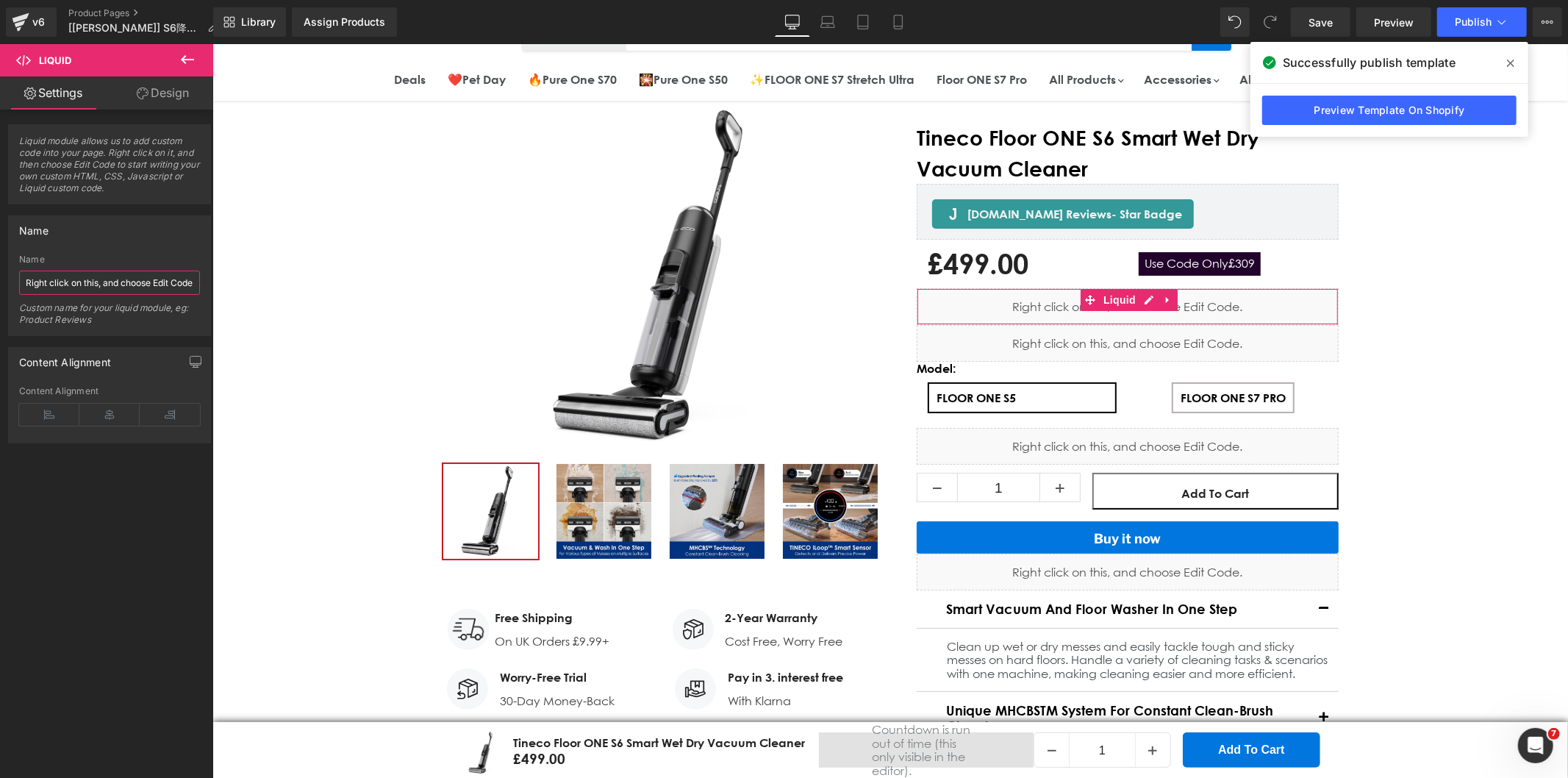
click at [113, 273] on input "Right click on this, and choose Edit Code." at bounding box center [109, 283] width 181 height 24
paste input "discount tag"
click at [24, 278] on input "discount tag" at bounding box center [109, 283] width 181 height 24
type input "Custom discount tag"
click at [1497, 18] on icon at bounding box center [1501, 21] width 14 height 14
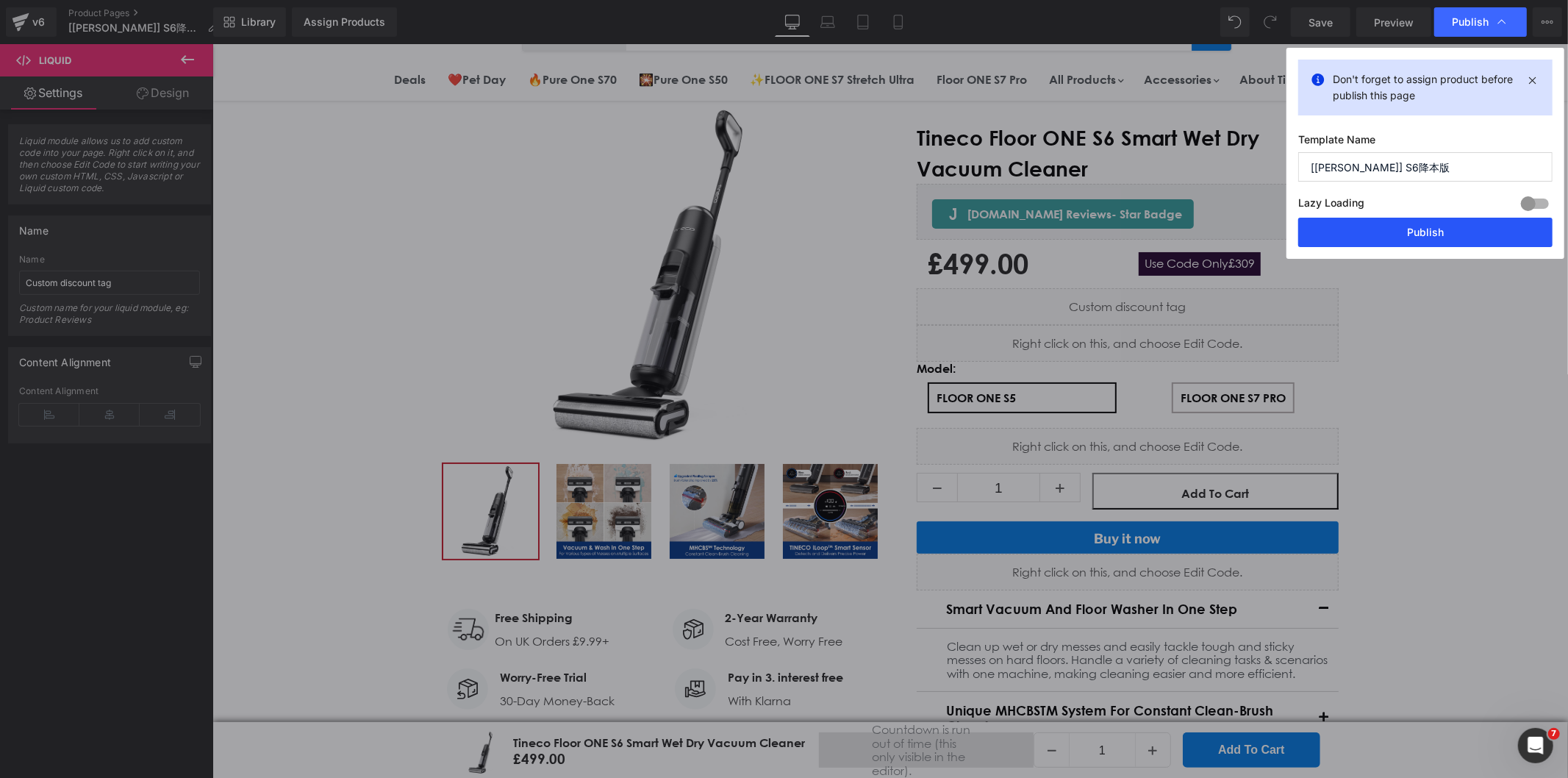
click at [1400, 231] on button "Publish" at bounding box center [1425, 232] width 255 height 29
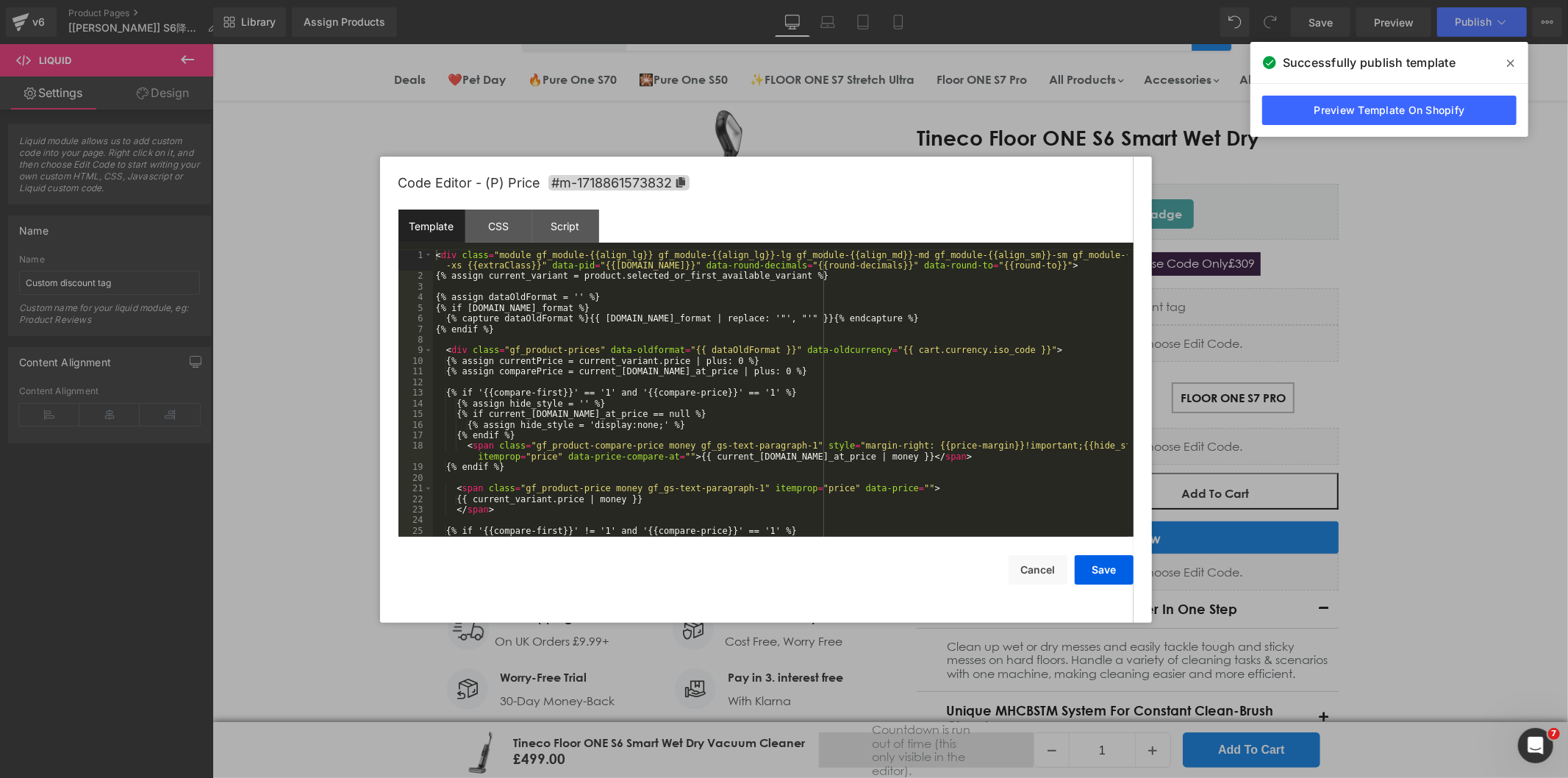
click at [952, 0] on div "Text Block You are previewing how the will restyle your page. You can not edit …" at bounding box center [784, 0] width 1568 height 0
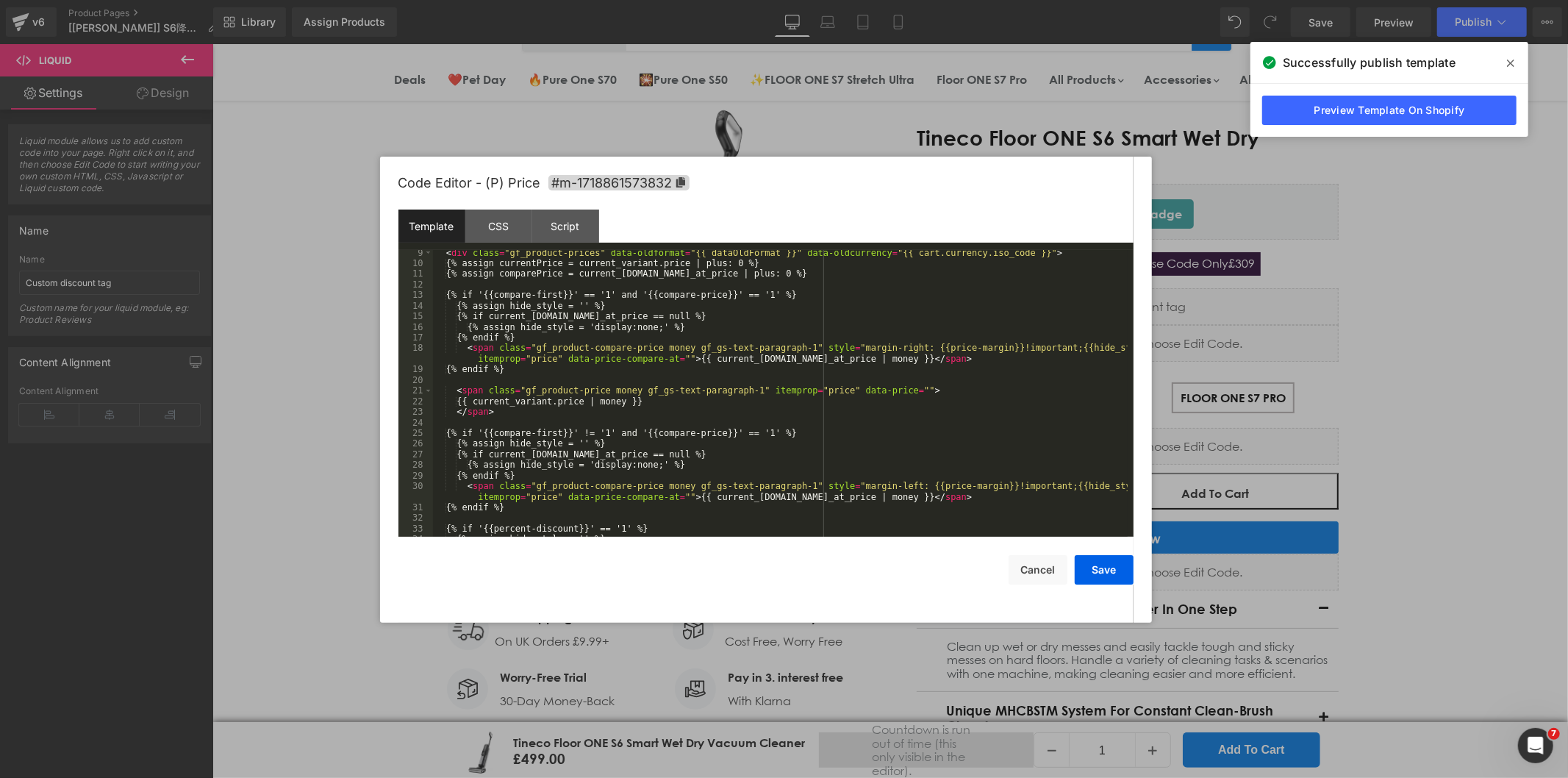
scroll to position [329, 0]
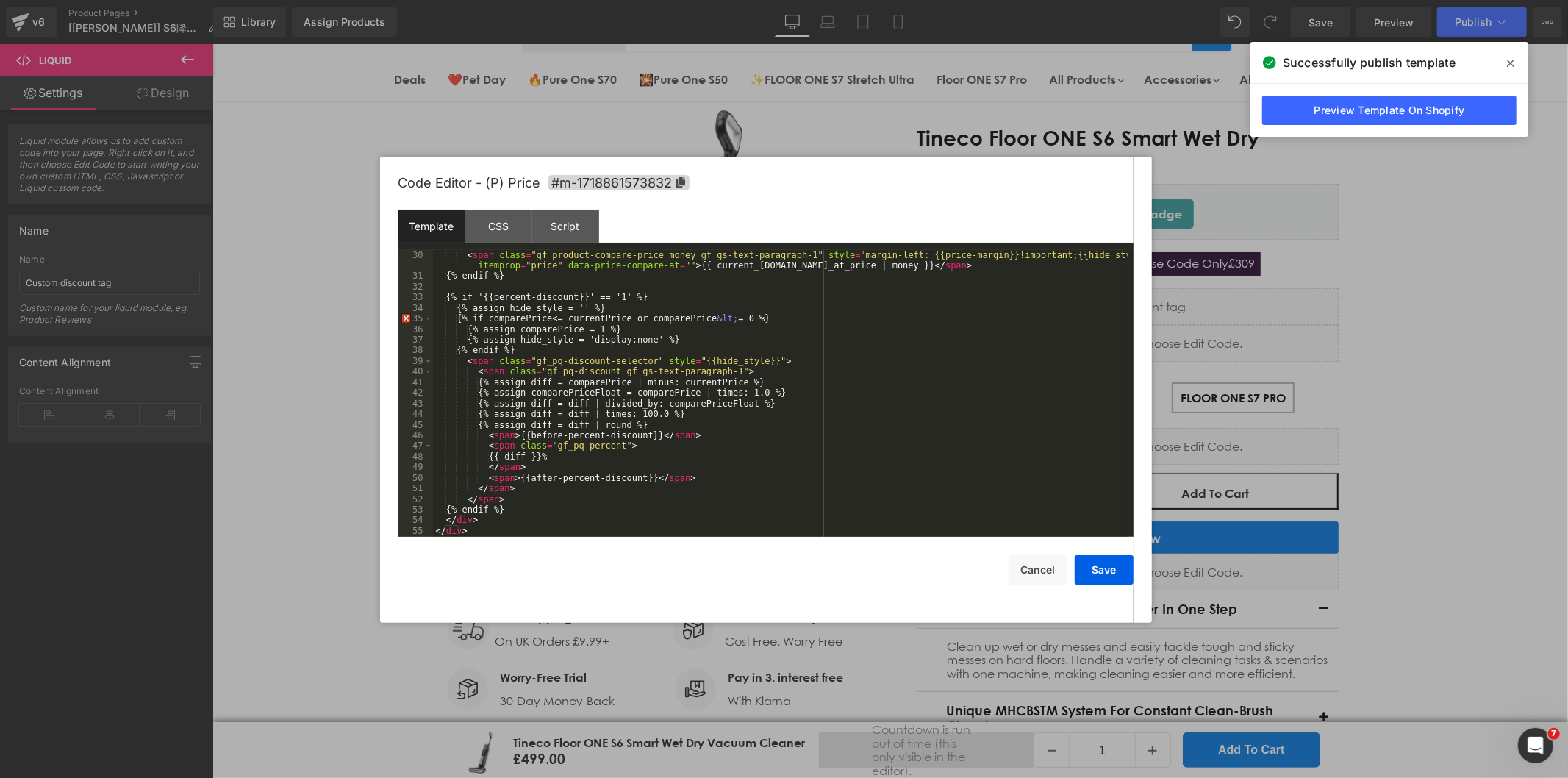
click at [531, 508] on div "< span class = "gf_product-compare-price money gf_gs-text-paragraph-1" style = …" at bounding box center [780, 409] width 694 height 319
click at [483, 522] on div "< span class = "gf_product-compare-price money gf_gs-text-paragraph-1" style = …" at bounding box center [780, 409] width 694 height 319
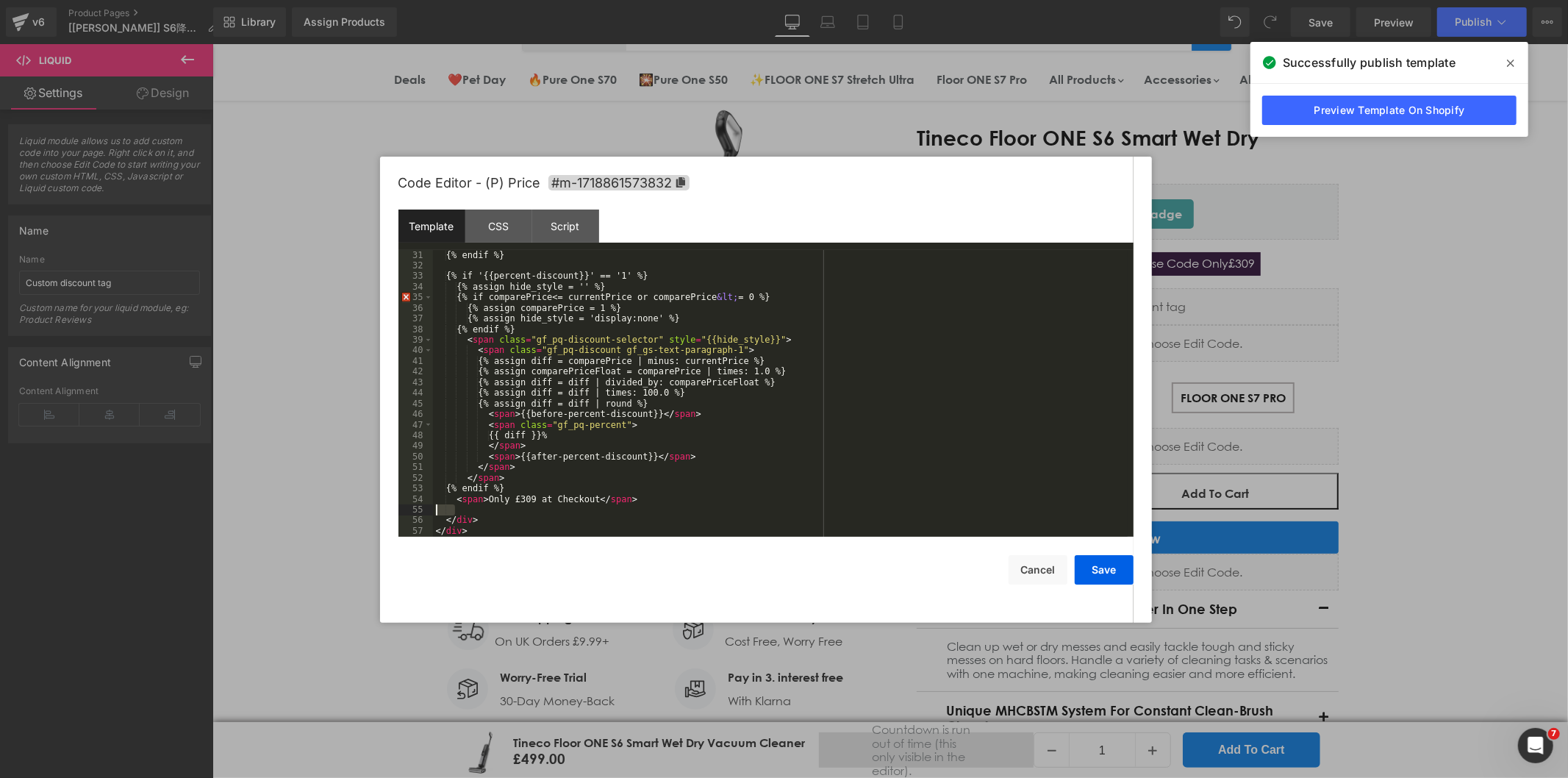
drag, startPoint x: 460, startPoint y: 510, endPoint x: 400, endPoint y: 506, distance: 60.1
click at [400, 506] on pre "31 32 33 34 35 36 37 38 39 40 41 42 43 44 45 46 47 48 49 50 51 52 53 54 55 56 5…" at bounding box center [766, 393] width 735 height 287
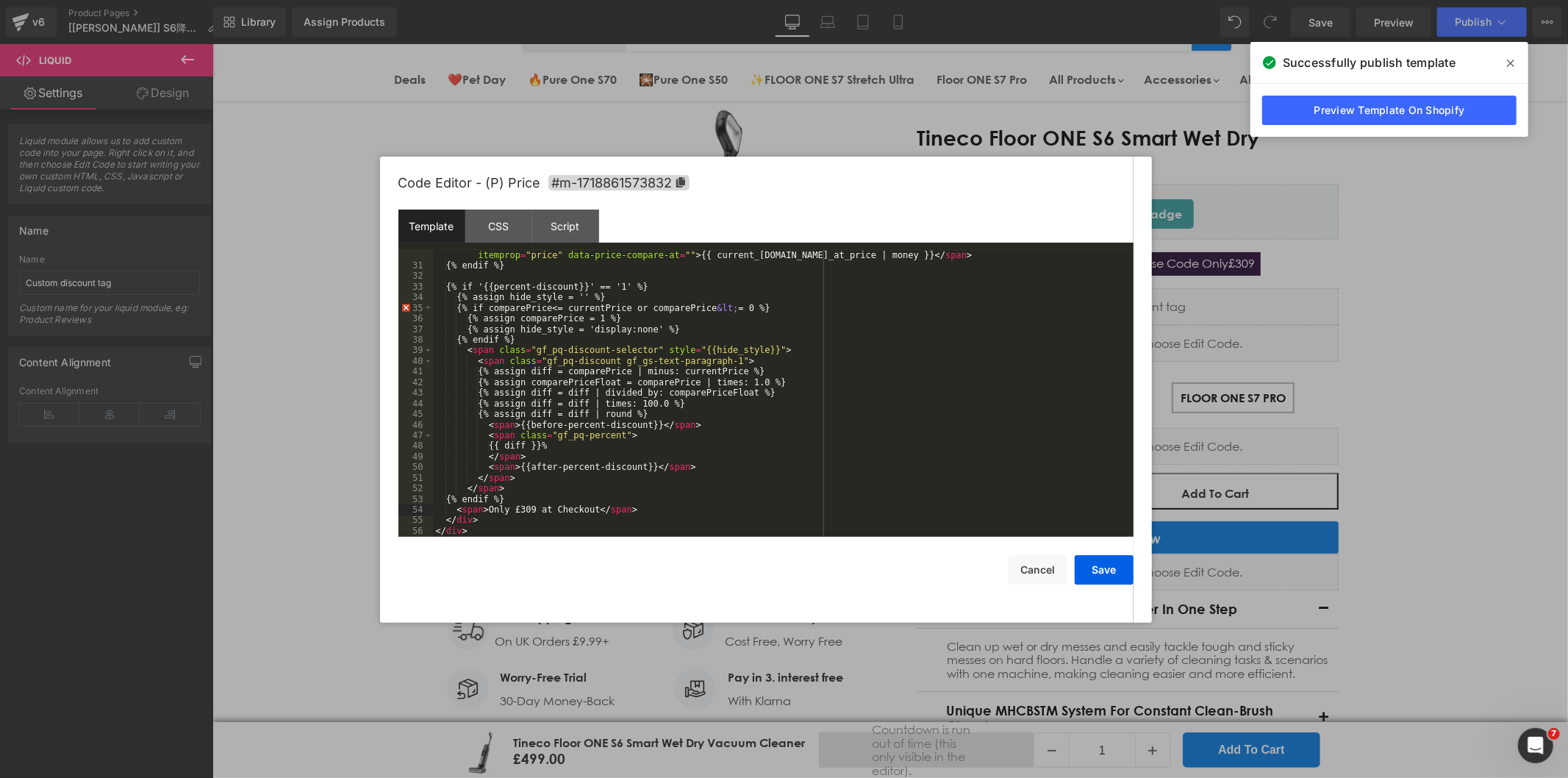
click at [479, 509] on div "< span class = "gf_product-compare-price money gf_gs-text-paragraph-1" style = …" at bounding box center [780, 398] width 694 height 319
click at [519, 511] on div "< span class = "gf_product-compare-price money gf_gs-text-paragraph-1" style = …" at bounding box center [780, 398] width 694 height 319
drag, startPoint x: 623, startPoint y: 510, endPoint x: 519, endPoint y: 510, distance: 104.0
click at [519, 510] on div "< span class = "gf_product-compare-price money gf_gs-text-paragraph-1" style = …" at bounding box center [780, 398] width 694 height 319
click at [498, 228] on div "CSS" at bounding box center [499, 225] width 67 height 33
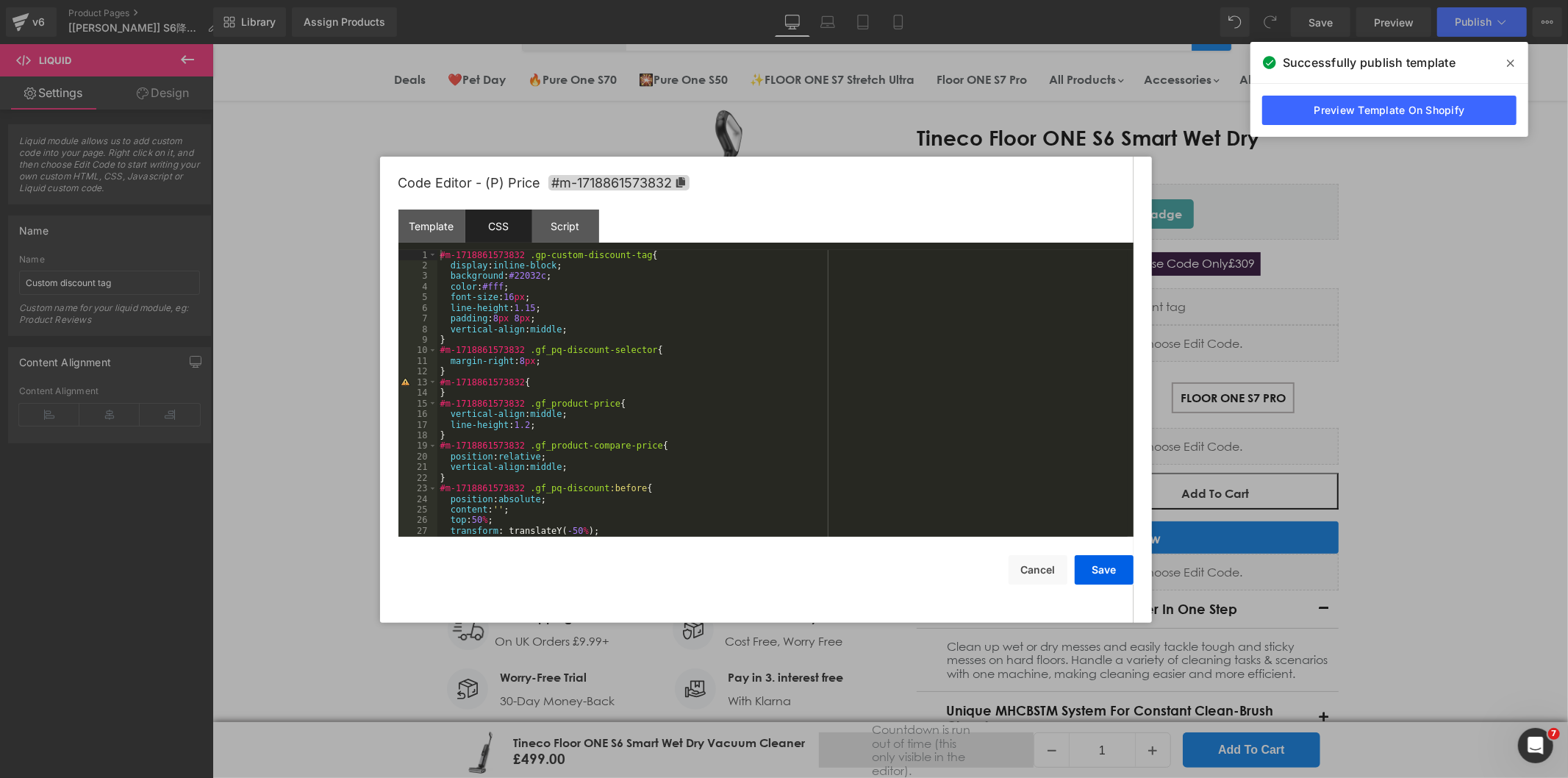
click at [440, 255] on div "#m-1718861573832 .gp-custom-discount-tag { display : inline-block ; background …" at bounding box center [782, 404] width 690 height 308
click at [1110, 572] on button "Save" at bounding box center [1104, 569] width 59 height 29
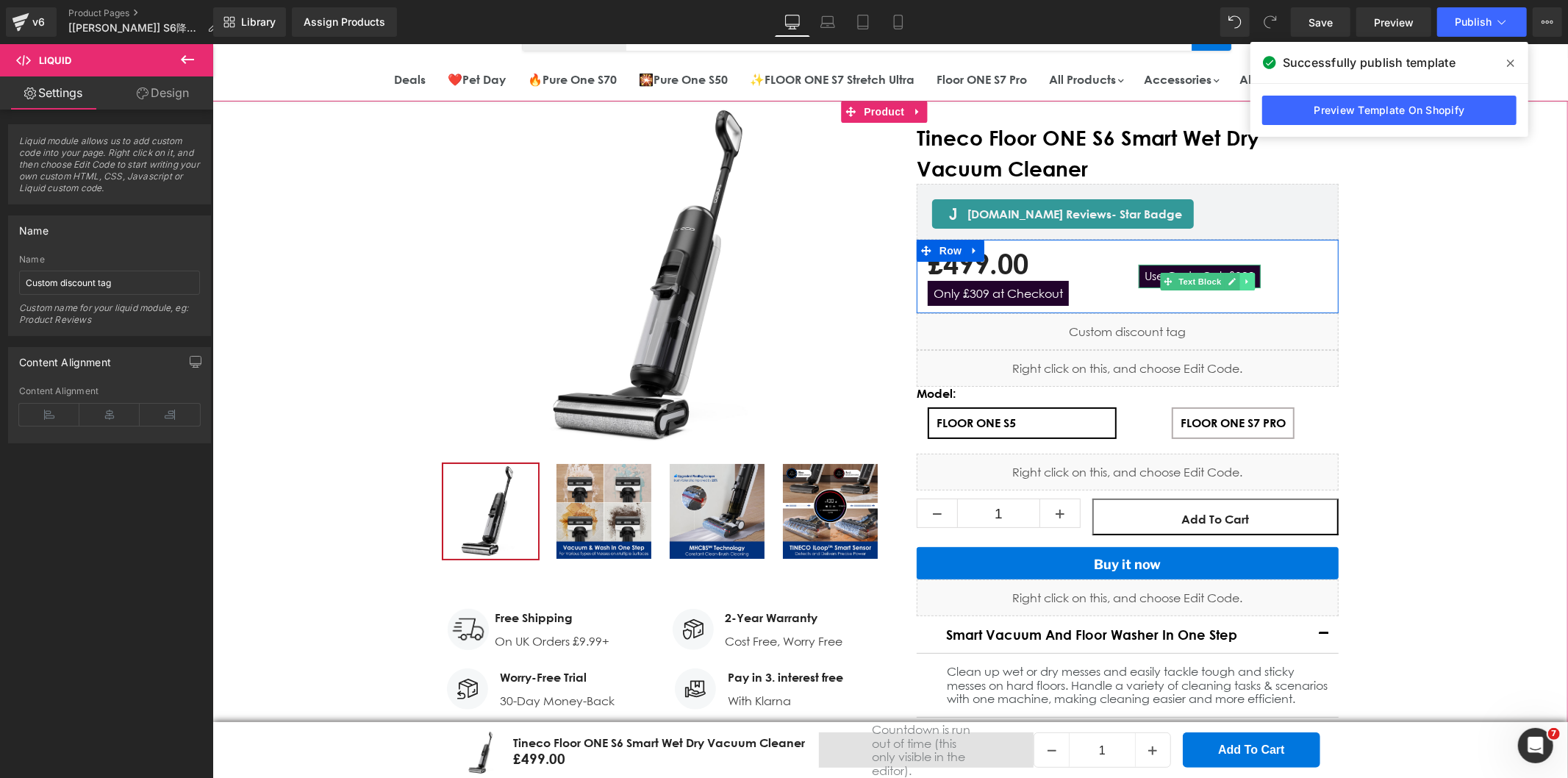
click at [1244, 279] on icon "Main content" at bounding box center [1245, 281] width 3 height 5
click at [1250, 280] on icon "Main content" at bounding box center [1254, 281] width 8 height 8
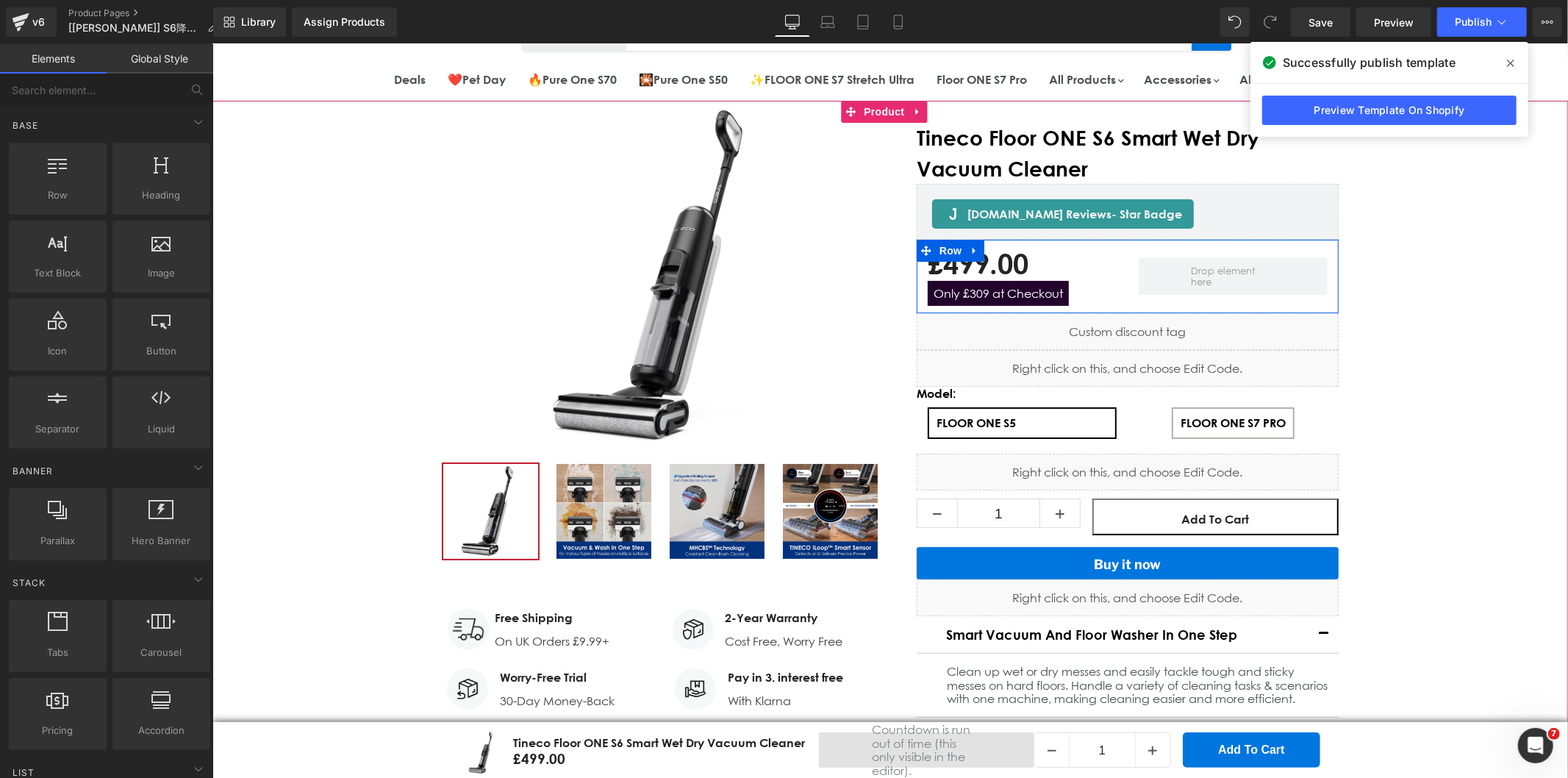
click at [1097, 252] on div "£499.00 £499.00 -49800% OFF Only £309 at [GEOGRAPHIC_DATA]" at bounding box center [1021, 276] width 189 height 59
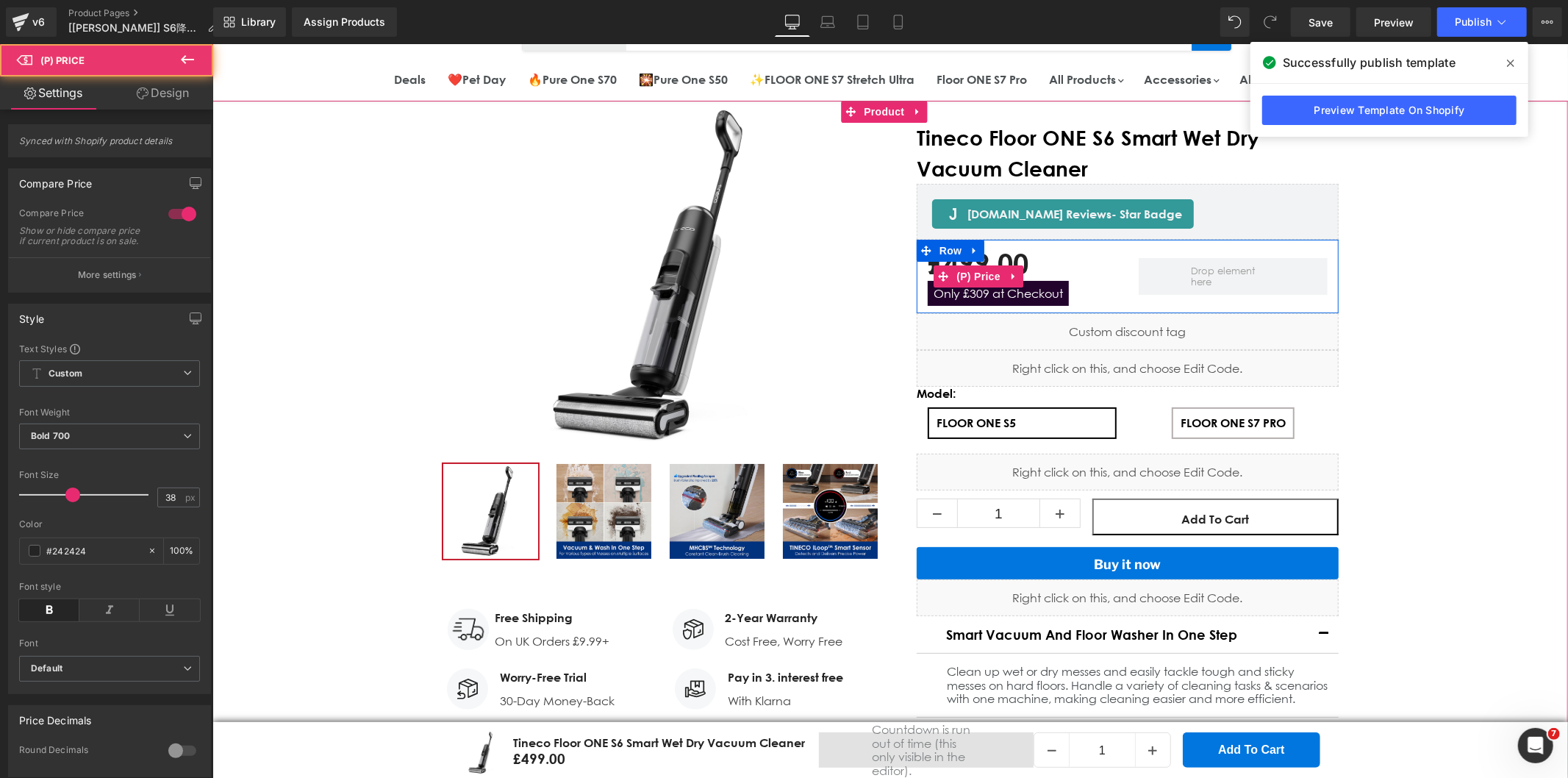
click at [1094, 262] on div "£499.00 £499.00 -49800% OFF Only £309 at [GEOGRAPHIC_DATA]" at bounding box center [1021, 276] width 189 height 59
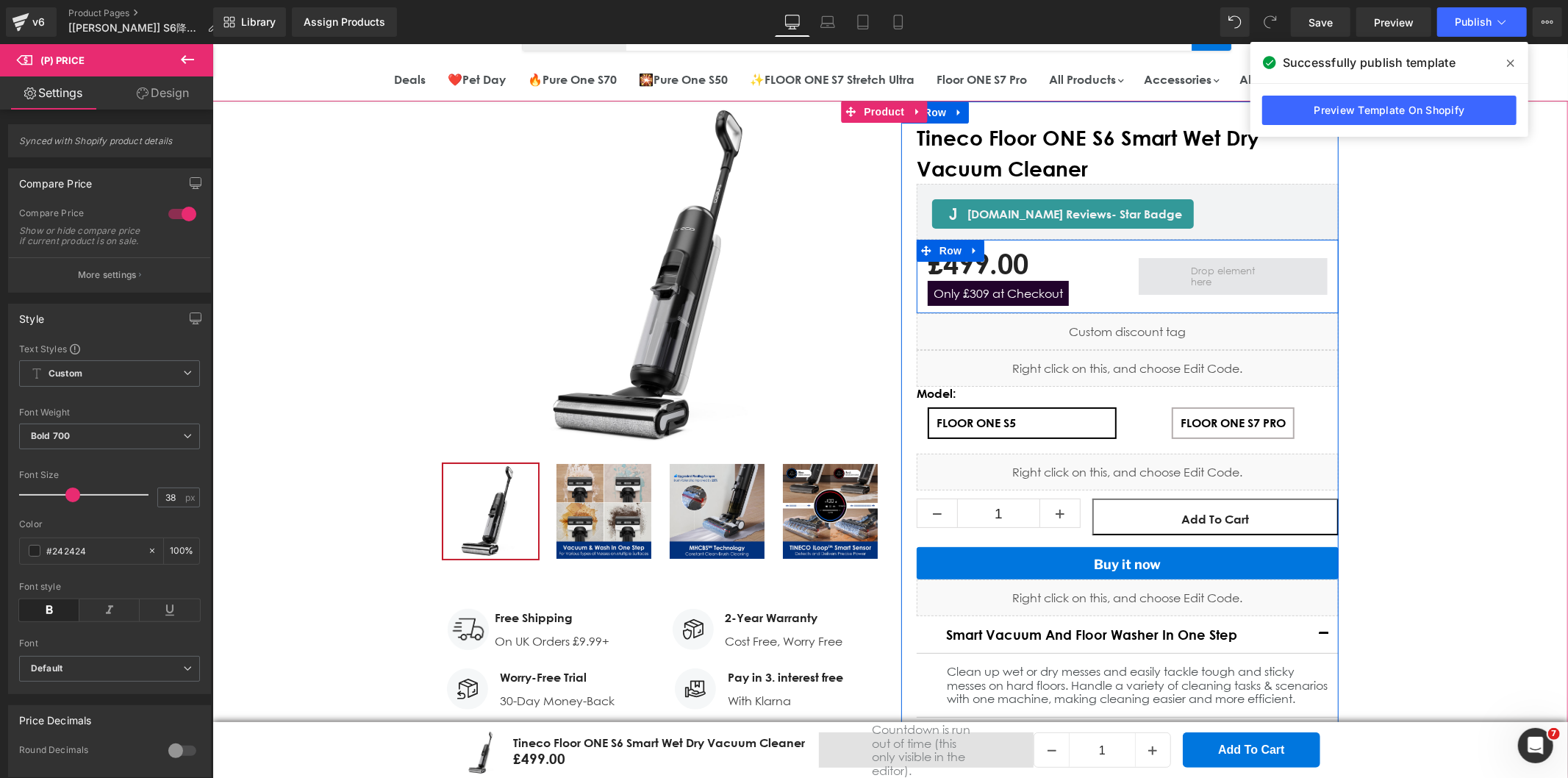
click at [1185, 277] on span "Main content" at bounding box center [1232, 275] width 95 height 29
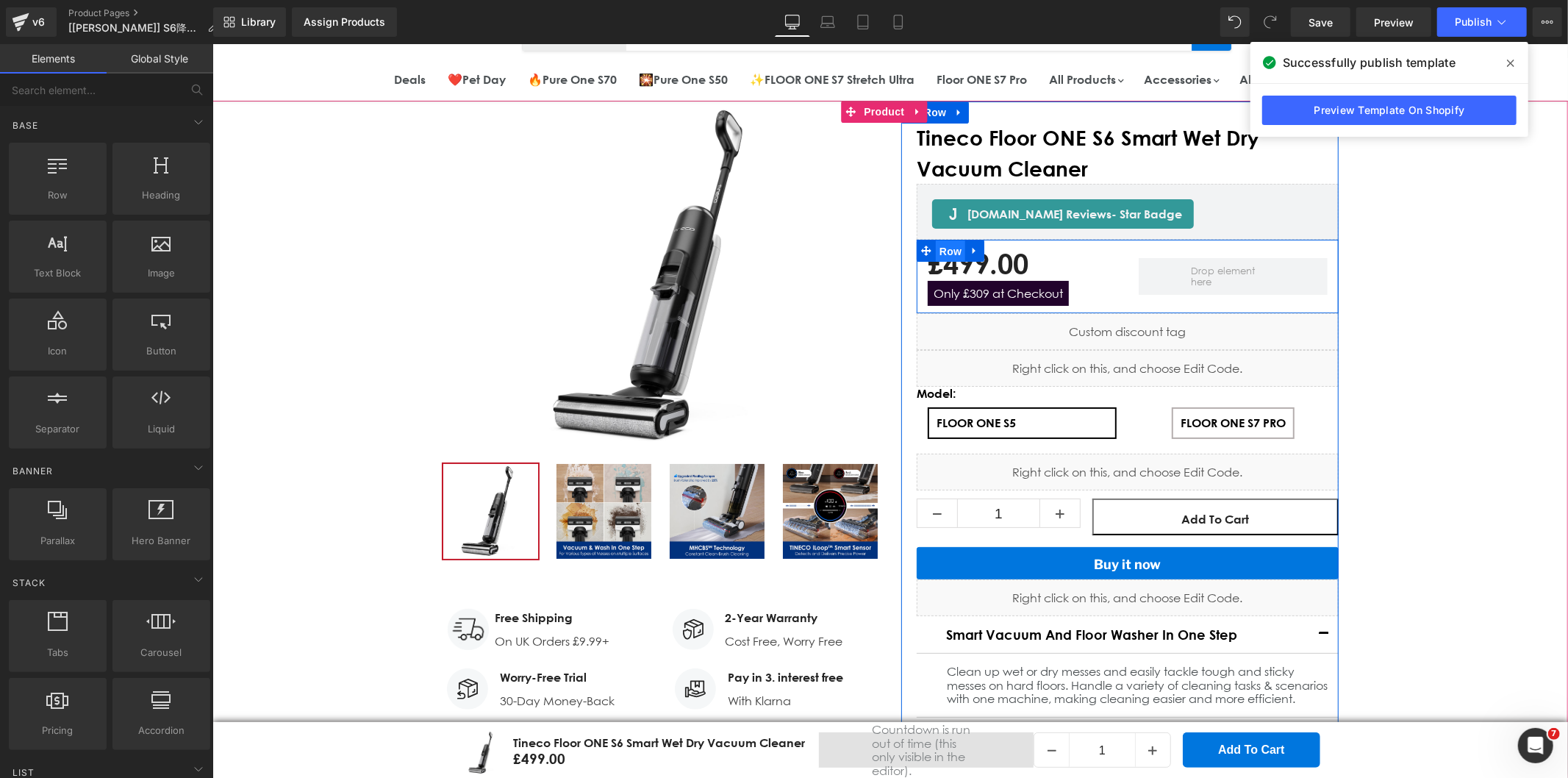
click at [942, 248] on span "Row" at bounding box center [949, 251] width 29 height 22
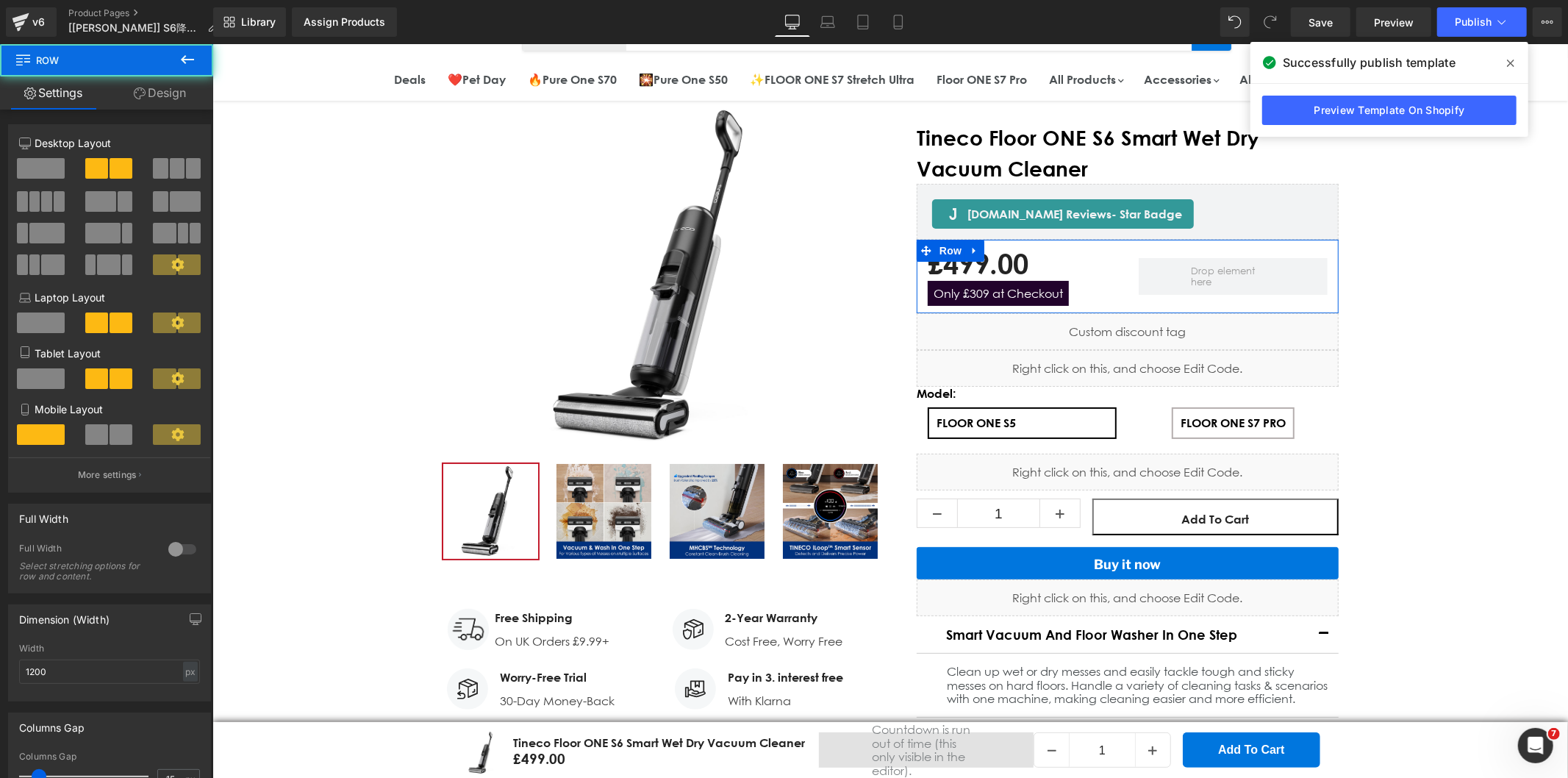
click at [37, 165] on span at bounding box center [40, 168] width 48 height 20
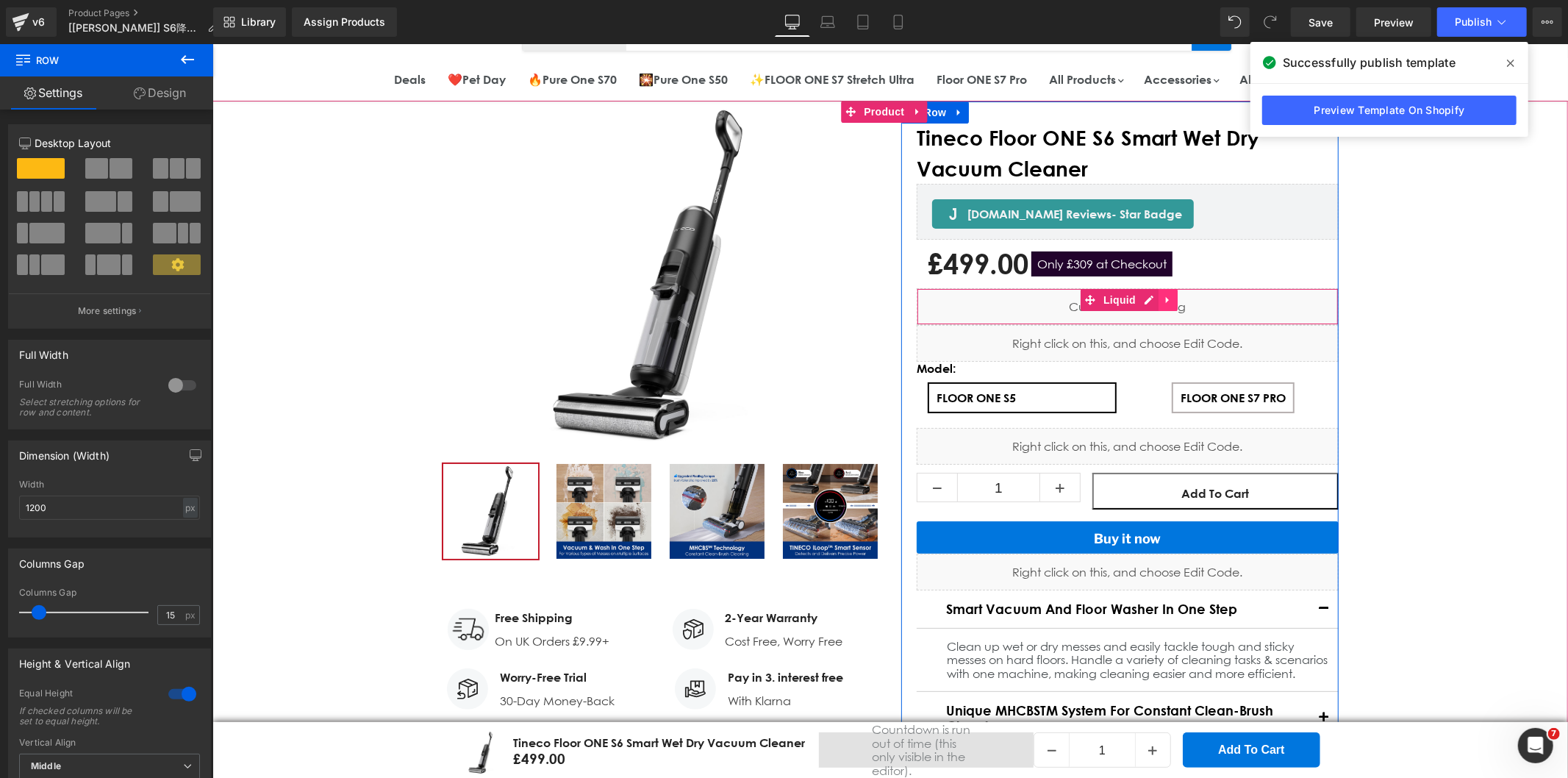
click at [1158, 299] on link "Main content" at bounding box center [1167, 299] width 19 height 22
click at [1174, 296] on icon "Main content" at bounding box center [1177, 299] width 10 height 10
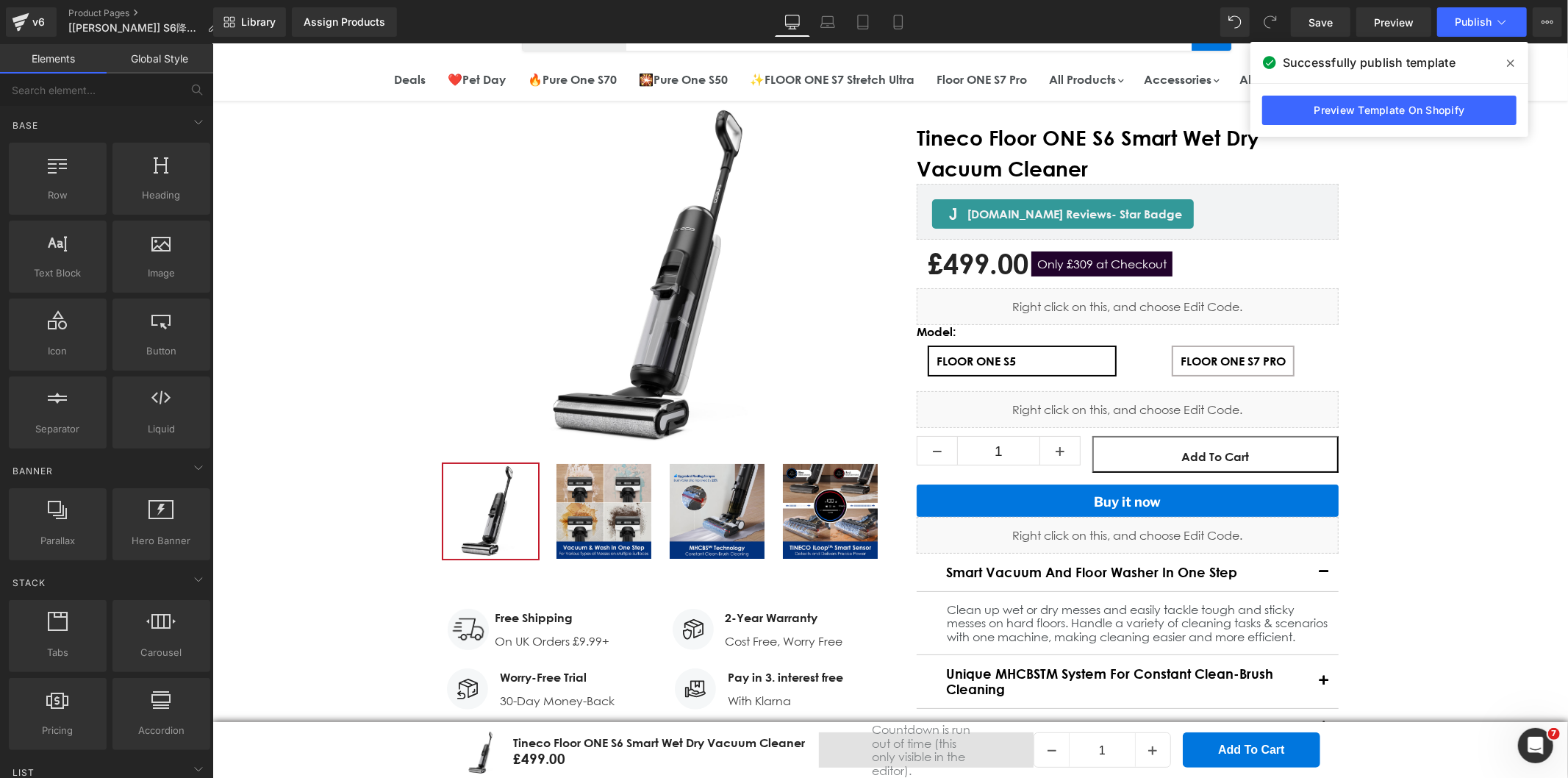
click at [1508, 57] on icon at bounding box center [1510, 63] width 8 height 12
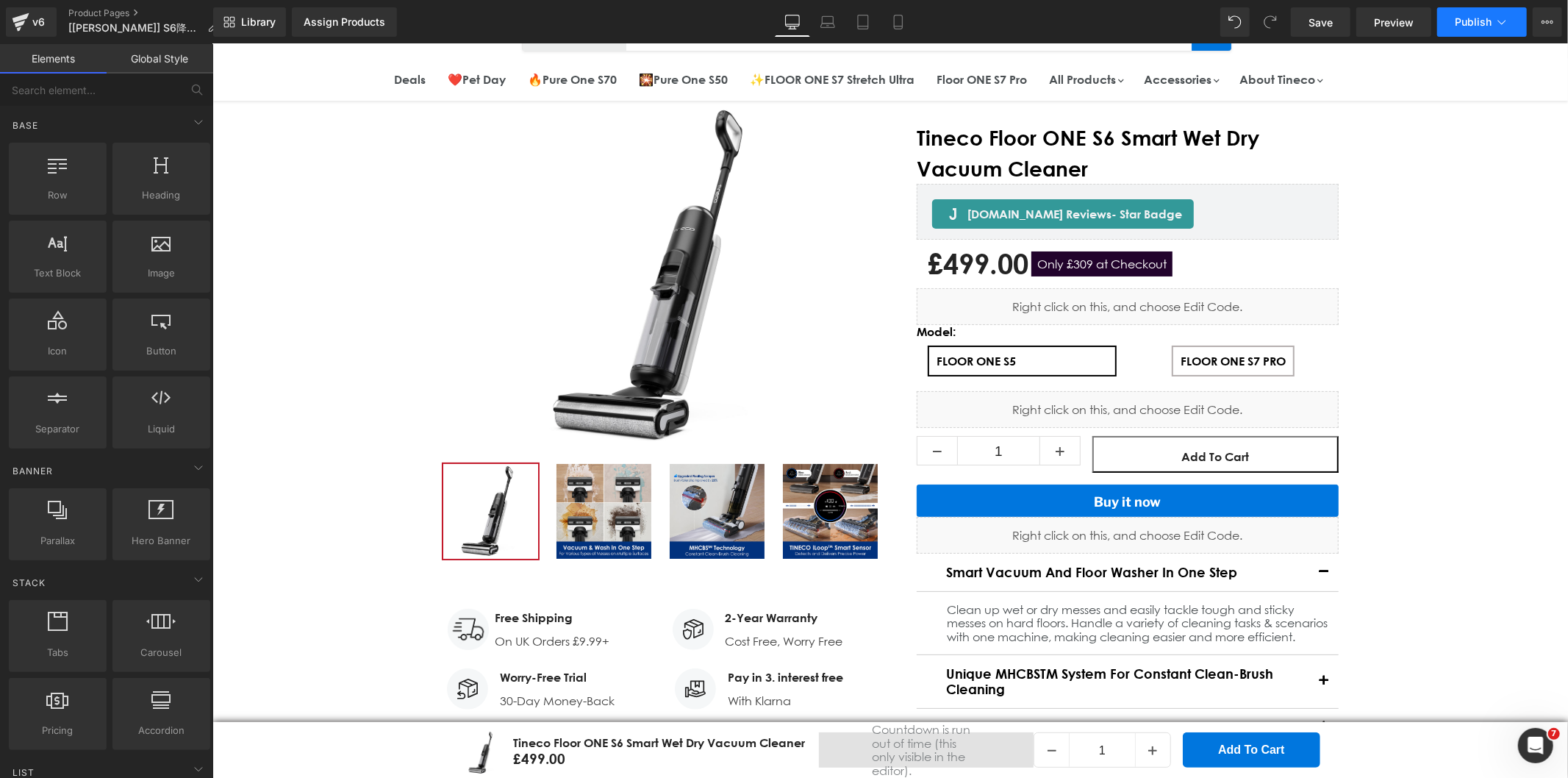
click at [1471, 23] on span "Publish" at bounding box center [1473, 22] width 37 height 12
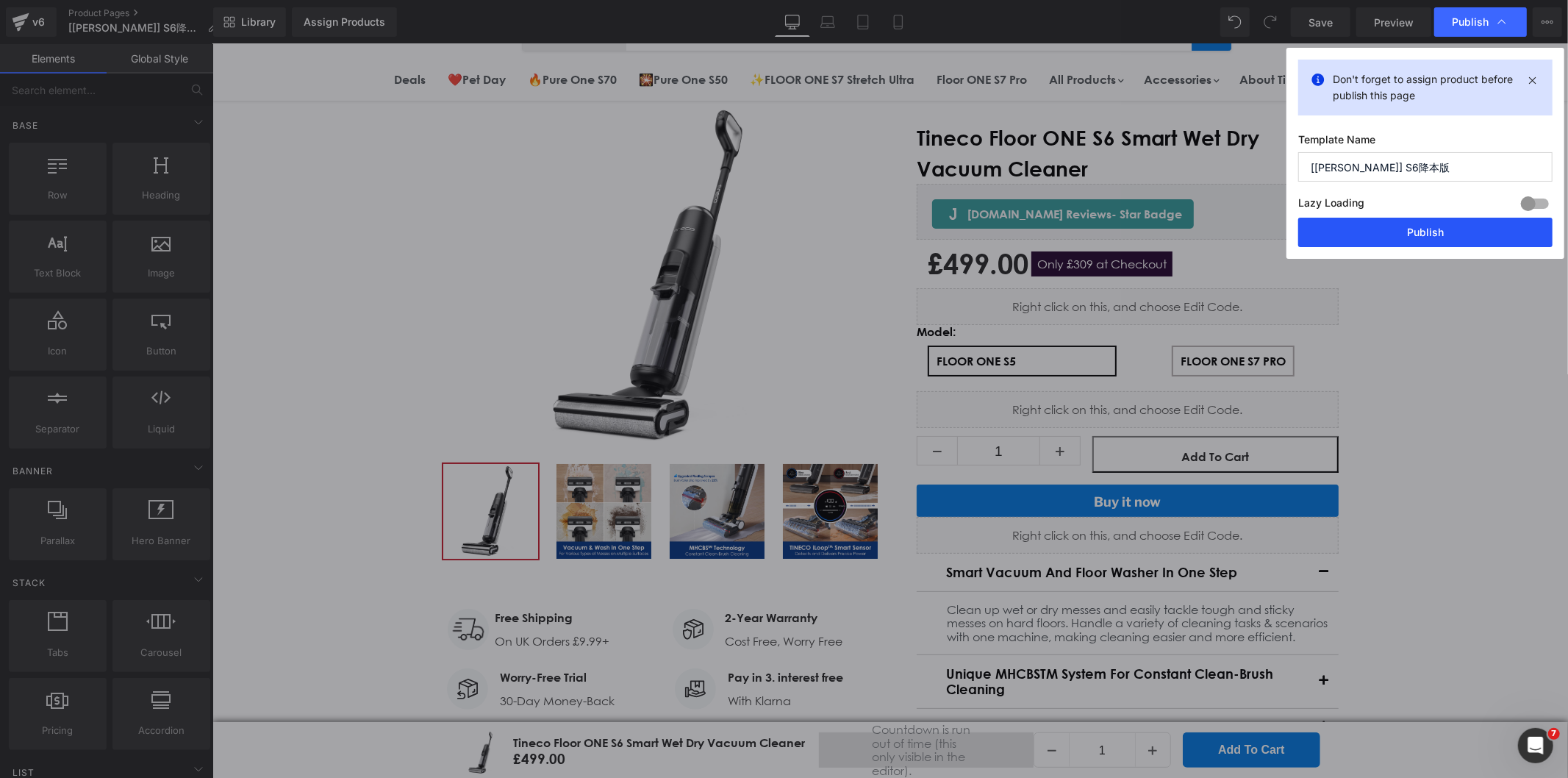
drag, startPoint x: 1339, startPoint y: 237, endPoint x: 1128, endPoint y: 188, distance: 216.6
click at [1339, 237] on button "Publish" at bounding box center [1425, 232] width 255 height 29
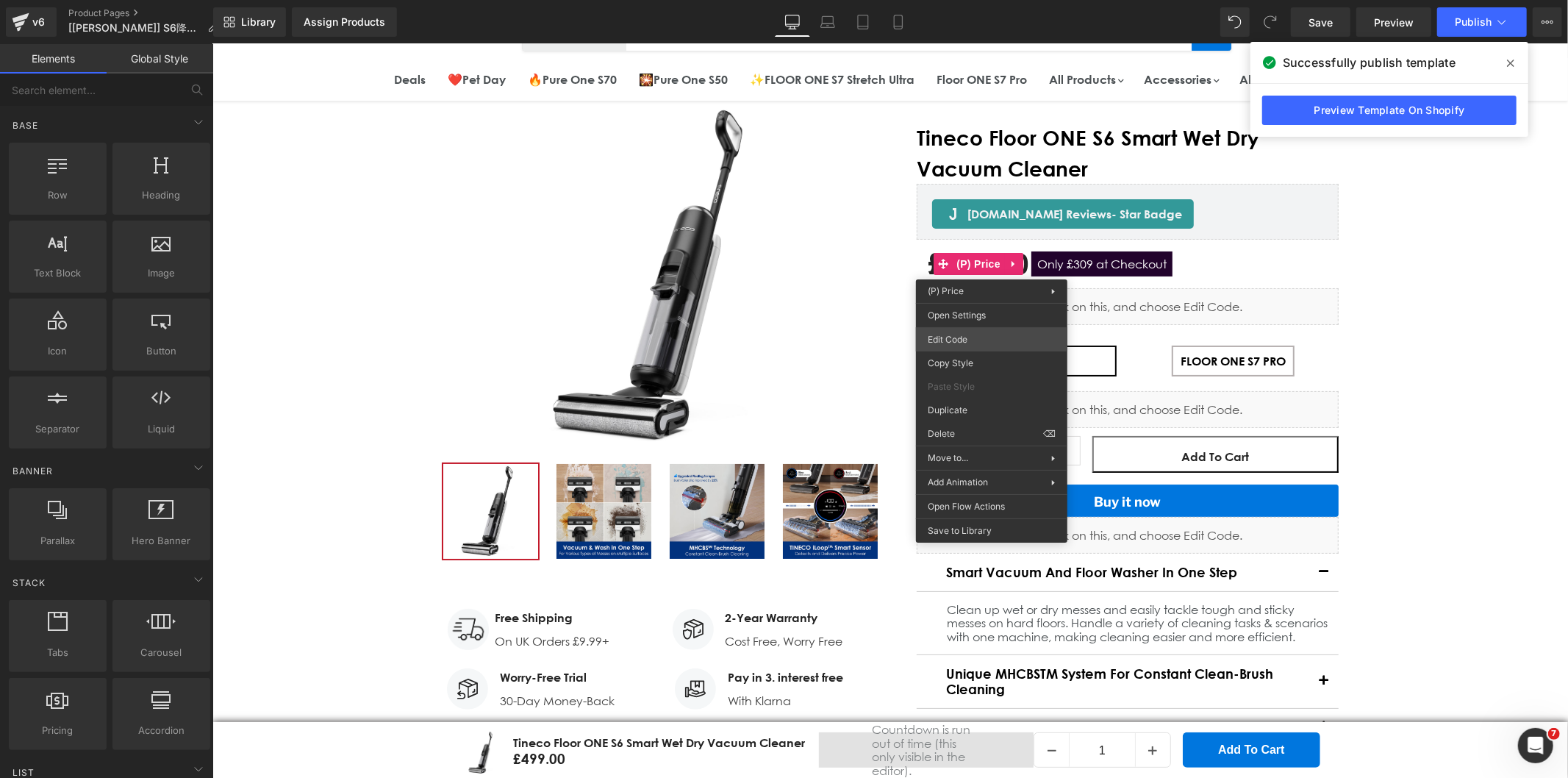
click at [960, 0] on div "Row You are previewing how the will restyle your page. You can not edit Element…" at bounding box center [784, 0] width 1568 height 0
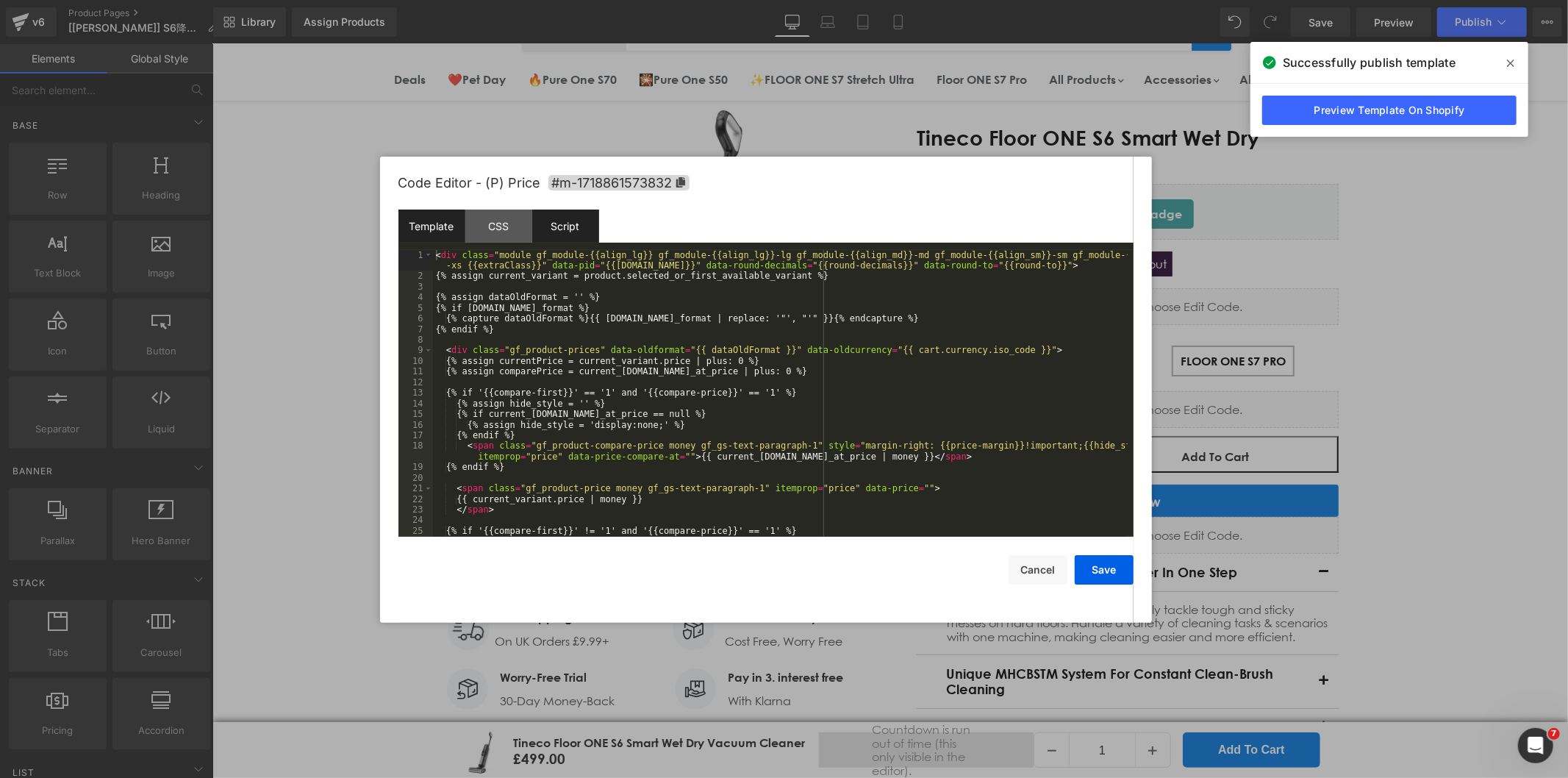
click at [562, 230] on div "Script" at bounding box center [566, 225] width 67 height 33
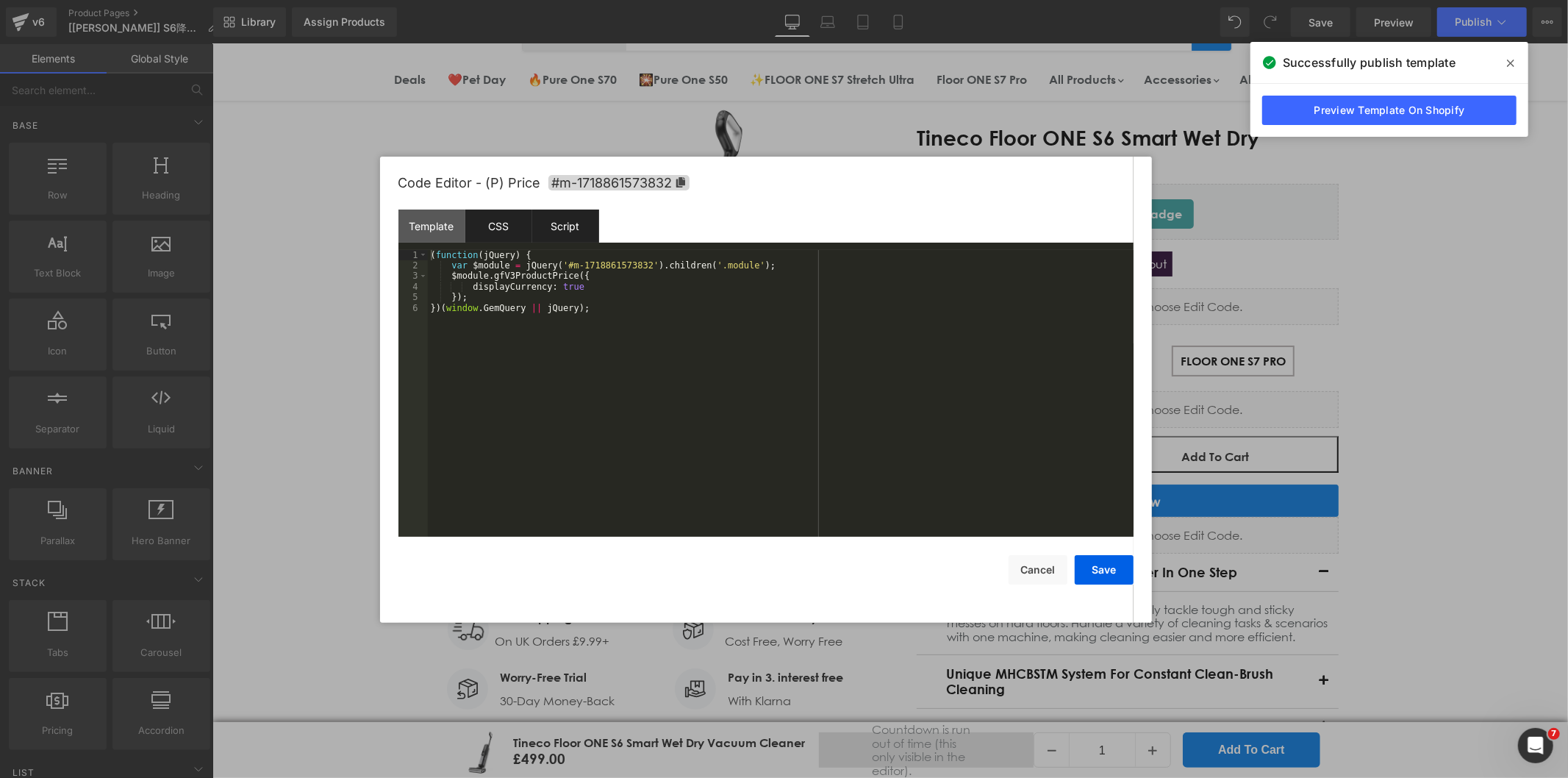
click at [525, 221] on div "CSS" at bounding box center [499, 225] width 67 height 33
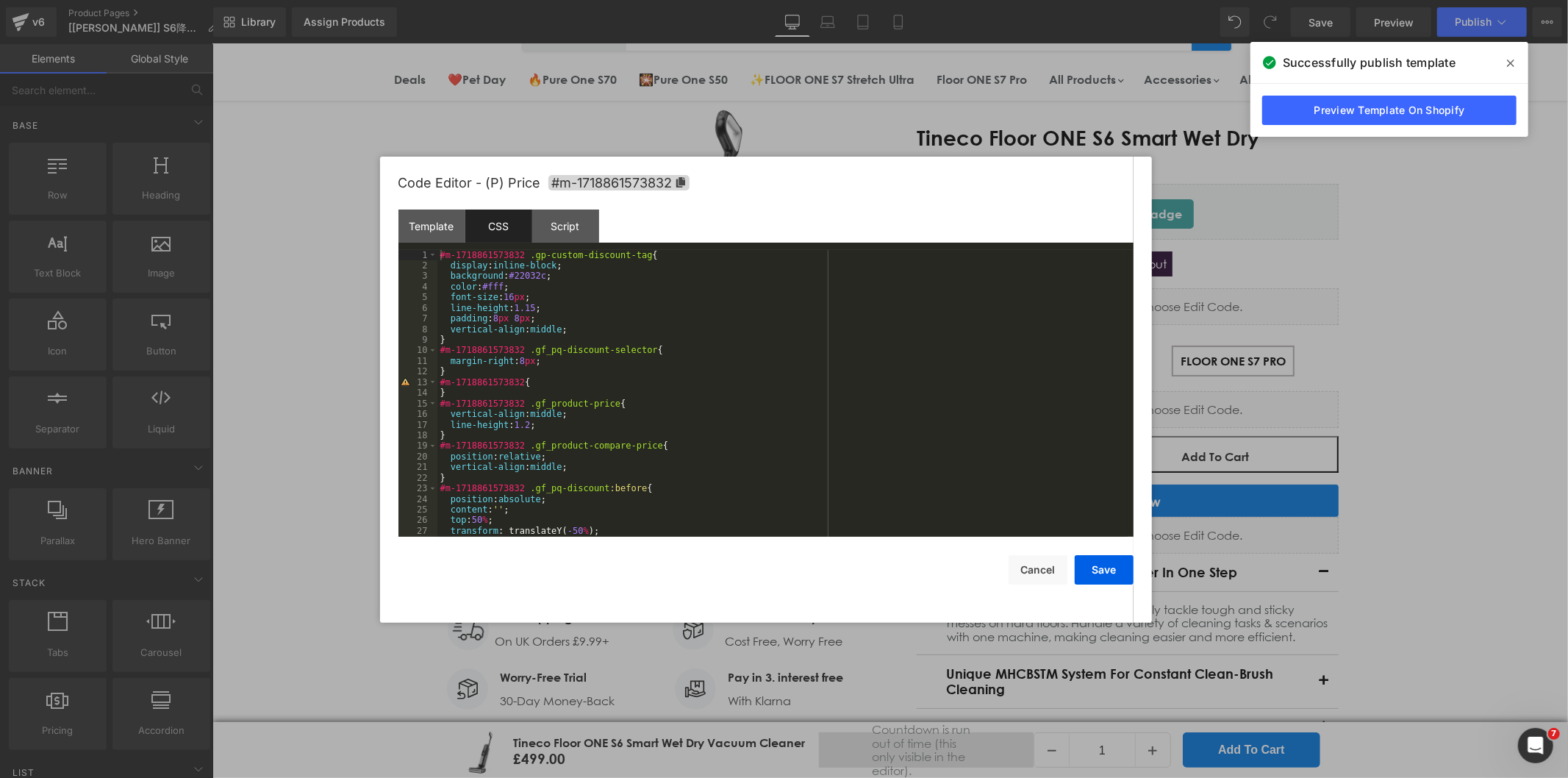
click at [566, 330] on div "#m-1718861573832 .gp-custom-discount-tag { display : inline-block ; background …" at bounding box center [782, 404] width 690 height 308
click at [560, 328] on div "#m-1718861573832 .gp-custom-discount-tag { display : inline-block ; background …" at bounding box center [782, 404] width 690 height 308
click at [1104, 568] on button "Save" at bounding box center [1104, 569] width 59 height 29
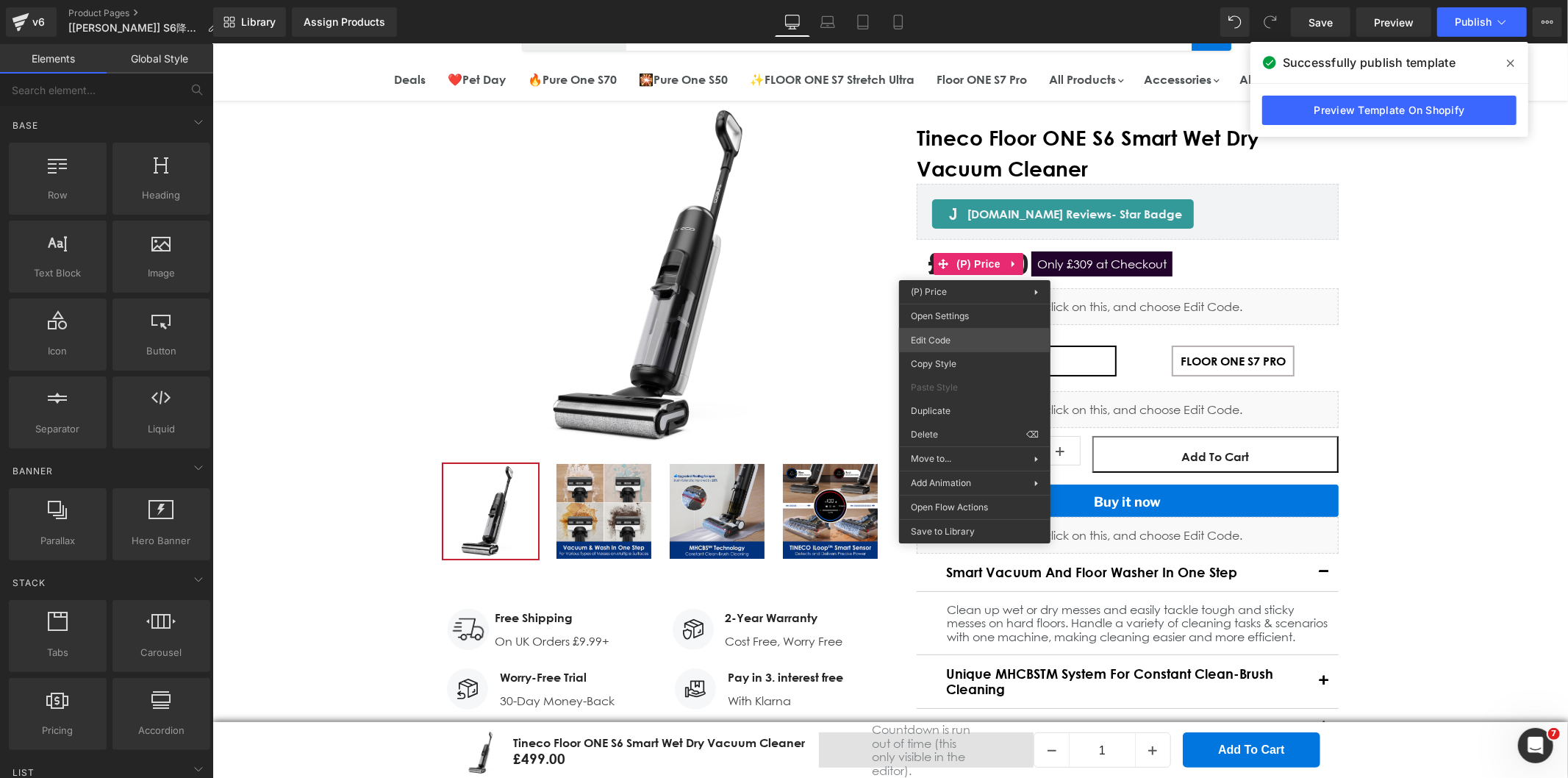
click at [933, 0] on div "Row You are previewing how the will restyle your page. You can not edit Element…" at bounding box center [784, 0] width 1568 height 0
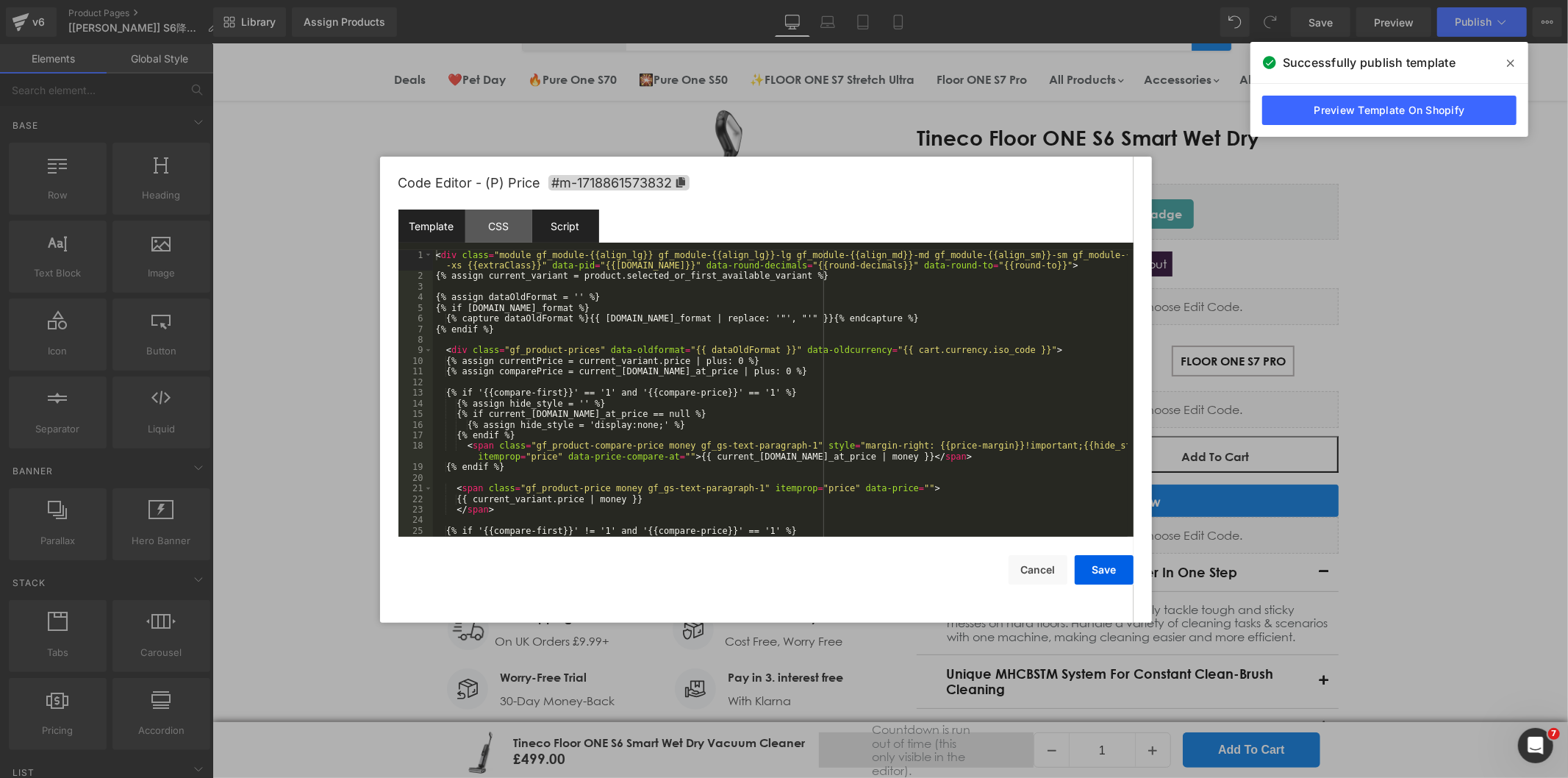
click at [562, 230] on div "Script" at bounding box center [566, 225] width 67 height 33
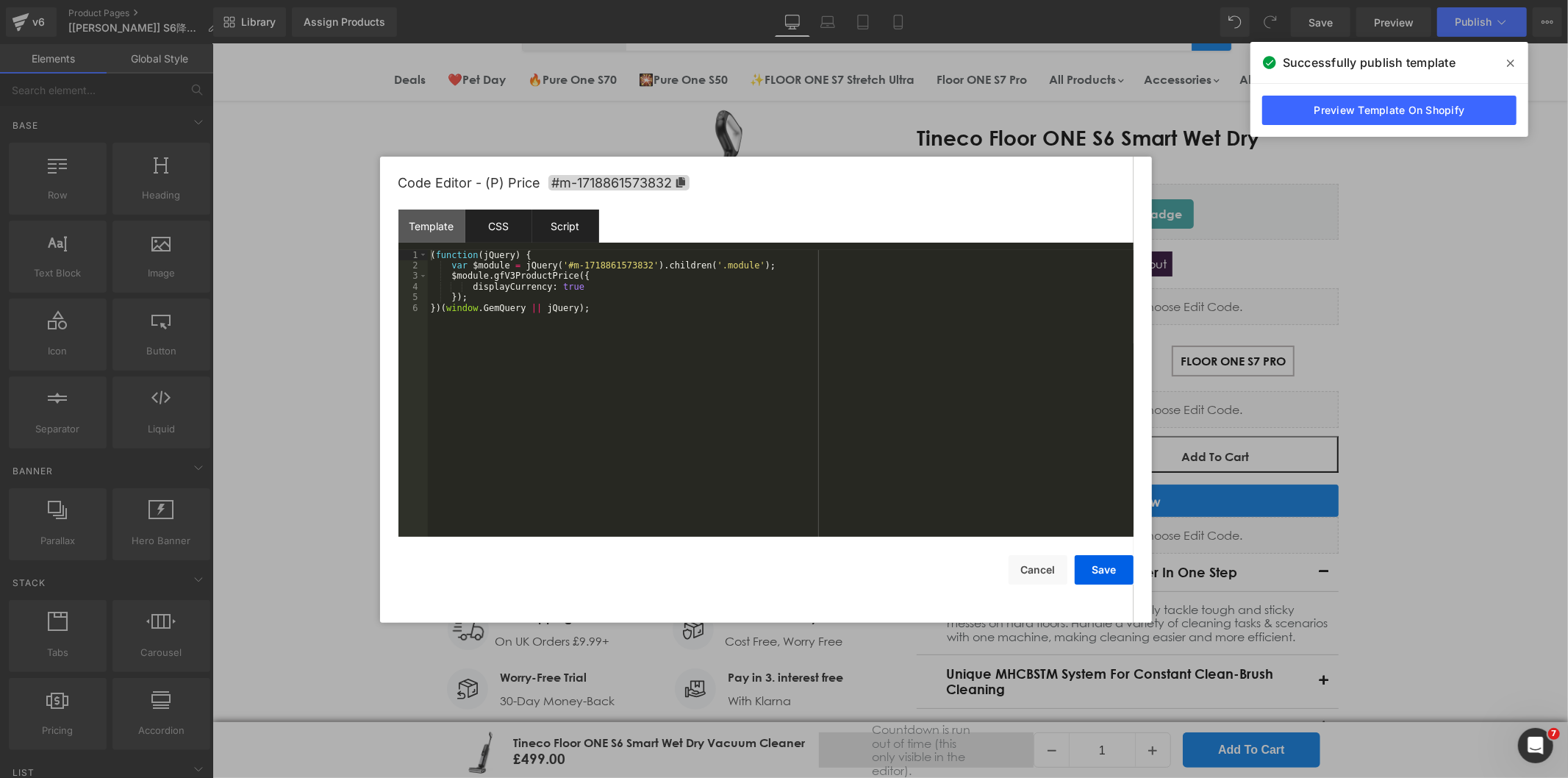
click at [515, 230] on div "CSS" at bounding box center [499, 225] width 67 height 33
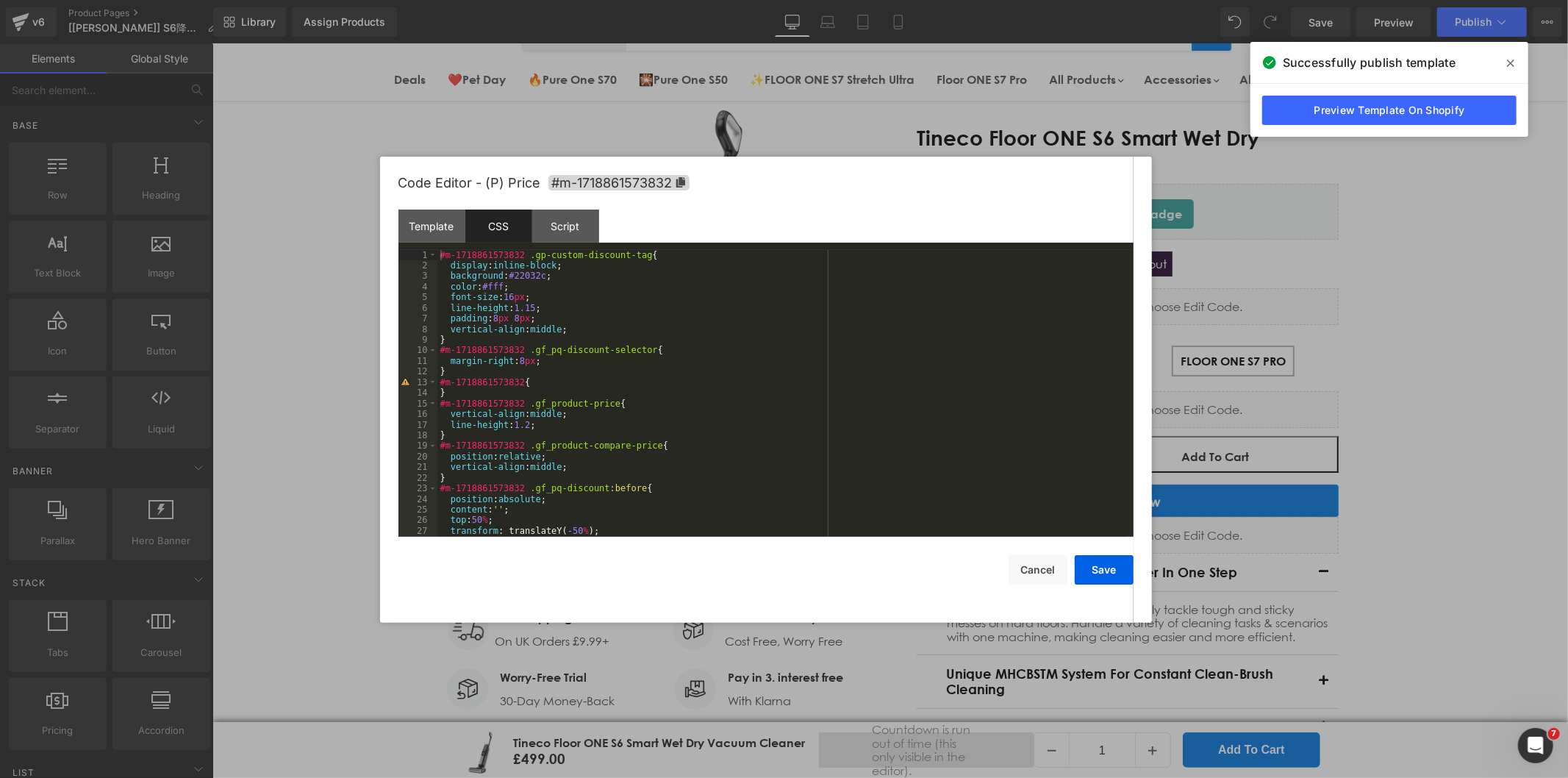
click at [570, 331] on div "#m-1718861573832 .gp-custom-discount-tag { display : inline-block ; background …" at bounding box center [782, 404] width 690 height 308
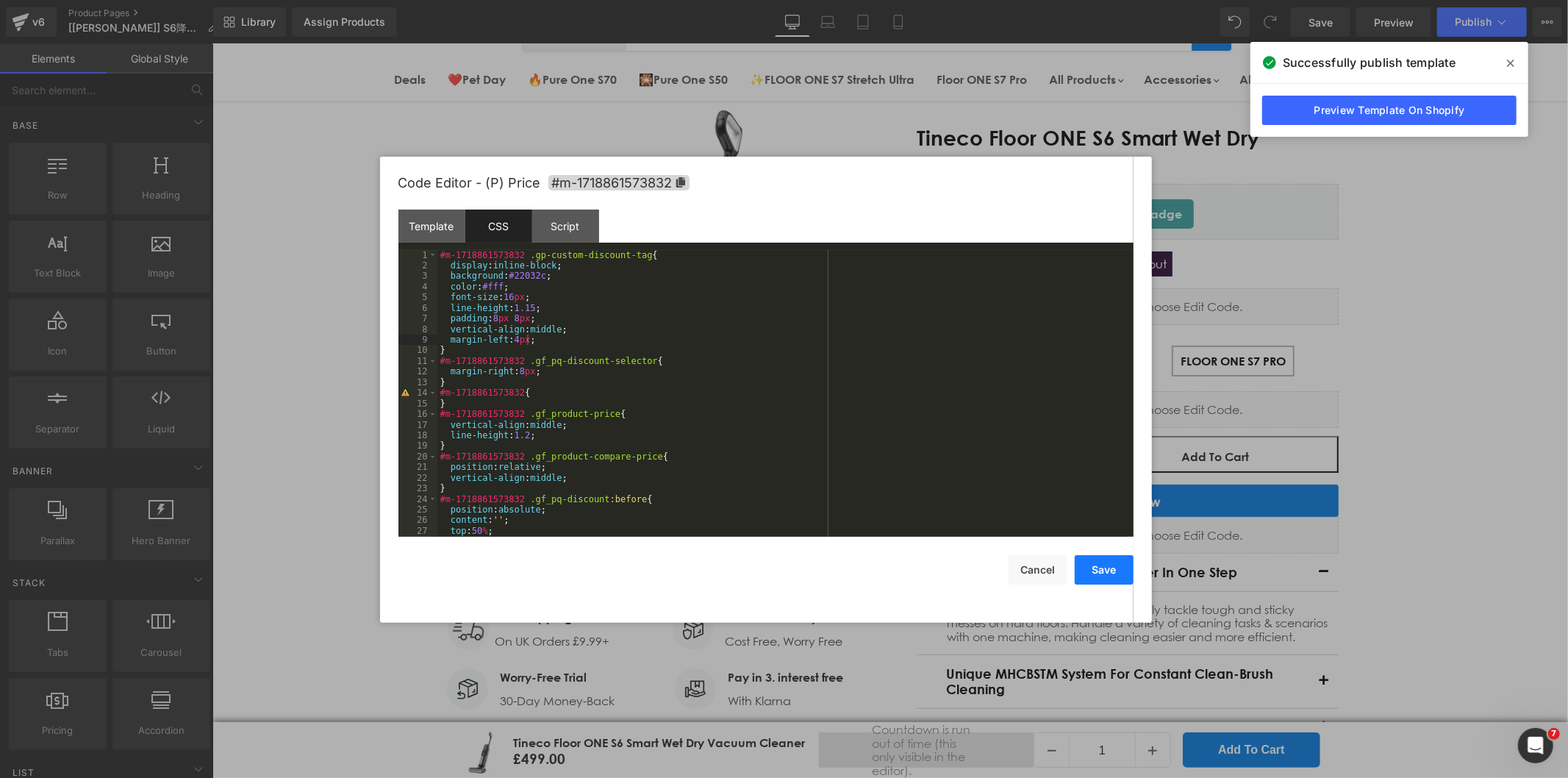
click at [1096, 570] on button "Save" at bounding box center [1104, 569] width 59 height 29
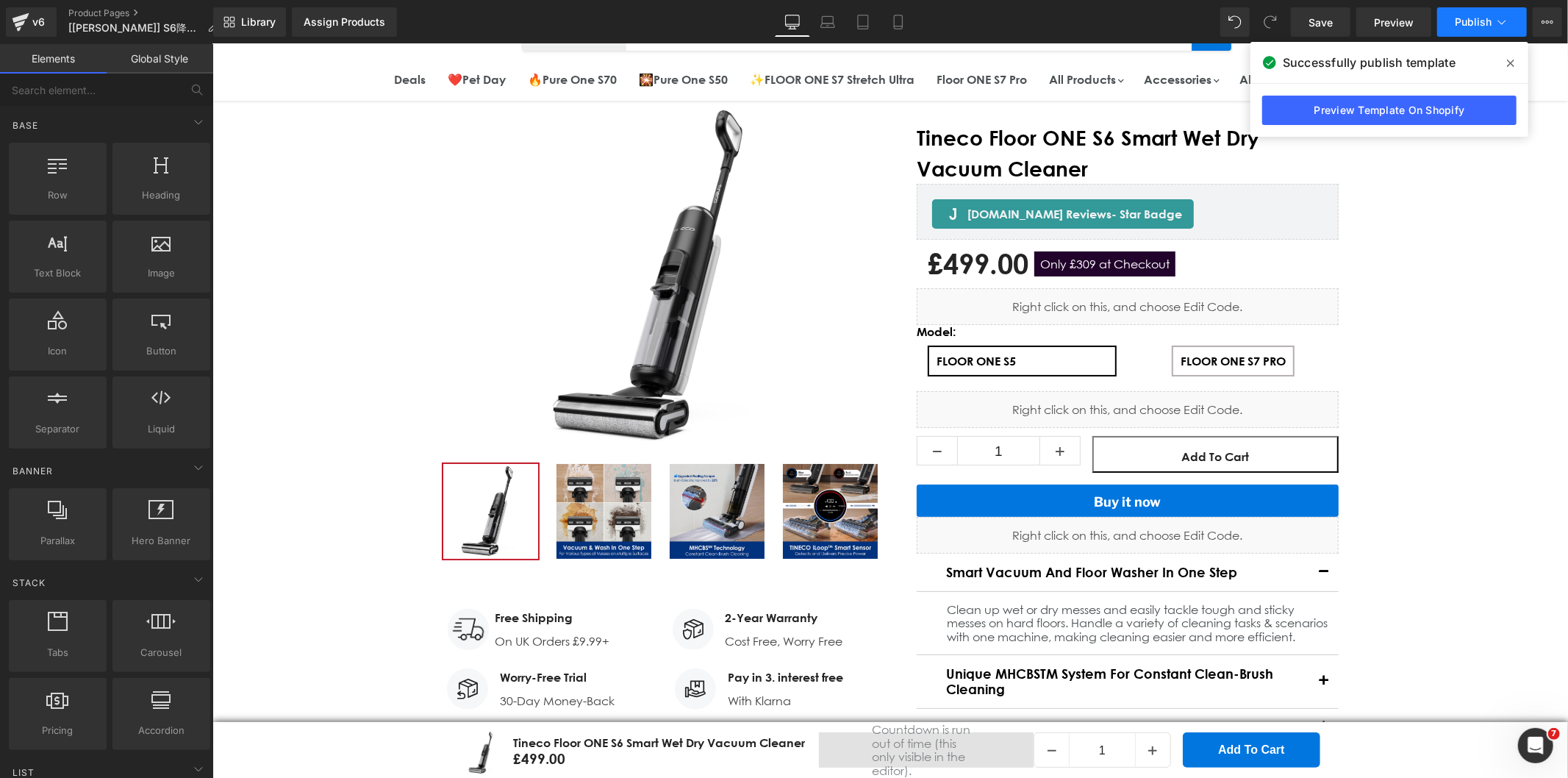
click at [1482, 26] on span "Publish" at bounding box center [1473, 22] width 37 height 12
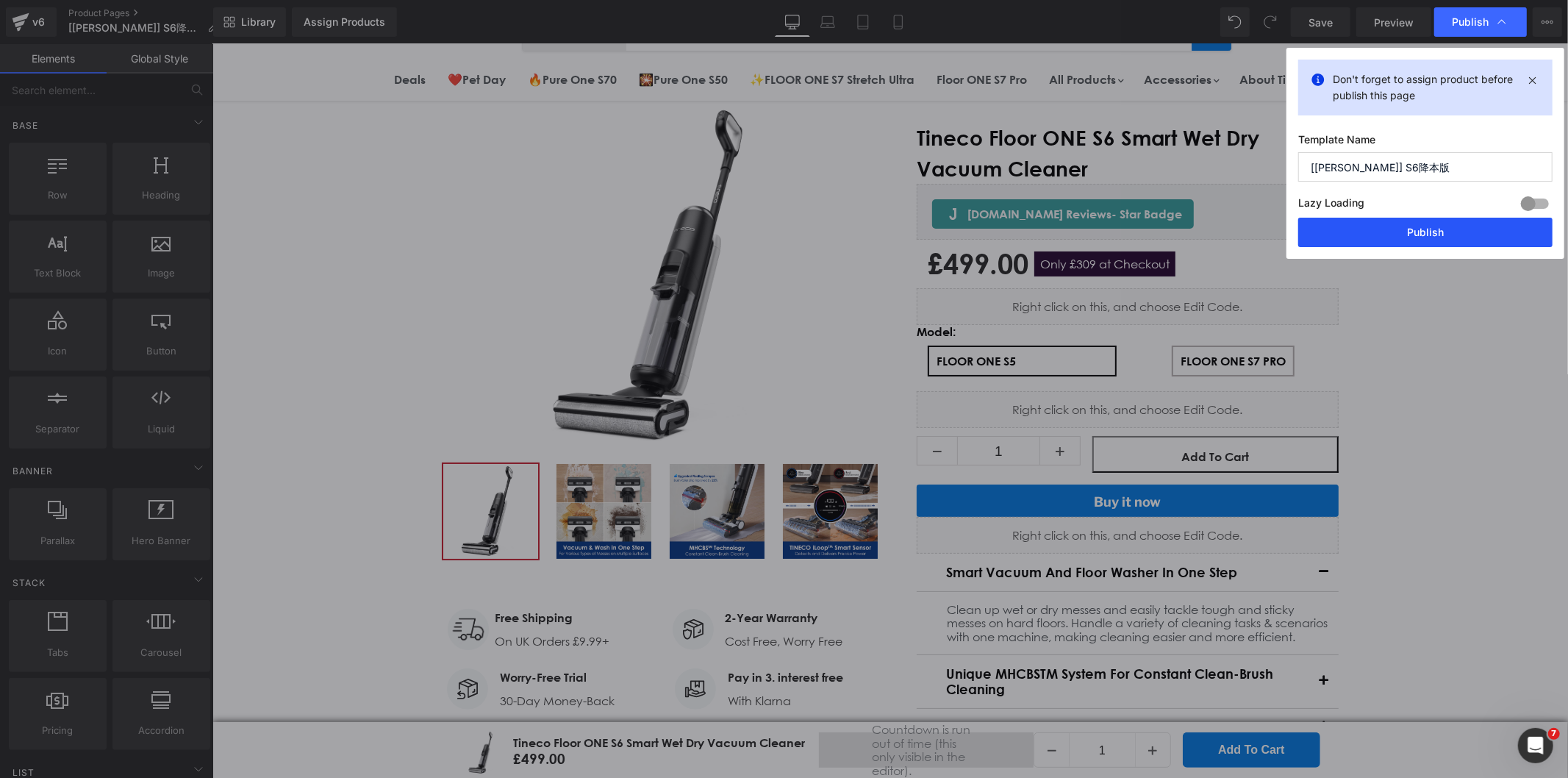
click at [1386, 236] on button "Publish" at bounding box center [1425, 232] width 255 height 29
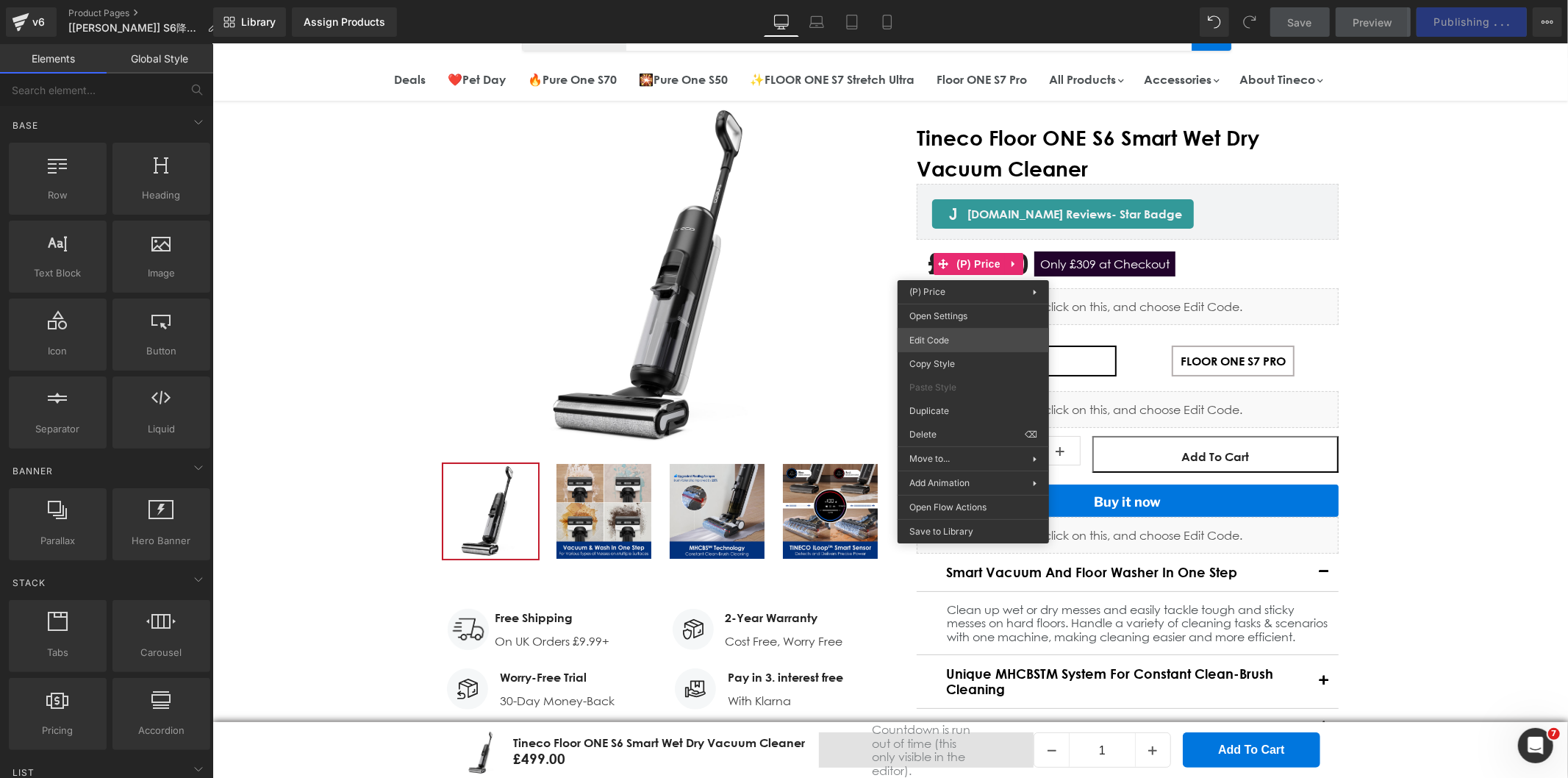
click at [939, 0] on div "Row You are previewing how the will restyle your page. You can not edit Element…" at bounding box center [784, 0] width 1568 height 0
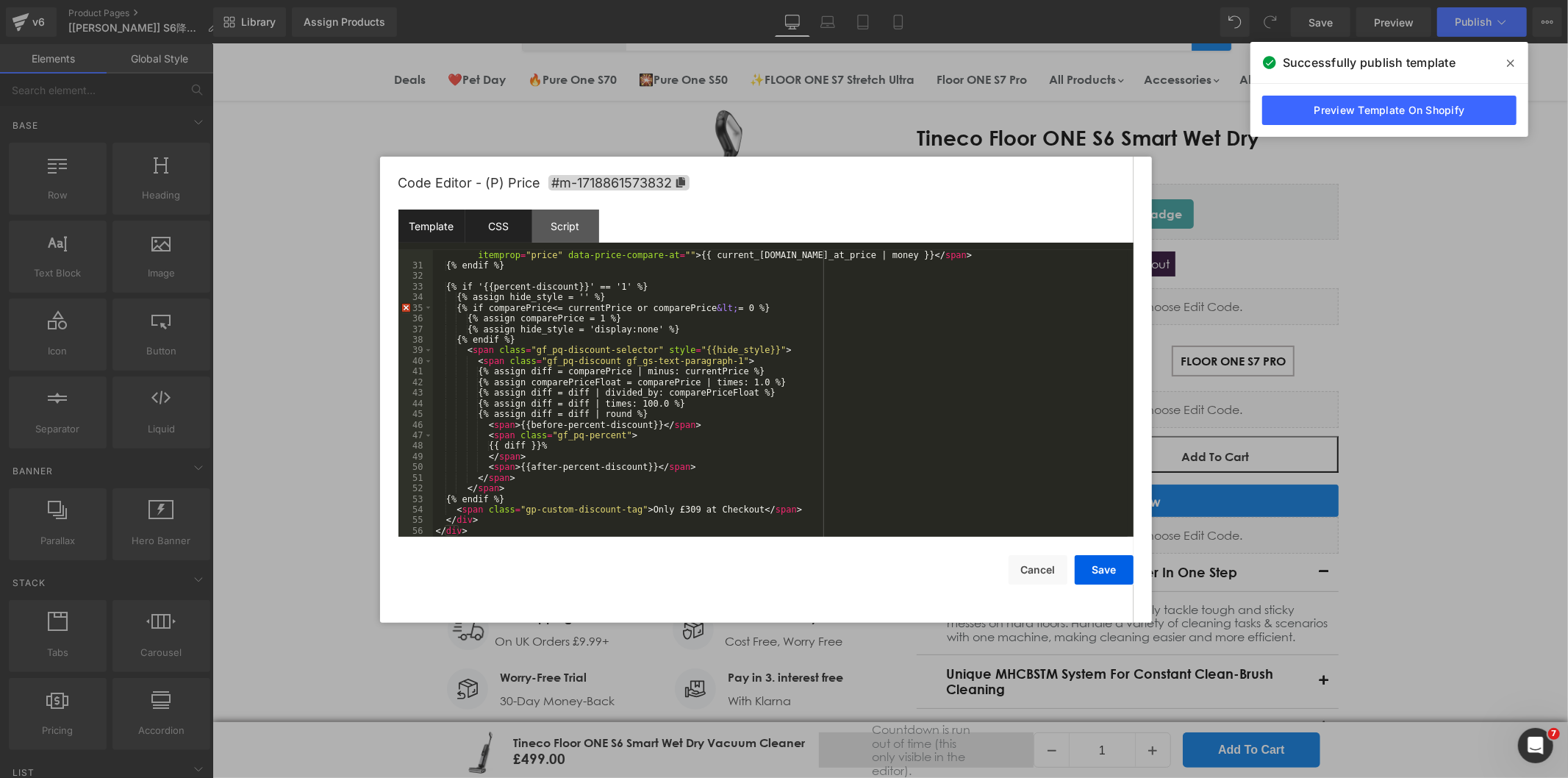
click at [500, 226] on div "CSS" at bounding box center [499, 225] width 67 height 33
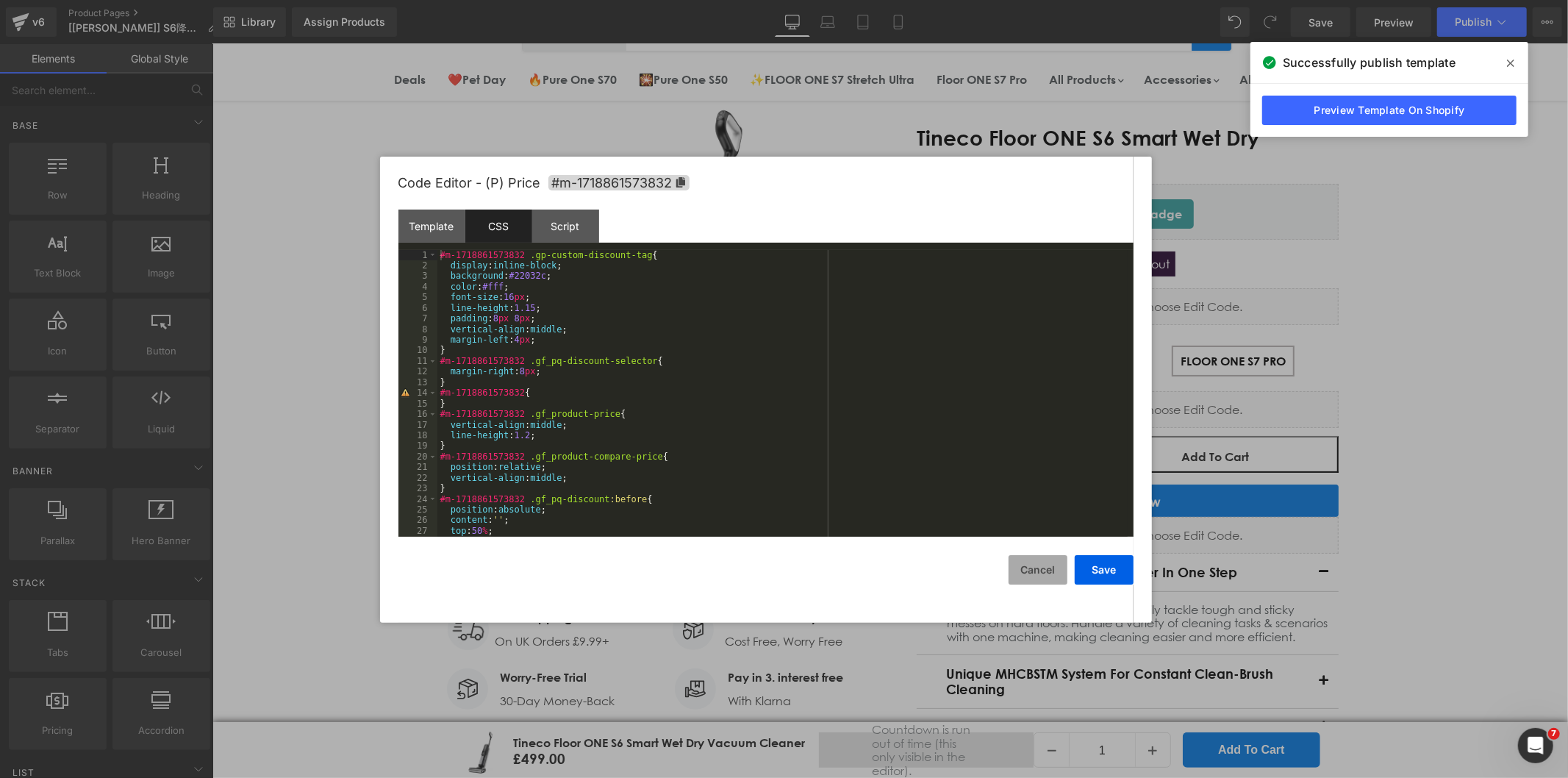
drag, startPoint x: 1038, startPoint y: 575, endPoint x: 1016, endPoint y: 550, distance: 33.3
click at [1038, 575] on button "Cancel" at bounding box center [1038, 569] width 59 height 29
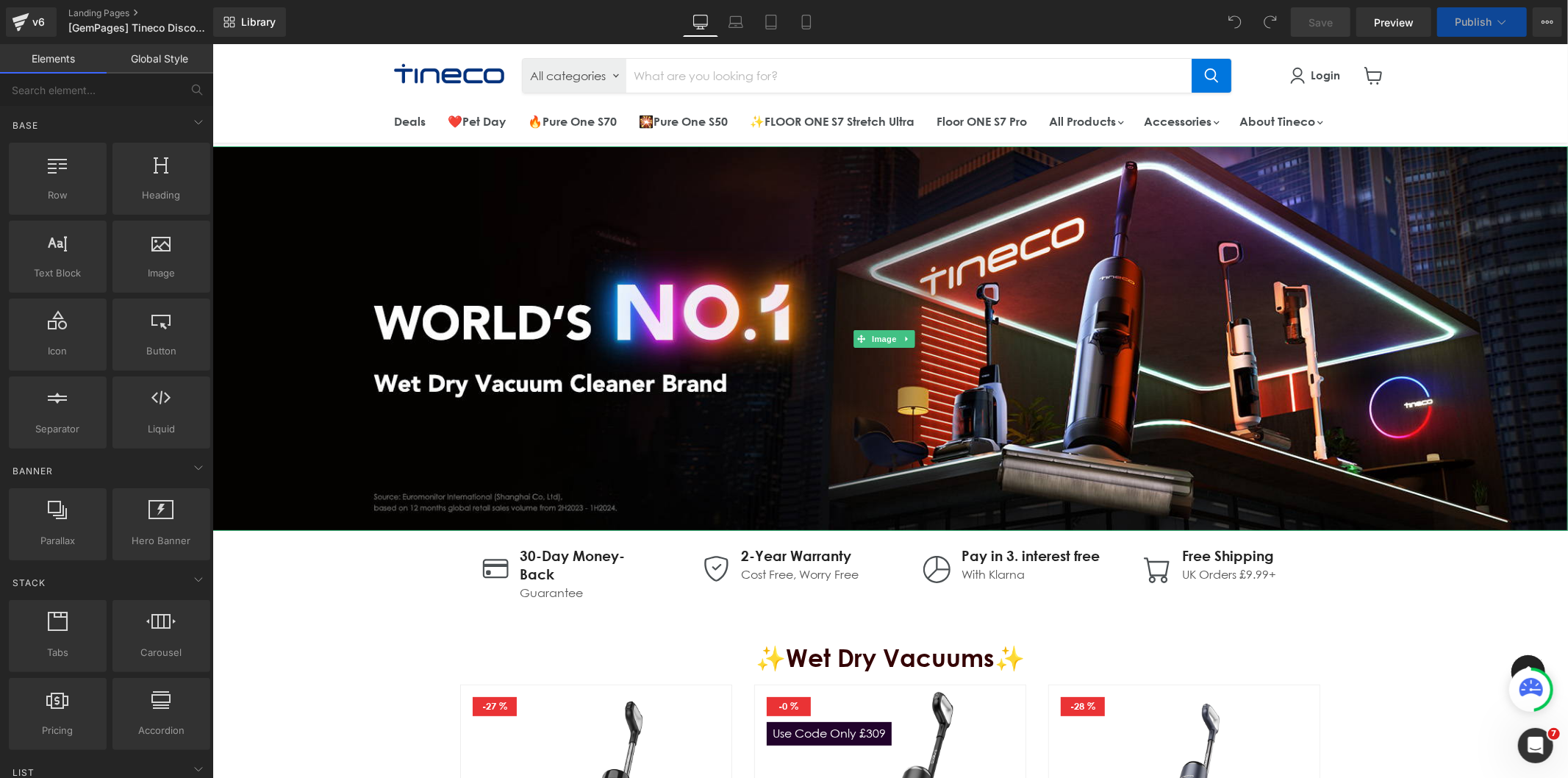
scroll to position [245, 0]
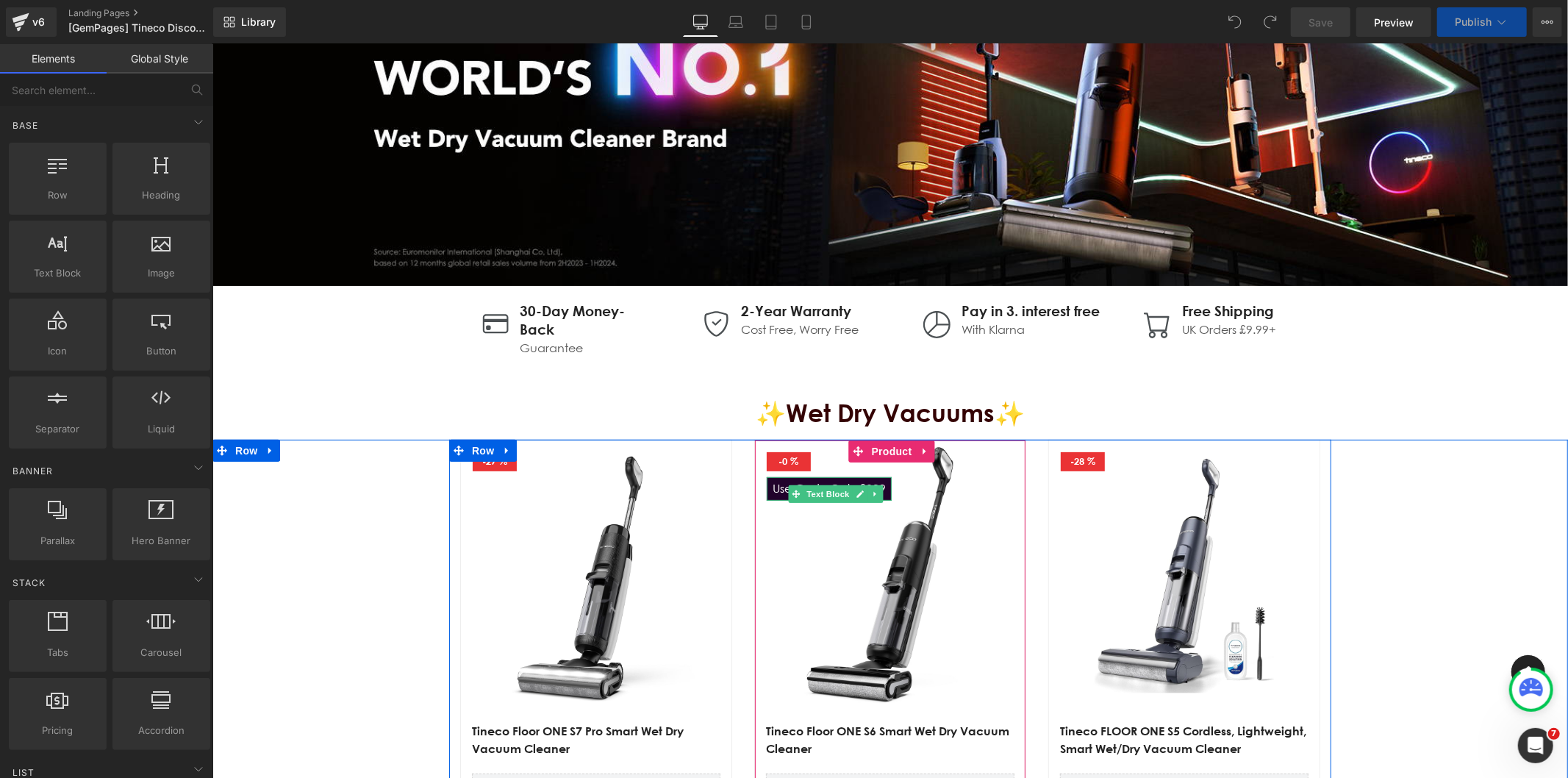
drag, startPoint x: 822, startPoint y: 489, endPoint x: 810, endPoint y: 477, distance: 17.0
click at [822, 489] on span "Text Block" at bounding box center [828, 493] width 49 height 18
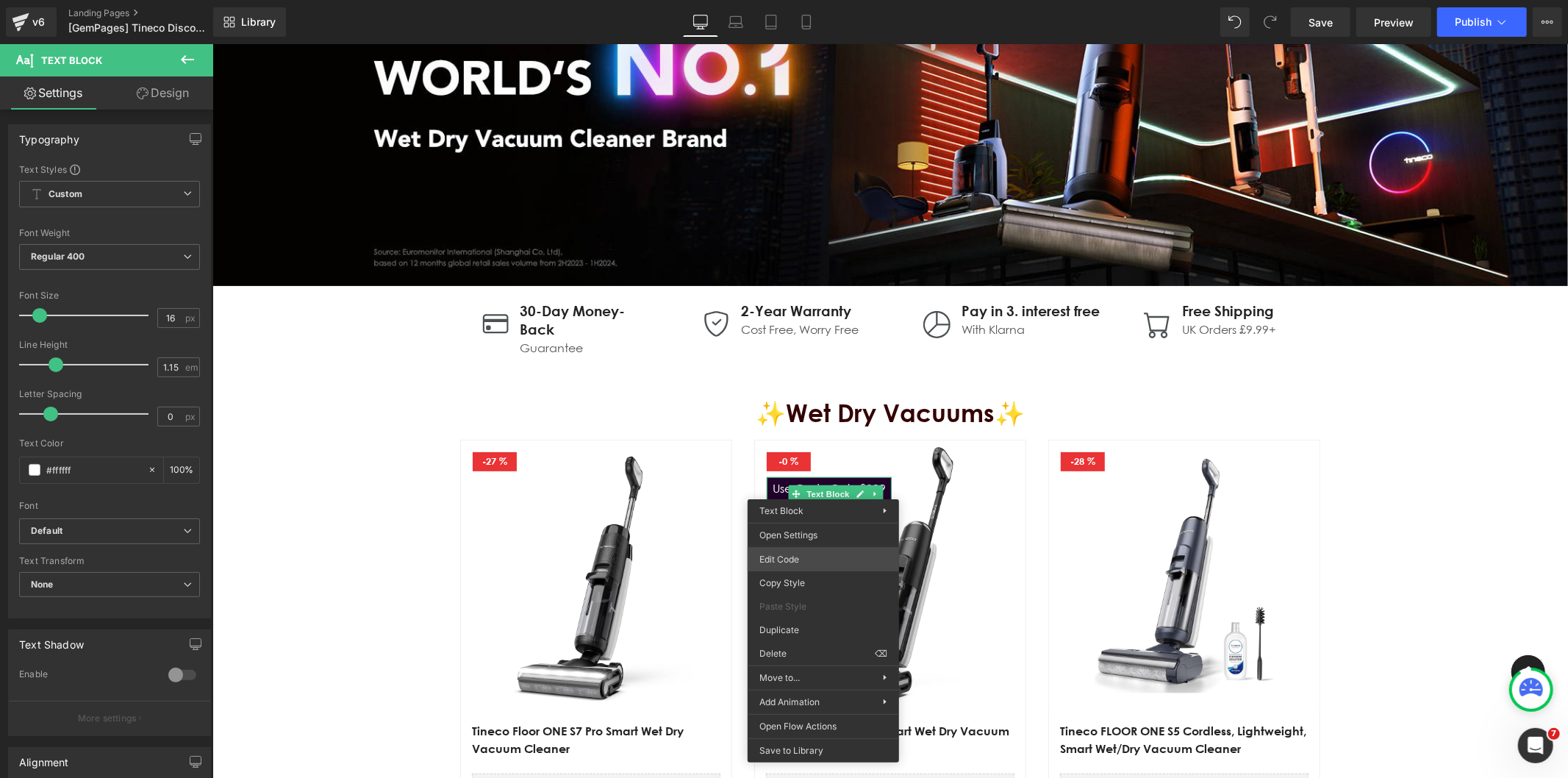
click at [784, 0] on div "Text Block You are previewing how the will restyle your page. You can not edit …" at bounding box center [784, 0] width 1568 height 0
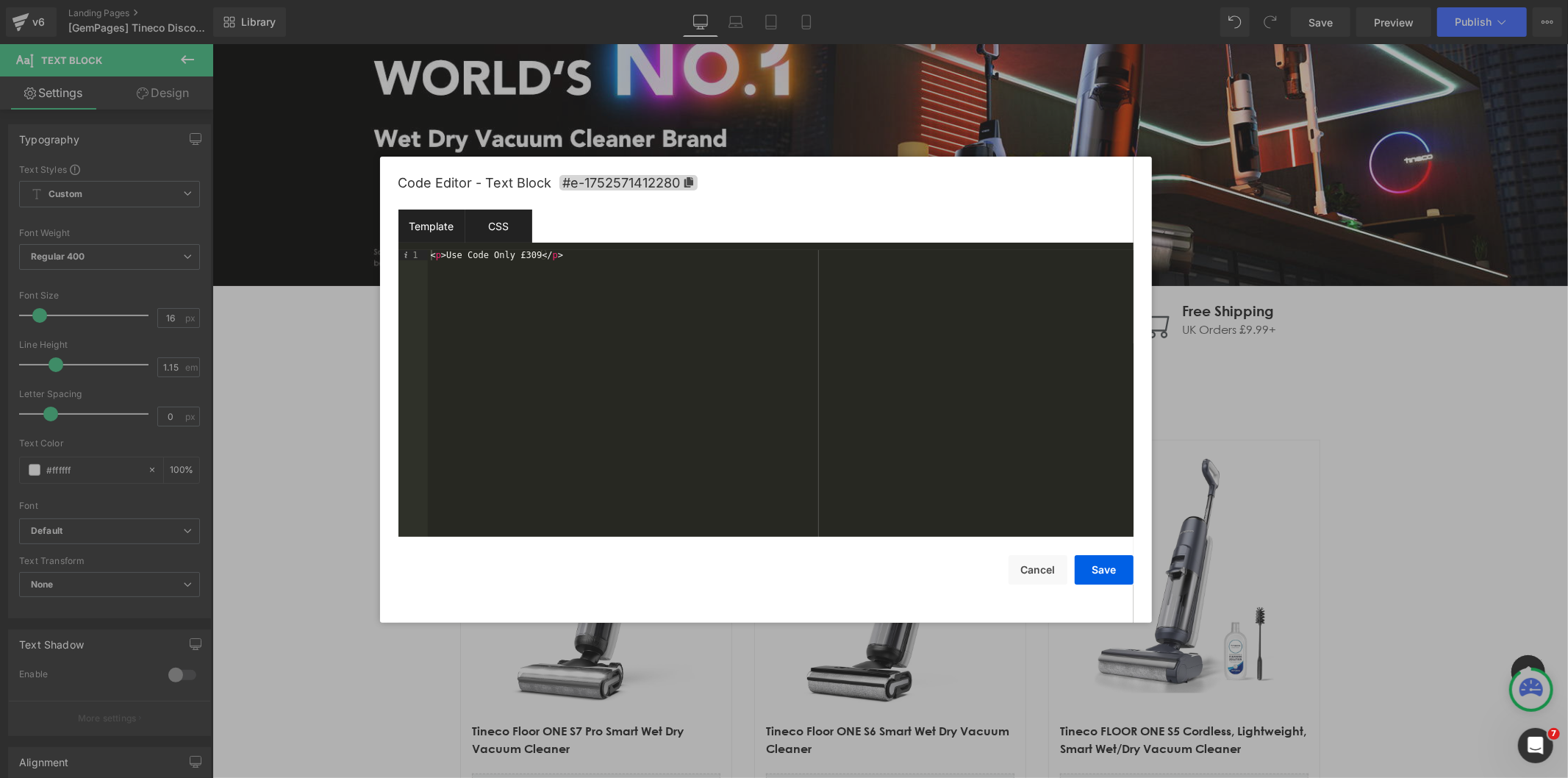
click at [494, 229] on div "CSS" at bounding box center [499, 225] width 67 height 33
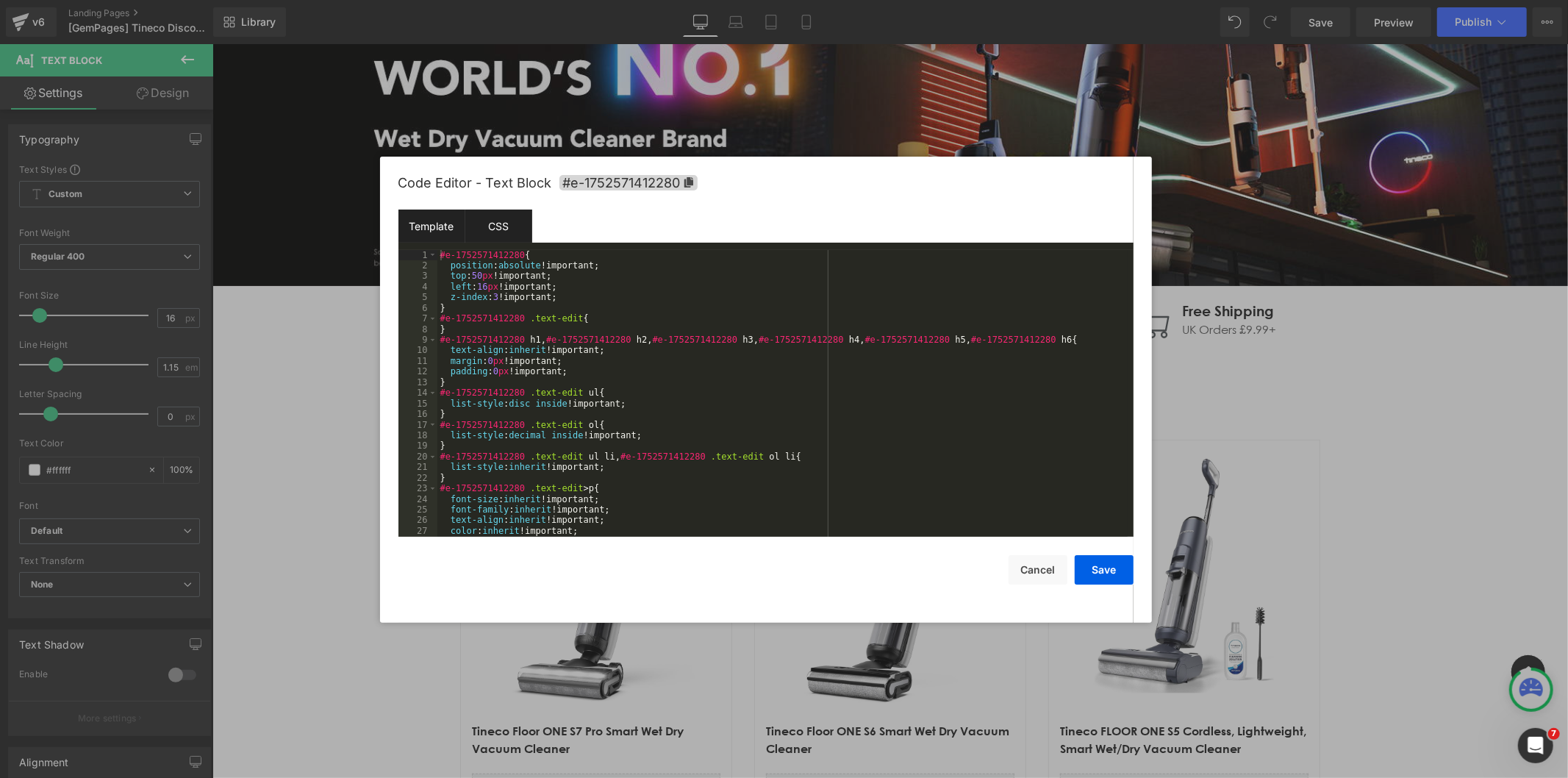
click at [441, 225] on div "Template" at bounding box center [432, 225] width 67 height 33
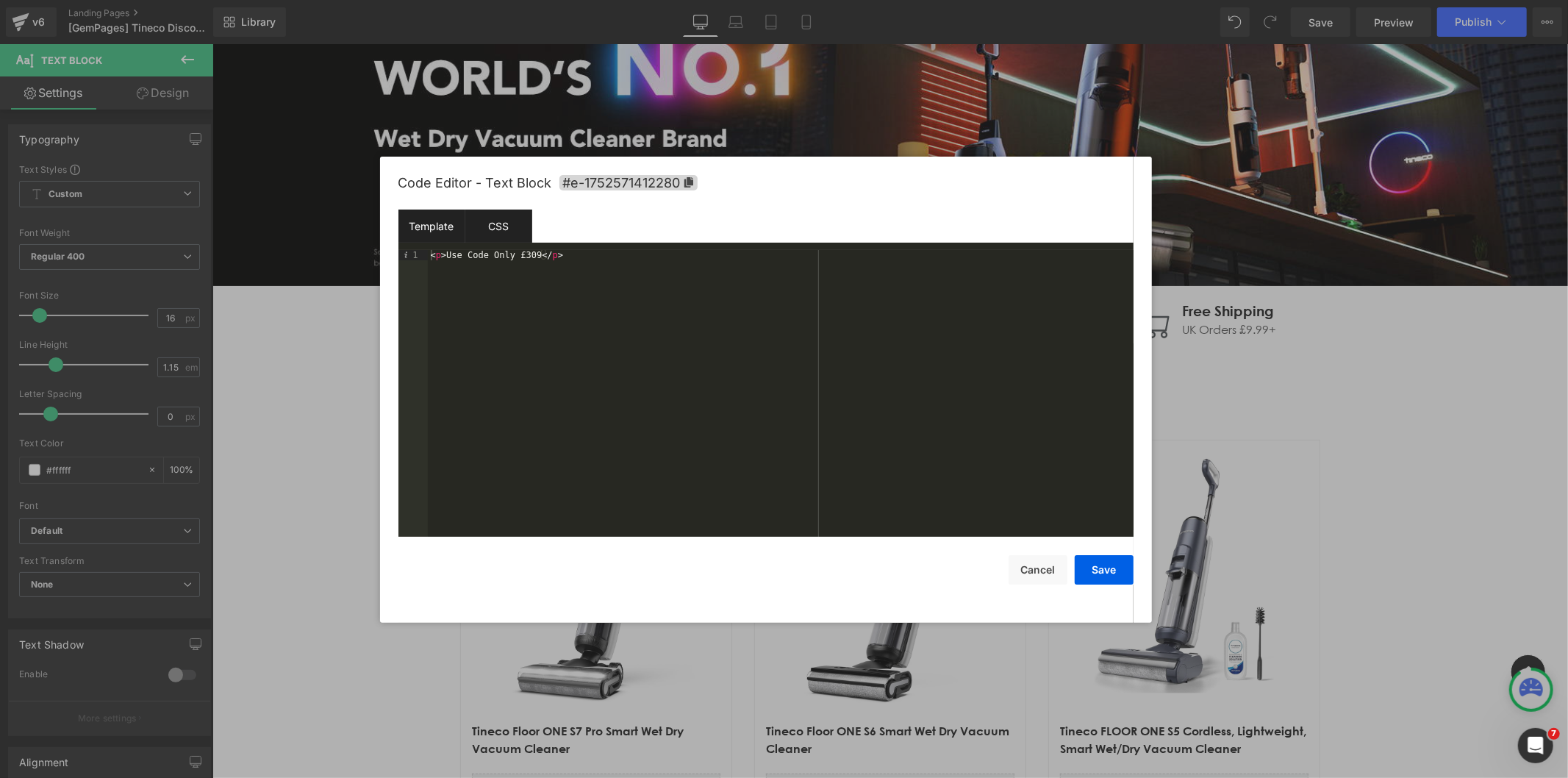
click at [504, 231] on div "CSS" at bounding box center [499, 225] width 67 height 33
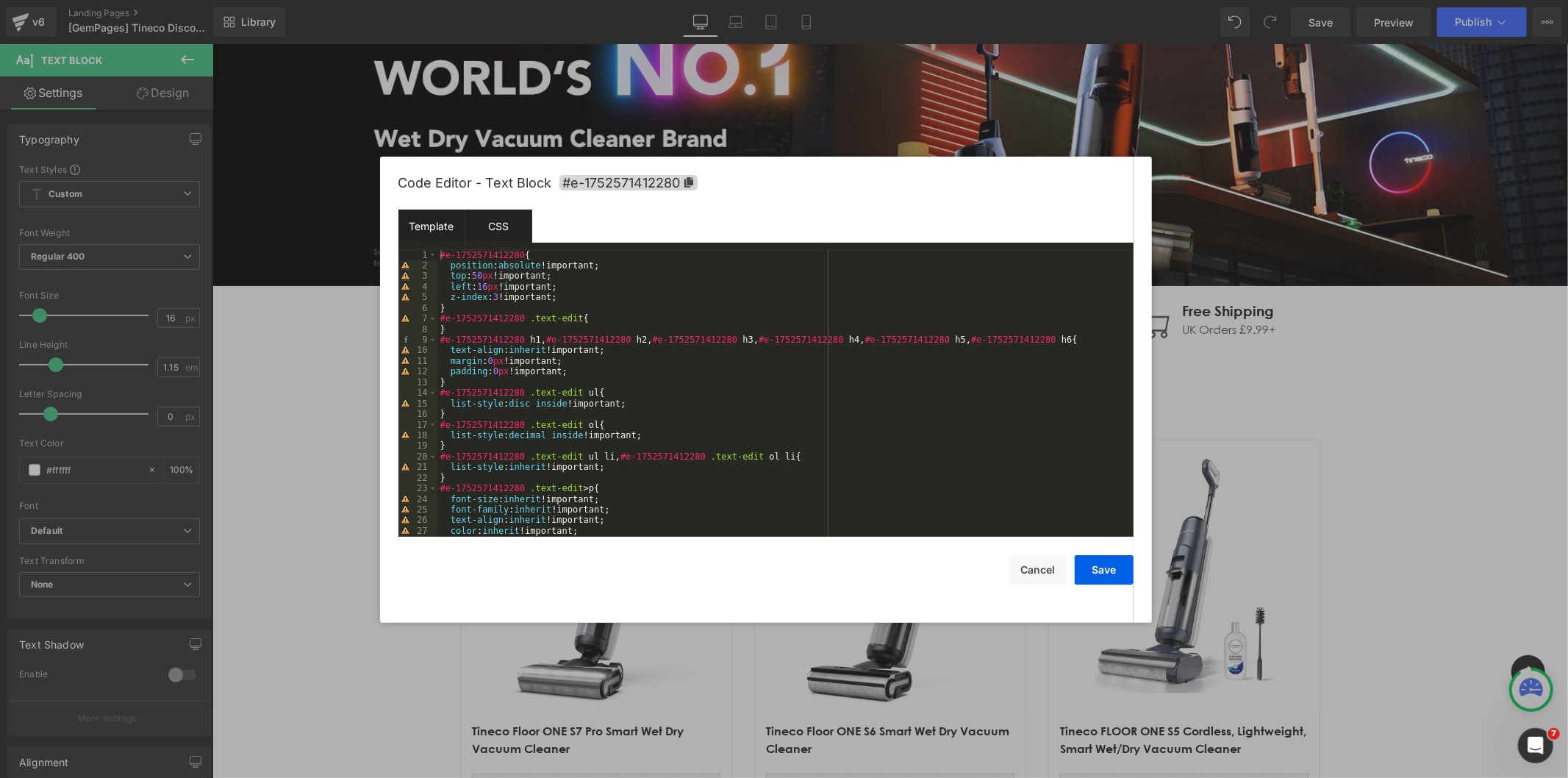
click at [457, 237] on div "Template" at bounding box center [432, 225] width 67 height 33
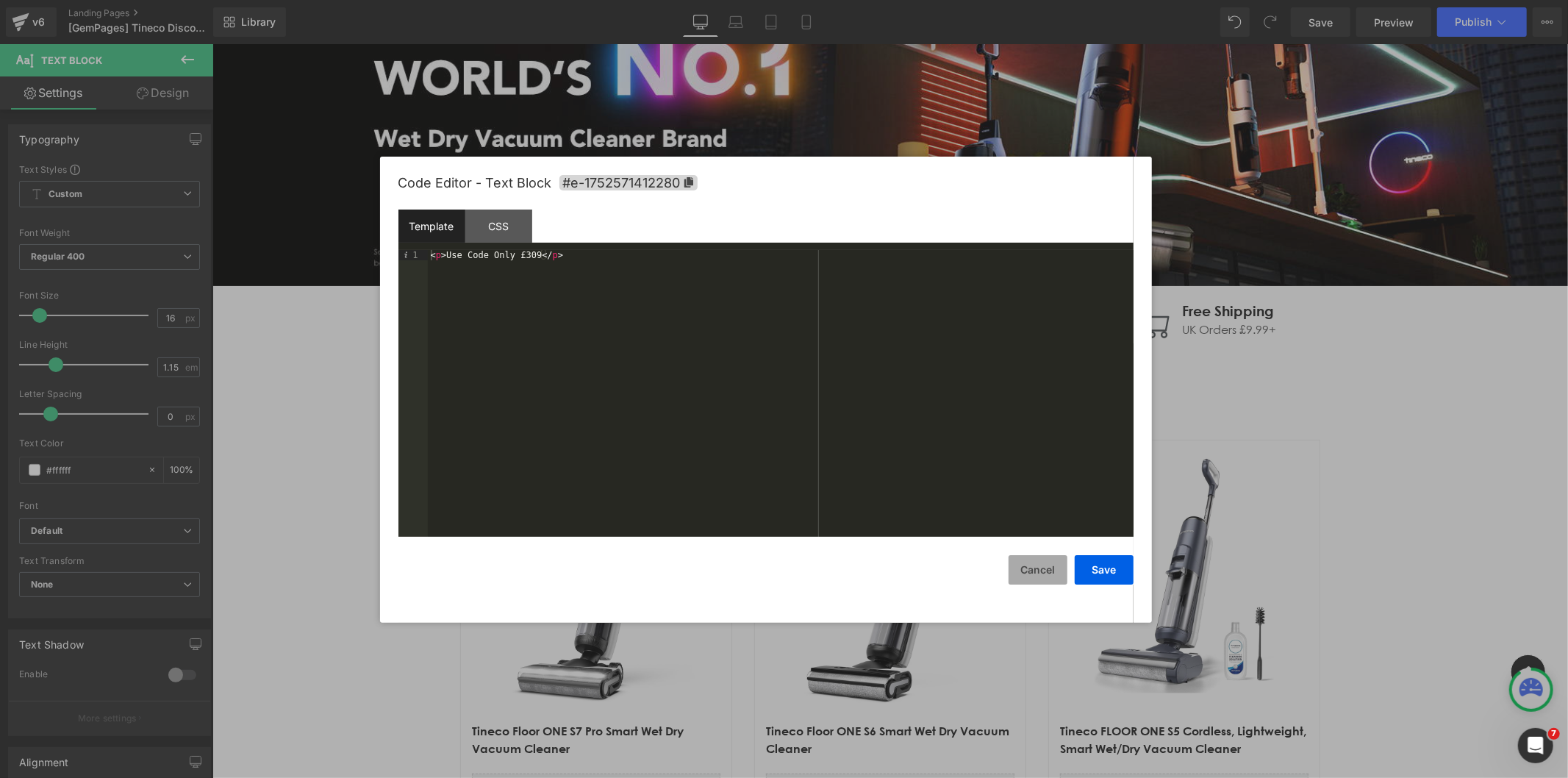
click at [1055, 562] on button "Cancel" at bounding box center [1038, 569] width 59 height 29
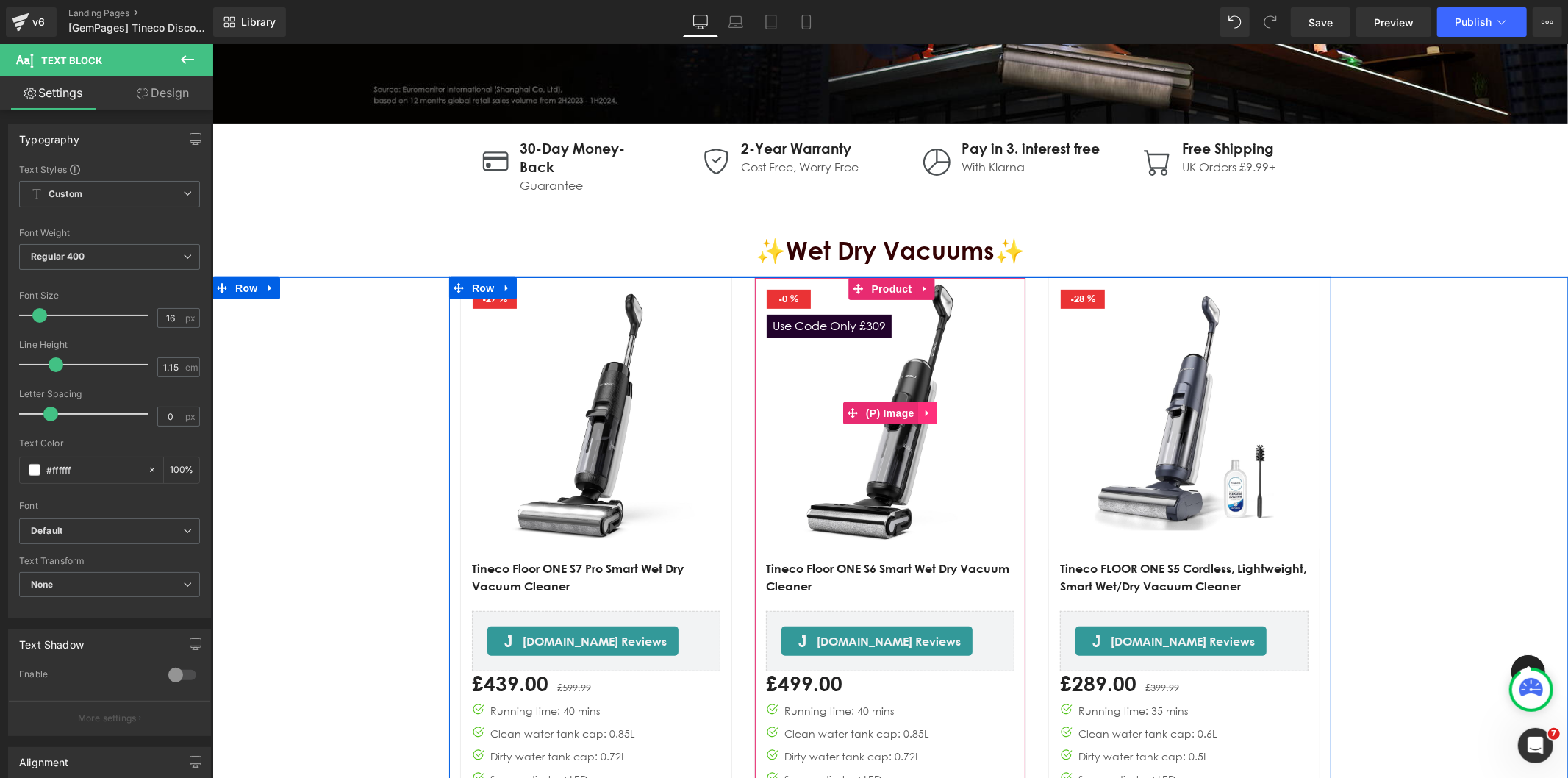
scroll to position [408, 0]
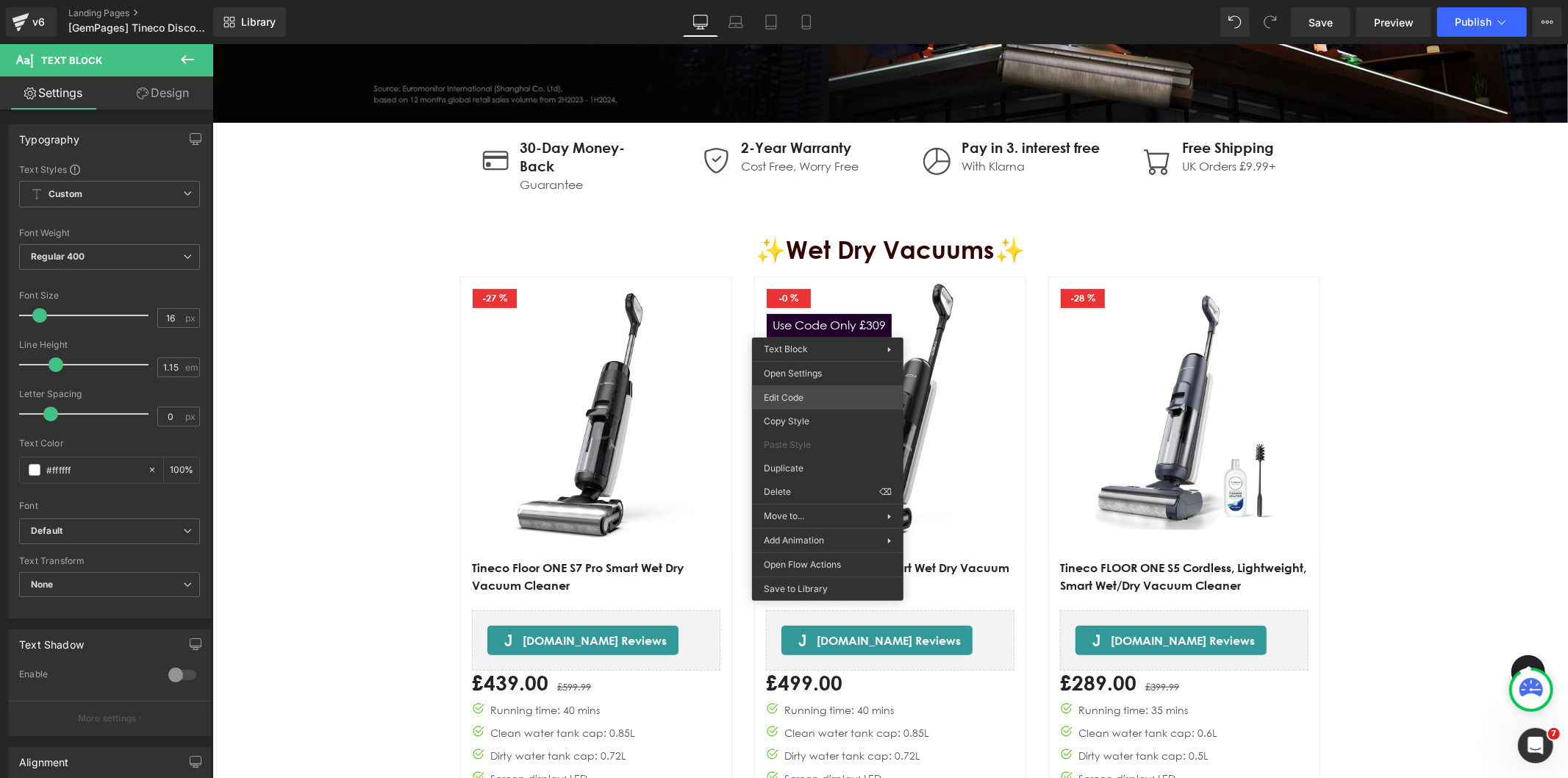
click at [804, 0] on div "Text Block You are previewing how the will restyle your page. You can not edit …" at bounding box center [784, 0] width 1568 height 0
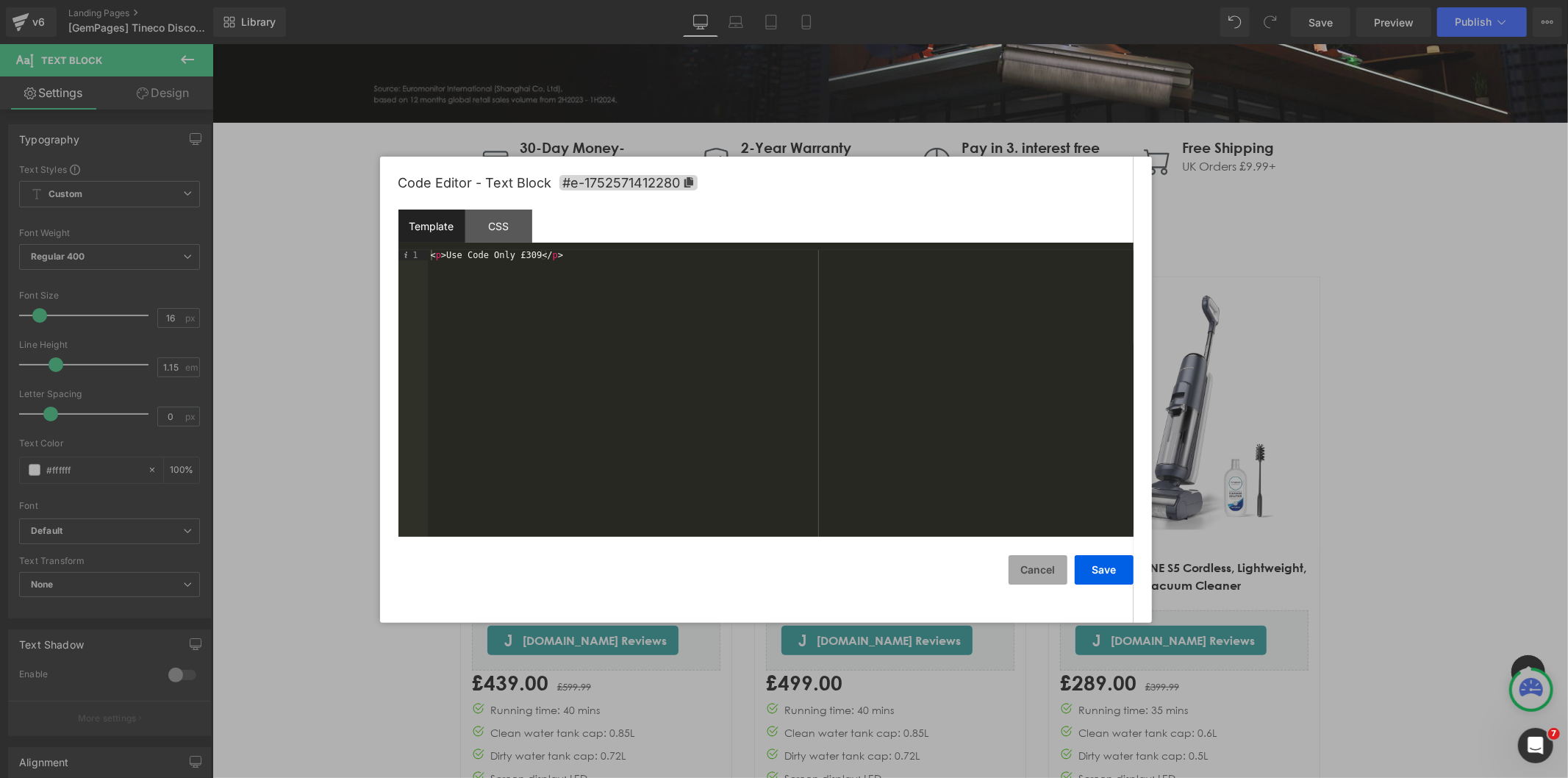
click at [1032, 567] on button "Cancel" at bounding box center [1038, 569] width 59 height 29
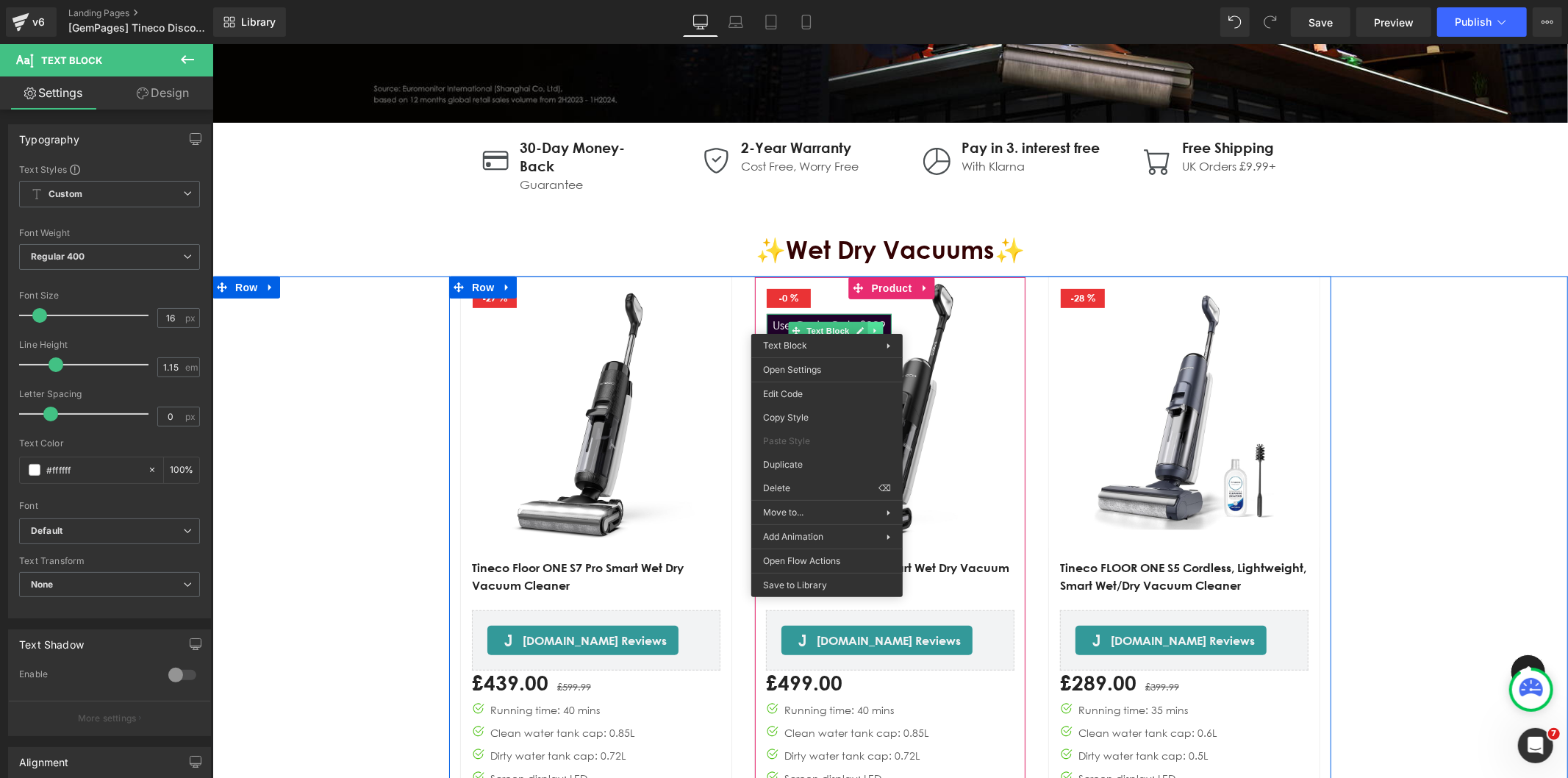
click at [868, 320] on div "Use Code Only £309 Text Block" at bounding box center [828, 325] width 125 height 24
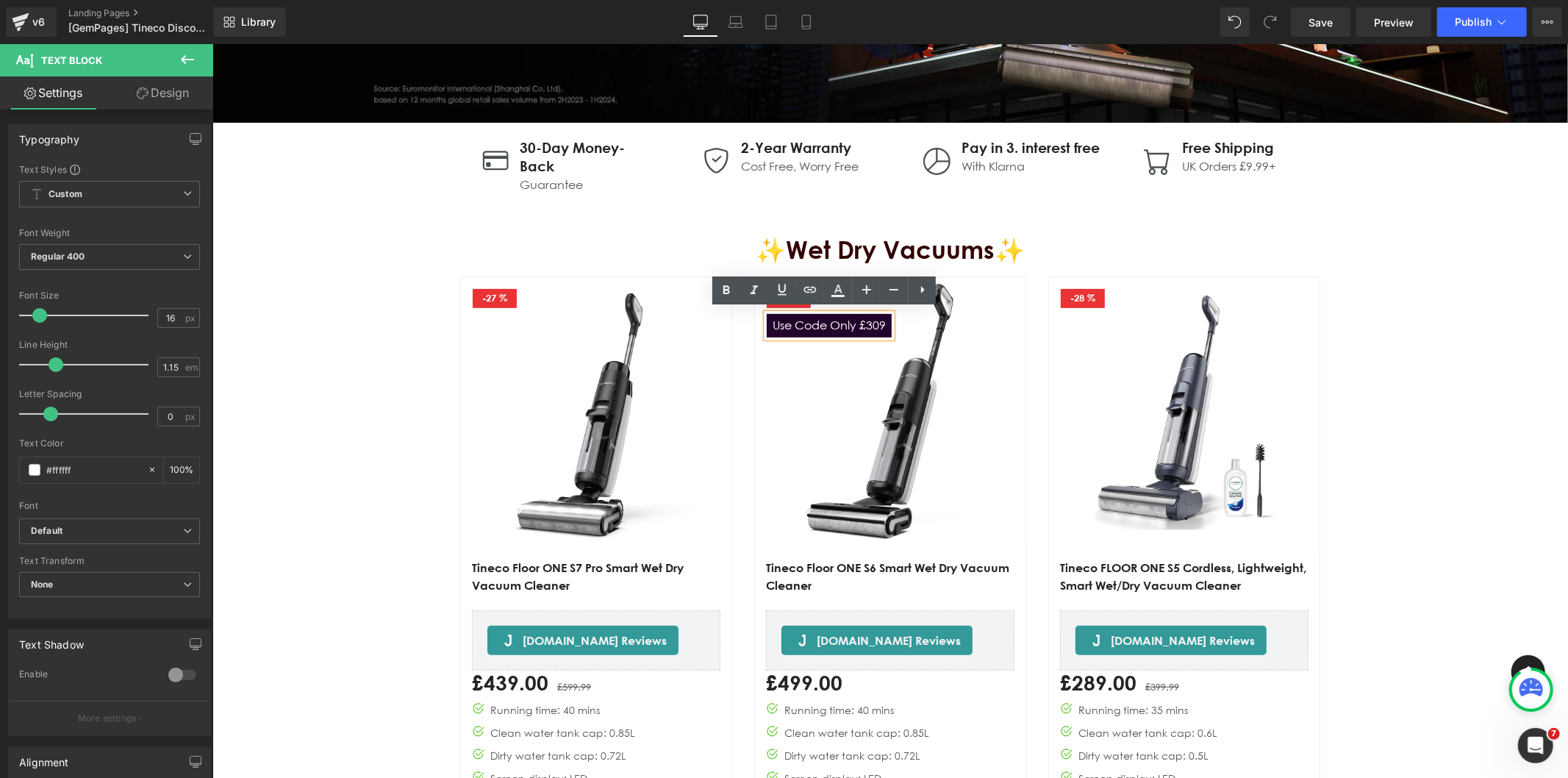
click at [895, 346] on img "Main content" at bounding box center [890, 412] width 271 height 271
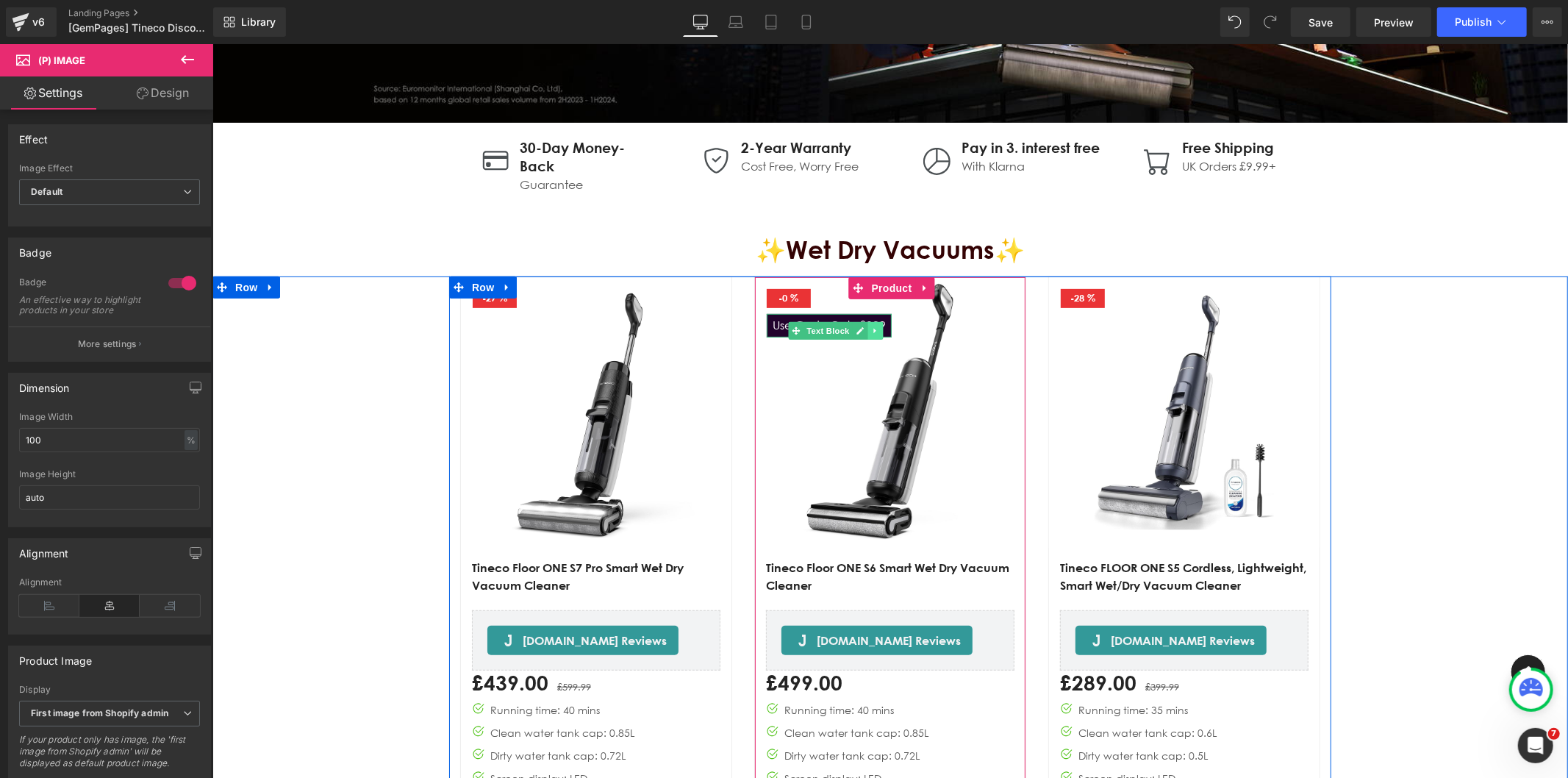
click at [870, 325] on icon "Main content" at bounding box center [874, 330] width 8 height 8
click at [849, 331] on icon "Main content" at bounding box center [852, 331] width 8 height 8
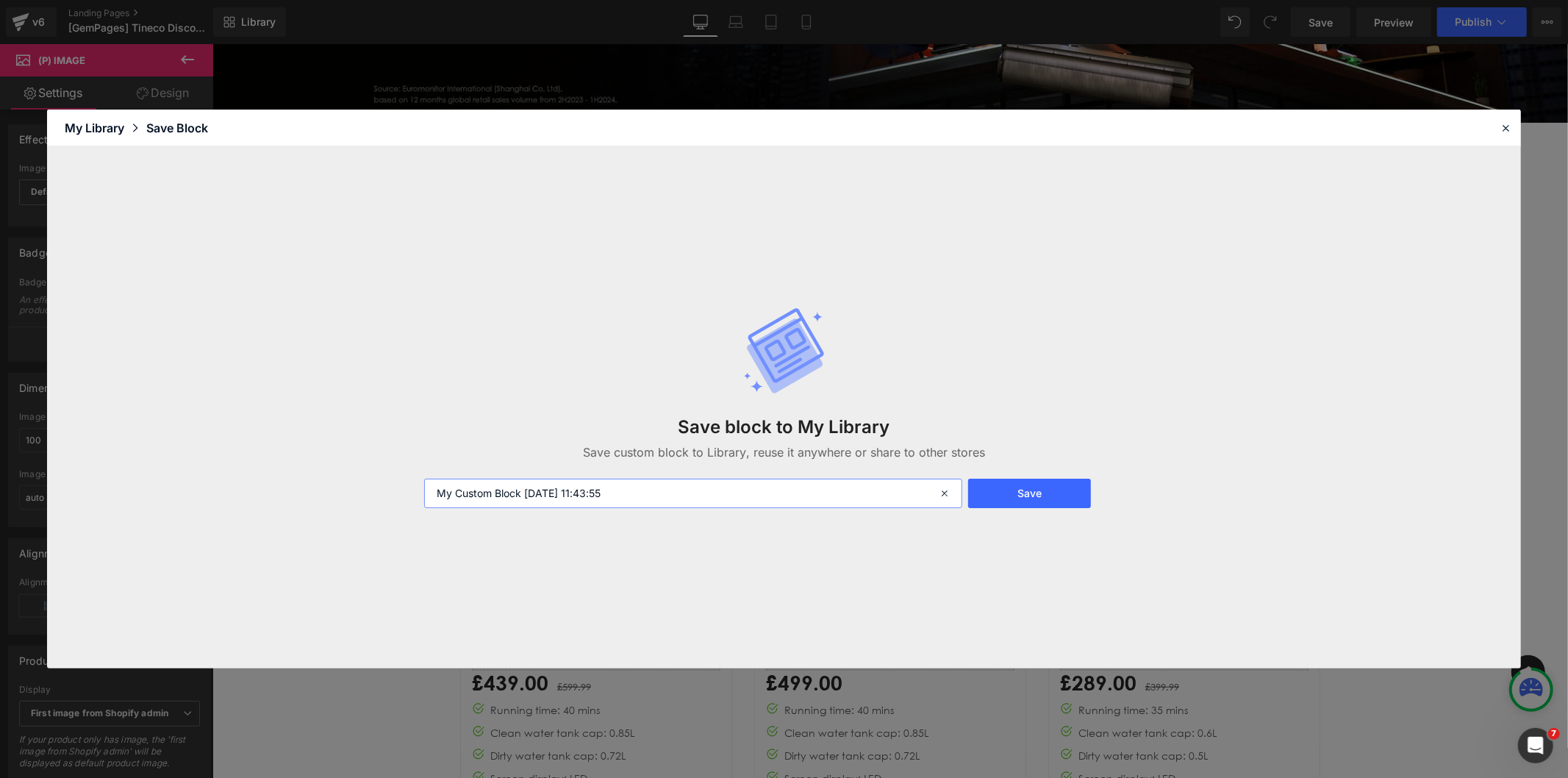
drag, startPoint x: 657, startPoint y: 489, endPoint x: 391, endPoint y: 473, distance: 266.5
click at [391, 473] on div "Save block to My Library Save custom block to Library, reuse it anywhere or sha…" at bounding box center [784, 407] width 1474 height 522
type input "gp-t"
click at [1026, 500] on button "Save" at bounding box center [1029, 493] width 123 height 29
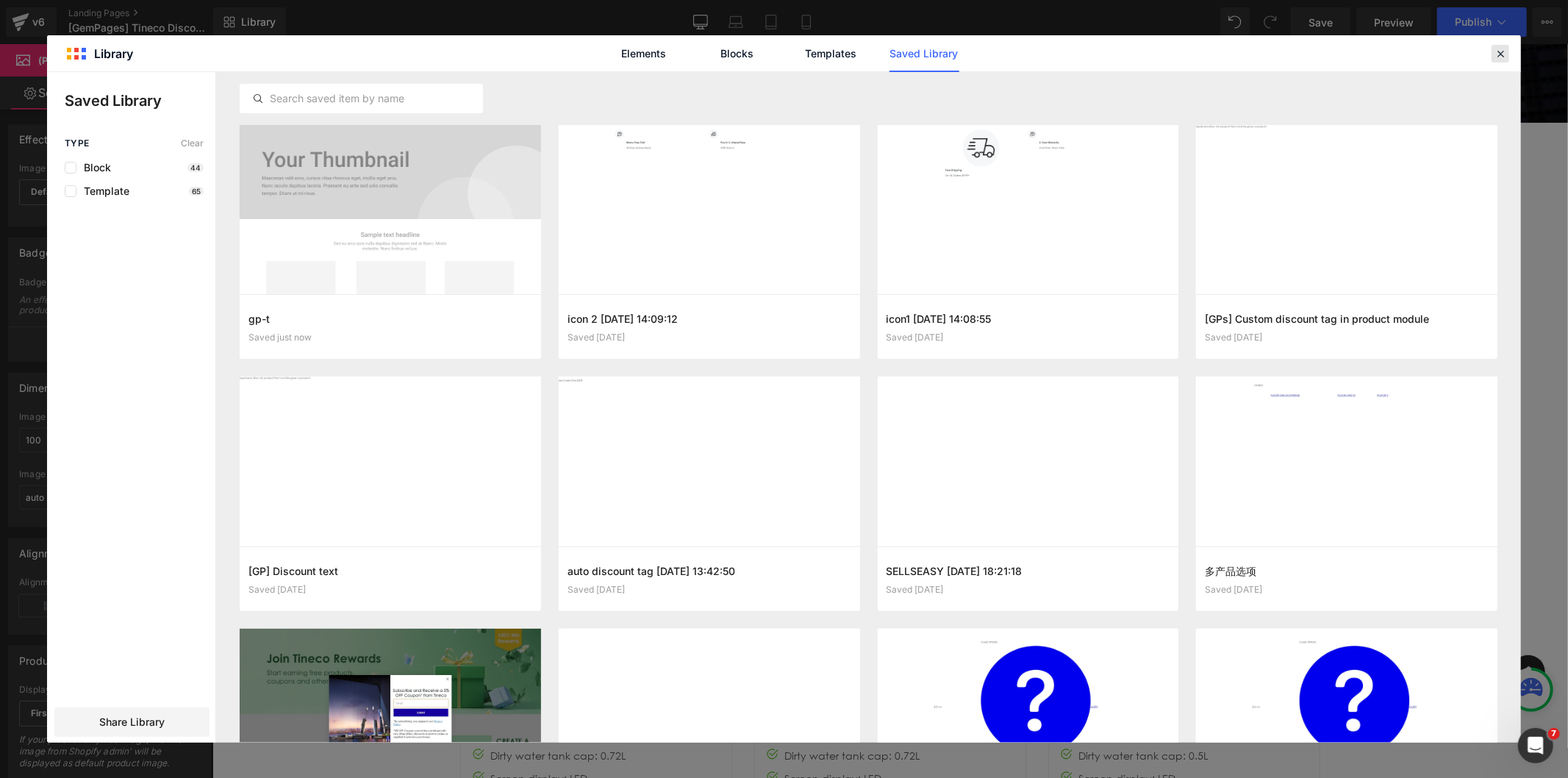
drag, startPoint x: 1504, startPoint y: 56, endPoint x: 1315, endPoint y: 3, distance: 196.3
click at [1504, 56] on icon at bounding box center [1501, 54] width 13 height 13
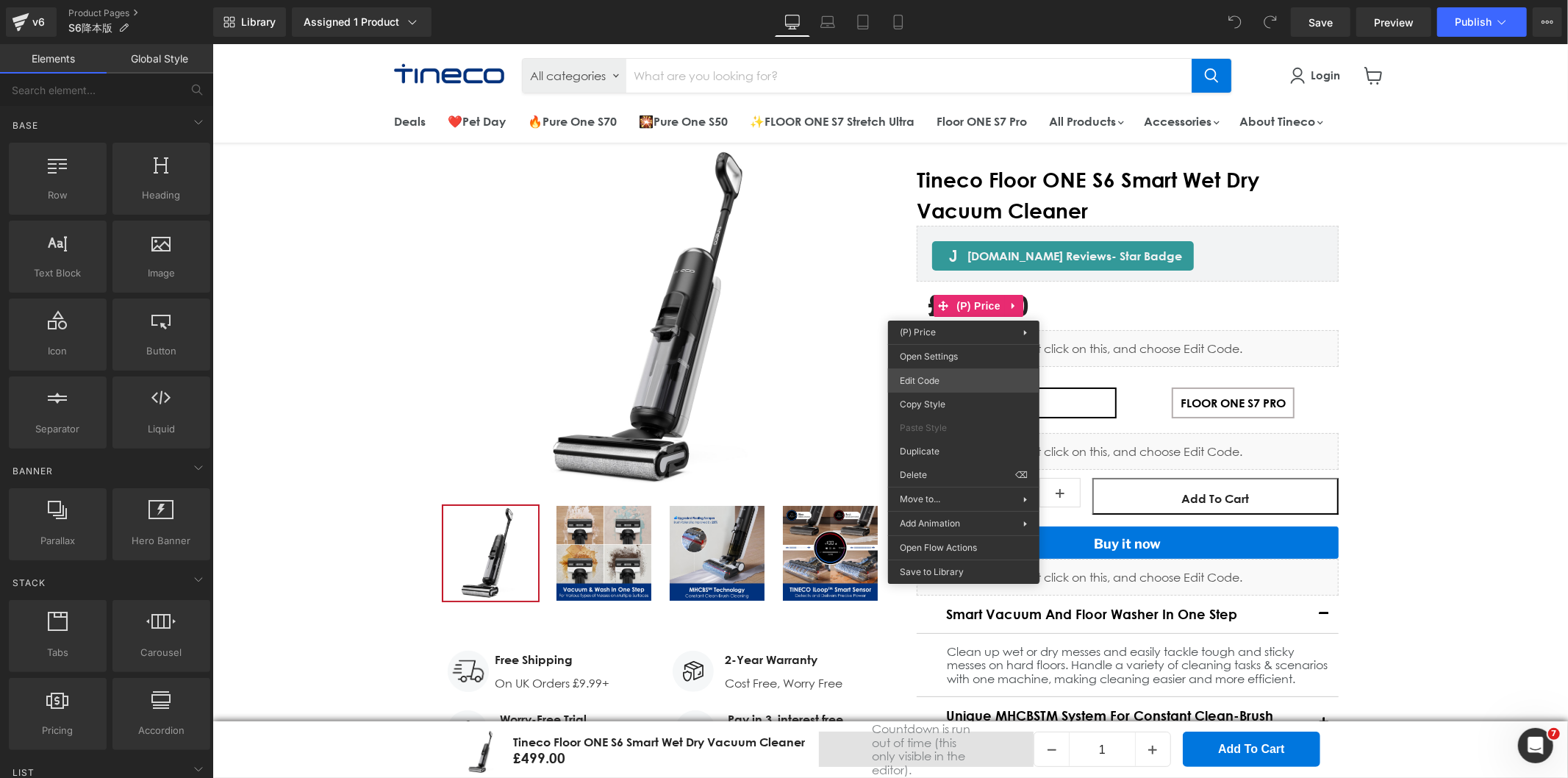
click at [919, 0] on div "You are previewing how the will restyle your page. You can not edit Elements in…" at bounding box center [784, 0] width 1568 height 0
